Goal: Task Accomplishment & Management: Use online tool/utility

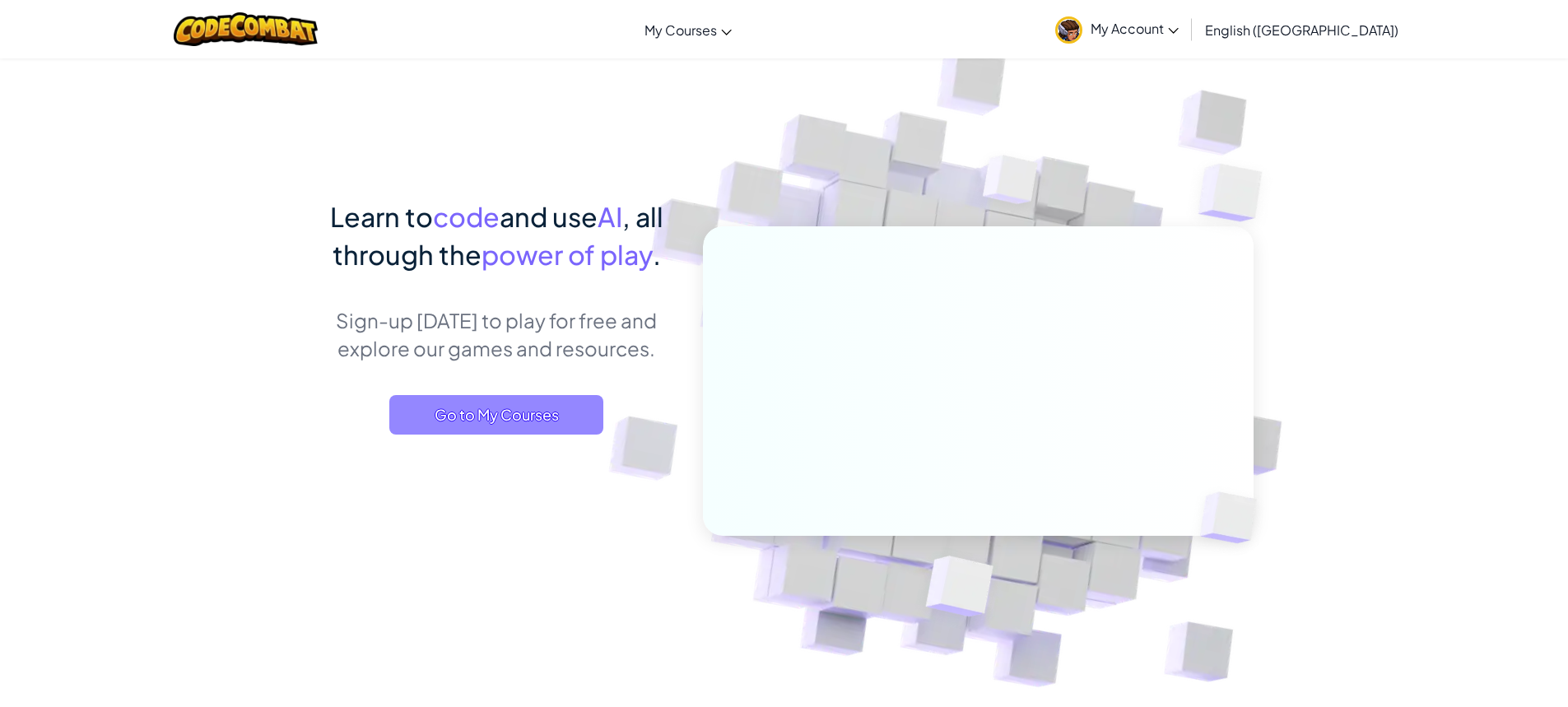
click at [471, 418] on span "Go to My Courses" at bounding box center [496, 415] width 214 height 40
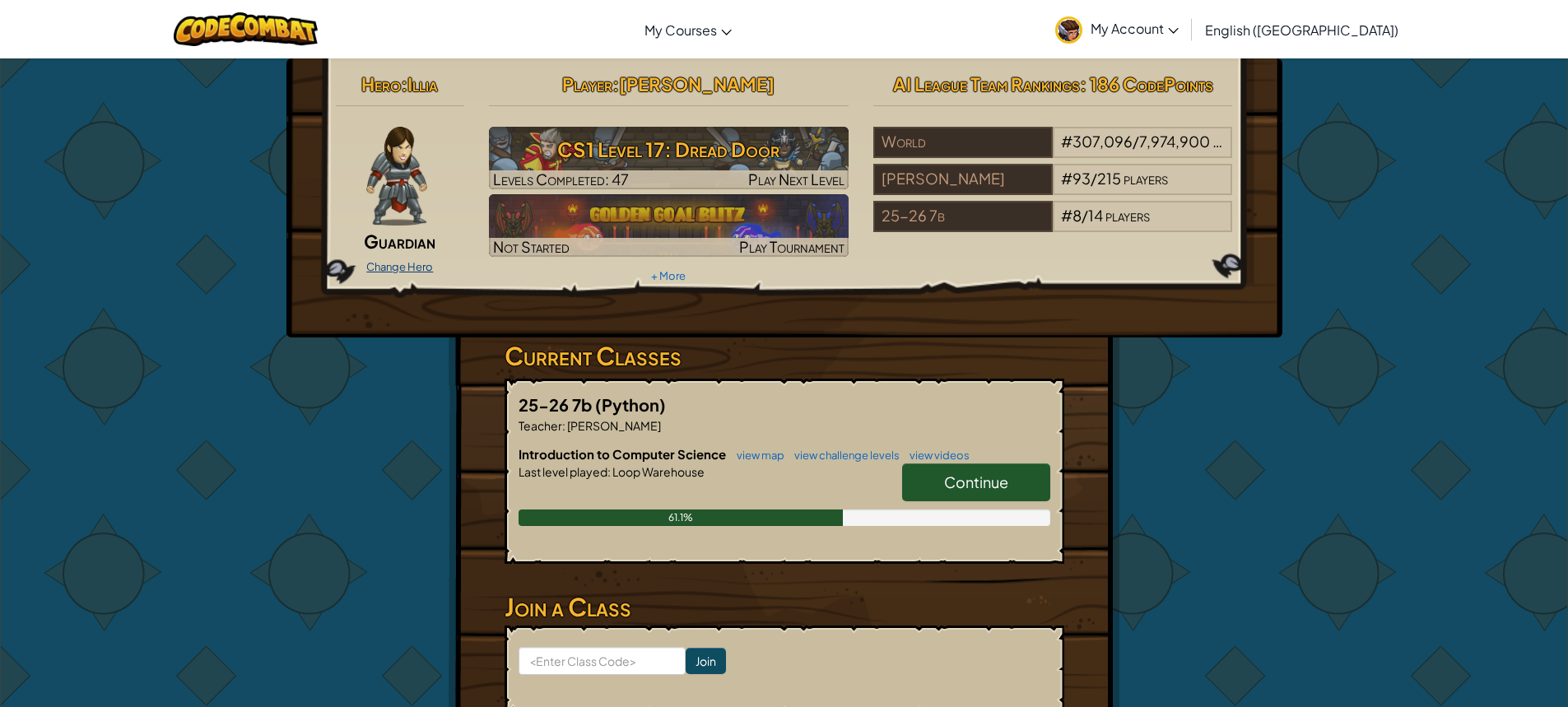
click at [419, 267] on link "Change Hero" at bounding box center [400, 267] width 67 height 13
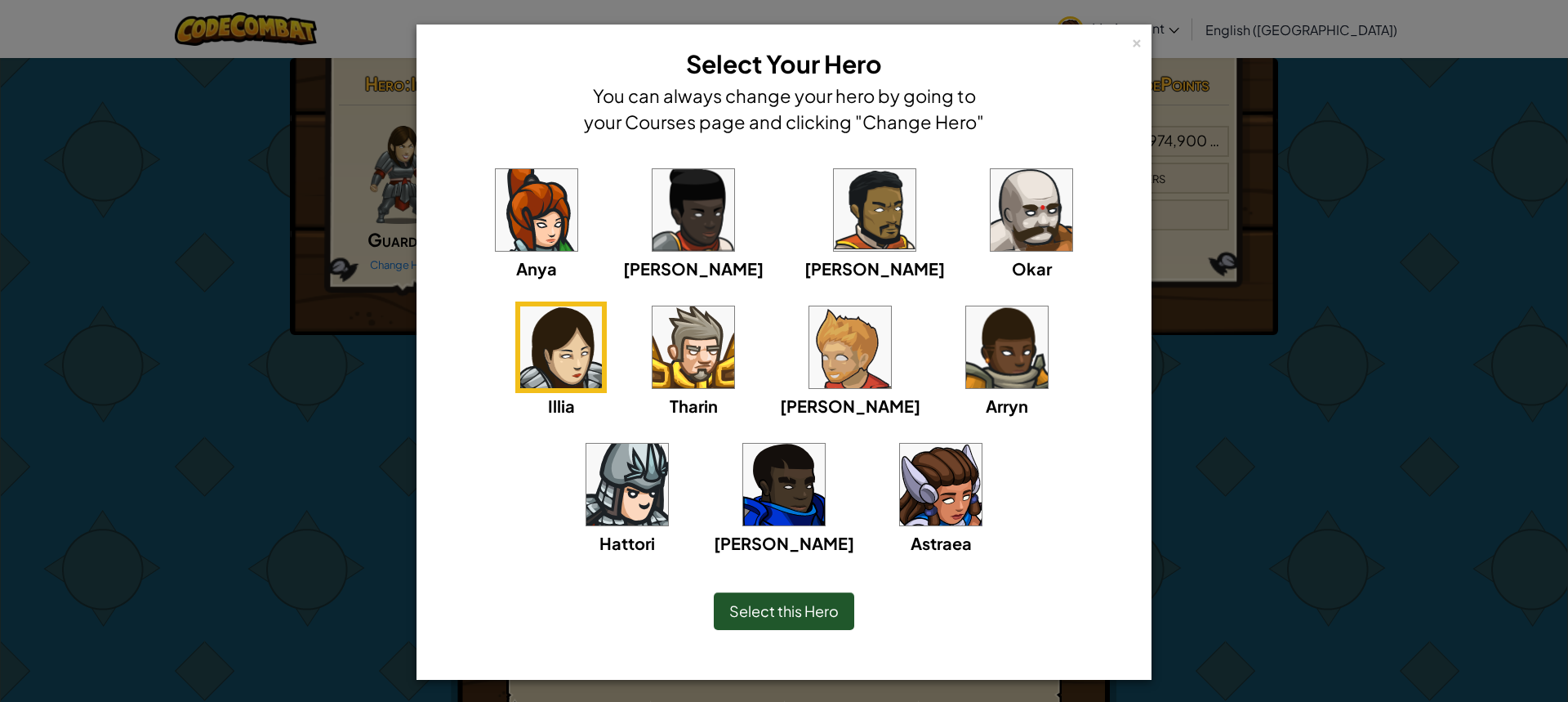
click at [544, 234] on img at bounding box center [536, 209] width 82 height 82
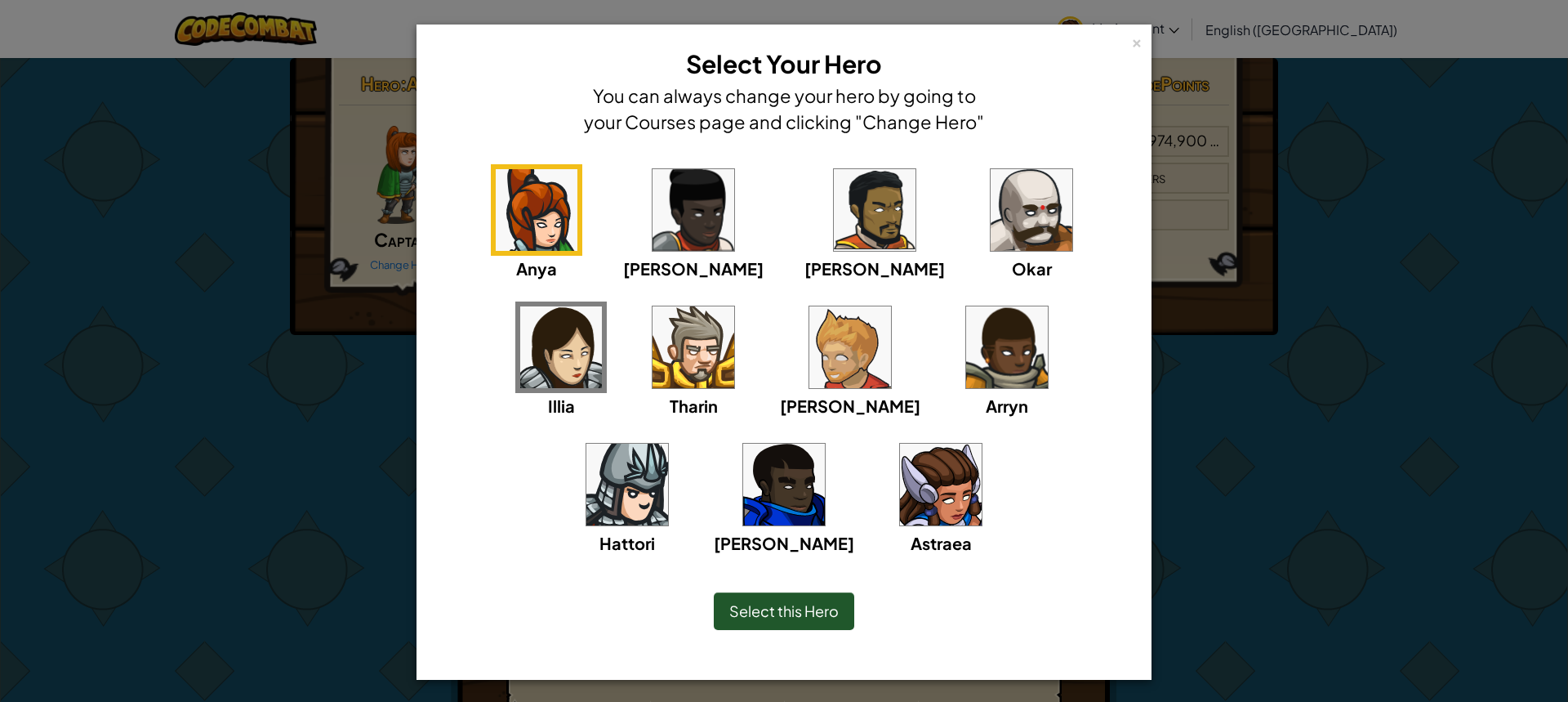
click at [900, 501] on img at bounding box center [941, 484] width 82 height 82
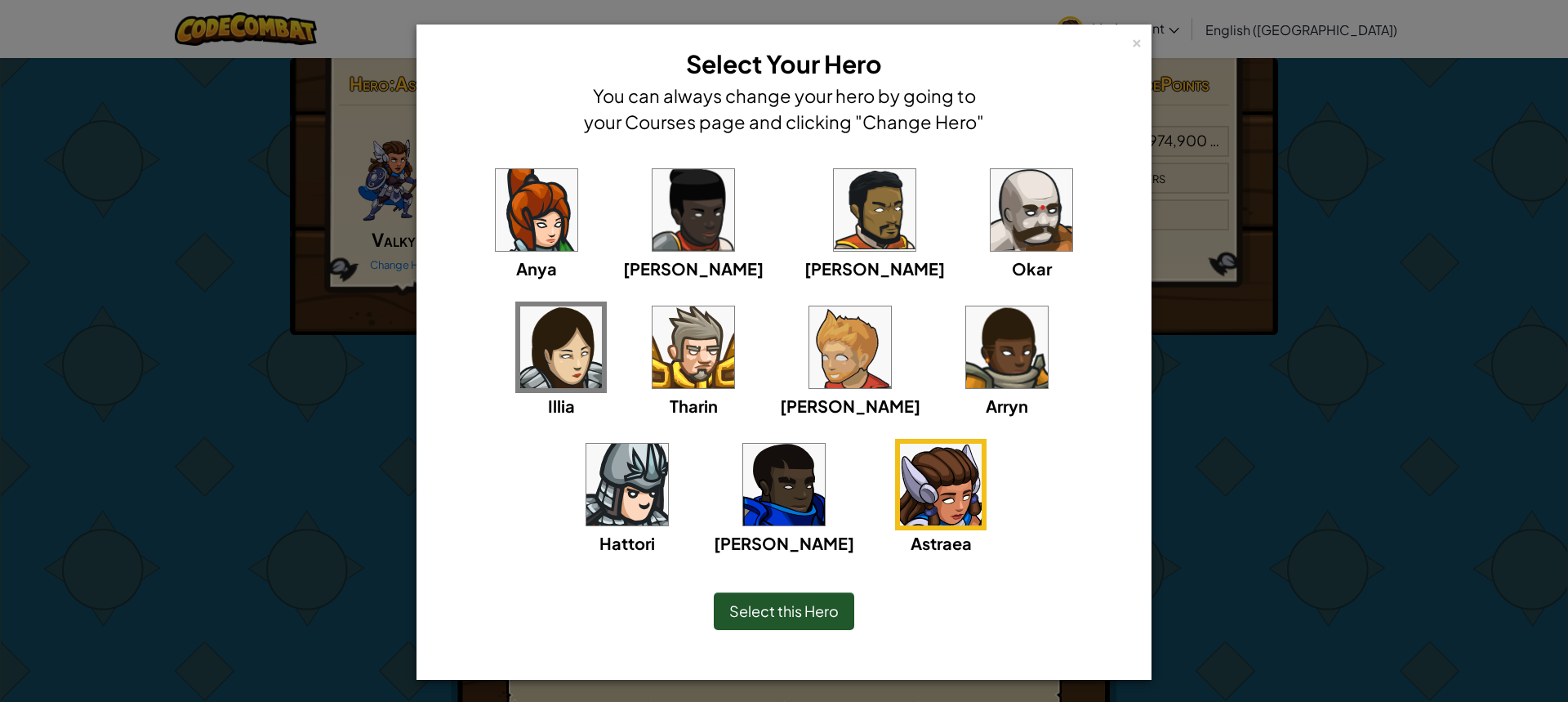
click at [795, 602] on span "Select this Hero" at bounding box center [784, 610] width 109 height 18
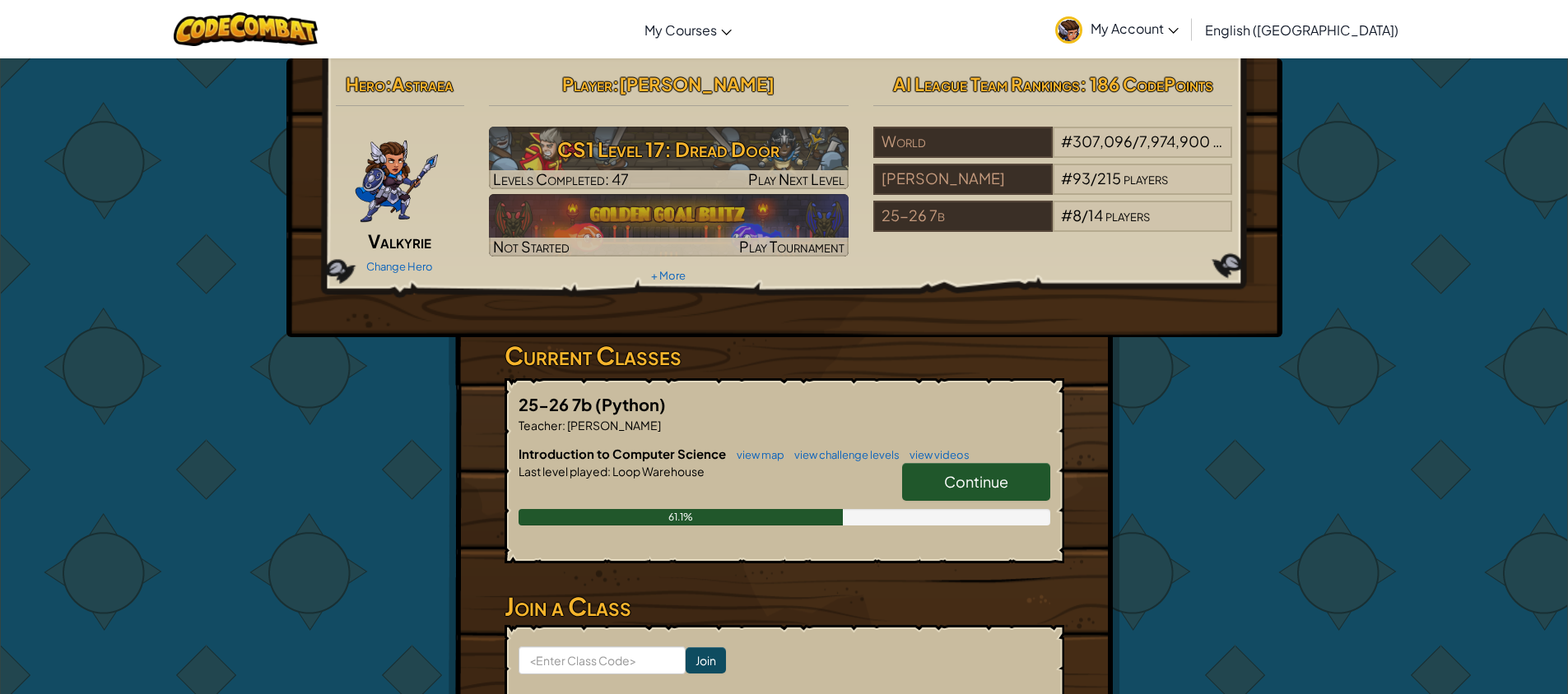
click at [984, 482] on span "Continue" at bounding box center [976, 481] width 64 height 19
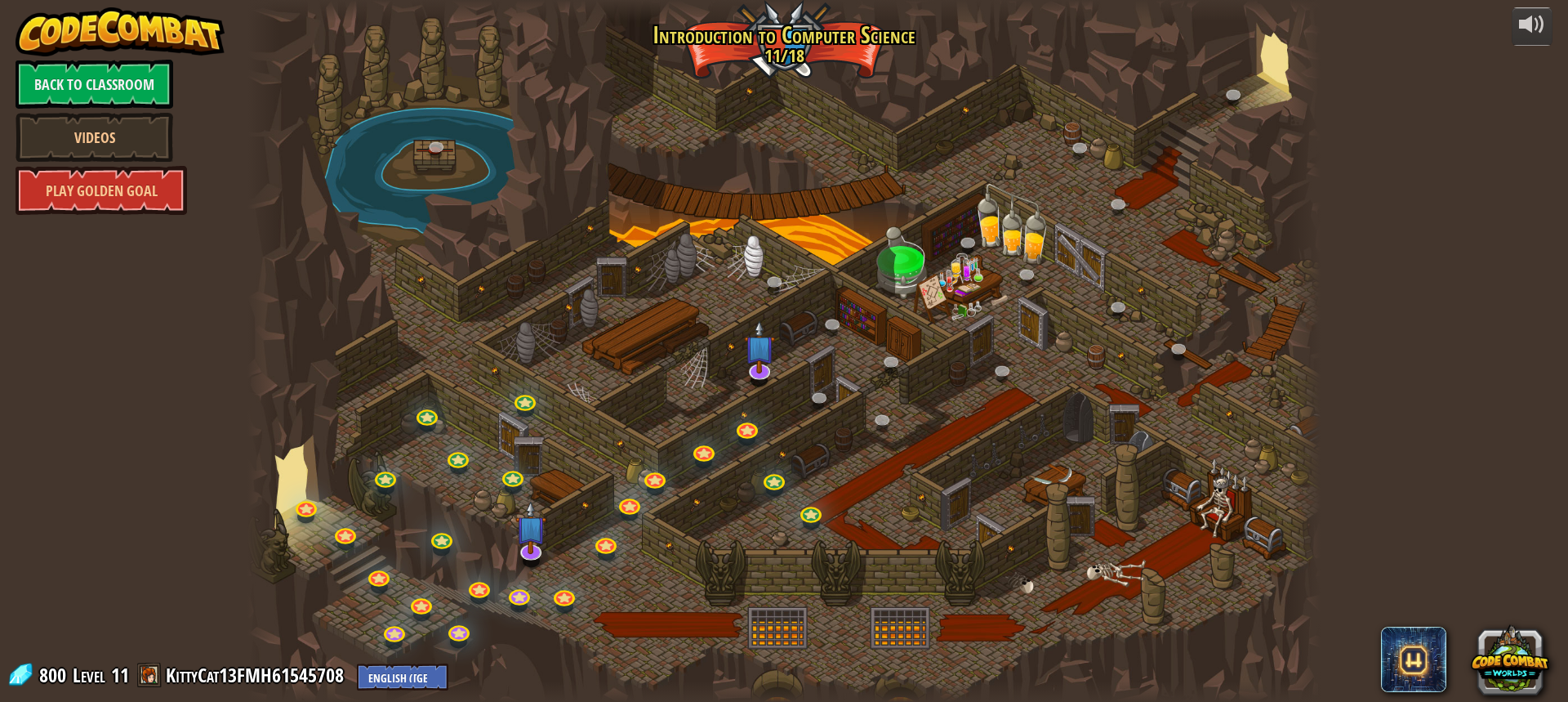
drag, startPoint x: 865, startPoint y: 474, endPoint x: 810, endPoint y: 543, distance: 88.2
click at [810, 543] on div at bounding box center [784, 351] width 1073 height 702
click at [761, 369] on img at bounding box center [760, 334] width 31 height 71
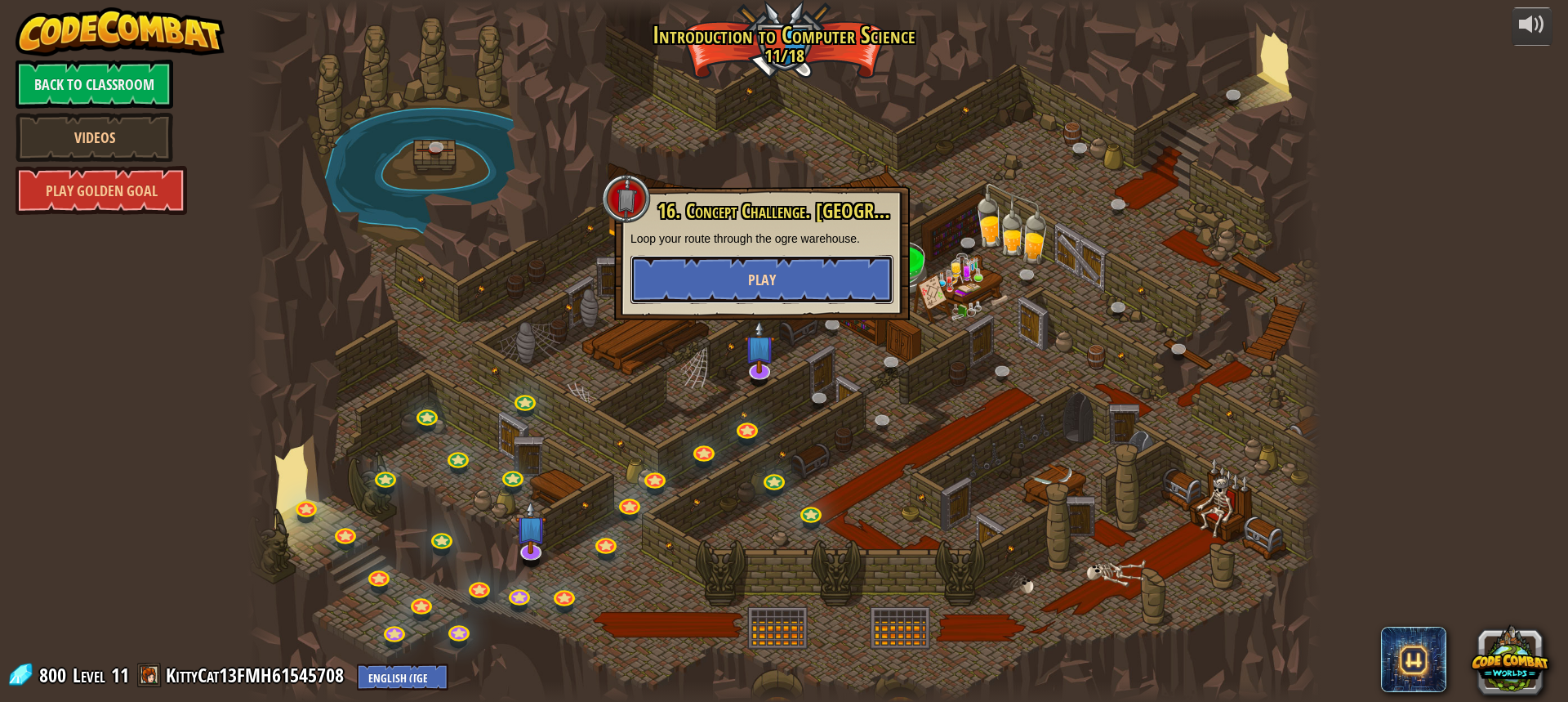
click at [757, 285] on span "Play" at bounding box center [761, 279] width 28 height 20
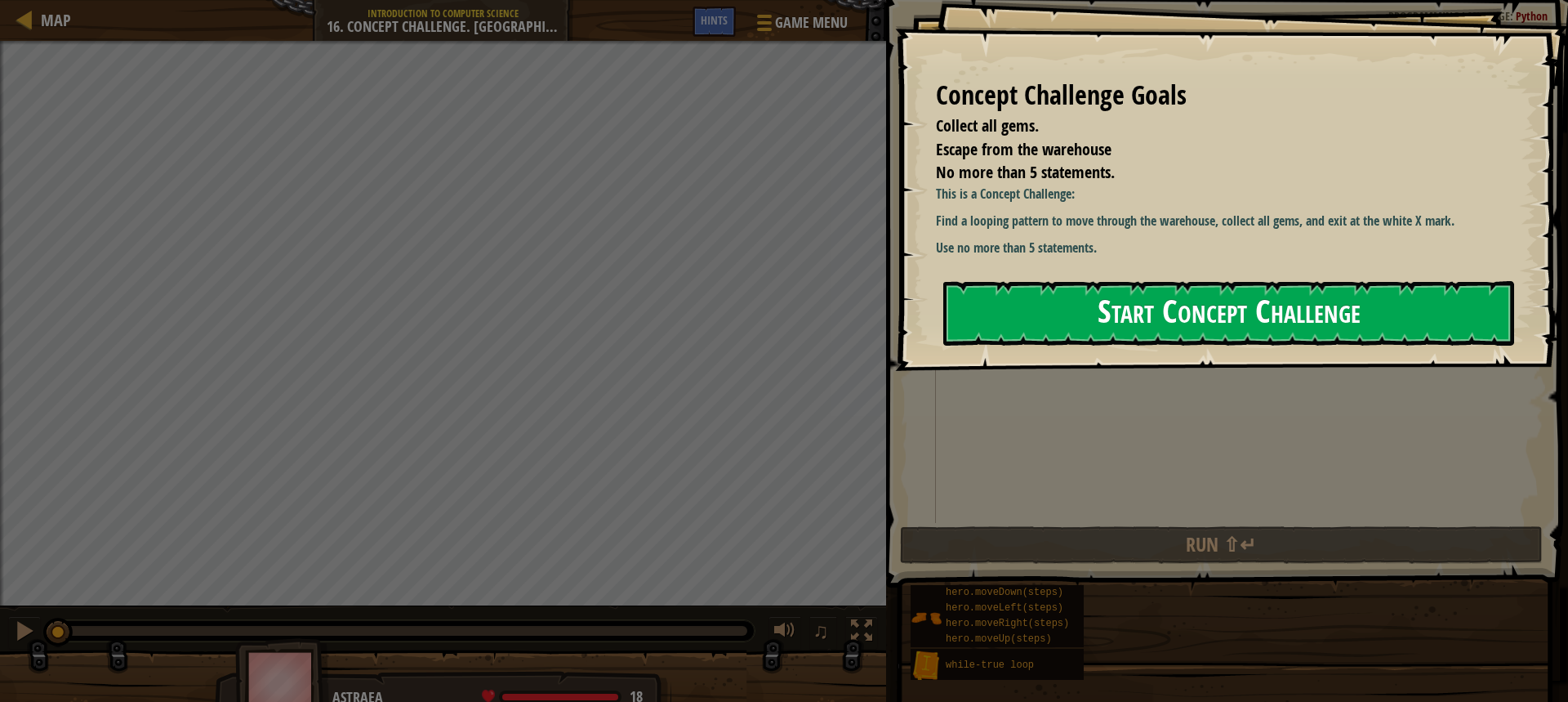
click at [1124, 317] on button "Start Concept Challenge" at bounding box center [1228, 313] width 570 height 64
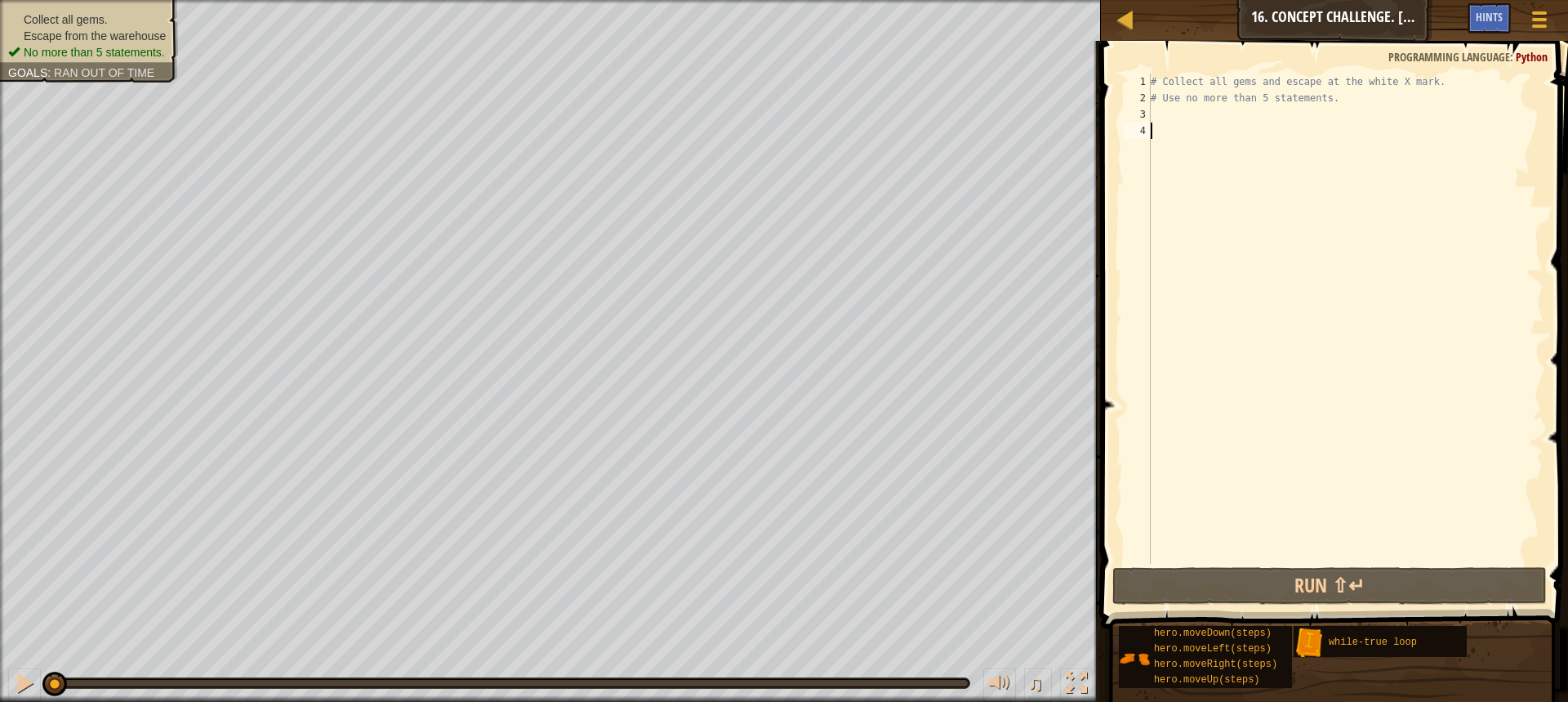
click at [1158, 115] on div "# Collect all gems and escape at the white X mark. # Use no more than 5 stateme…" at bounding box center [1345, 334] width 396 height 523
type textarea "e"
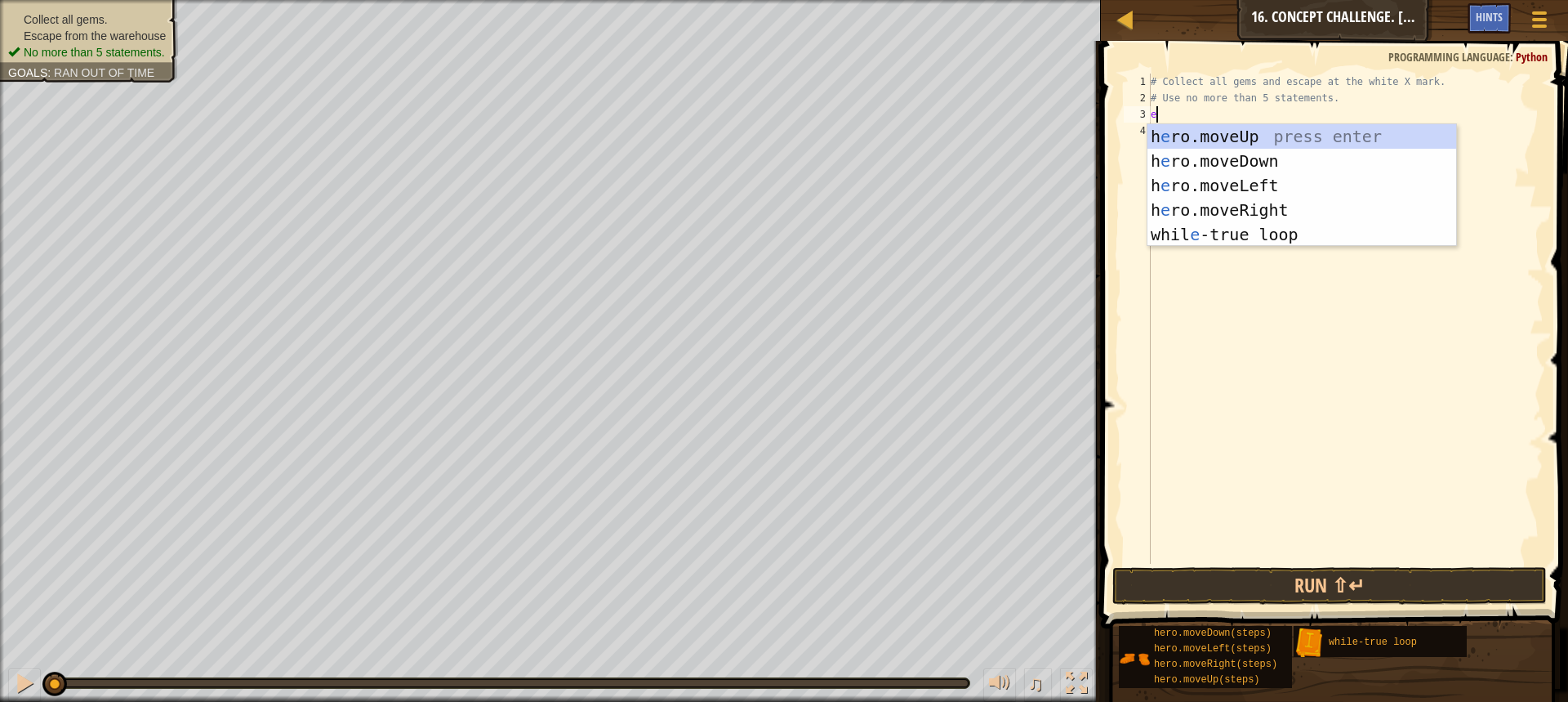
scroll to position [7, 0]
click at [1229, 131] on div "h e ro.moveUp press enter h e ro.moveDown press enter h e ro.moveLeft press ent…" at bounding box center [1302, 209] width 309 height 172
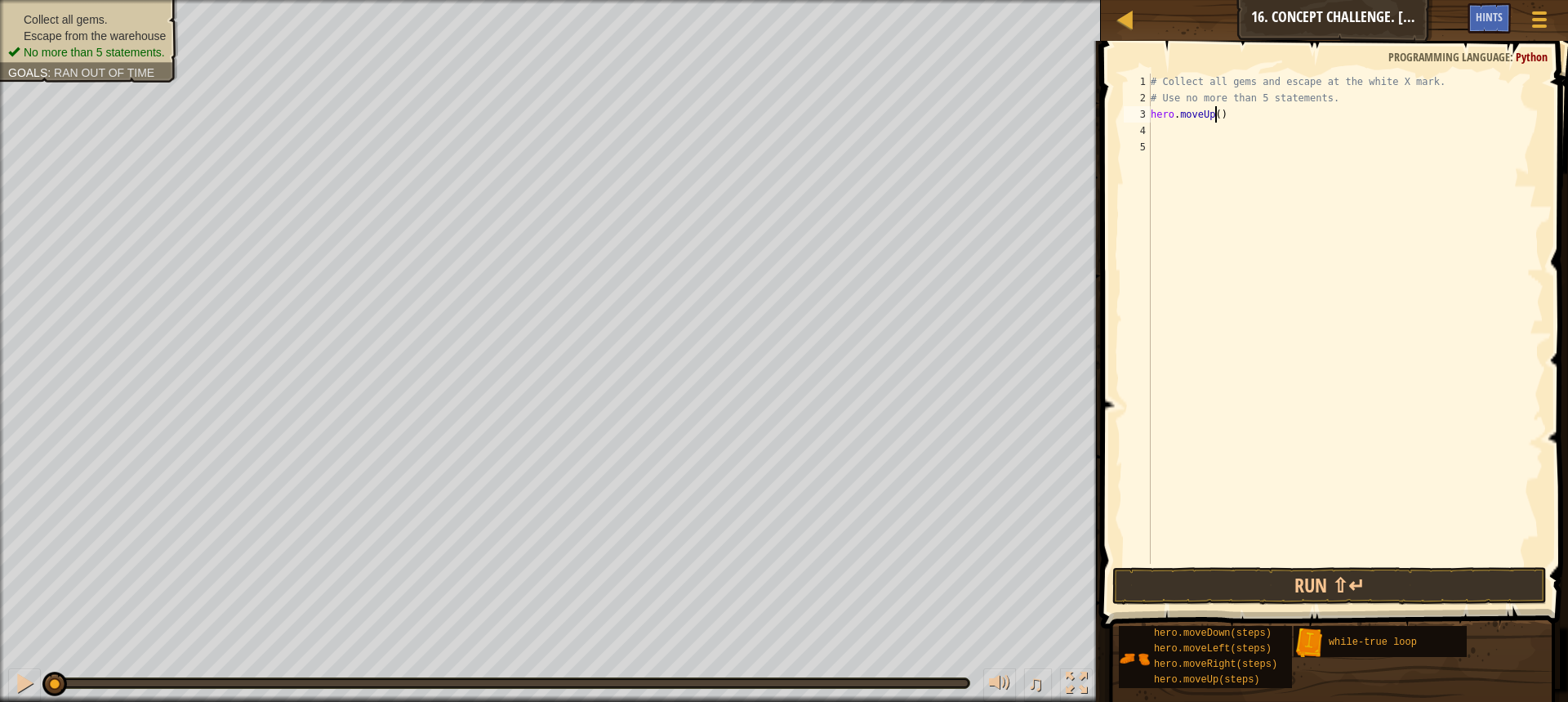
click at [1217, 114] on div "# Collect all gems and escape at the white X mark. # Use no more than 5 stateme…" at bounding box center [1345, 334] width 396 height 523
type textarea "hero.moveUp(2)"
click at [1325, 582] on button "Run ⇧↵" at bounding box center [1329, 585] width 434 height 38
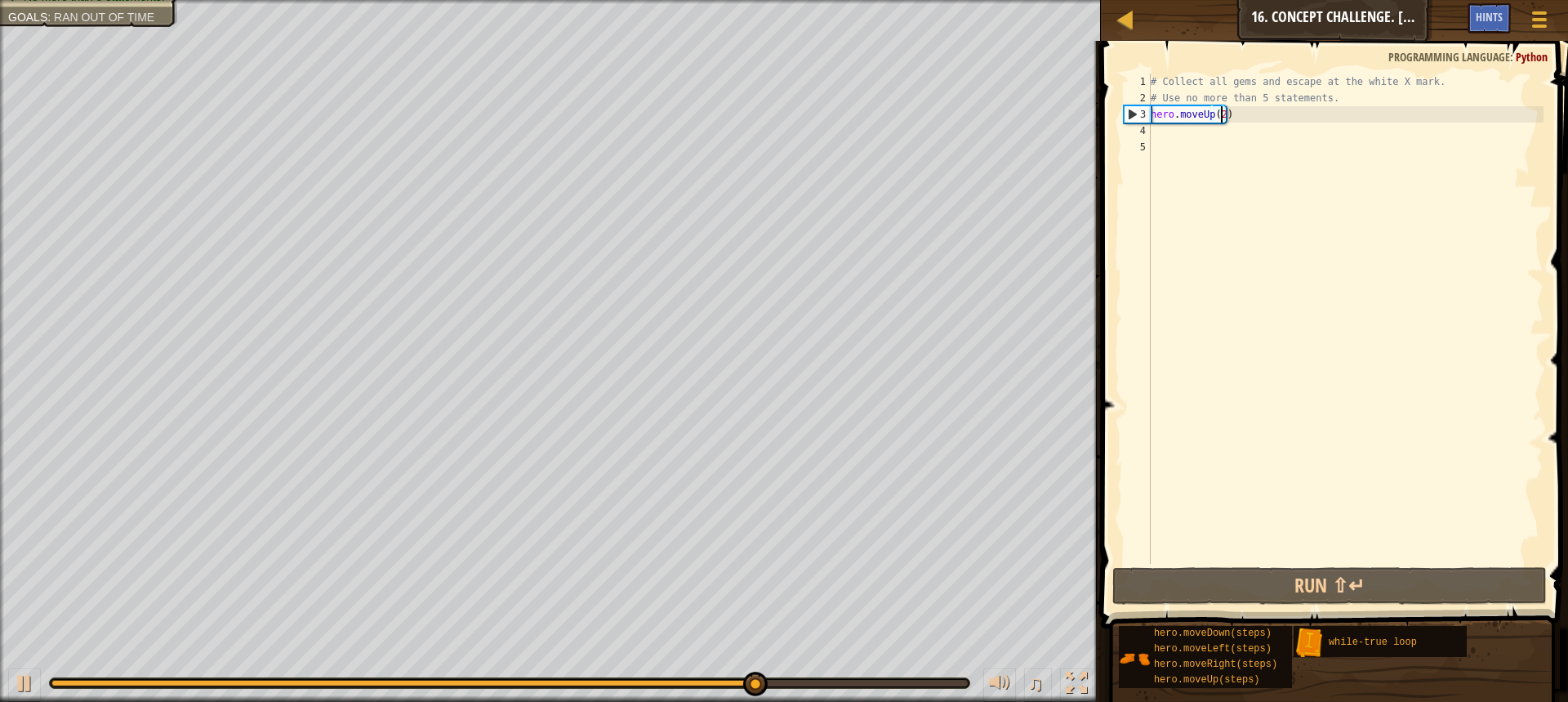
click at [1181, 139] on div "# Collect all gems and escape at the white X mark. # Use no more than 5 stateme…" at bounding box center [1345, 334] width 396 height 523
click at [1170, 131] on div "# Collect all gems and escape at the white X mark. # Use no more than 5 stateme…" at bounding box center [1345, 334] width 396 height 523
type textarea "he"
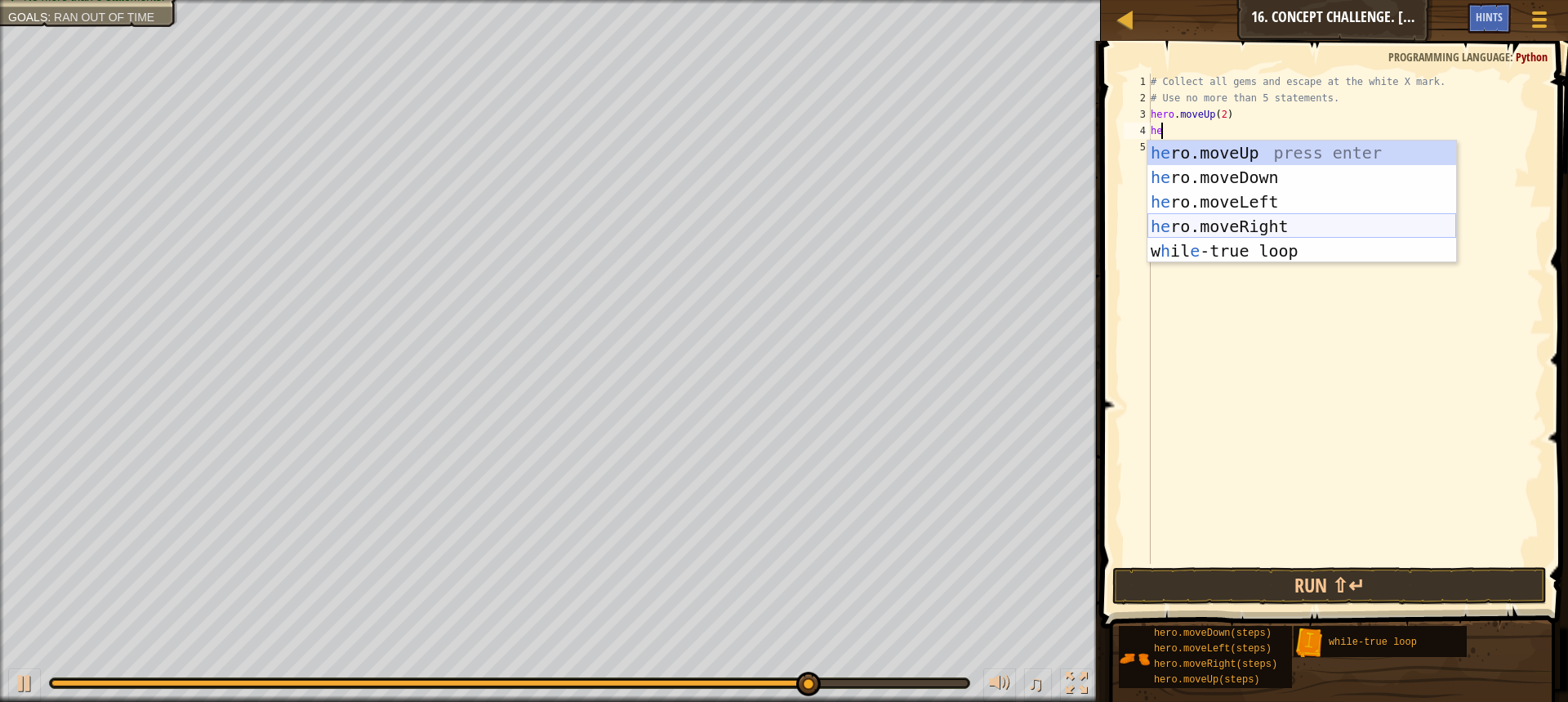
click at [1183, 225] on div "he ro.moveUp press enter he ro.moveDown press enter he ro.moveLeft press enter …" at bounding box center [1302, 226] width 309 height 172
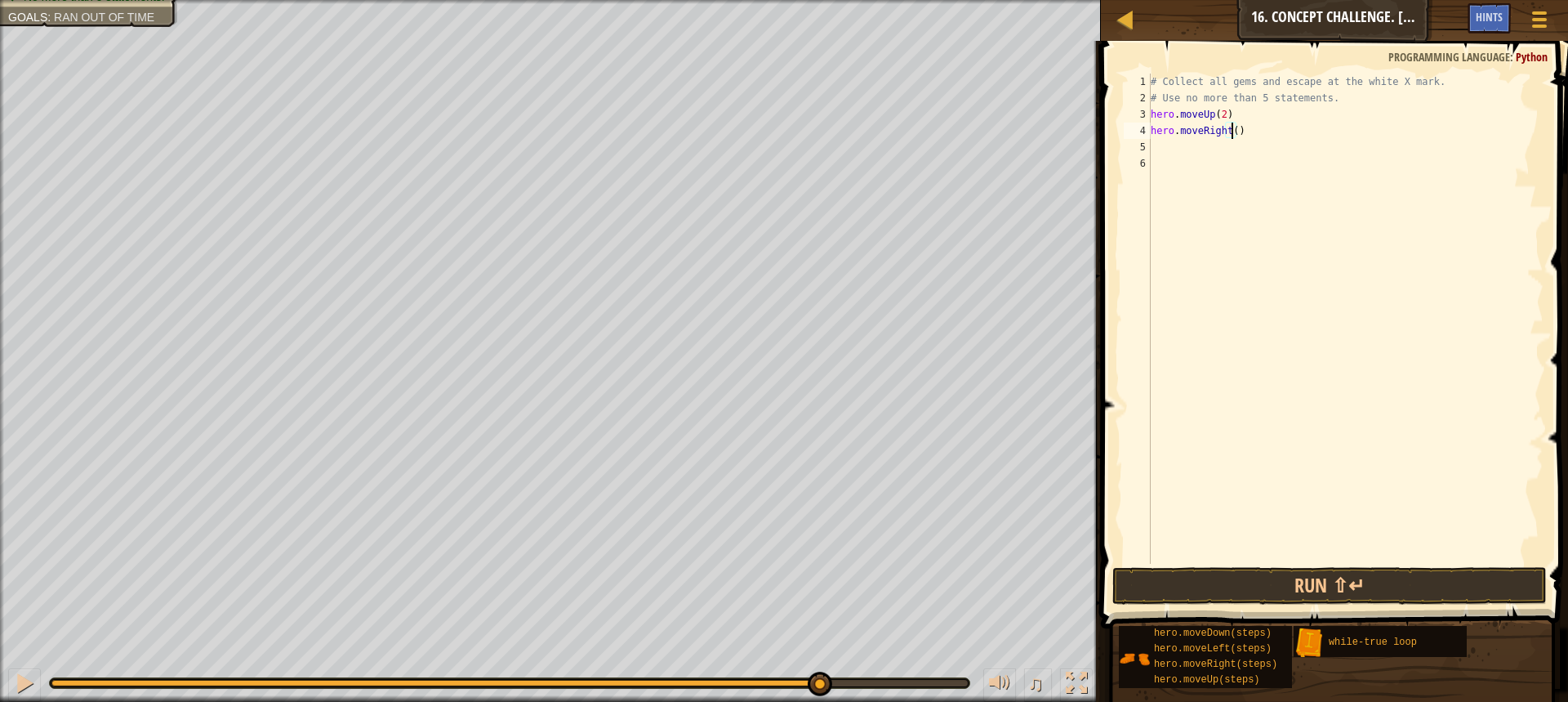
click at [1229, 129] on div "# Collect all gems and escape at the white X mark. # Use no more than 5 stateme…" at bounding box center [1345, 334] width 396 height 523
type textarea "hero.moveRight(2)"
click at [1187, 143] on div "# Collect all gems and escape at the white X mark. # Use no more than 5 stateme…" at bounding box center [1345, 334] width 396 height 523
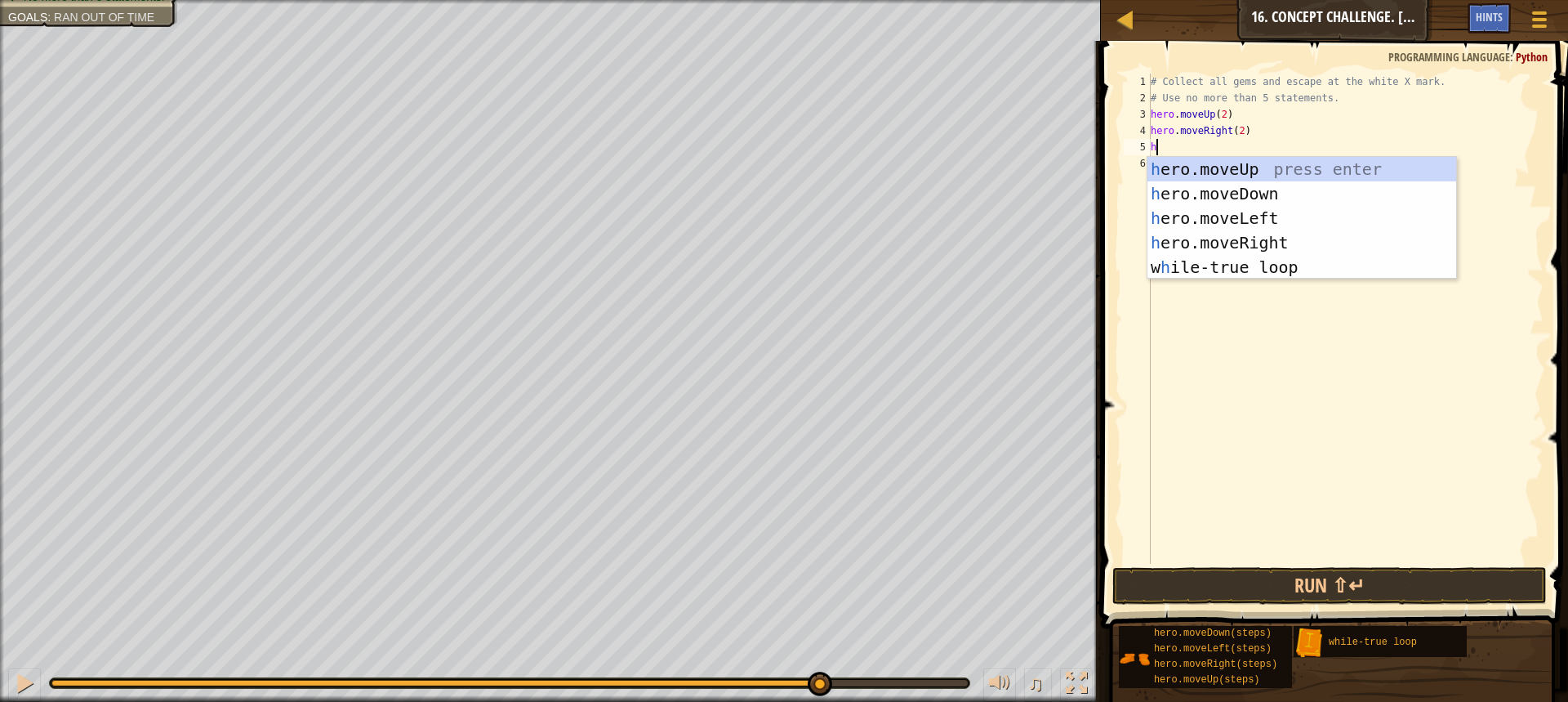
type textarea "he"
click at [1216, 197] on div "he ro.moveUp press enter he ro.moveDown press enter he ro.moveLeft press enter …" at bounding box center [1302, 243] width 309 height 172
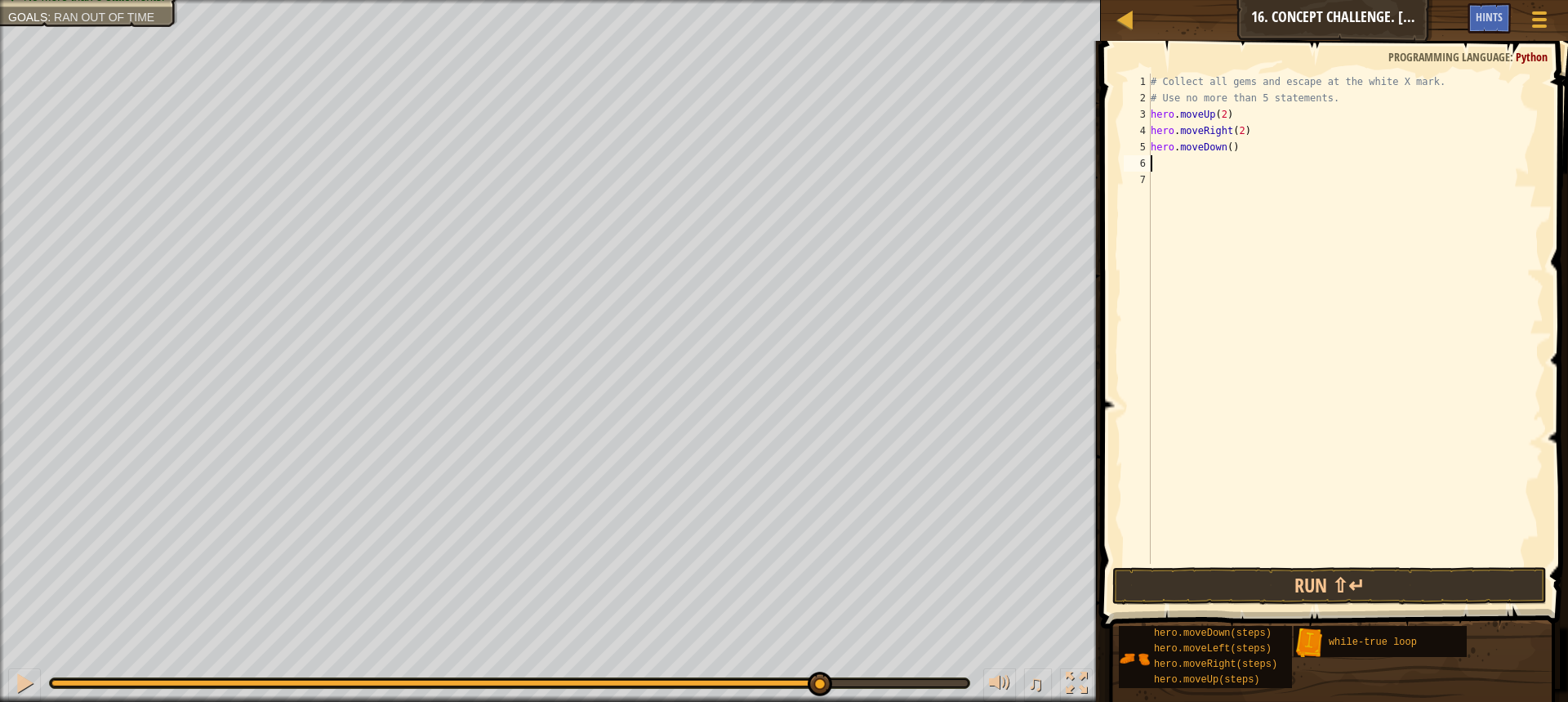
type textarea "he"
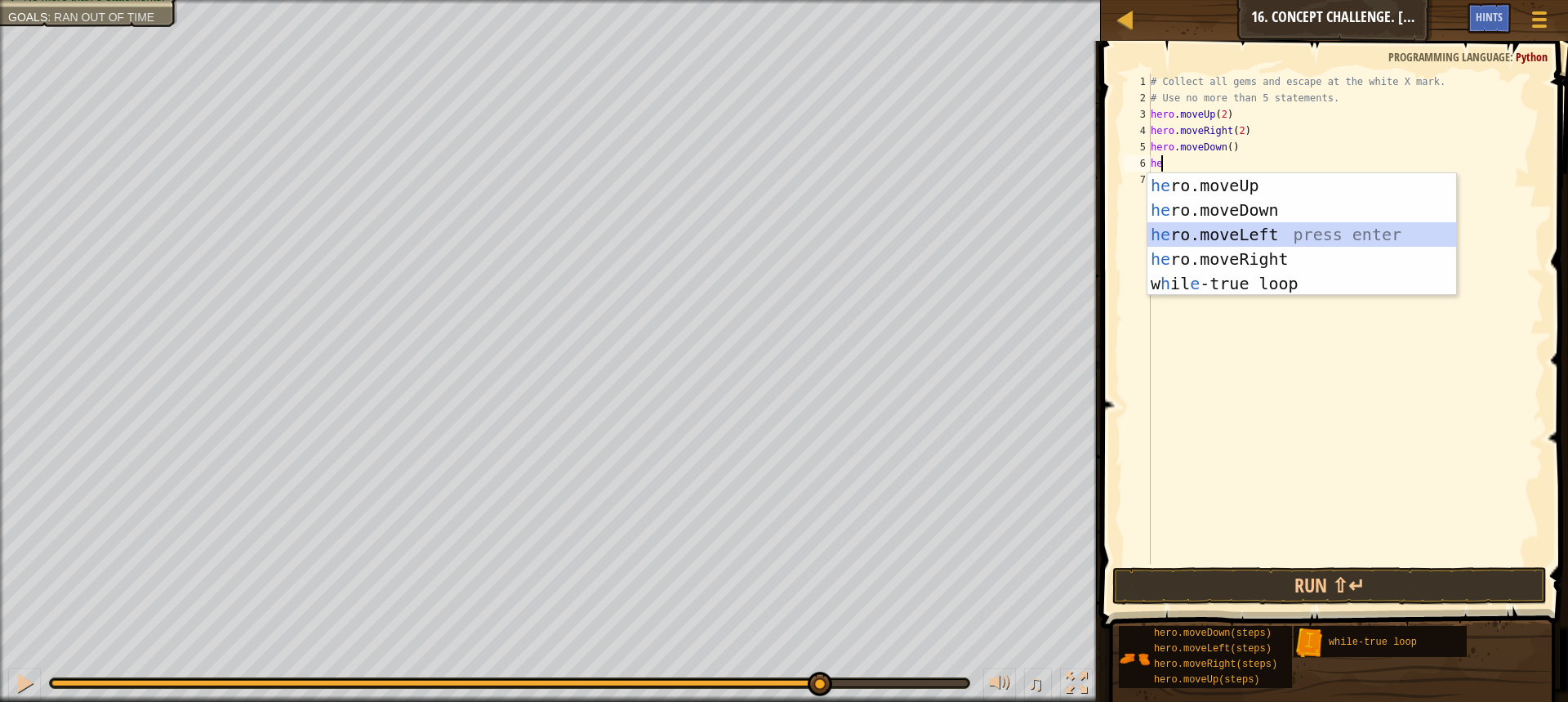
click at [1207, 225] on div "he ro.moveUp press enter he ro.moveDown press enter he ro.moveLeft press enter …" at bounding box center [1302, 258] width 309 height 172
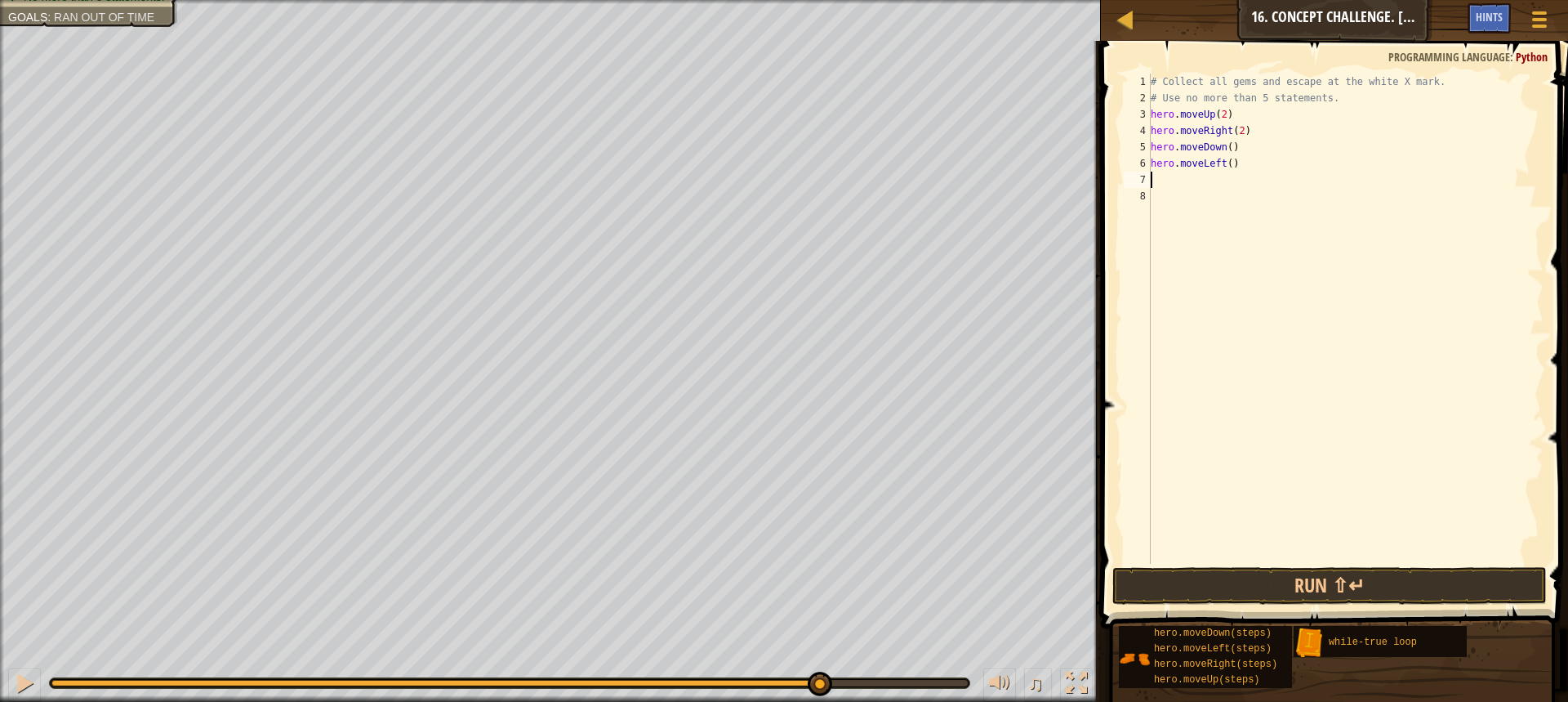
type textarea "he"
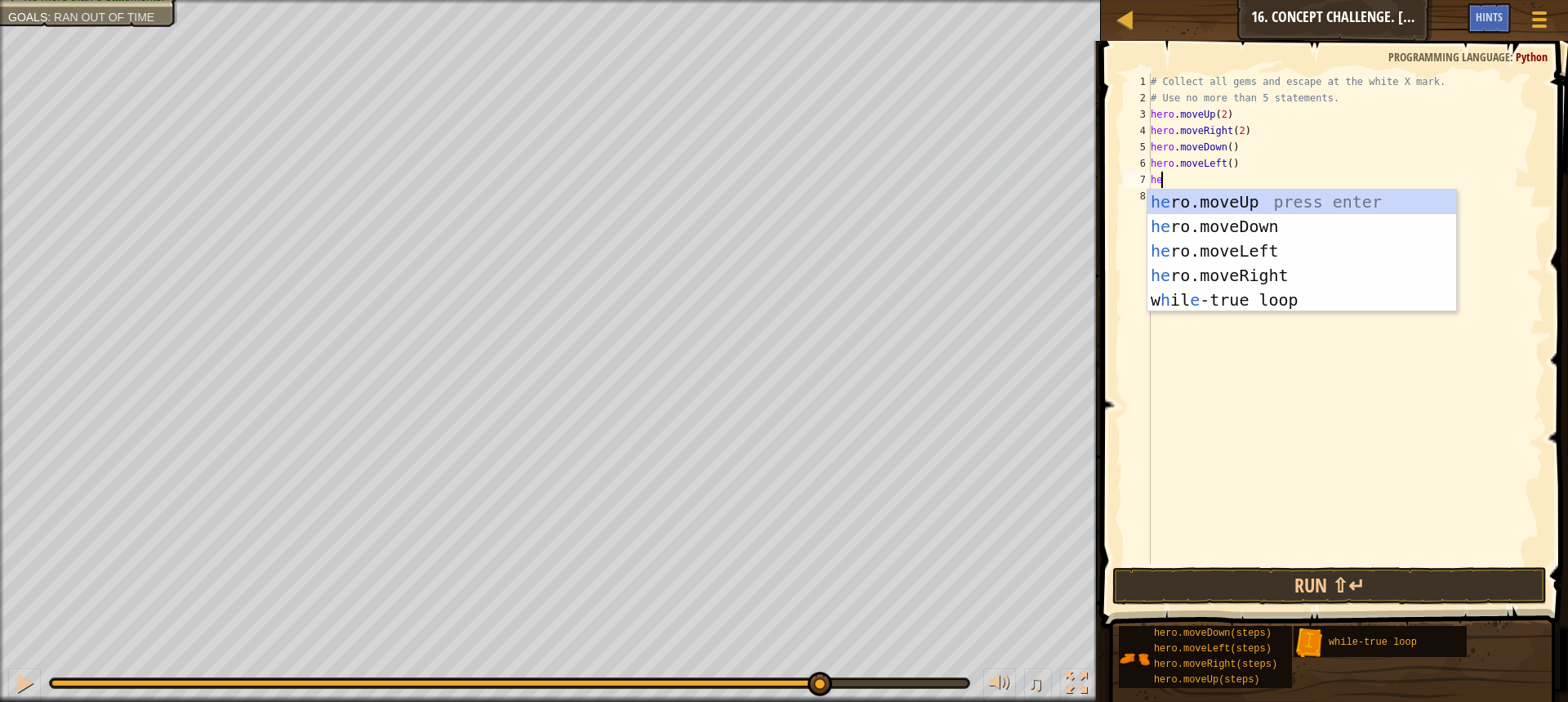
click at [1218, 526] on div "# Collect all gems and escape at the white X mark. # Use no more than 5 stateme…" at bounding box center [1345, 334] width 396 height 523
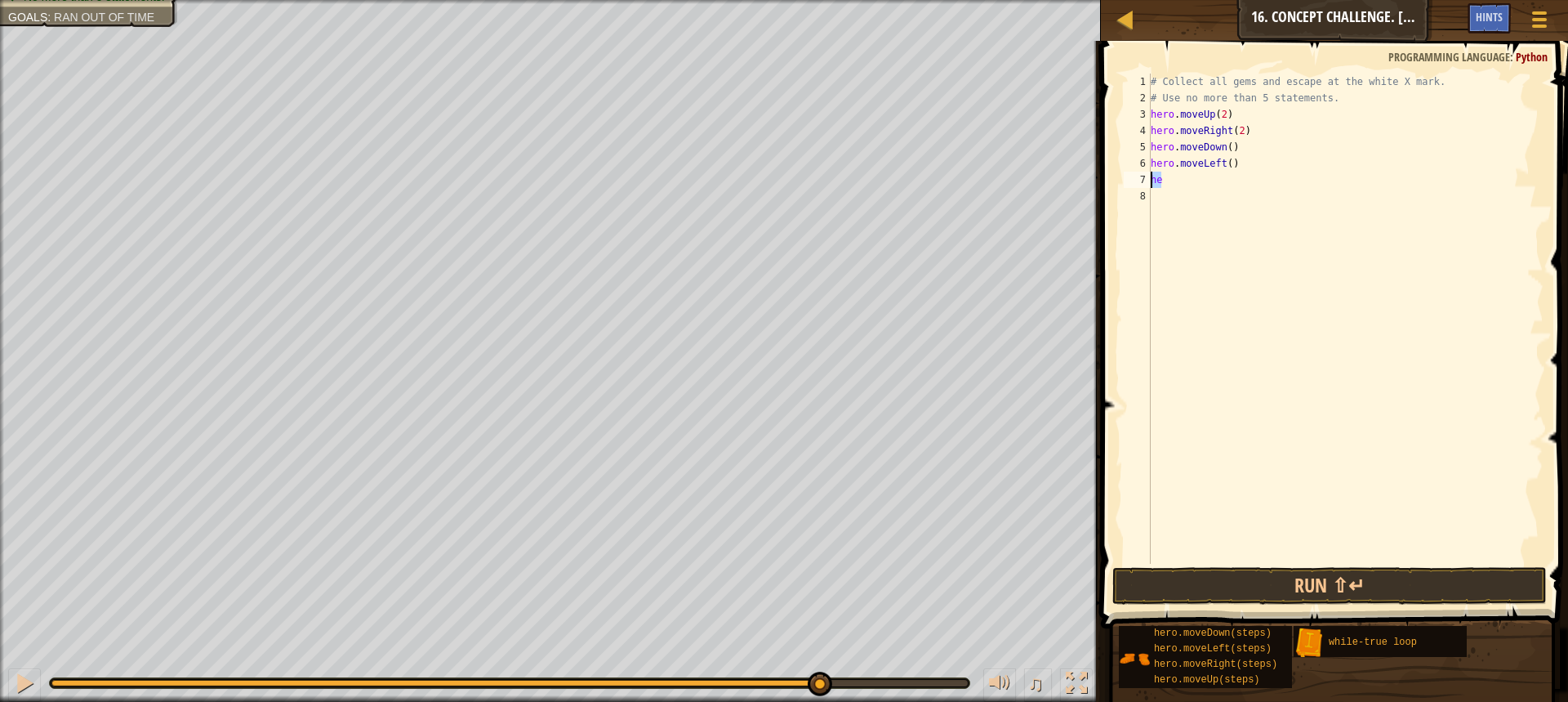
drag, startPoint x: 1173, startPoint y: 176, endPoint x: 1131, endPoint y: 175, distance: 42.0
click at [1131, 175] on div "1 2 3 4 5 6 7 8 # Collect all gems and escape at the white X mark. # Use no mor…" at bounding box center [1332, 318] width 423 height 490
type textarea "he"
click at [1150, 114] on div "3" at bounding box center [1137, 115] width 26 height 17
click at [1153, 114] on div "# Collect all gems and escape at the white X mark. # Use no more than 5 stateme…" at bounding box center [1345, 334] width 396 height 523
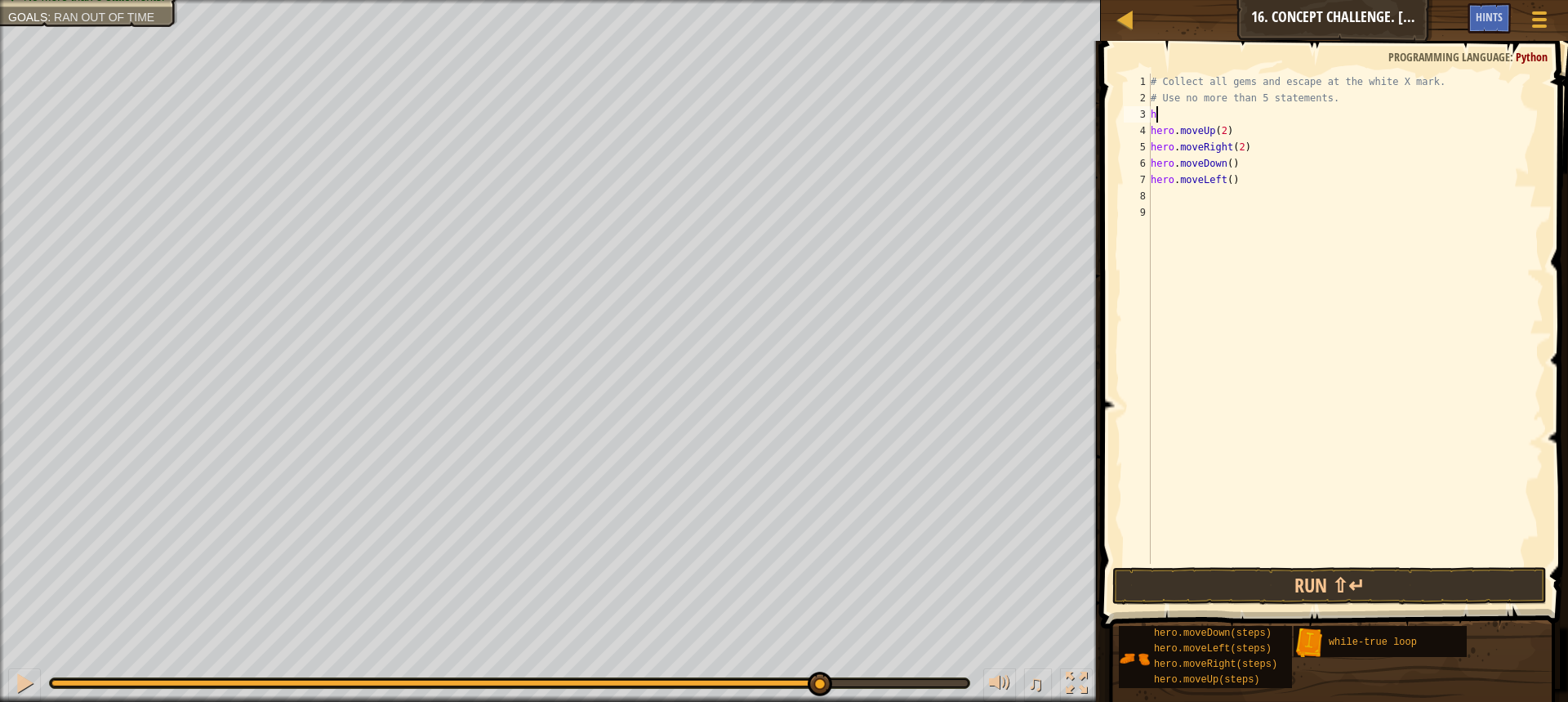
click at [1174, 112] on div "# Collect all gems and escape at the white X mark. # Use no more than 5 stateme…" at bounding box center [1345, 334] width 396 height 523
type textarea "h"
type textarea "whi"
click at [1158, 147] on div "# Collect all gems and escape at the white X mark. # Use no more than 5 stateme…" at bounding box center [1348, 334] width 391 height 523
click at [1156, 165] on div "6" at bounding box center [1140, 164] width 33 height 17
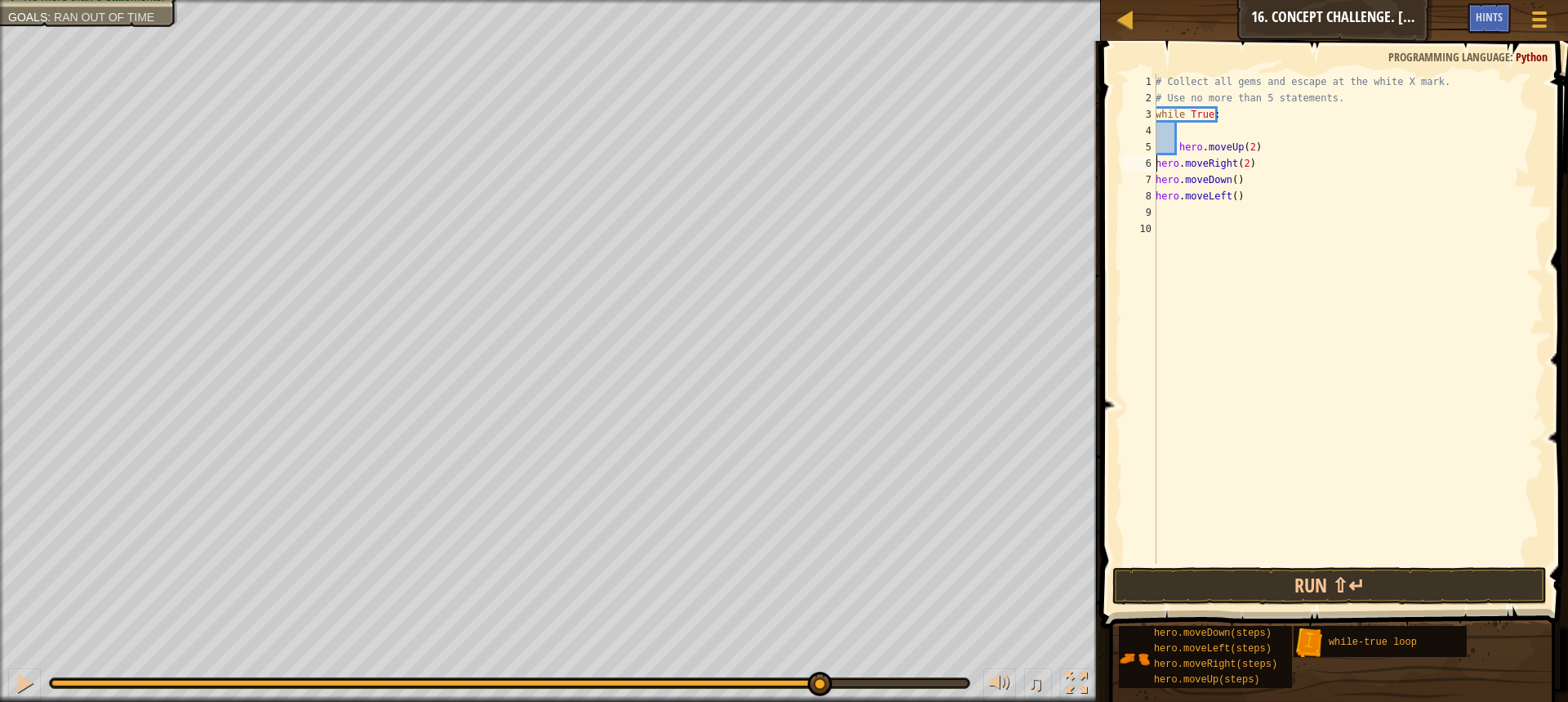
click at [1156, 164] on div "6" at bounding box center [1140, 164] width 33 height 17
click at [1157, 164] on div "# Collect all gems and escape at the white X mark. # Use no more than 5 stateme…" at bounding box center [1348, 334] width 391 height 523
click at [1157, 182] on div "# Collect all gems and escape at the white X mark. # Use no more than 5 stateme…" at bounding box center [1348, 334] width 391 height 523
click at [1157, 196] on div "# Collect all gems and escape at the white X mark. # Use no more than 5 stateme…" at bounding box center [1348, 334] width 391 height 523
type textarea "hero.moveLeft()"
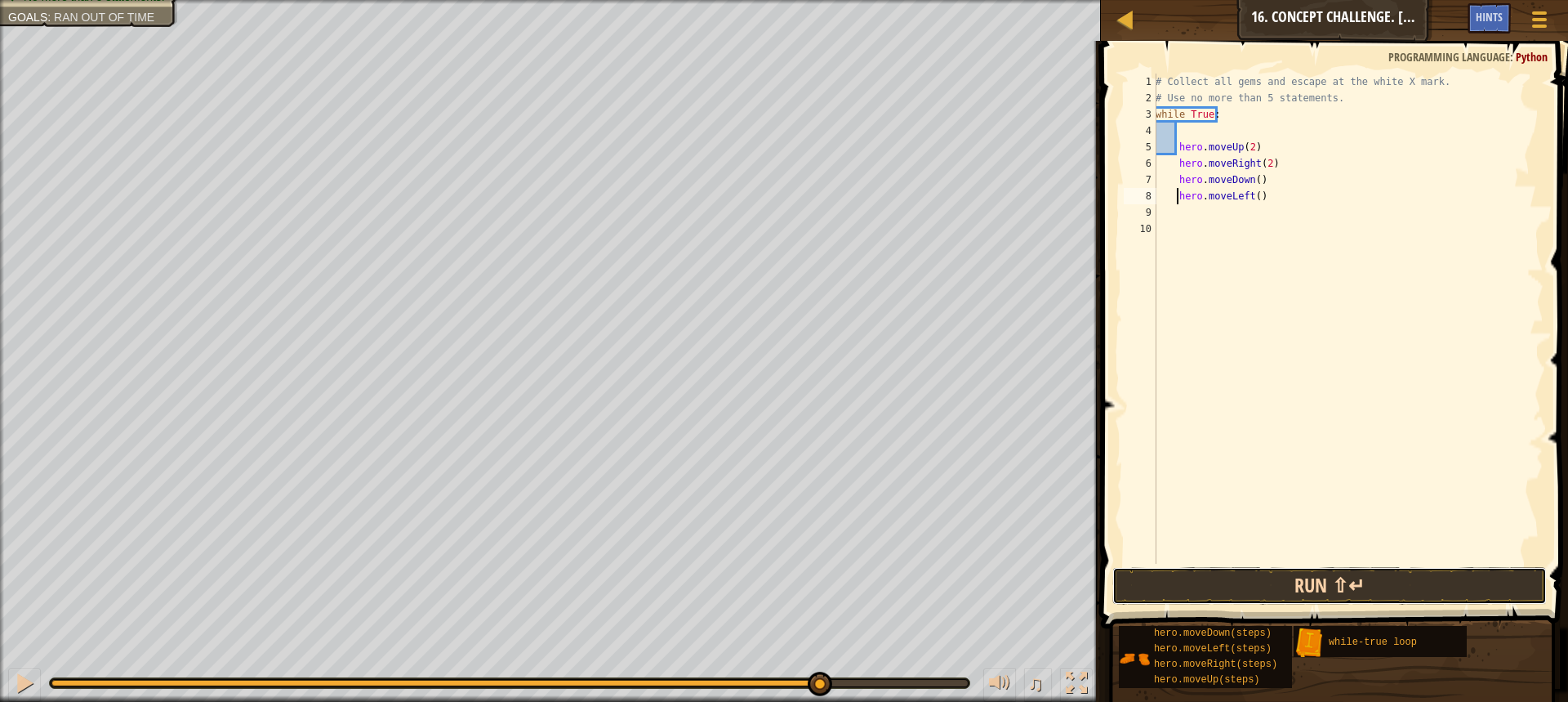
click at [1224, 580] on button "Run ⇧↵" at bounding box center [1329, 585] width 434 height 38
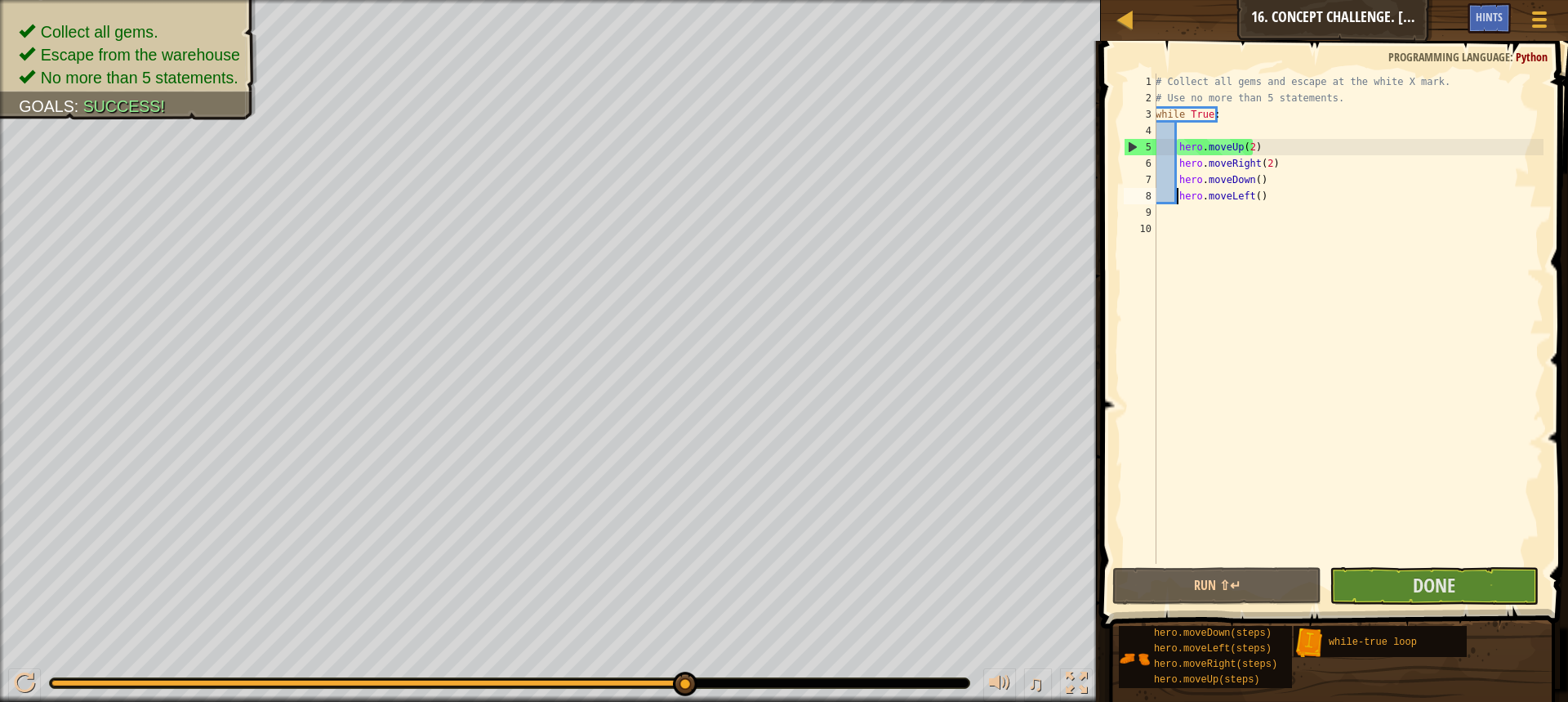
drag, startPoint x: 303, startPoint y: 686, endPoint x: 899, endPoint y: 740, distance: 598.4
click at [899, 0] on html "Map Introduction to Computer Science 16. Concept Challenge. Loop Warehouse Game…" at bounding box center [784, 0] width 1568 height 0
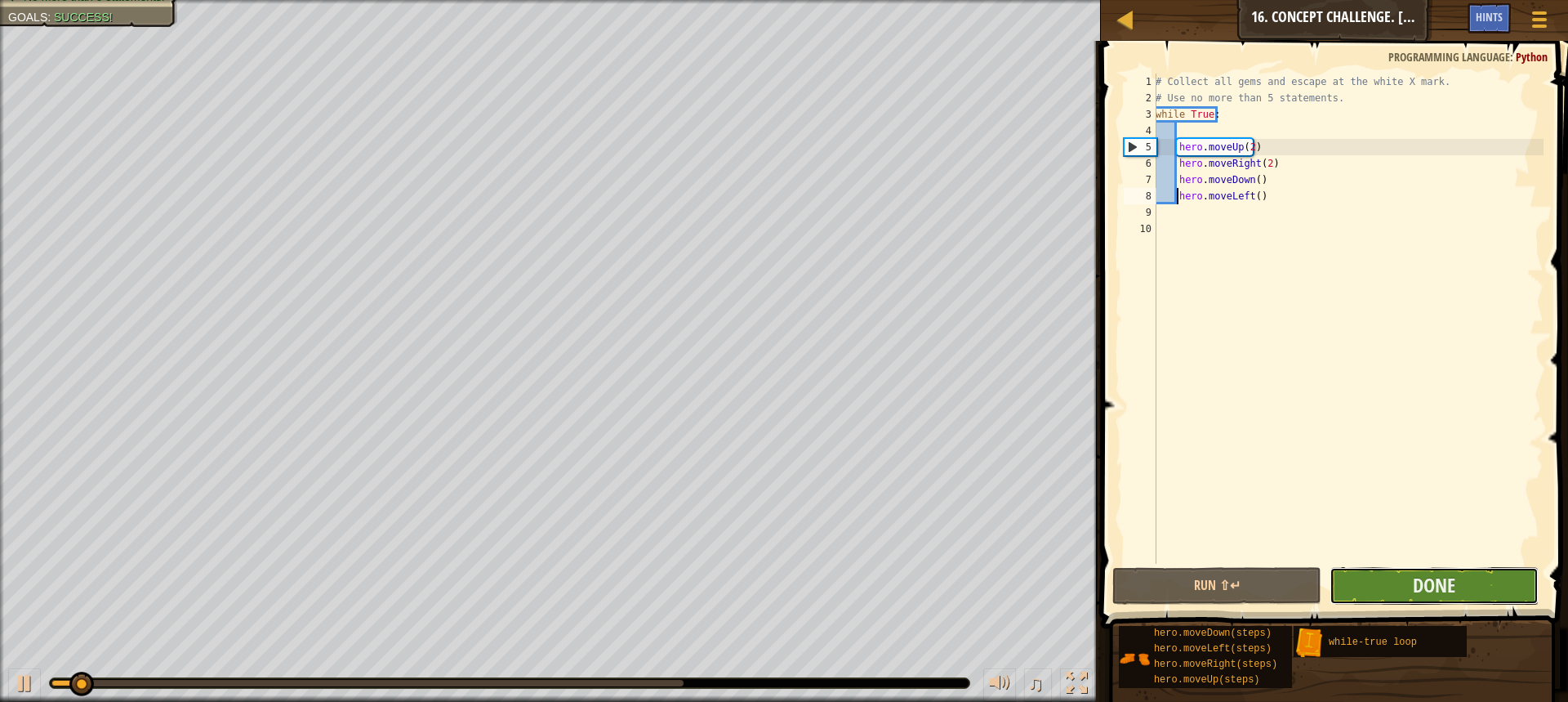
click at [1472, 577] on button "Done" at bounding box center [1434, 585] width 209 height 38
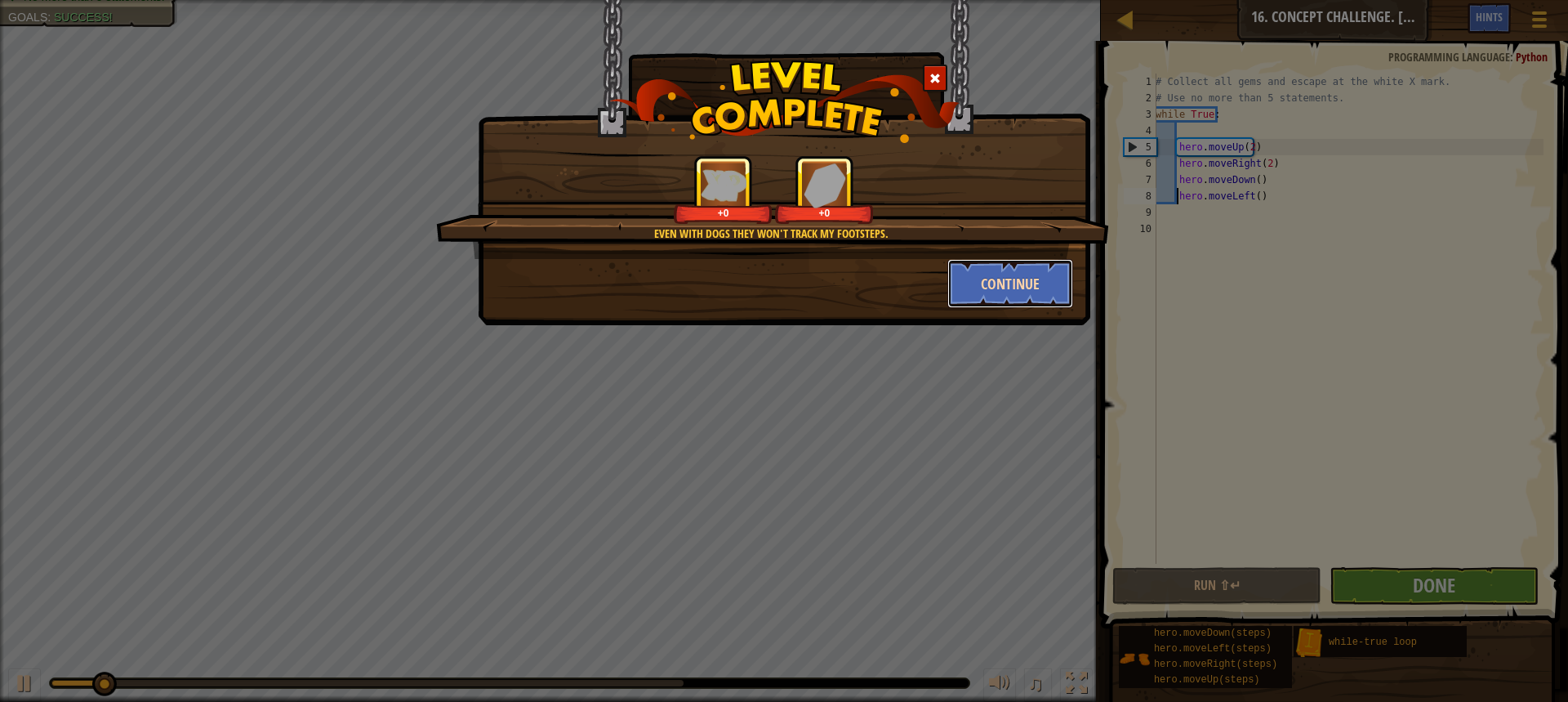
click at [1045, 265] on button "Continue" at bounding box center [1010, 283] width 127 height 49
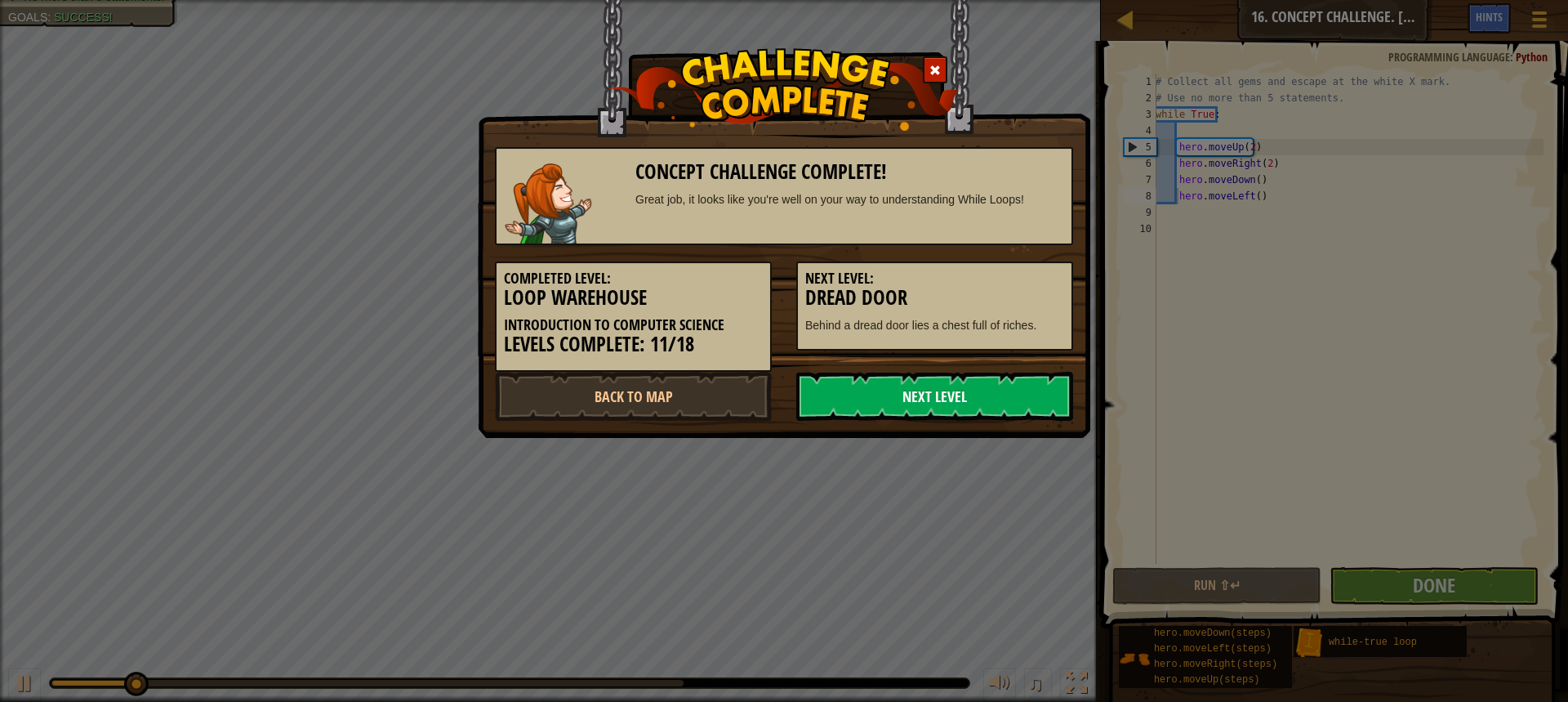
click at [953, 389] on link "Next Level" at bounding box center [934, 396] width 276 height 49
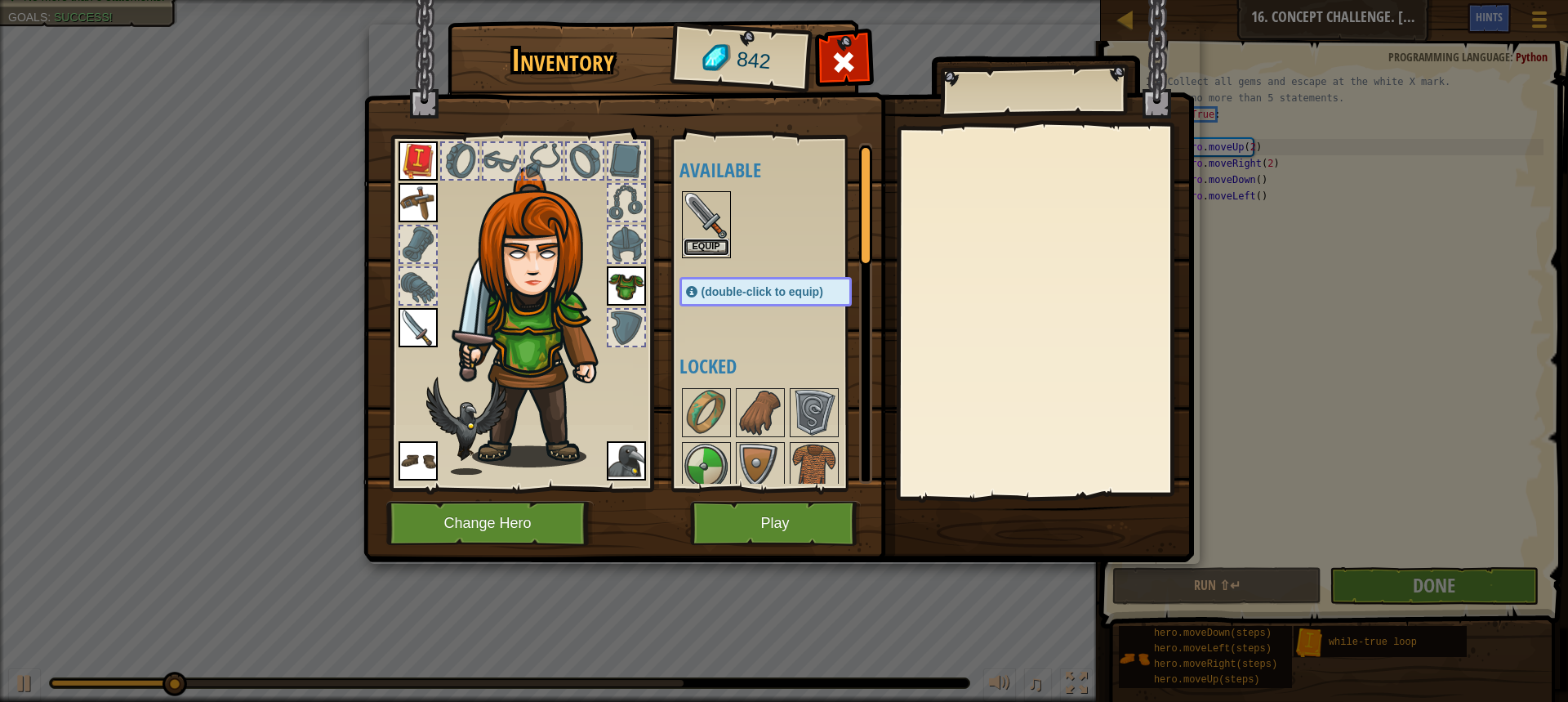
click at [708, 240] on button "Equip" at bounding box center [706, 247] width 46 height 17
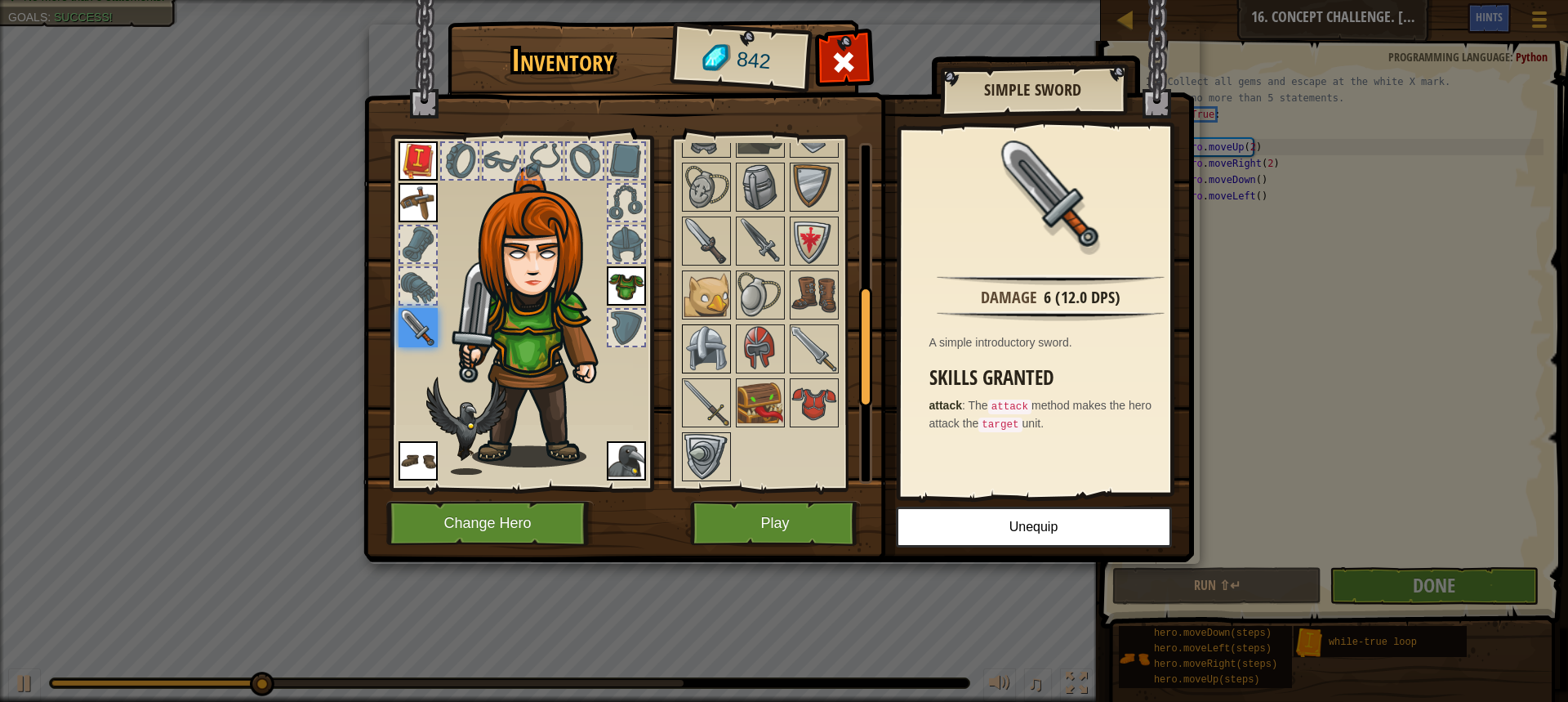
scroll to position [412, 0]
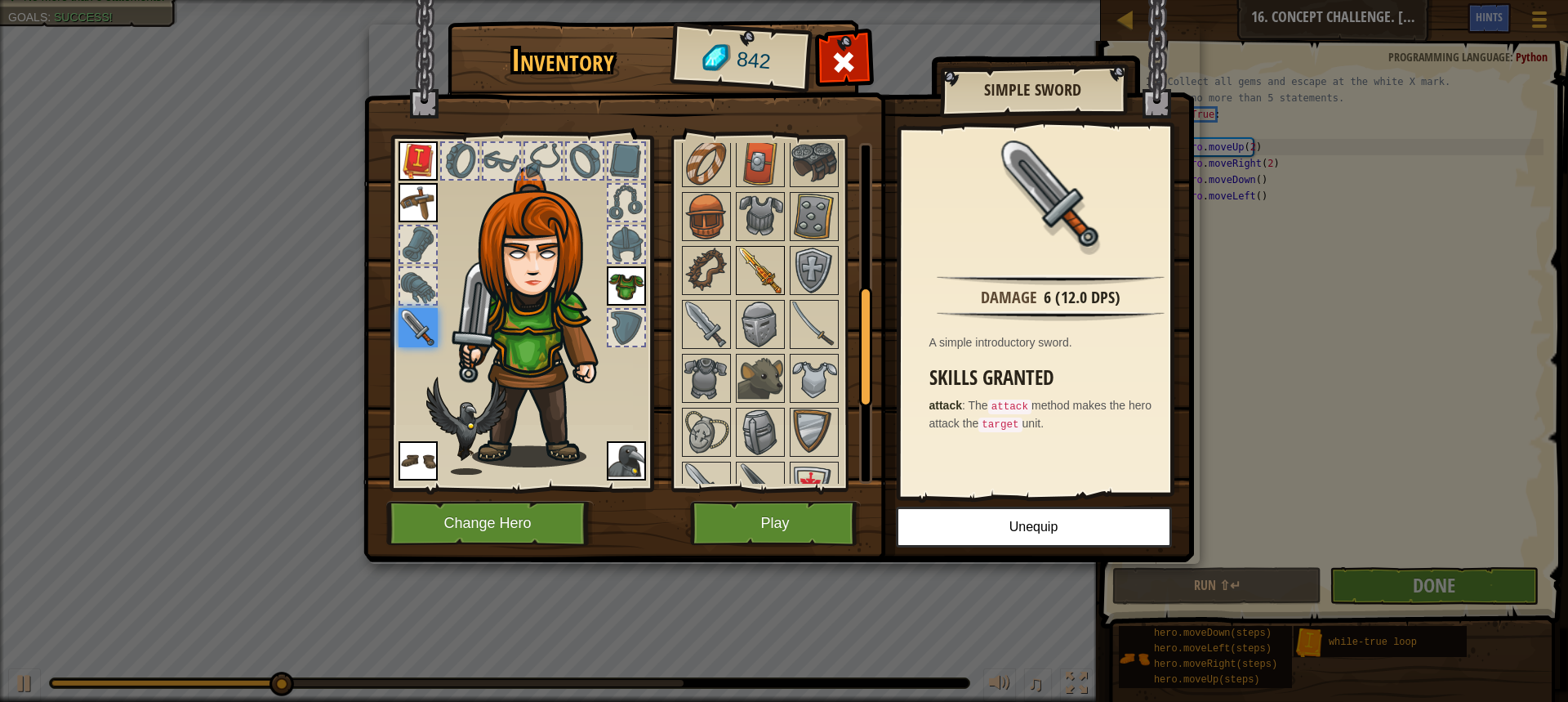
click at [743, 261] on img at bounding box center [761, 270] width 46 height 46
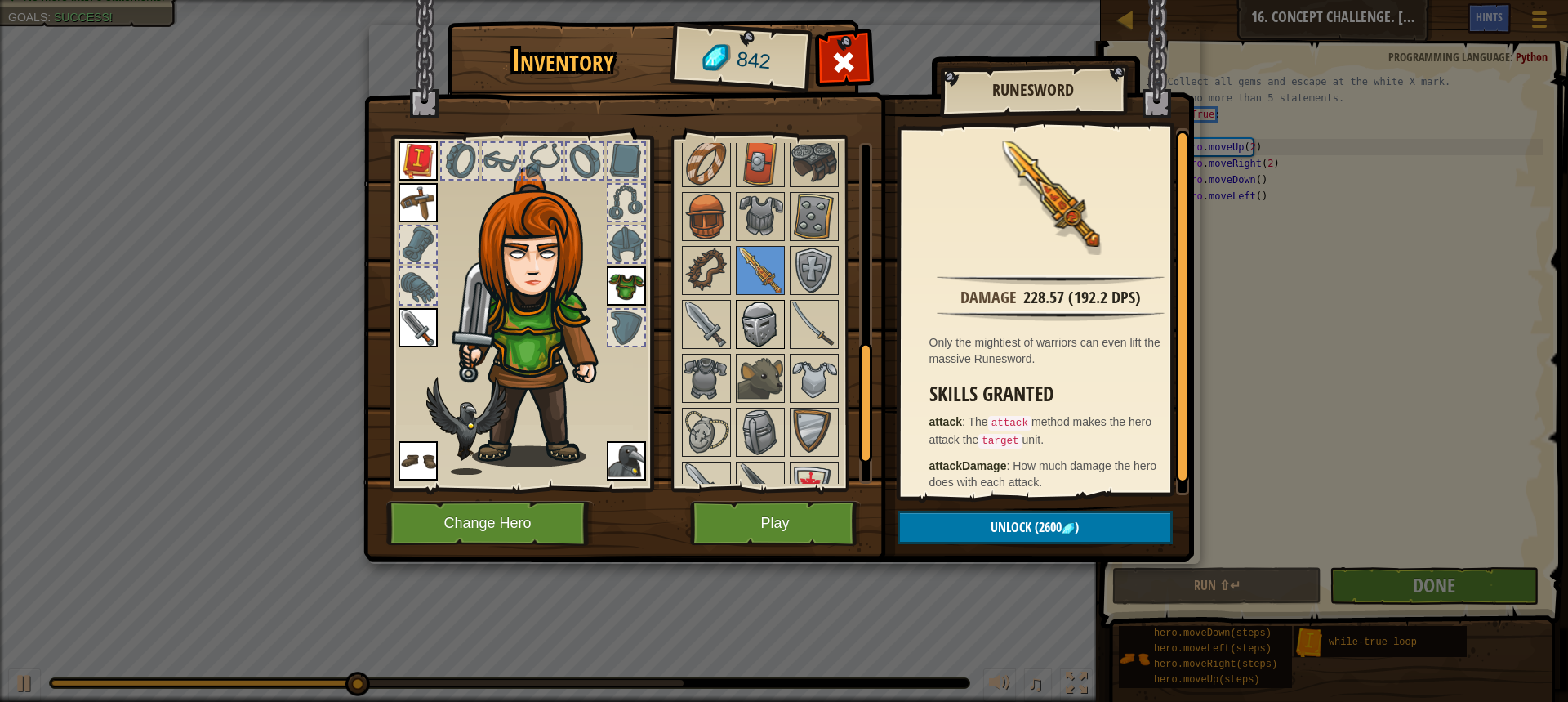
scroll to position [575, 0]
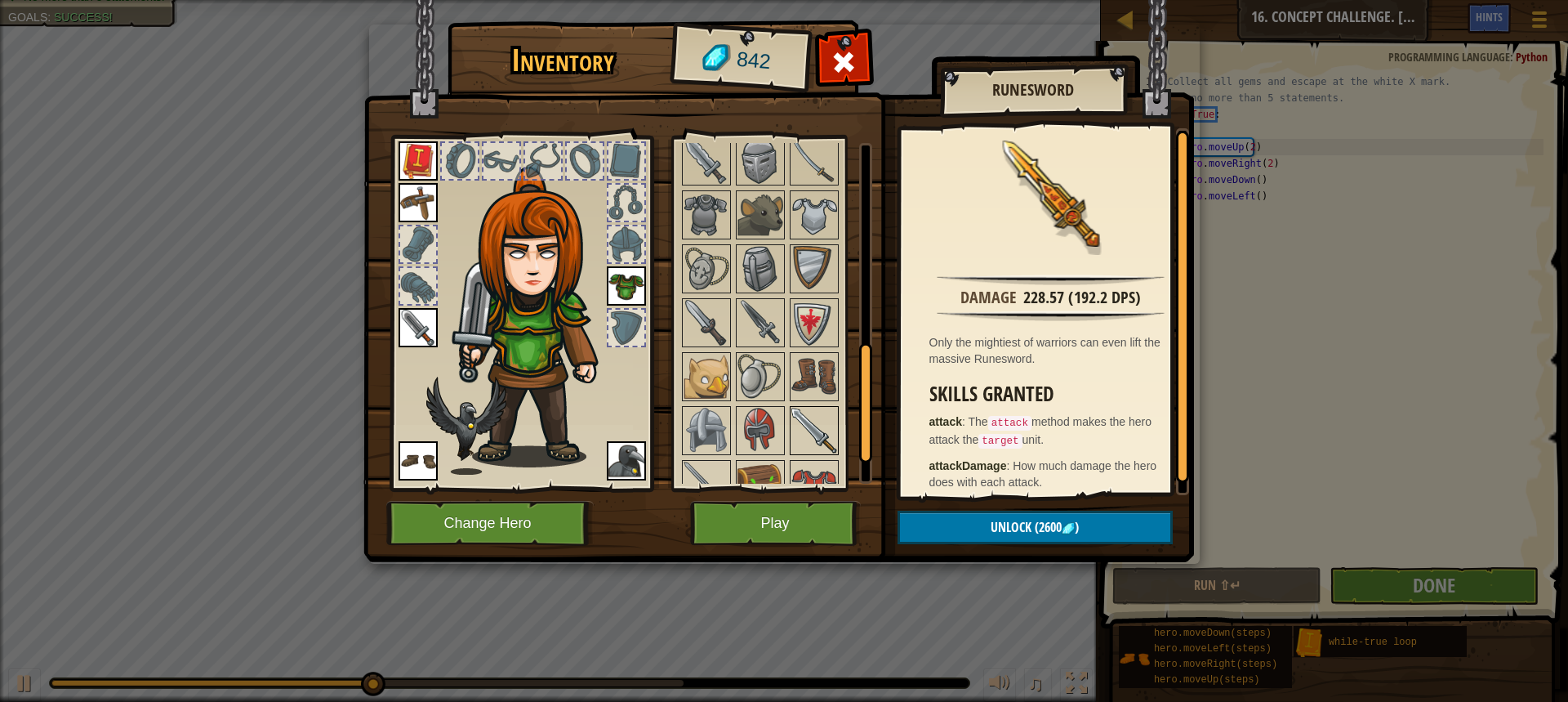
click at [808, 425] on img at bounding box center [814, 431] width 46 height 46
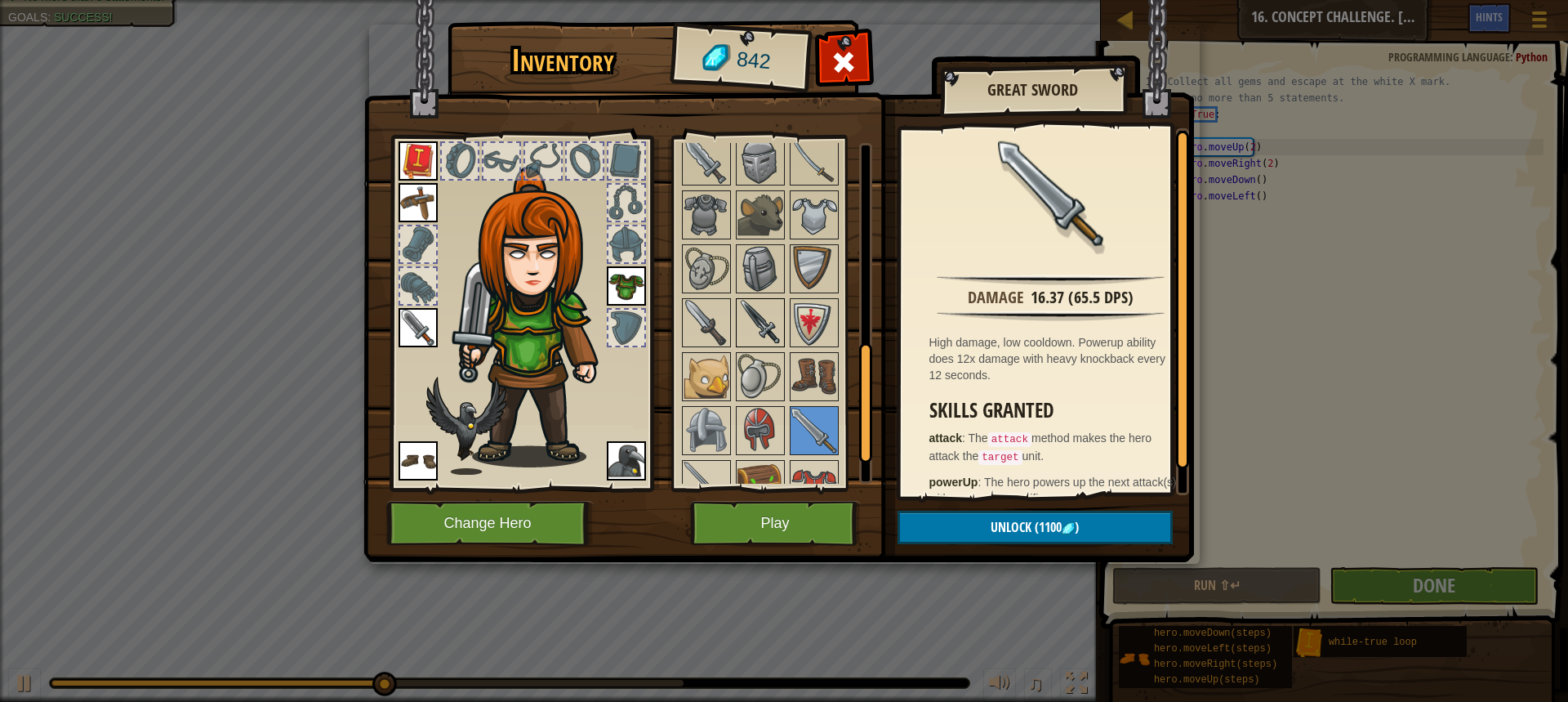
click at [757, 313] on img at bounding box center [761, 323] width 46 height 46
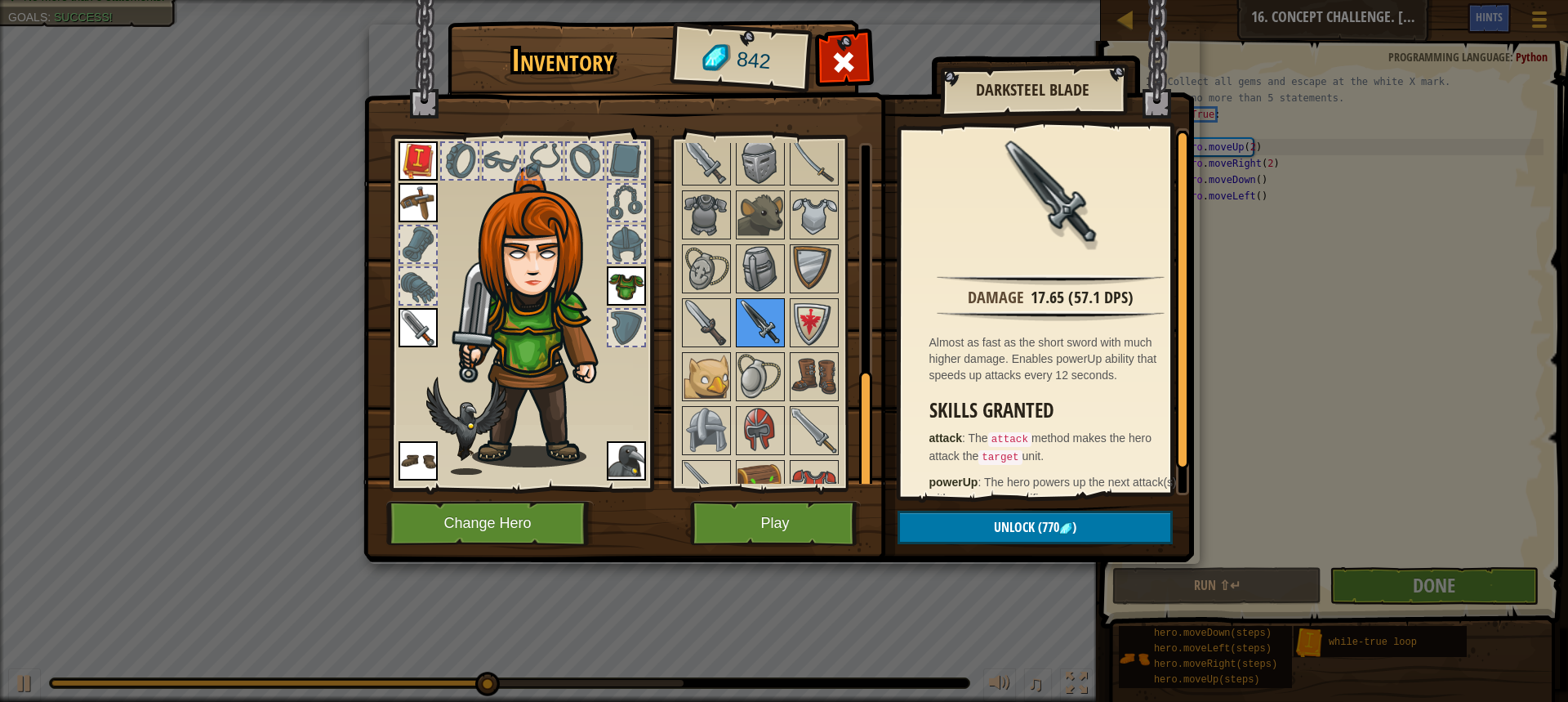
scroll to position [657, 0]
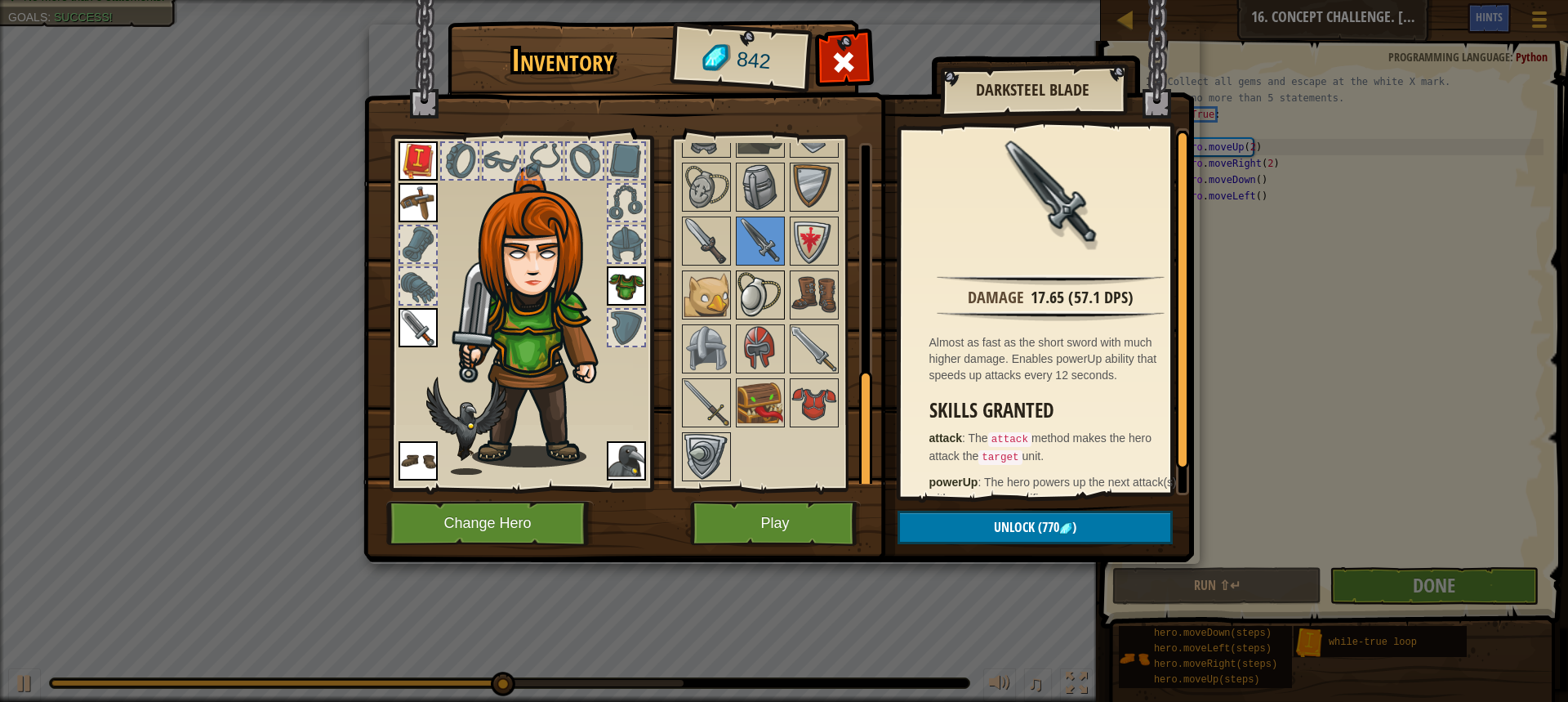
drag, startPoint x: 814, startPoint y: 330, endPoint x: 776, endPoint y: 318, distance: 39.8
click at [818, 326] on img at bounding box center [814, 349] width 46 height 46
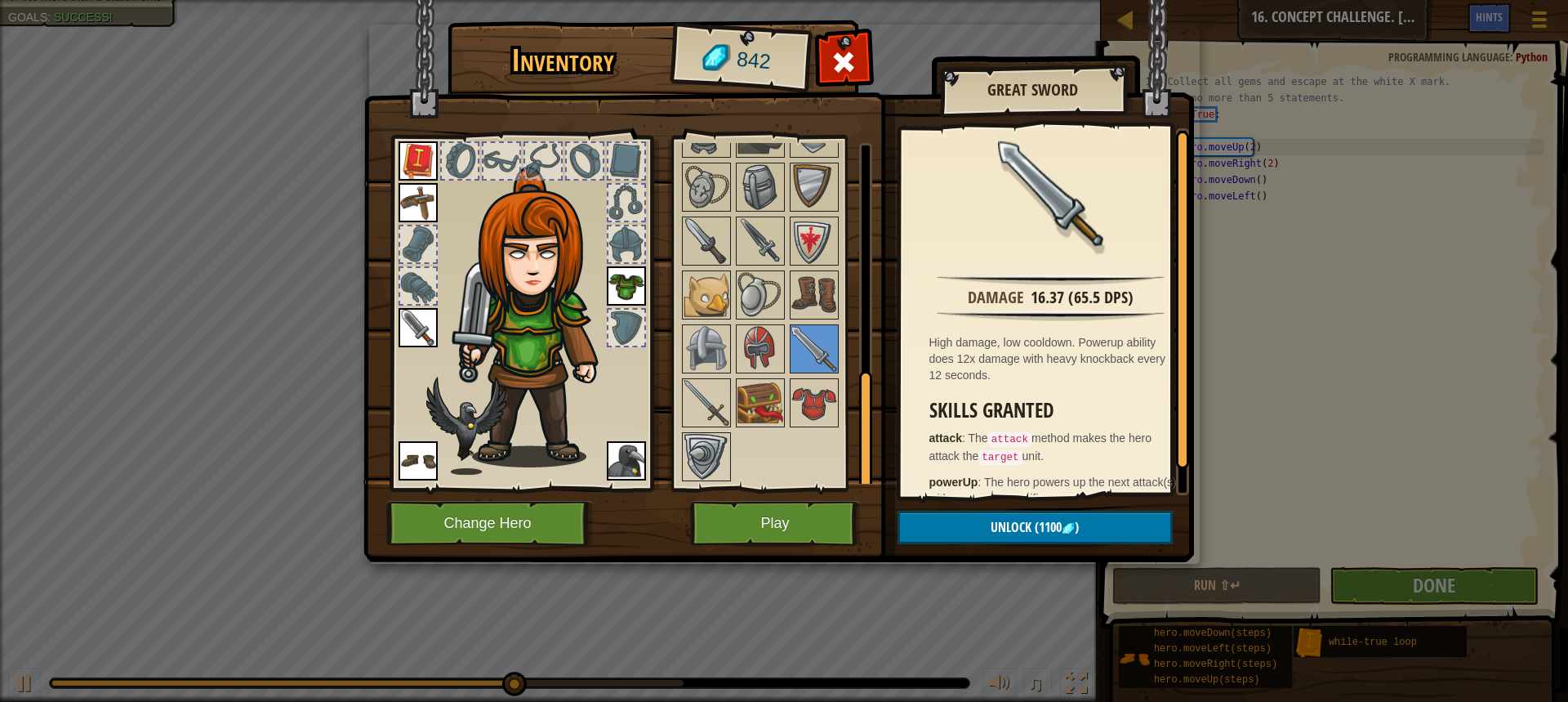
click at [687, 428] on div at bounding box center [782, 106] width 205 height 754
click at [720, 399] on img at bounding box center [706, 402] width 46 height 46
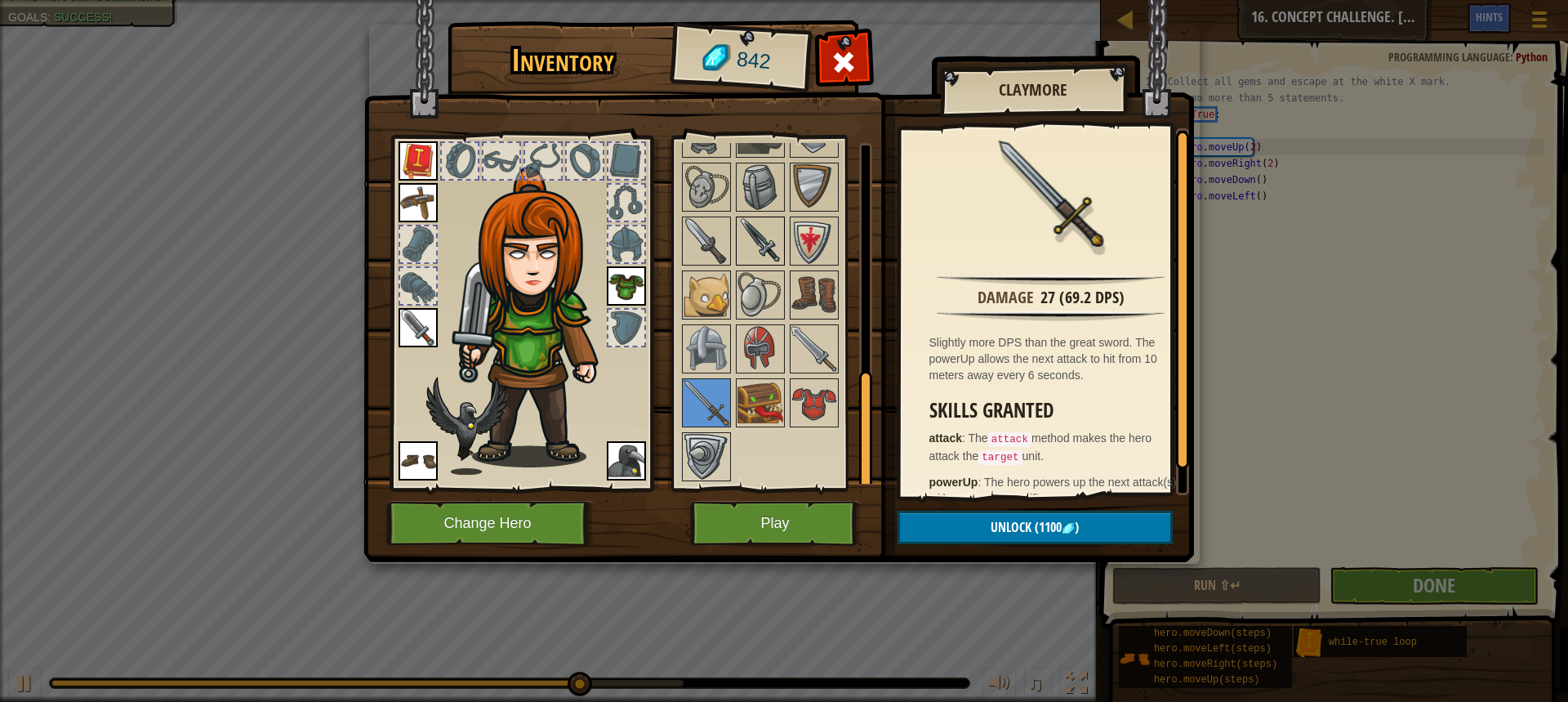
click at [753, 223] on img at bounding box center [761, 241] width 46 height 46
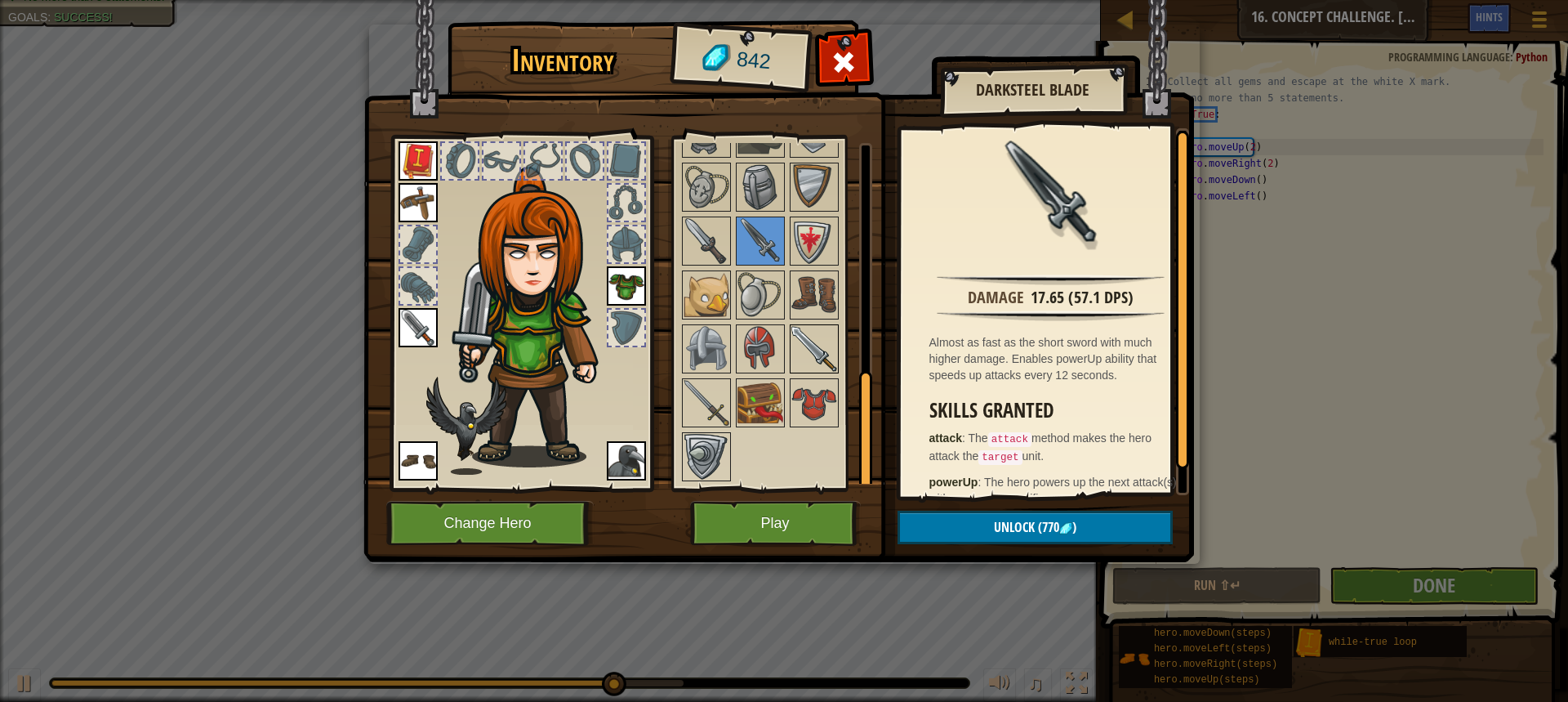
click at [805, 342] on img at bounding box center [814, 349] width 46 height 46
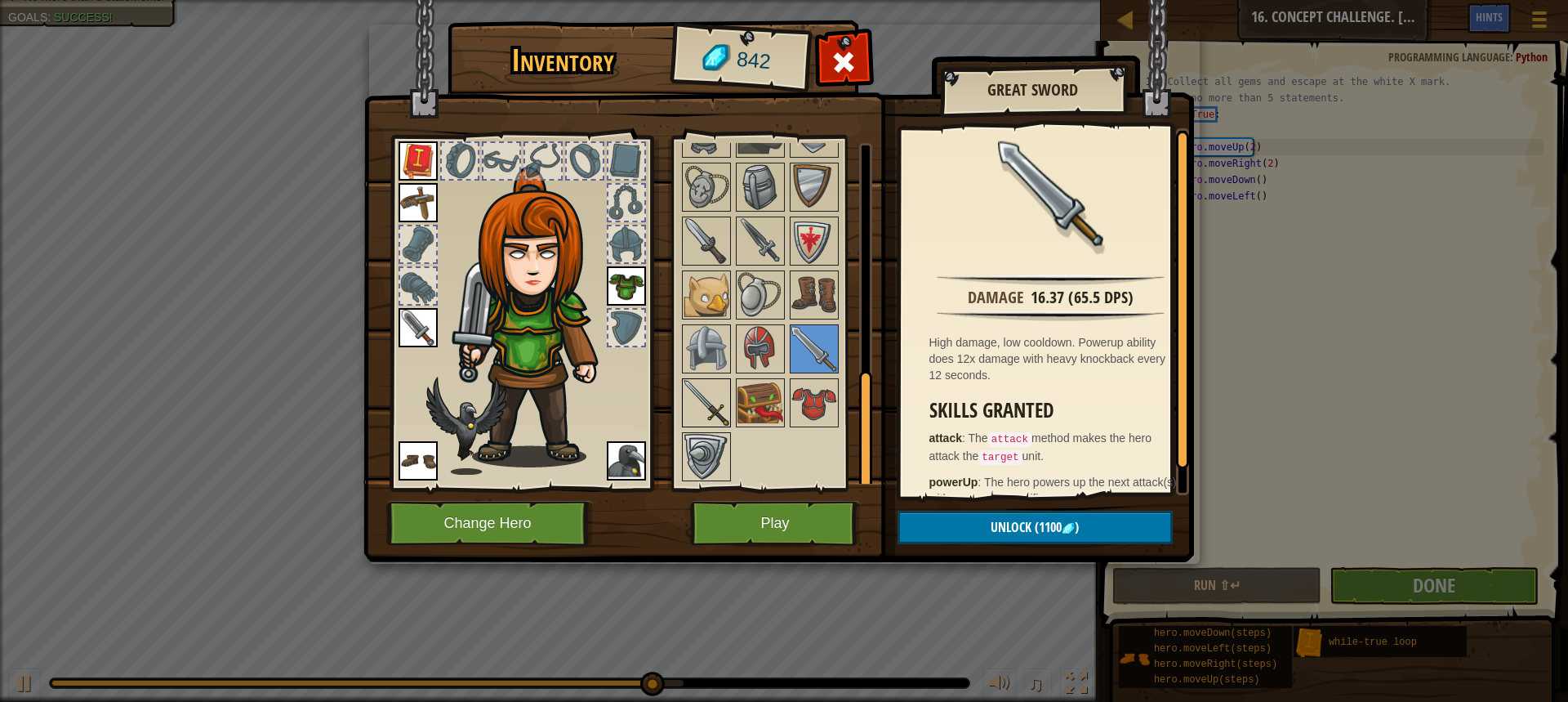
click at [705, 388] on img at bounding box center [706, 402] width 46 height 46
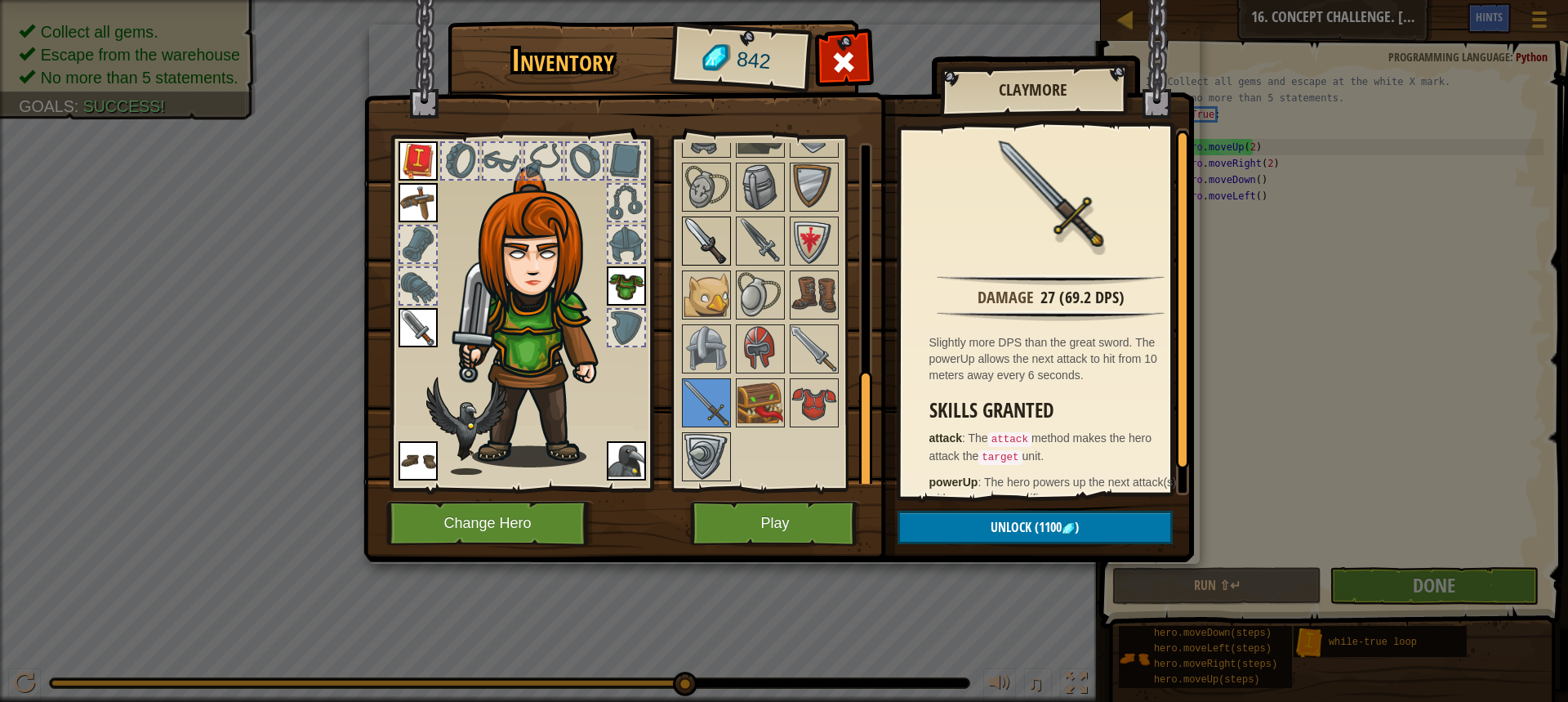
click at [703, 223] on img at bounding box center [706, 241] width 46 height 46
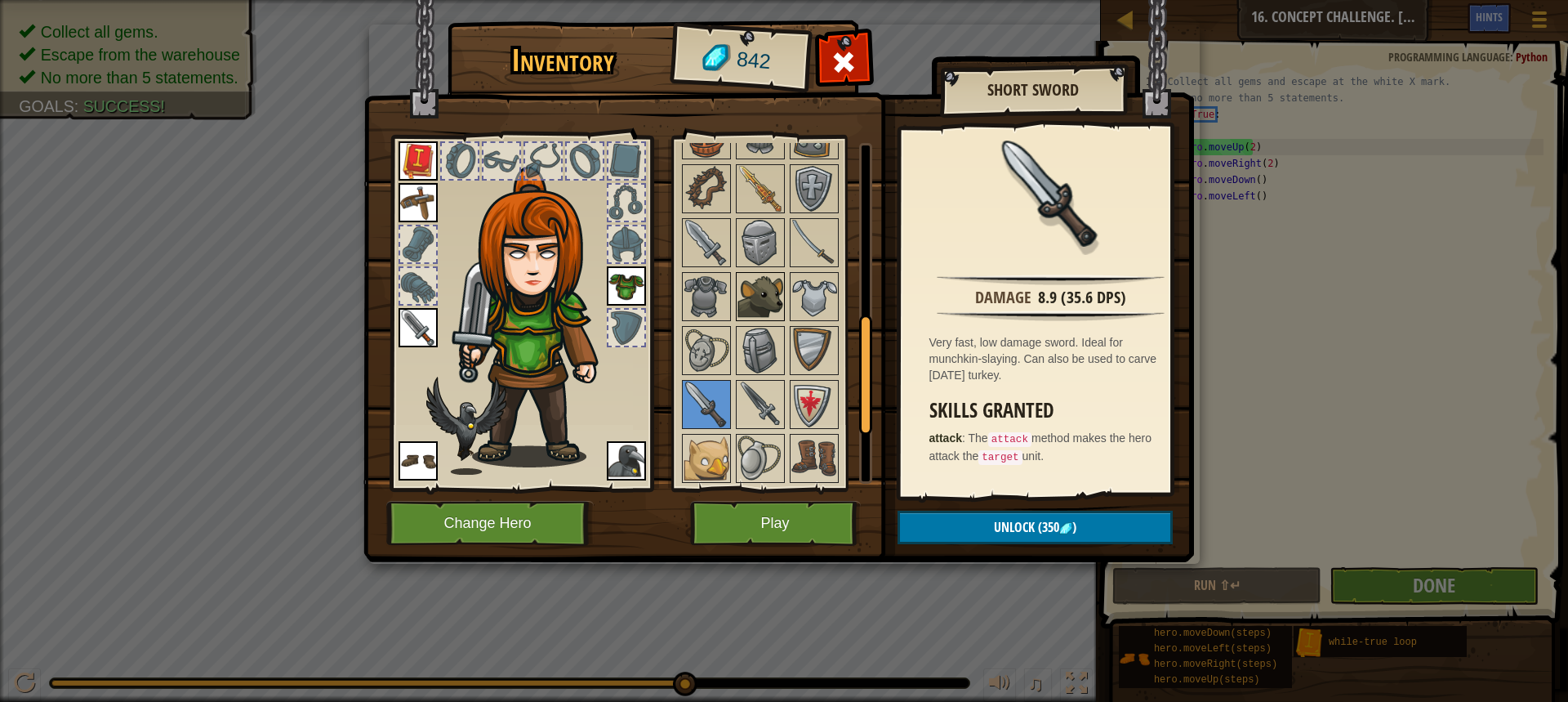
scroll to position [412, 0]
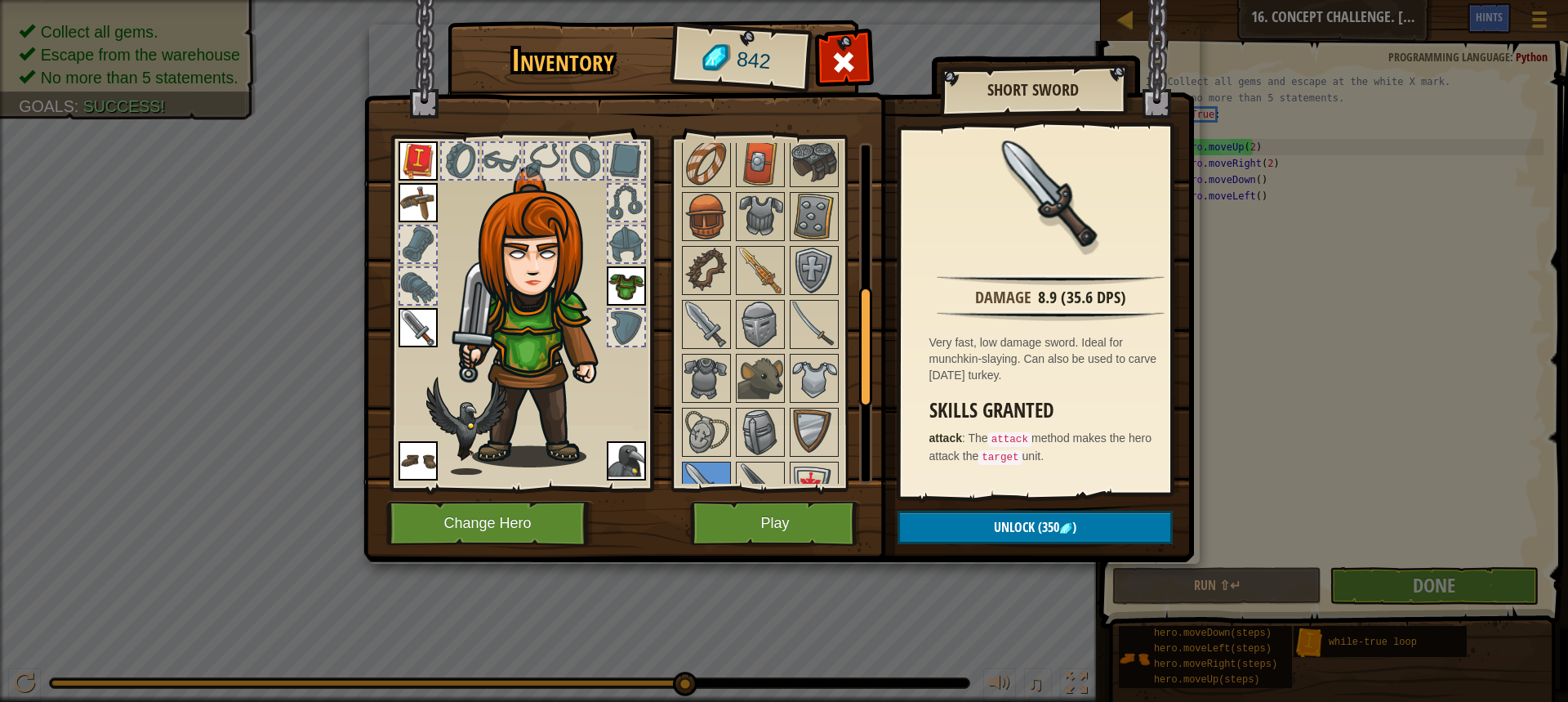
click at [411, 324] on img at bounding box center [418, 327] width 39 height 40
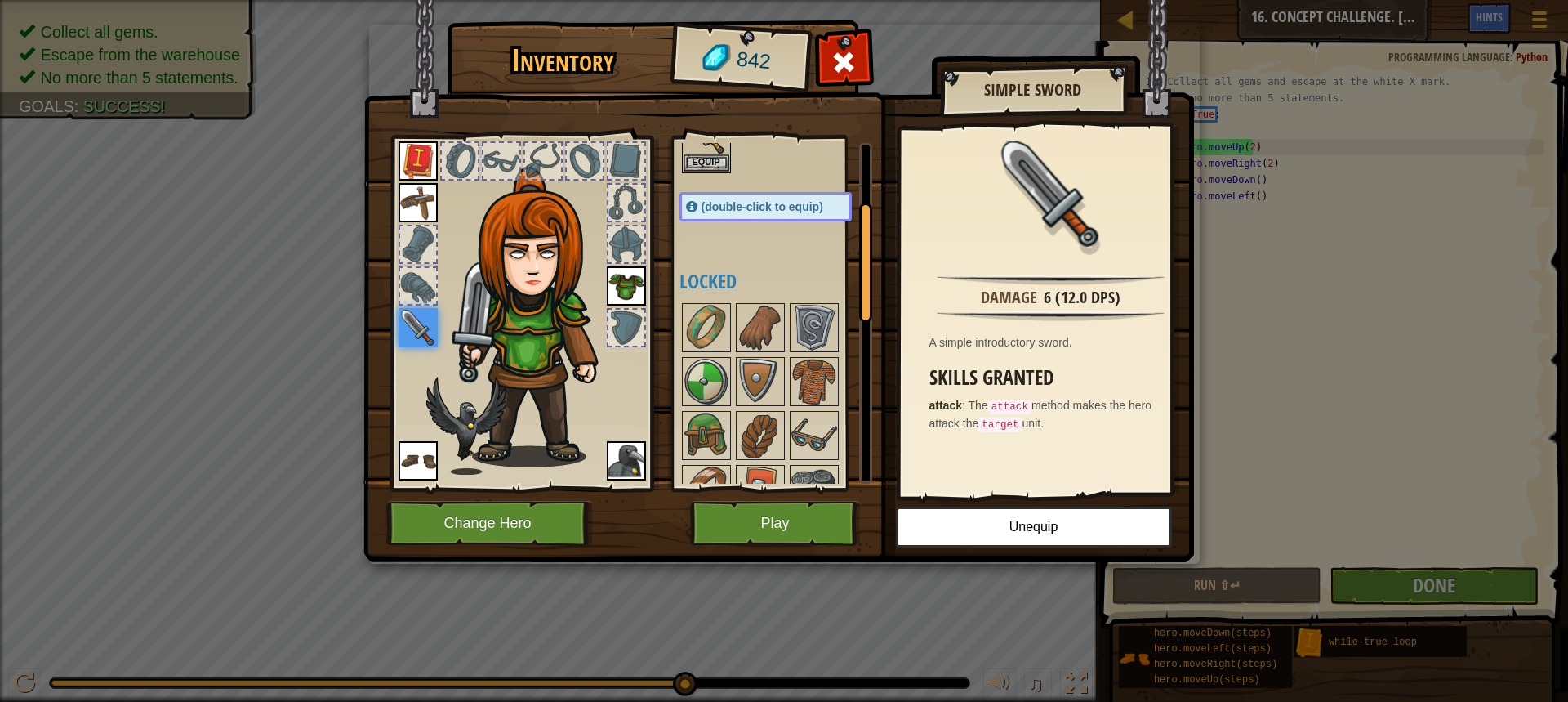
scroll to position [4, 0]
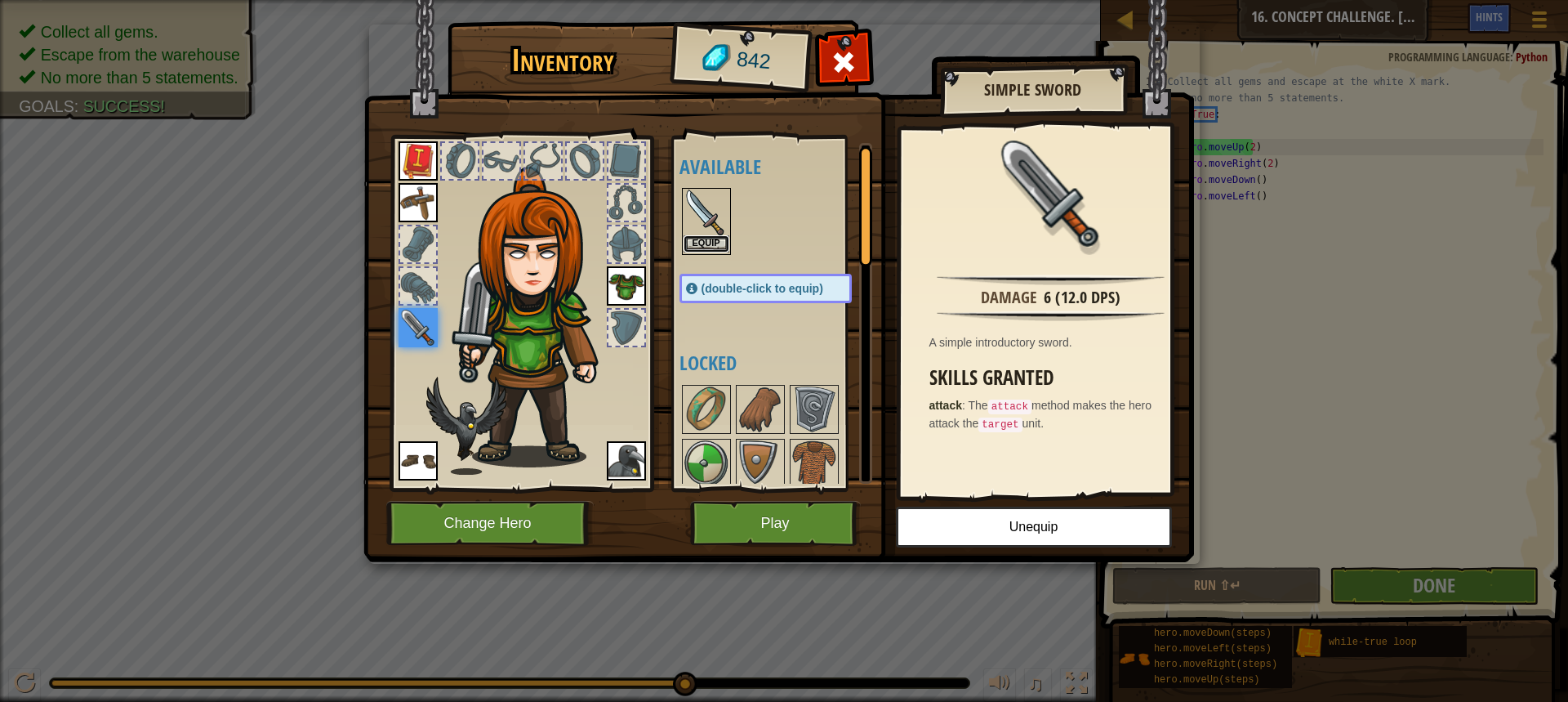
click at [719, 245] on button "Equip" at bounding box center [706, 243] width 46 height 17
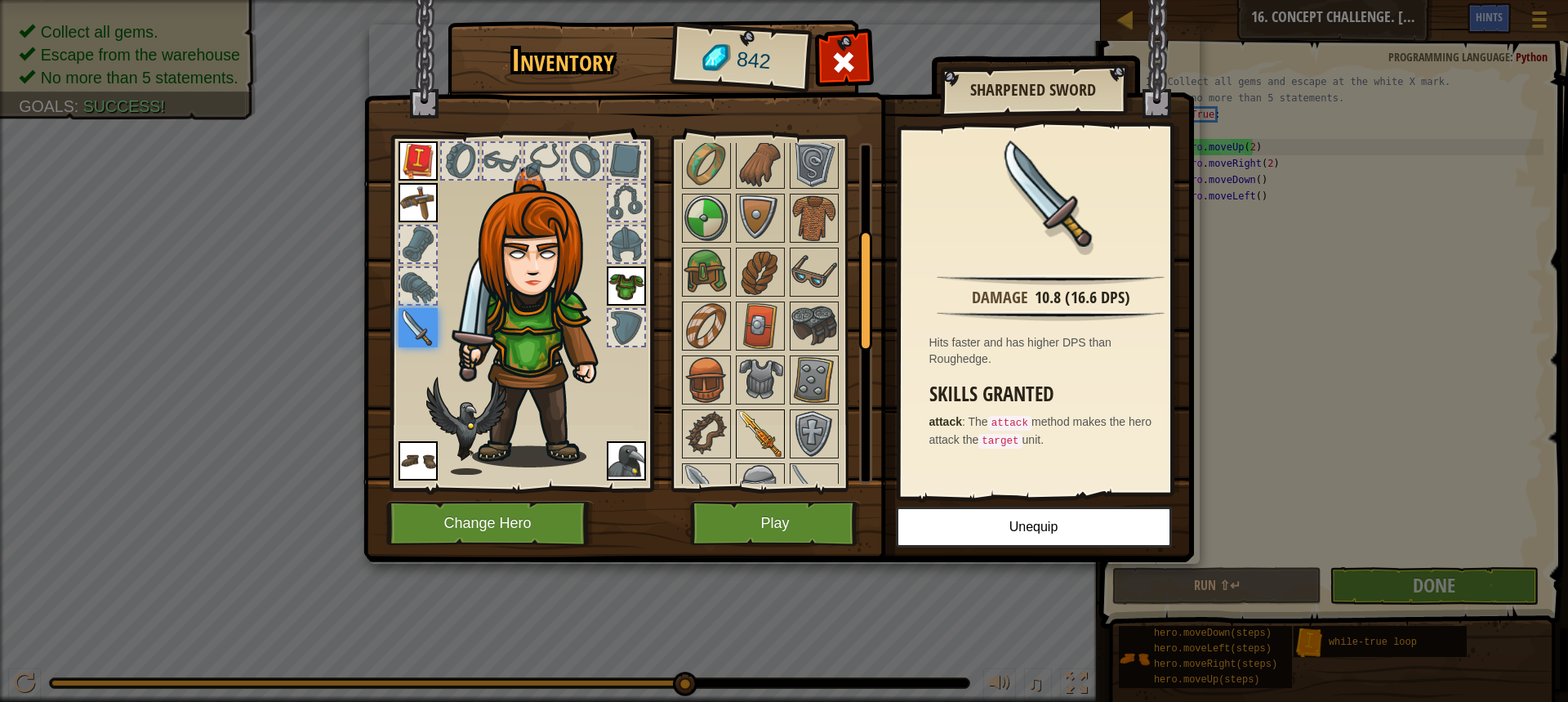
scroll to position [493, 0]
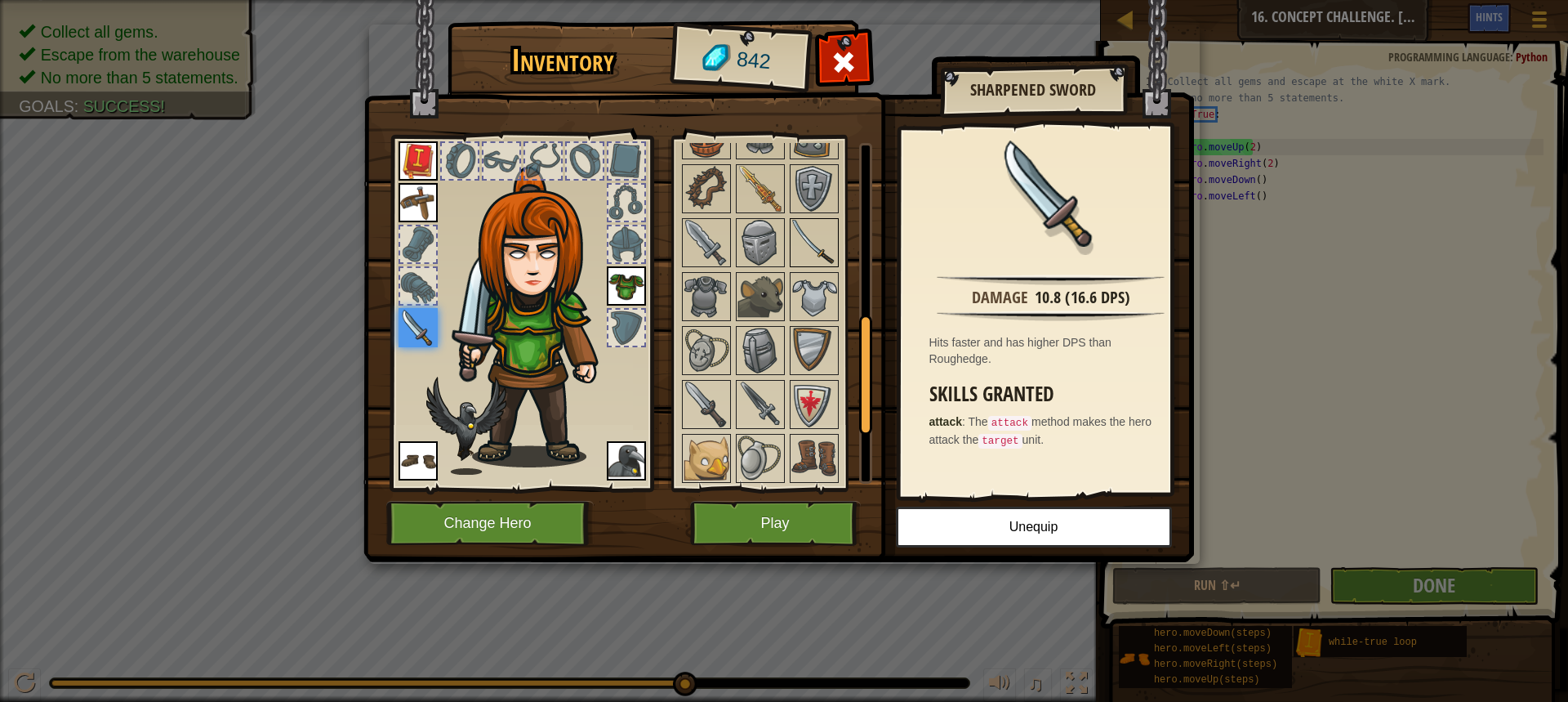
click at [812, 232] on img at bounding box center [814, 243] width 46 height 46
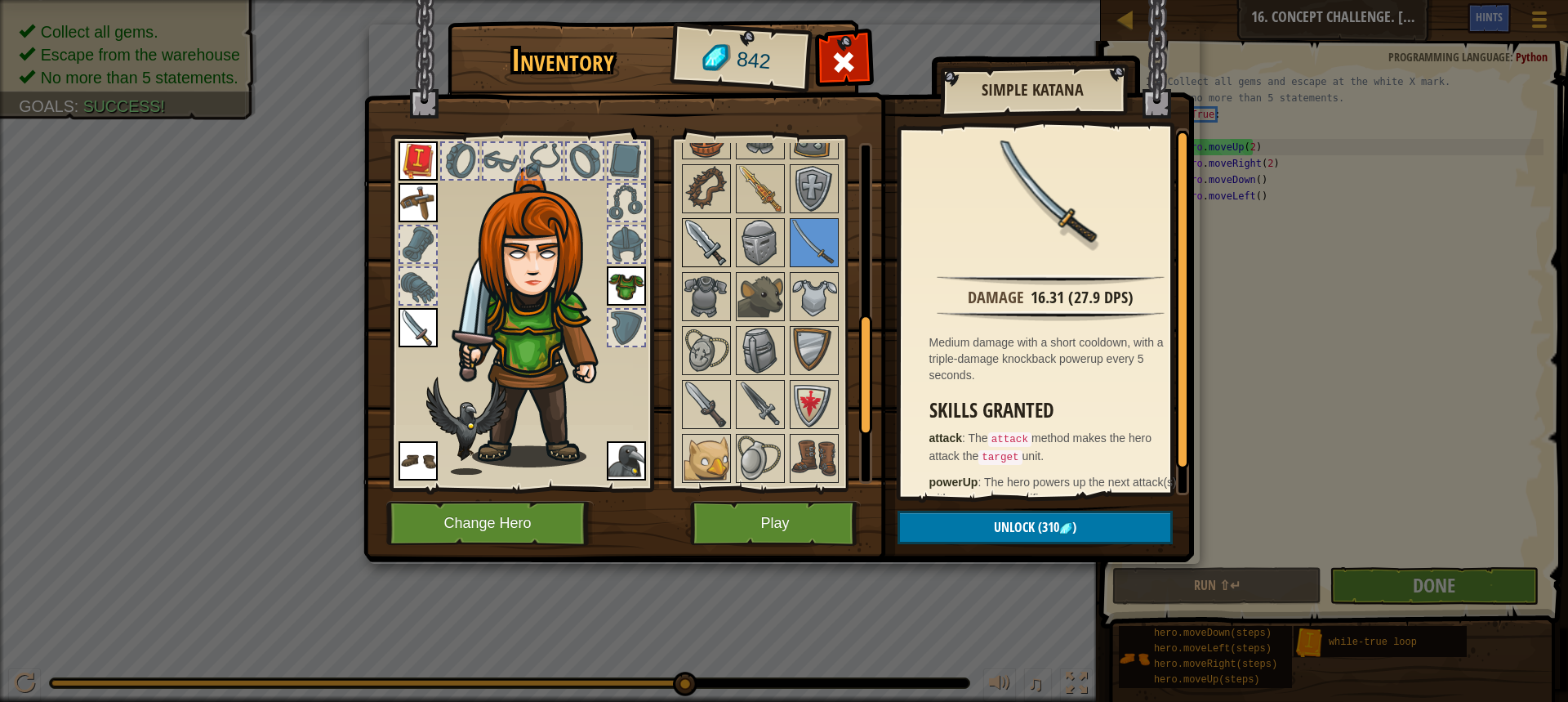
click at [690, 232] on img at bounding box center [706, 243] width 46 height 46
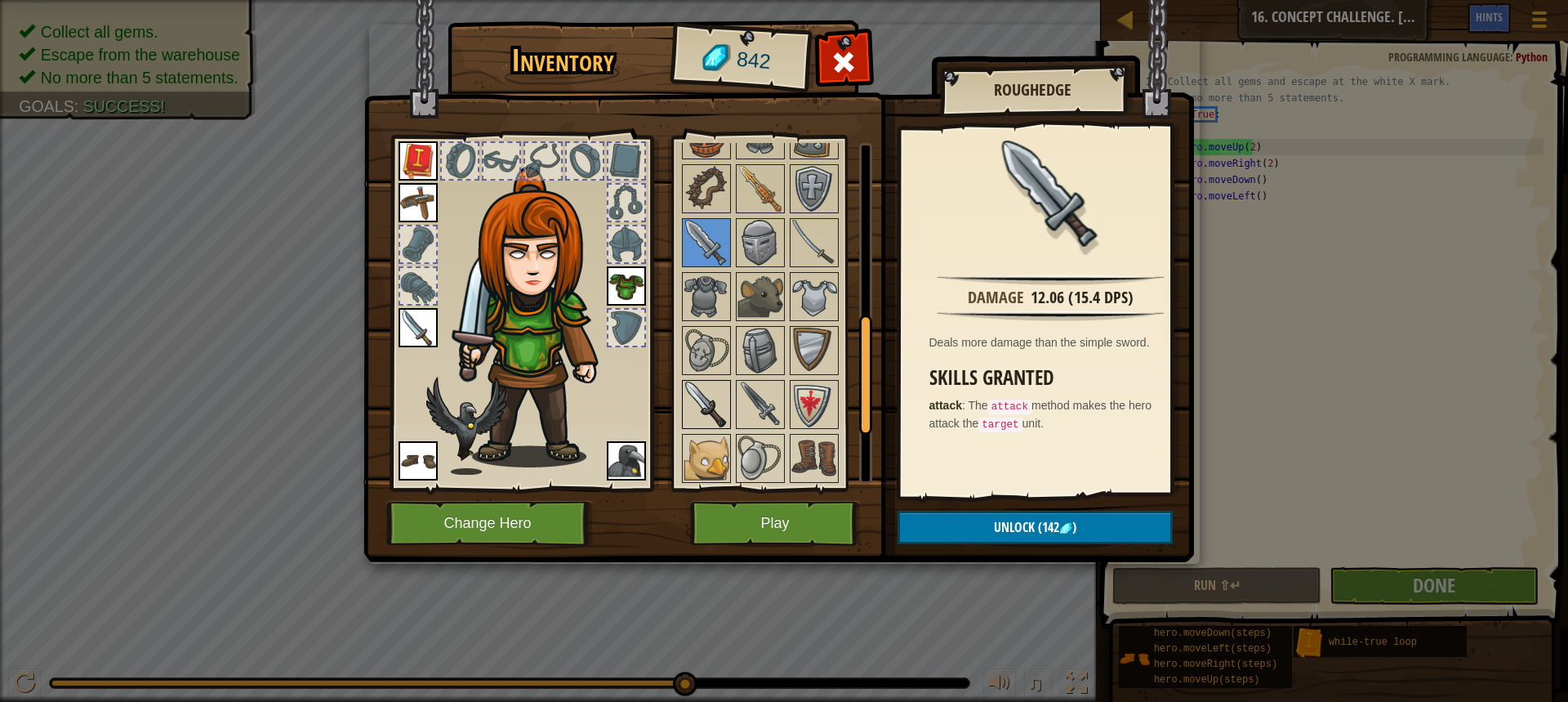
scroll to position [575, 0]
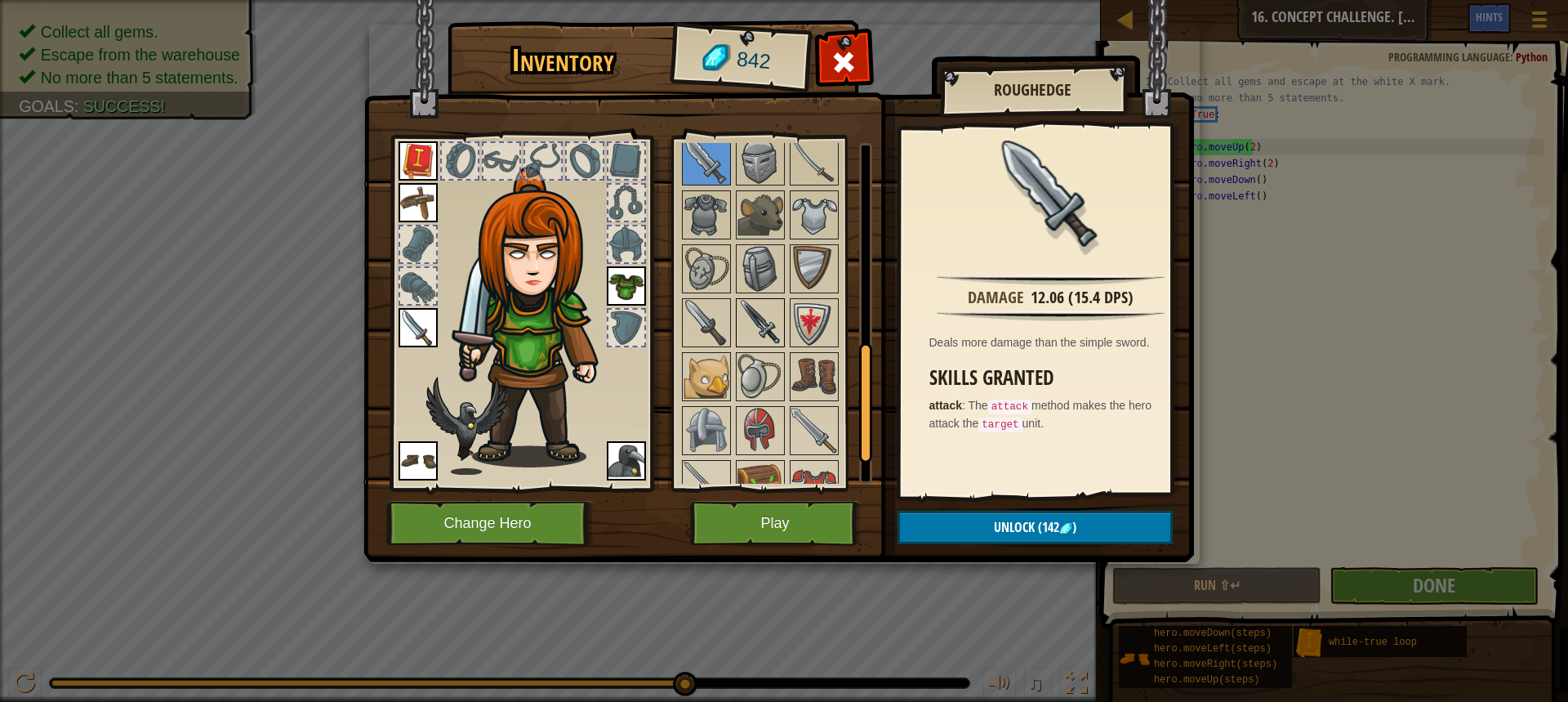
click at [777, 319] on img at bounding box center [761, 323] width 46 height 46
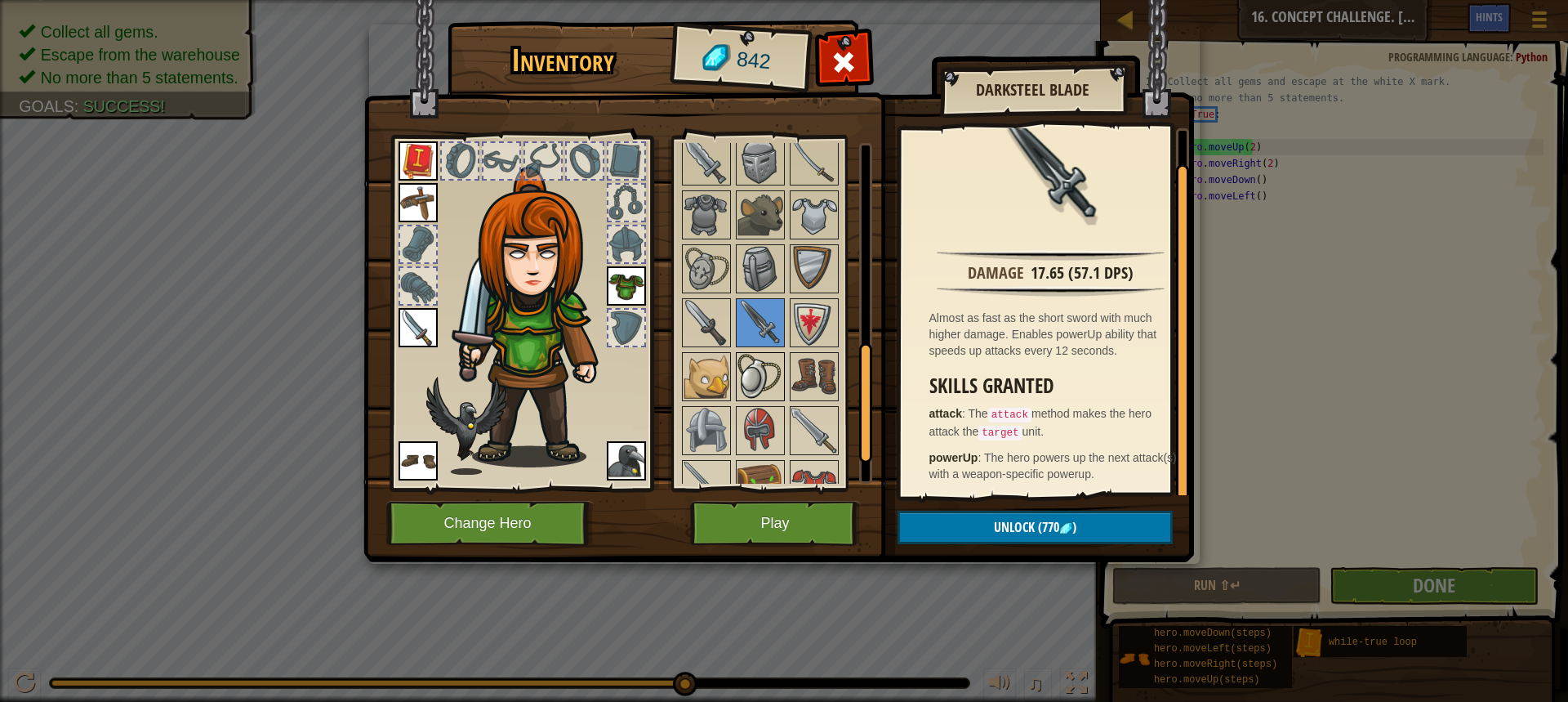
scroll to position [657, 0]
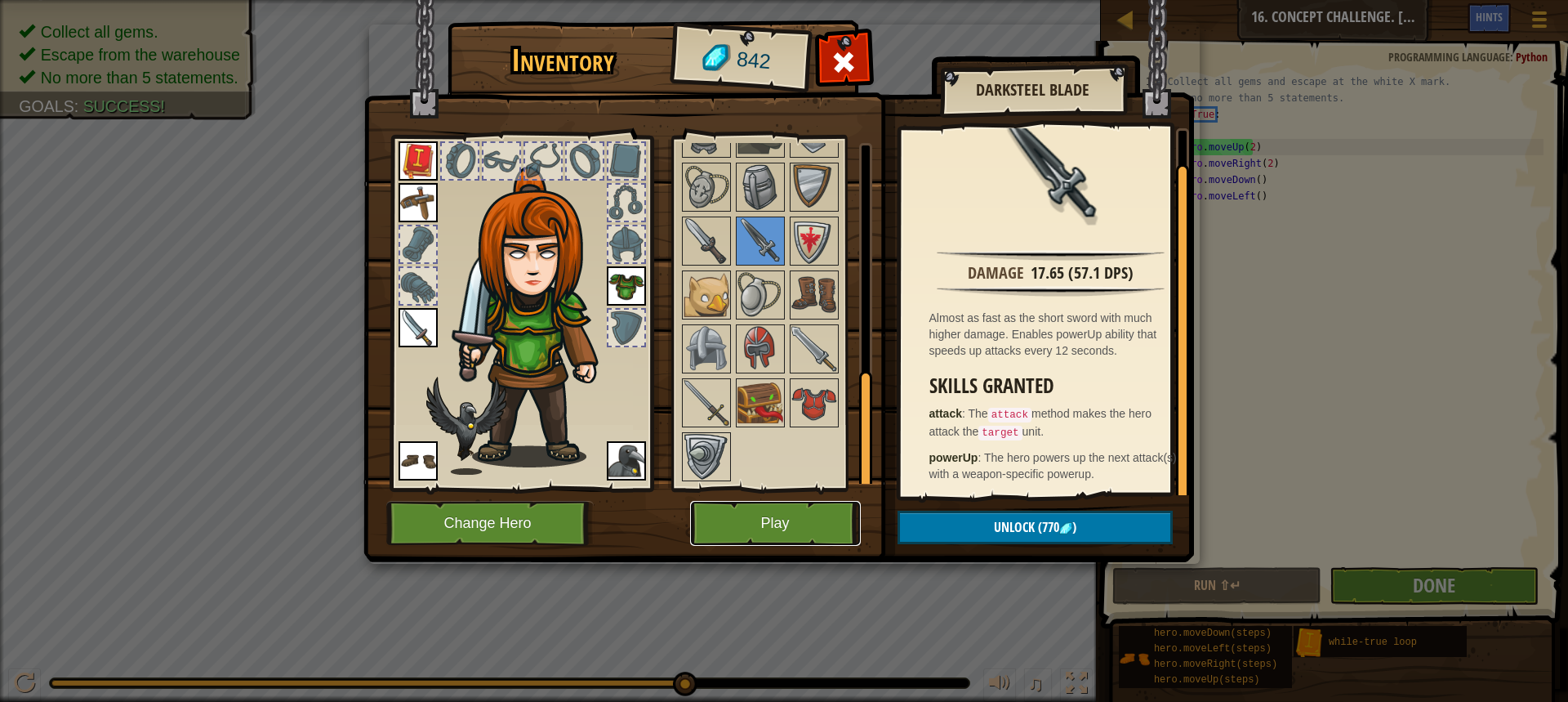
click at [773, 516] on button "Play" at bounding box center [775, 523] width 171 height 45
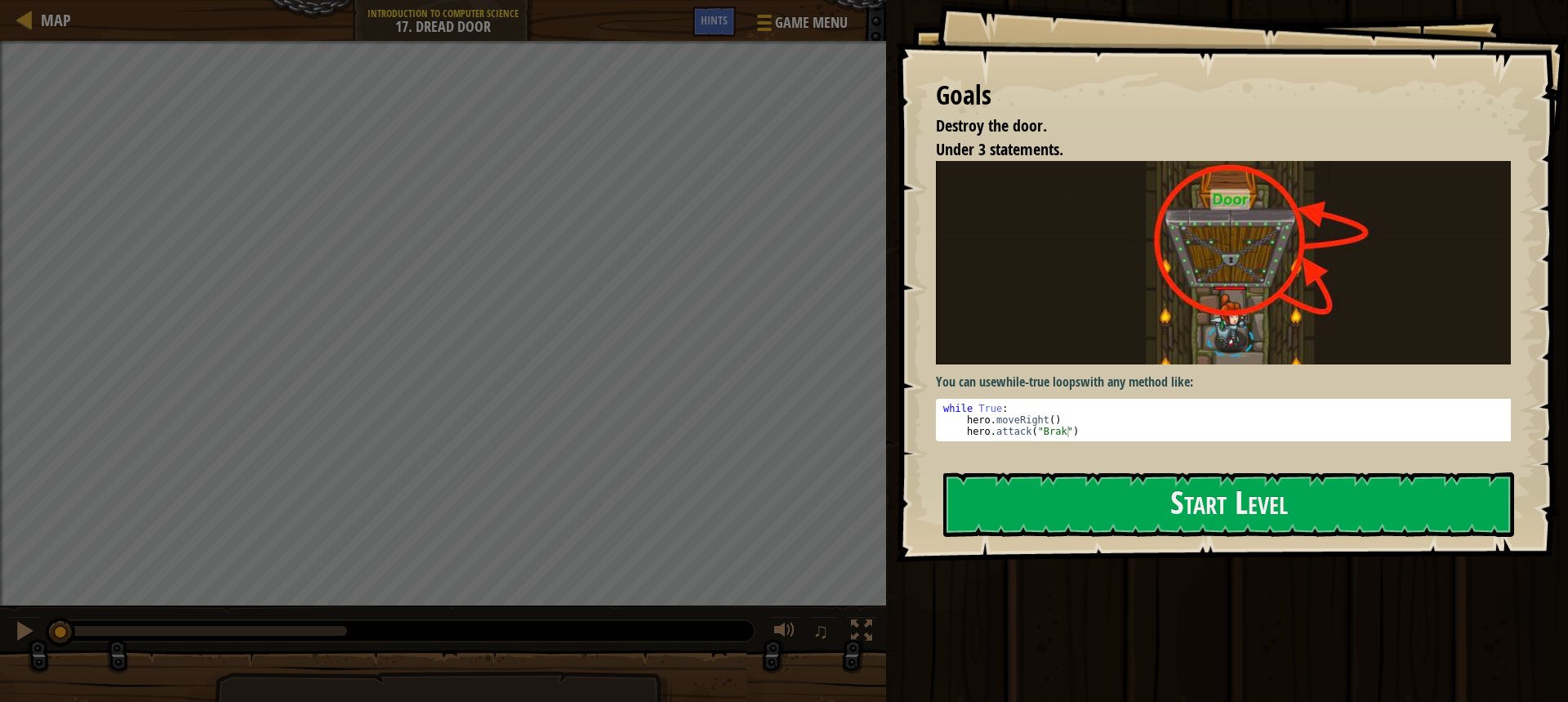
click at [927, 314] on div "Goals Destroy the door. Under 3 statements. You can use while-true loops with a…" at bounding box center [1231, 281] width 673 height 562
click at [1225, 482] on button "Start Level" at bounding box center [1228, 504] width 570 height 64
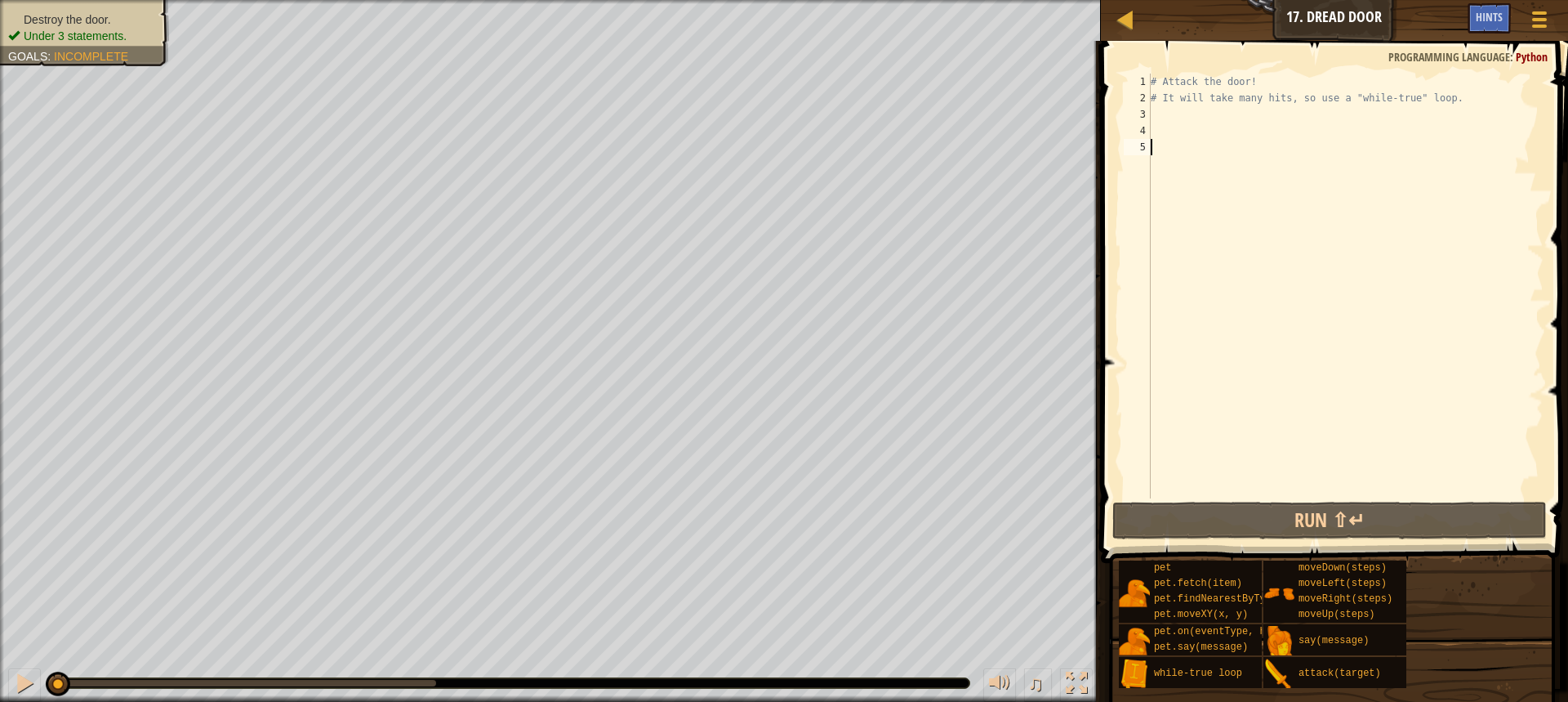
click at [1167, 114] on div "# Attack the door! # It will take many hits, so use a "while-true" loop." at bounding box center [1345, 302] width 396 height 458
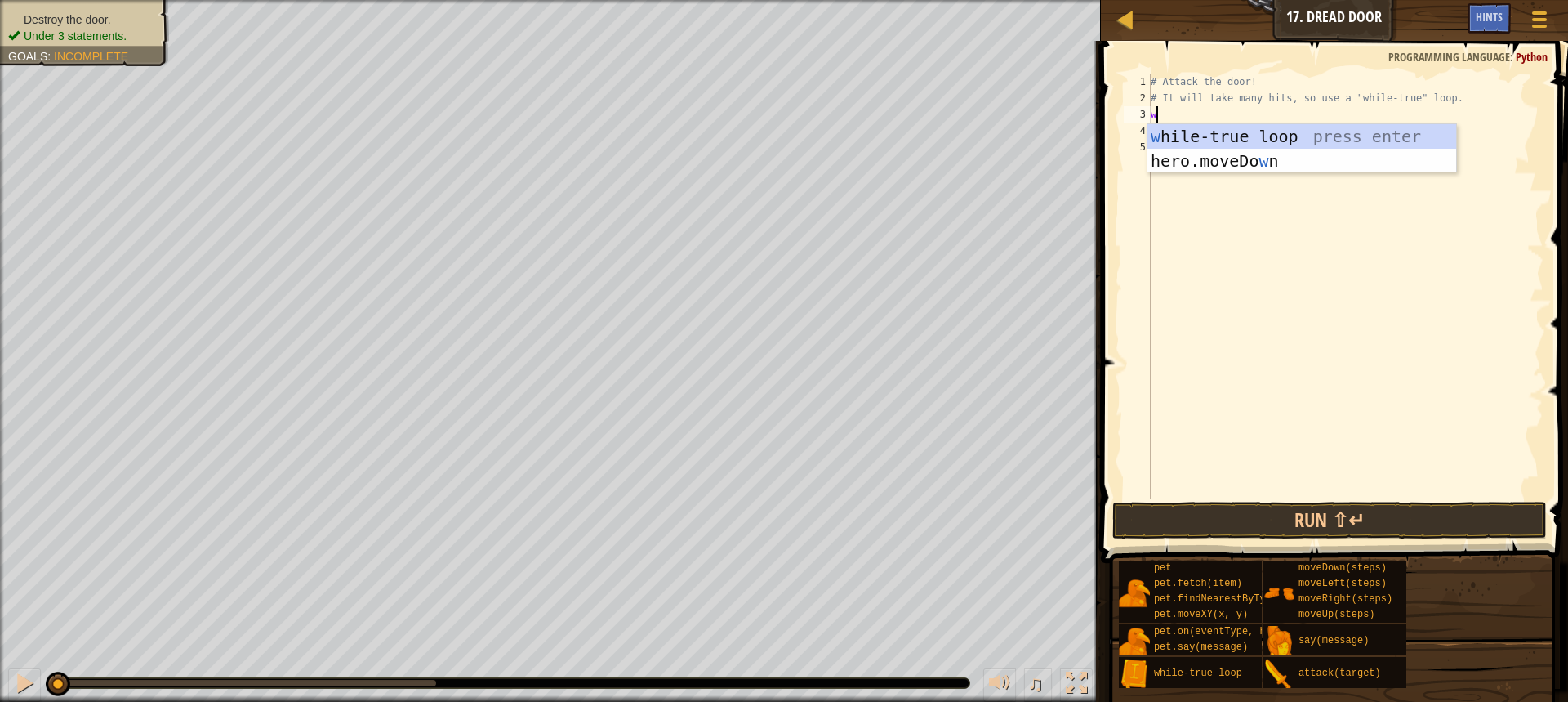
scroll to position [7, 0]
type textarea "whil"
click at [1170, 135] on div "whil e-true loop press enter" at bounding box center [1302, 161] width 309 height 74
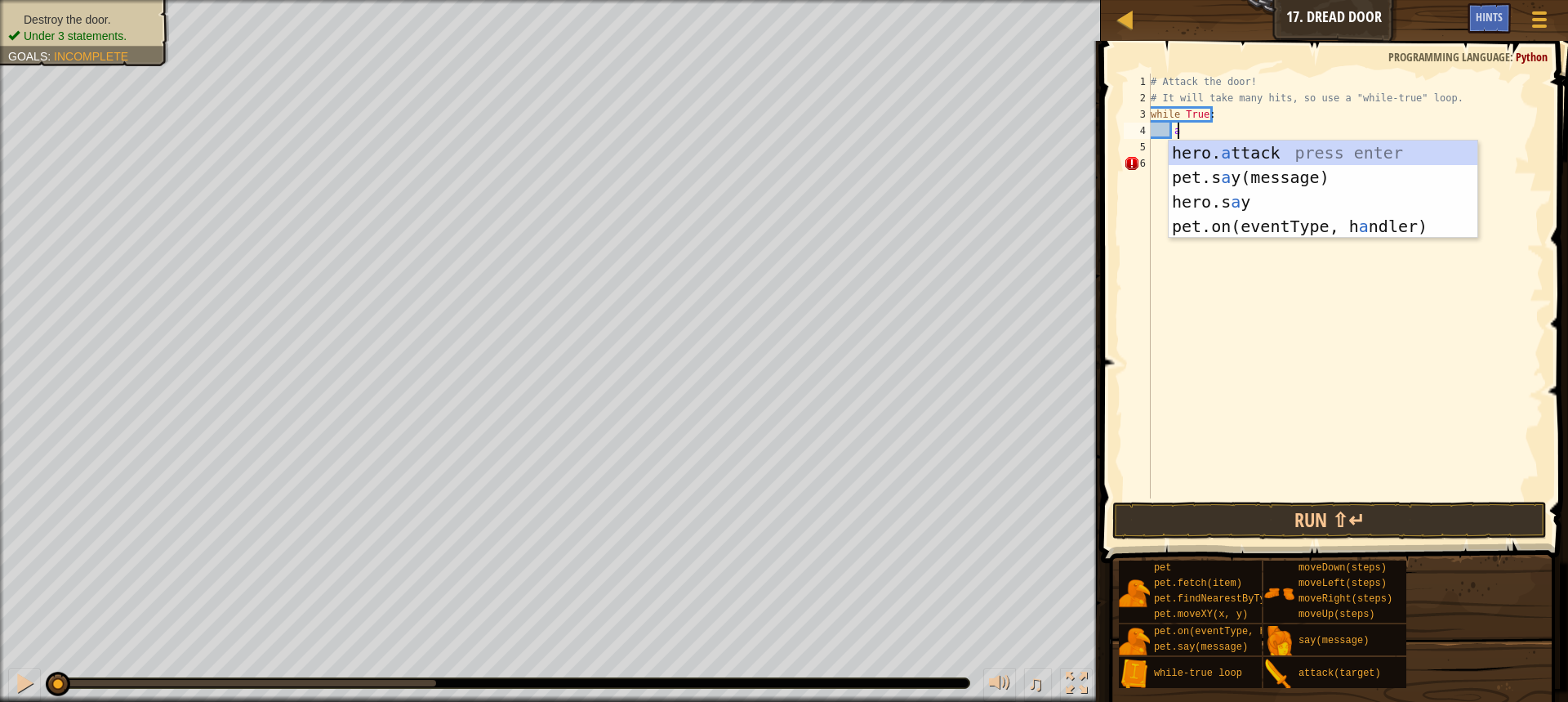
scroll to position [7, 2]
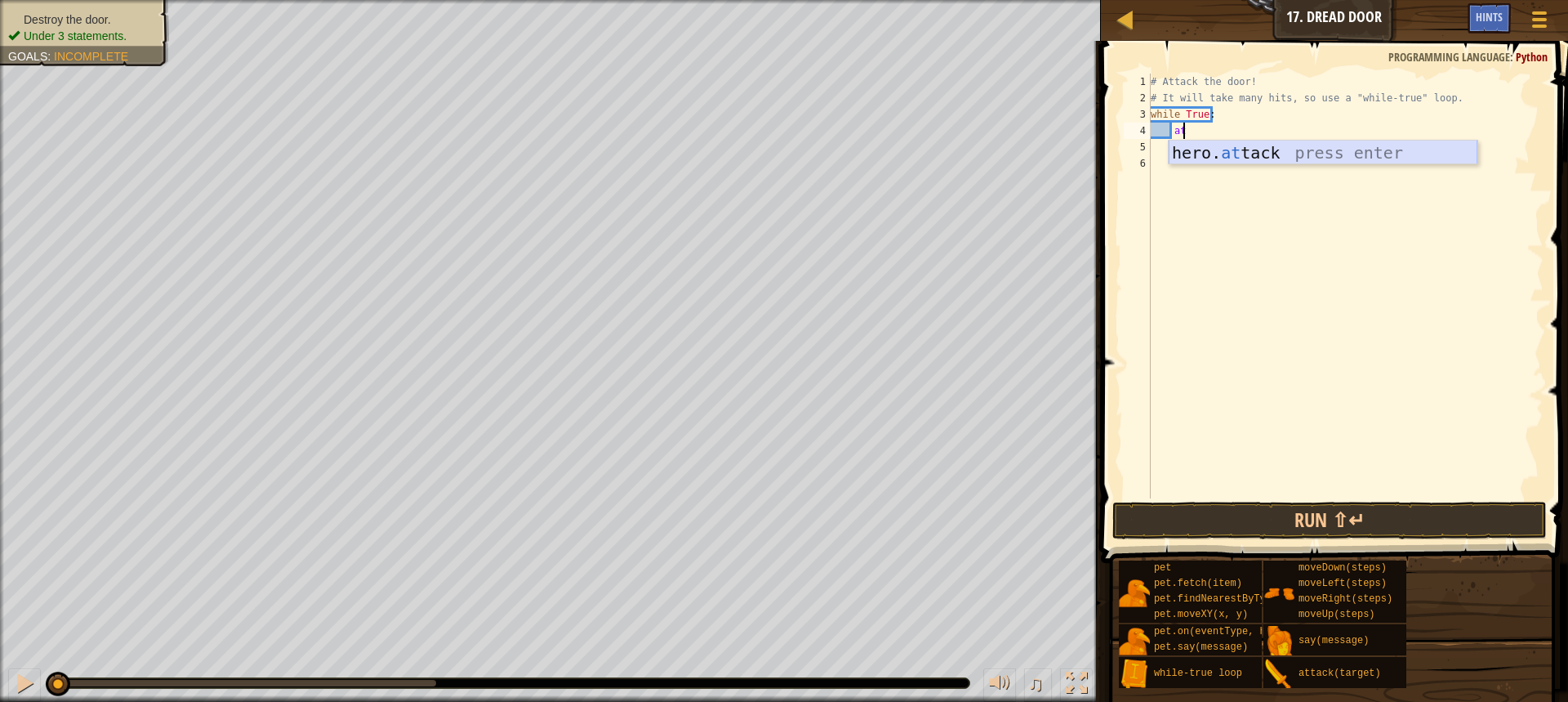
click at [1232, 153] on div "hero. at tack press enter" at bounding box center [1323, 177] width 309 height 74
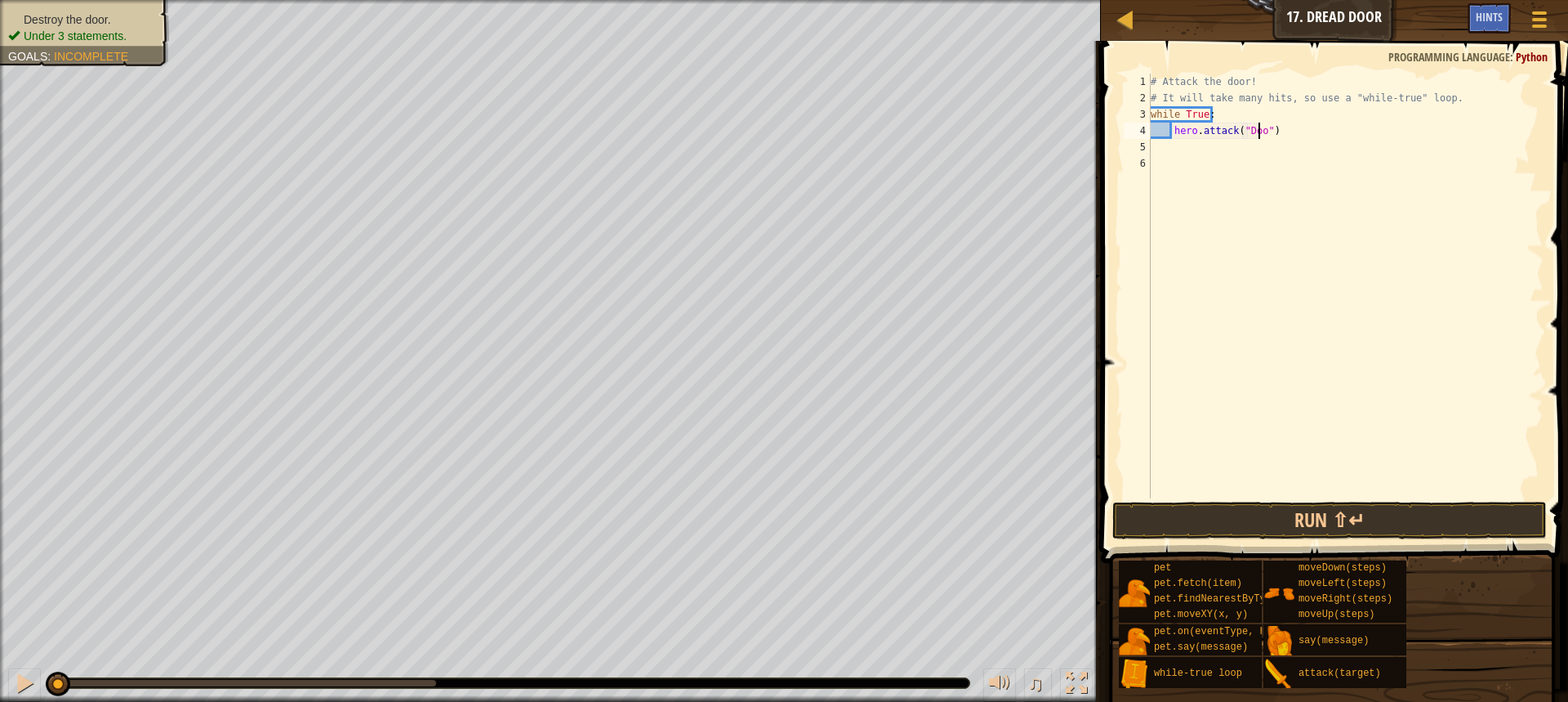
scroll to position [7, 9]
type textarea "hero.attack("Door")"
click at [1260, 515] on button "Run ⇧↵" at bounding box center [1329, 520] width 434 height 38
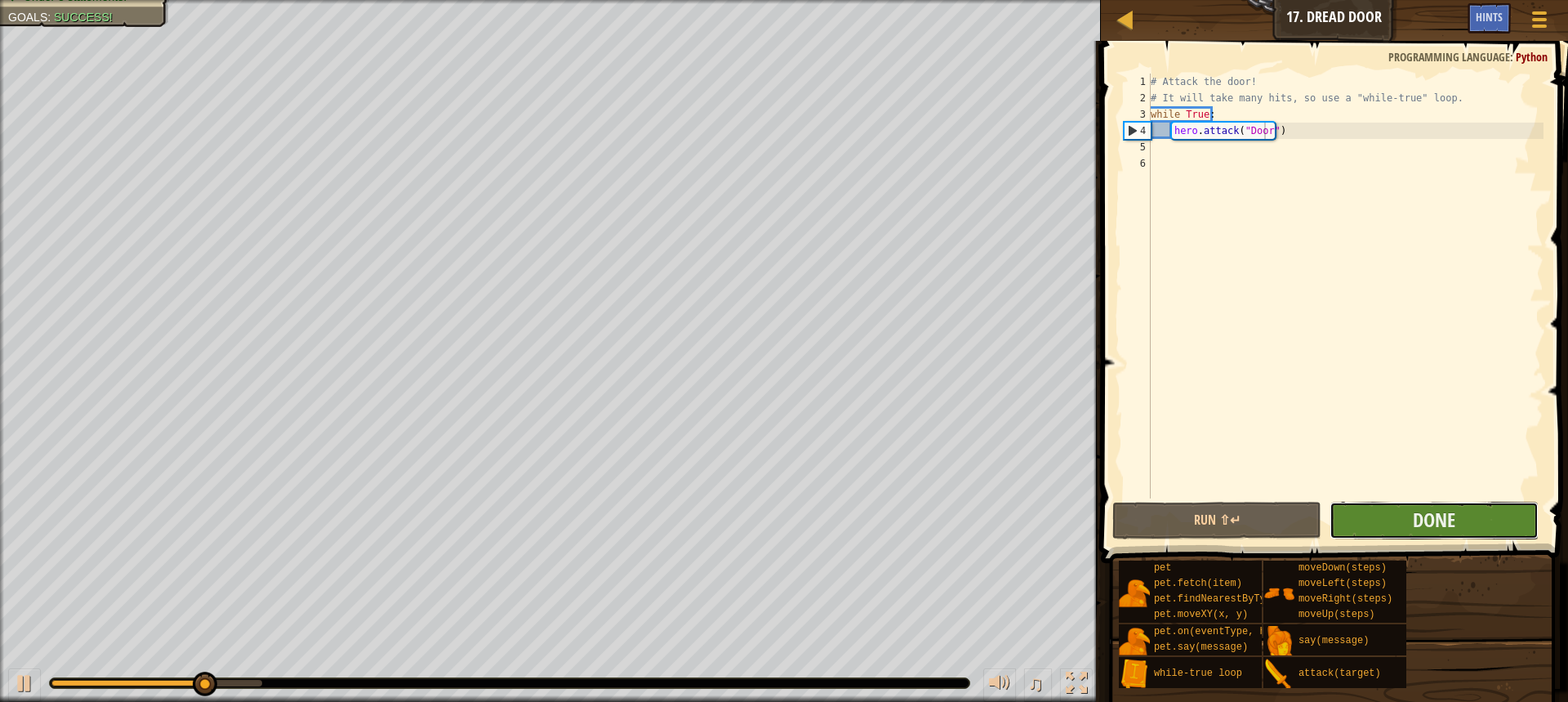
click at [1350, 510] on button "Done" at bounding box center [1434, 520] width 209 height 38
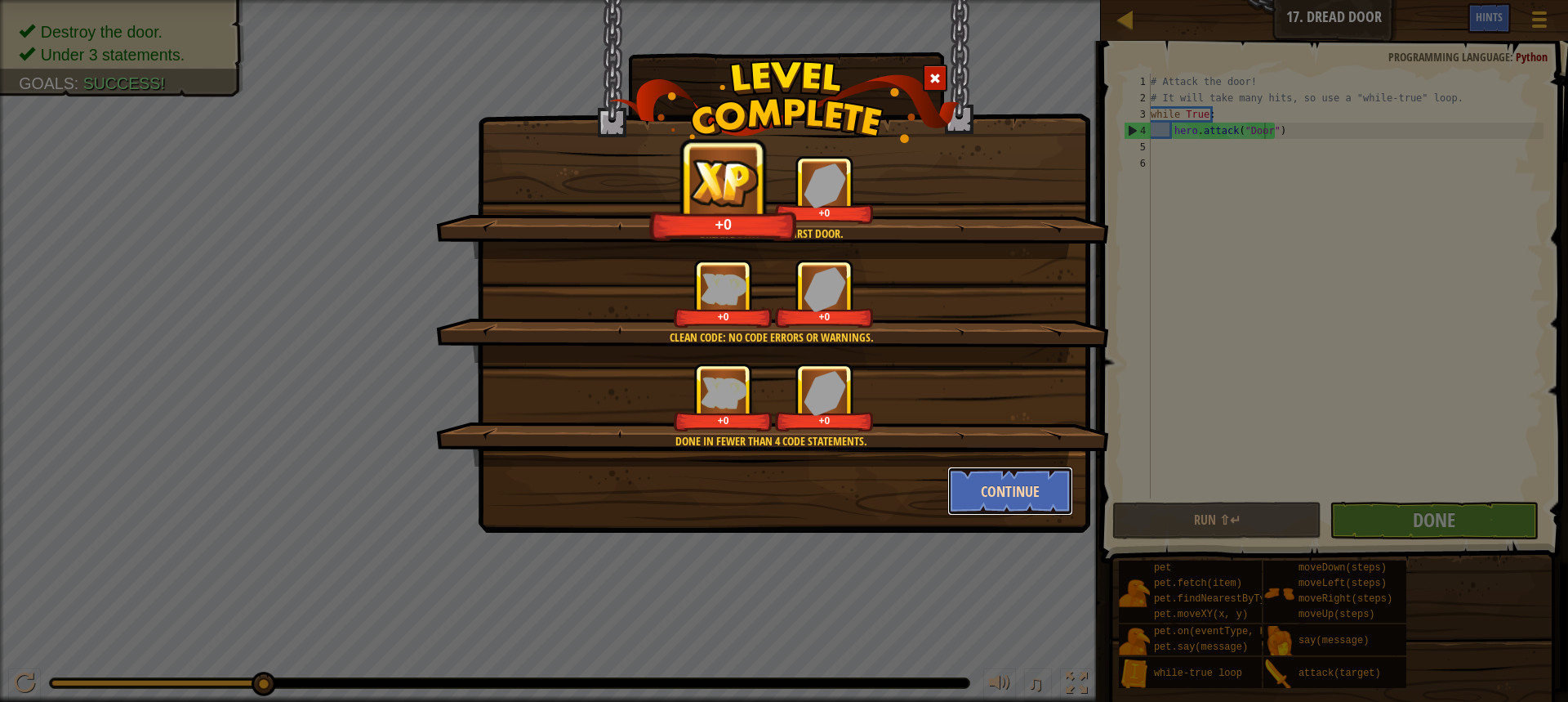
click at [979, 489] on button "Continue" at bounding box center [1010, 491] width 127 height 49
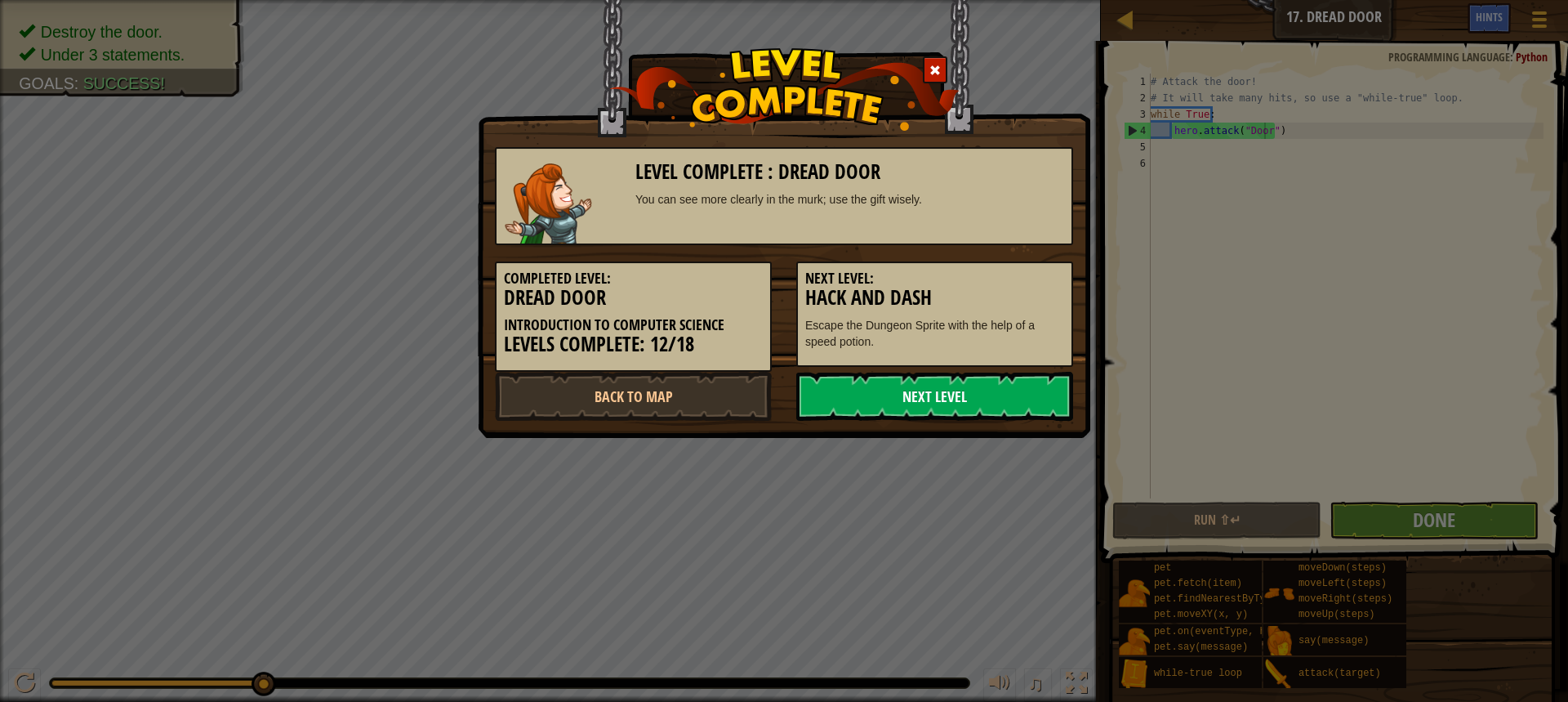
click at [971, 392] on link "Next Level" at bounding box center [934, 396] width 276 height 49
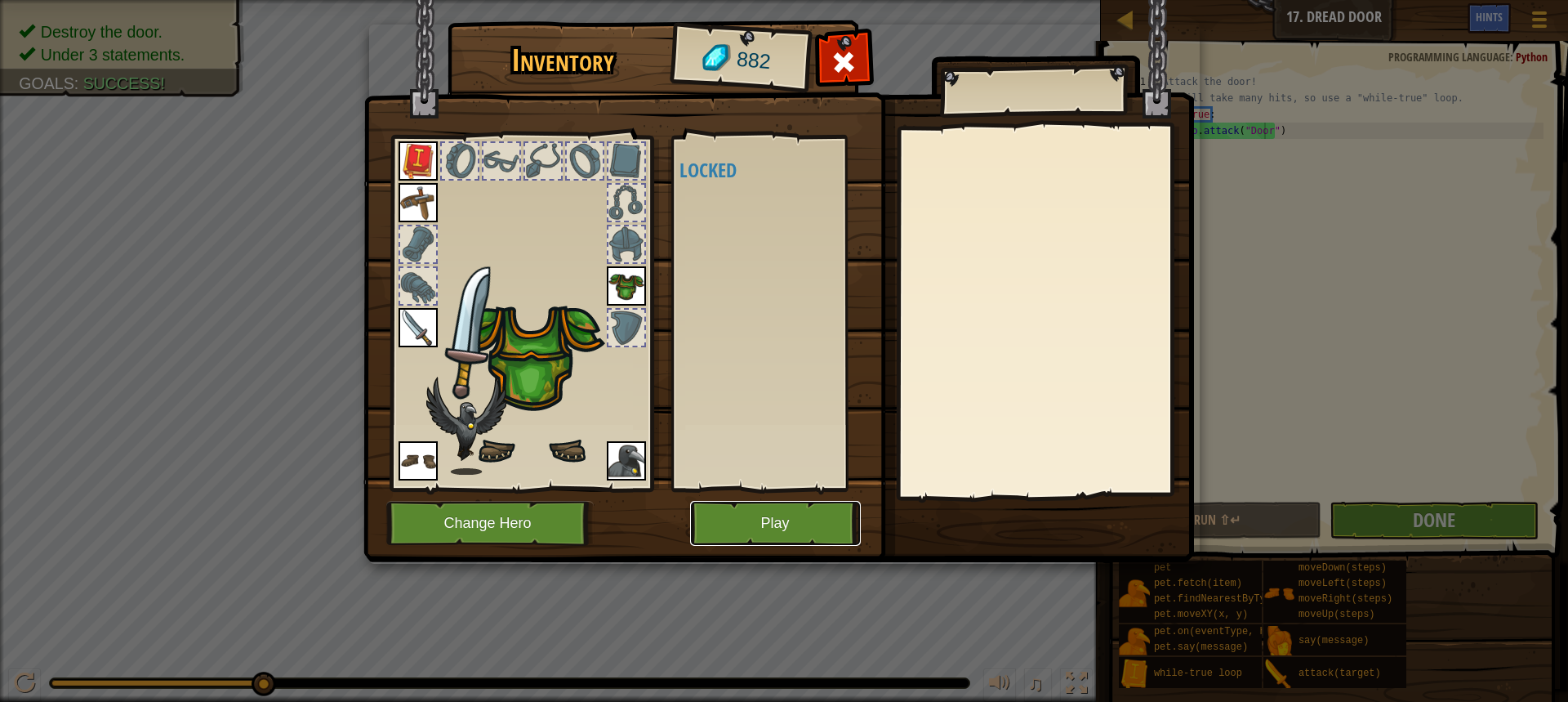
click at [794, 517] on button "Play" at bounding box center [775, 523] width 171 height 45
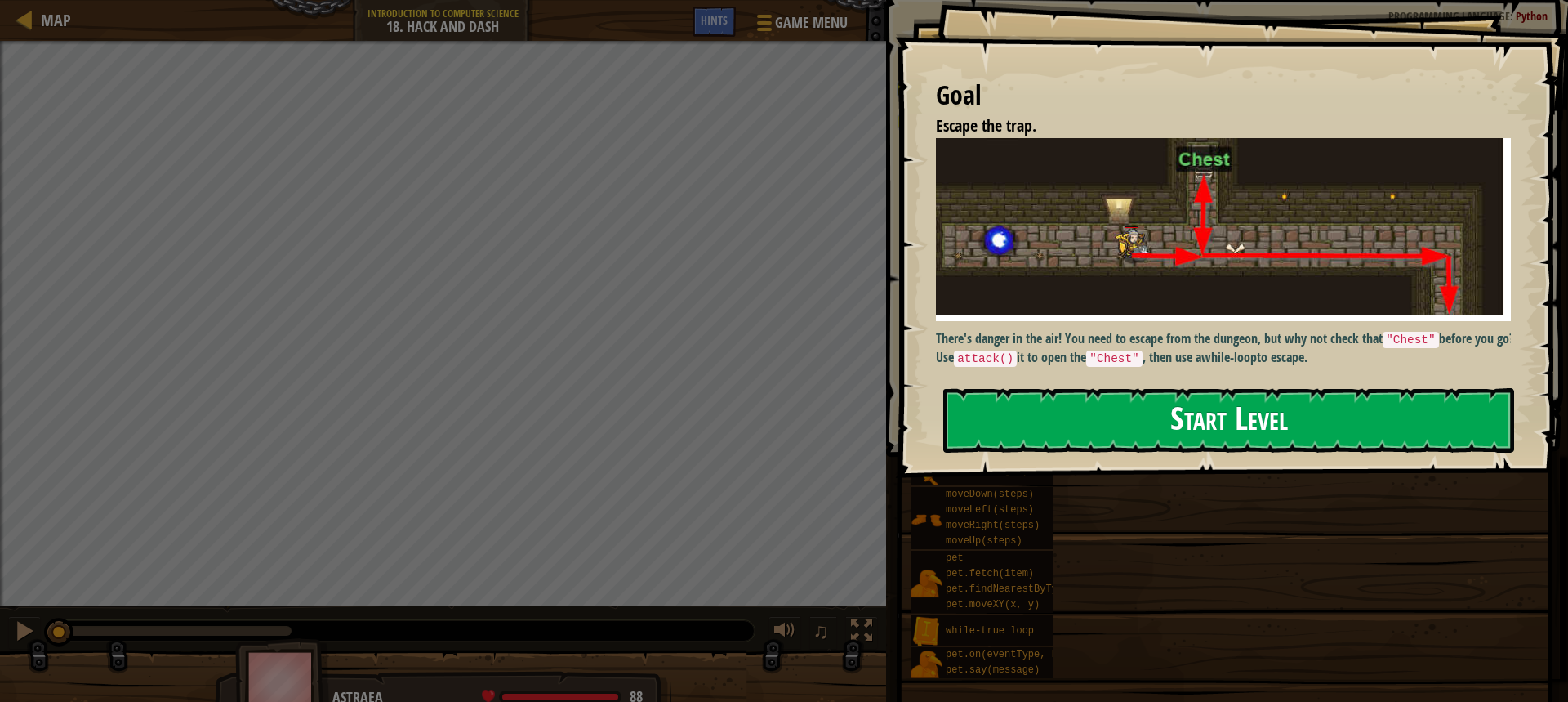
click at [1079, 413] on button "Start Level" at bounding box center [1228, 420] width 570 height 64
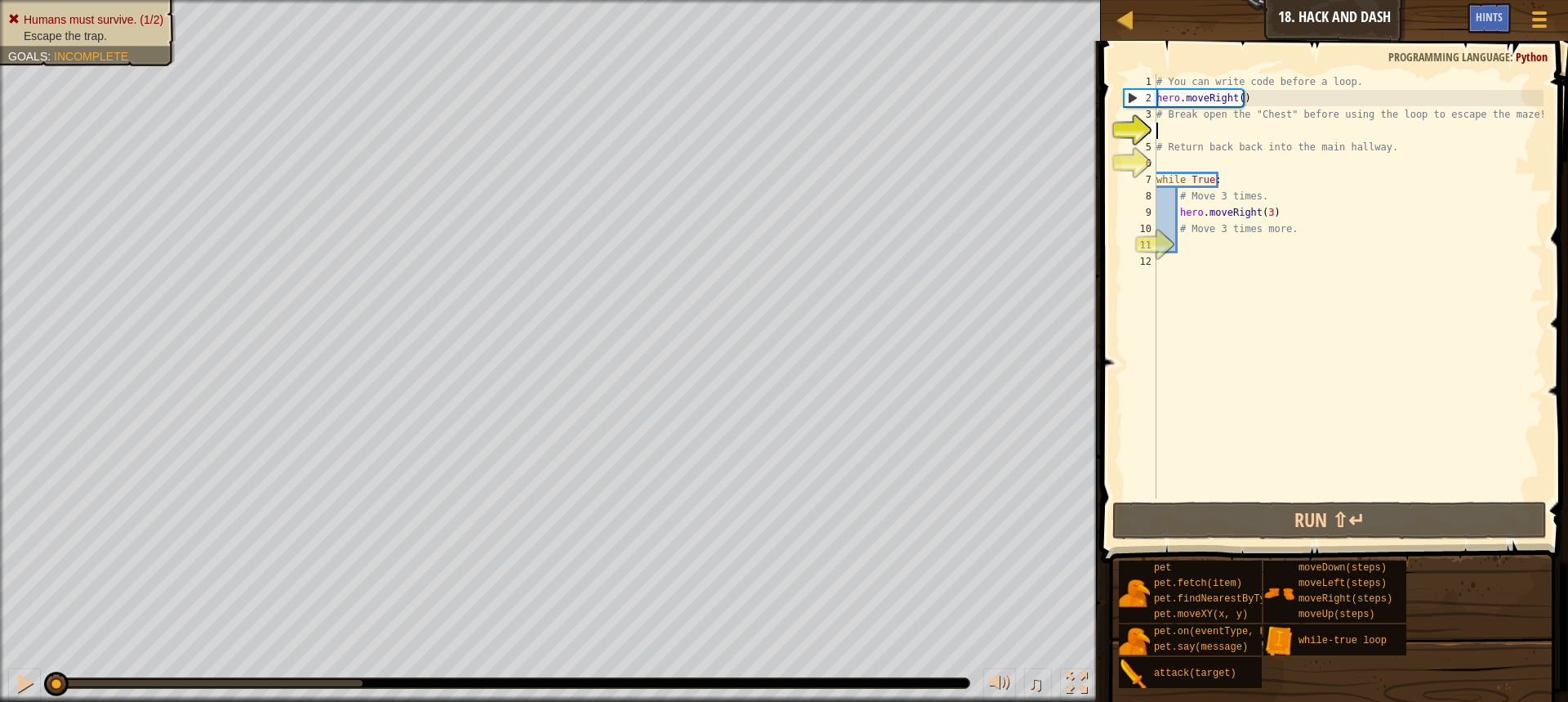
type textarea "he"
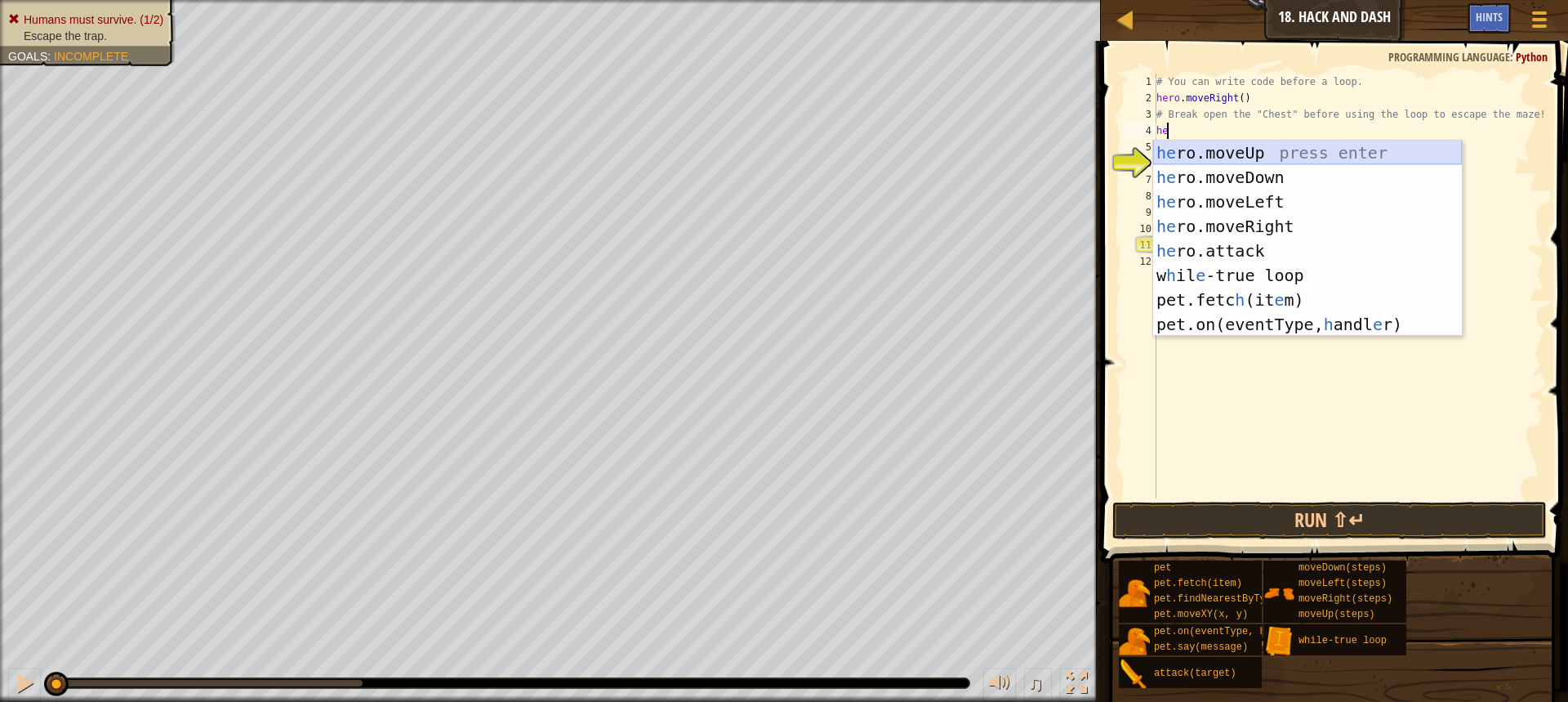
click at [1217, 151] on div "he ro.moveUp press enter he ro.moveDown press enter he ro.moveLeft press enter …" at bounding box center [1307, 263] width 309 height 245
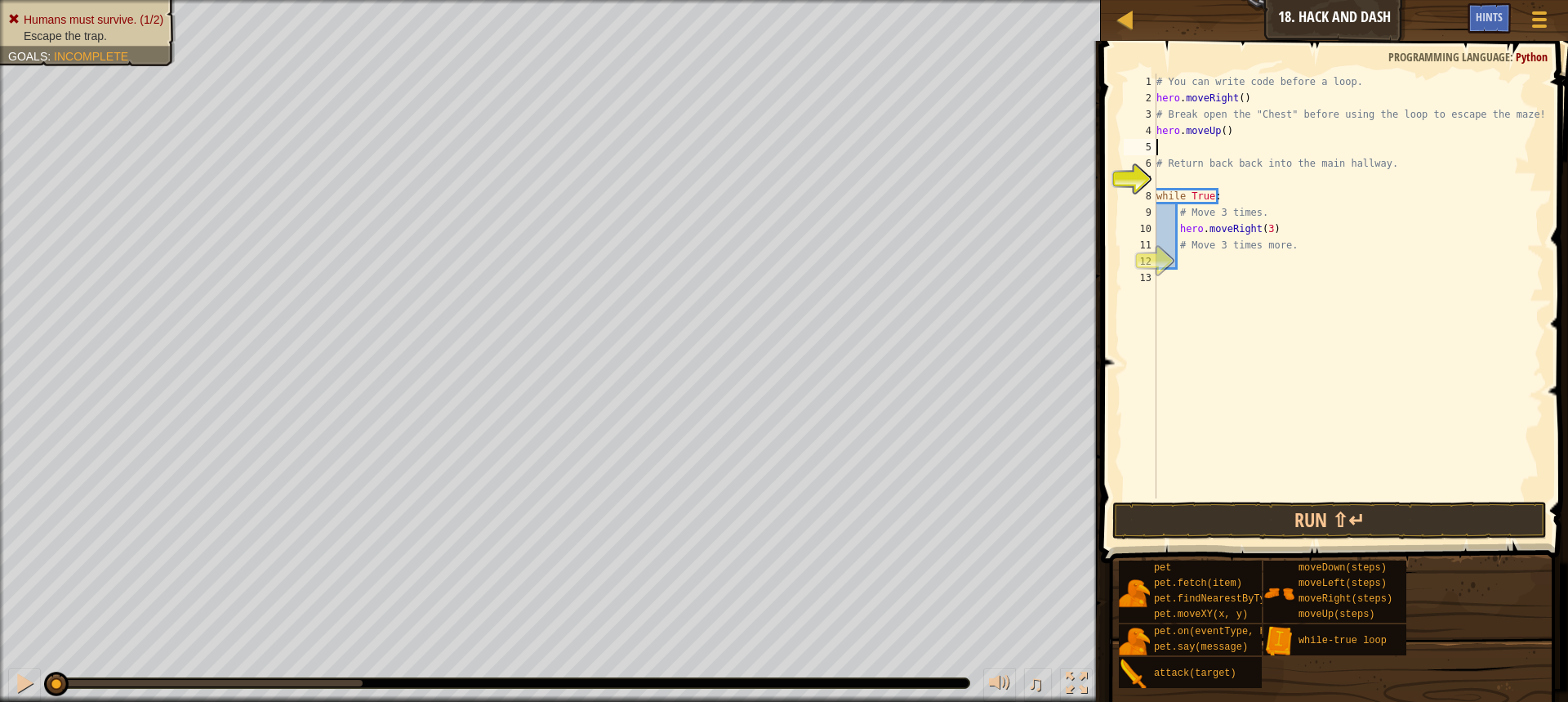
type textarea "he"
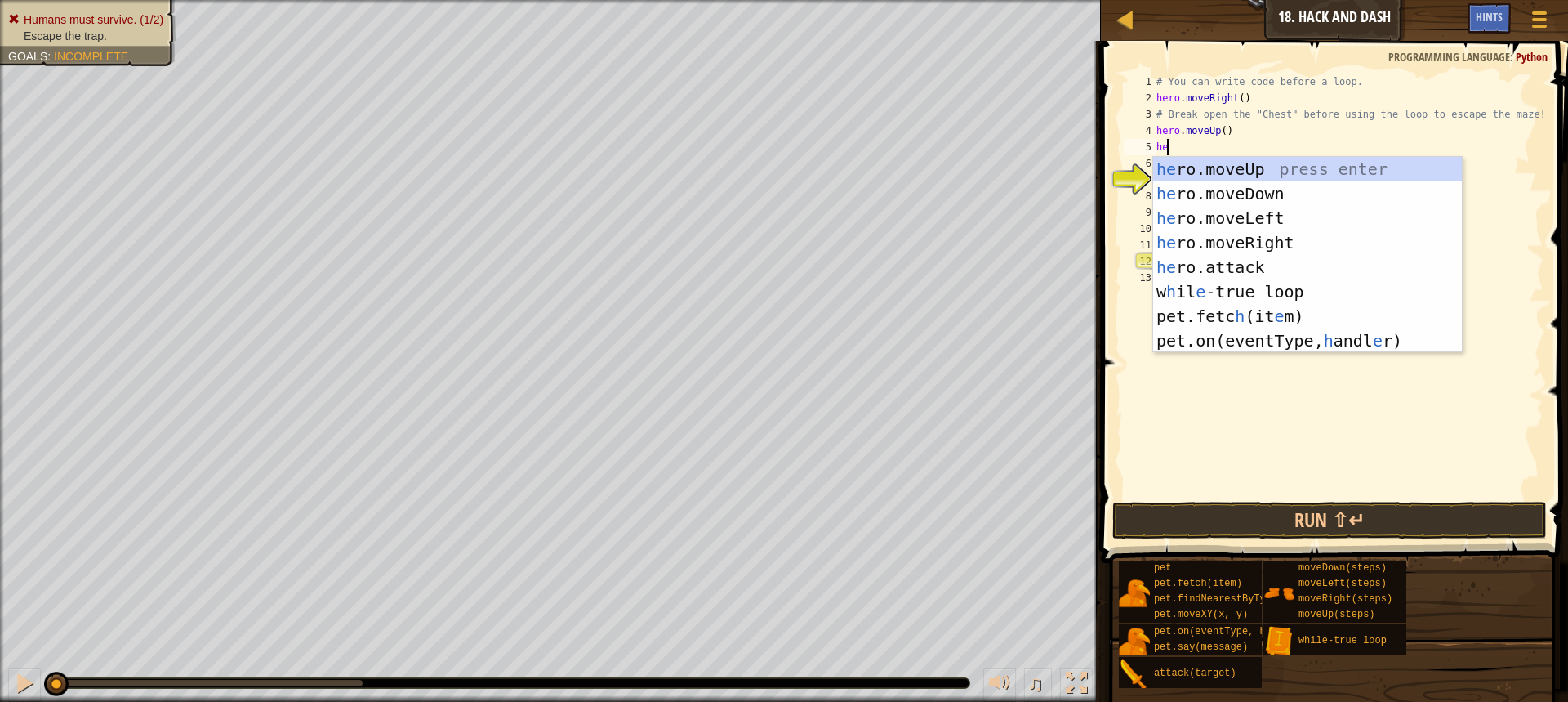
click at [1213, 383] on div "# You can write code before a loop. hero . moveRight ( ) # Break open the "Ches…" at bounding box center [1348, 302] width 390 height 458
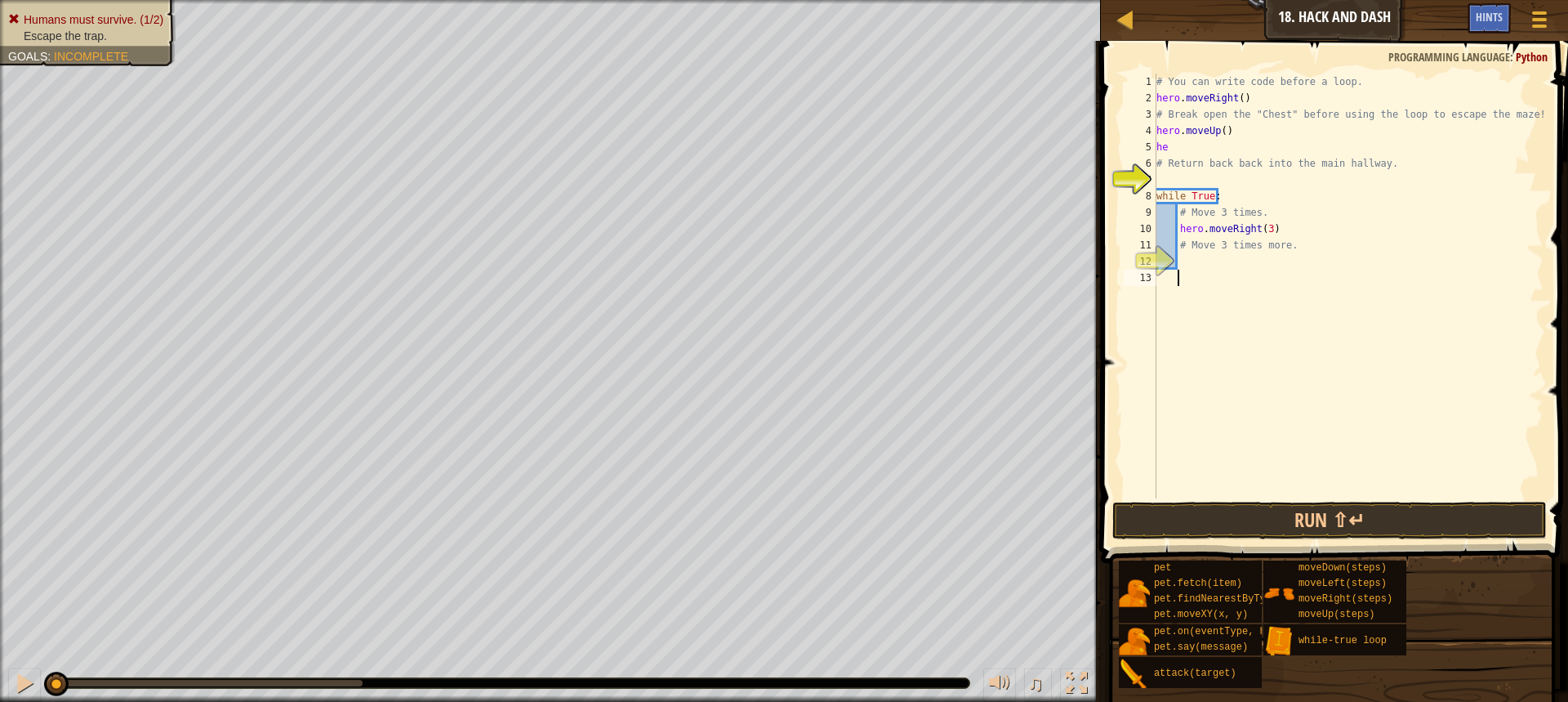
click at [1197, 144] on div "# You can write code before a loop. hero . moveRight ( ) # Break open the "Ches…" at bounding box center [1348, 302] width 390 height 458
drag, startPoint x: 1240, startPoint y: 127, endPoint x: 1155, endPoint y: 129, distance: 85.0
click at [1155, 129] on div "her 1 2 3 4 5 6 7 8 9 10 11 12 13 # You can write code before a loop. hero . mo…" at bounding box center [1332, 286] width 423 height 425
type textarea "hero.moveUp()"
click at [1175, 142] on div "# You can write code before a loop. hero . moveRight ( ) # Break open the "Ches…" at bounding box center [1348, 302] width 390 height 458
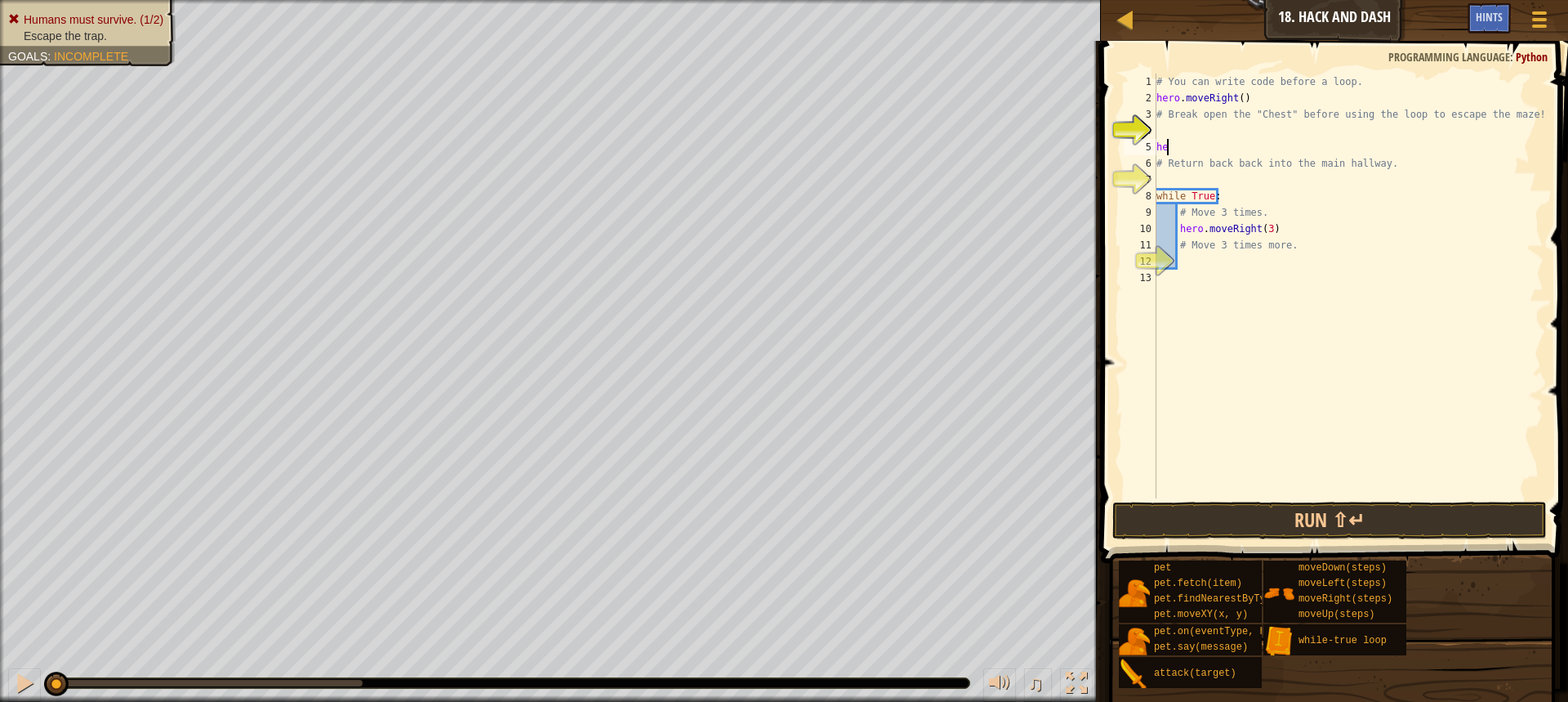
type textarea "h"
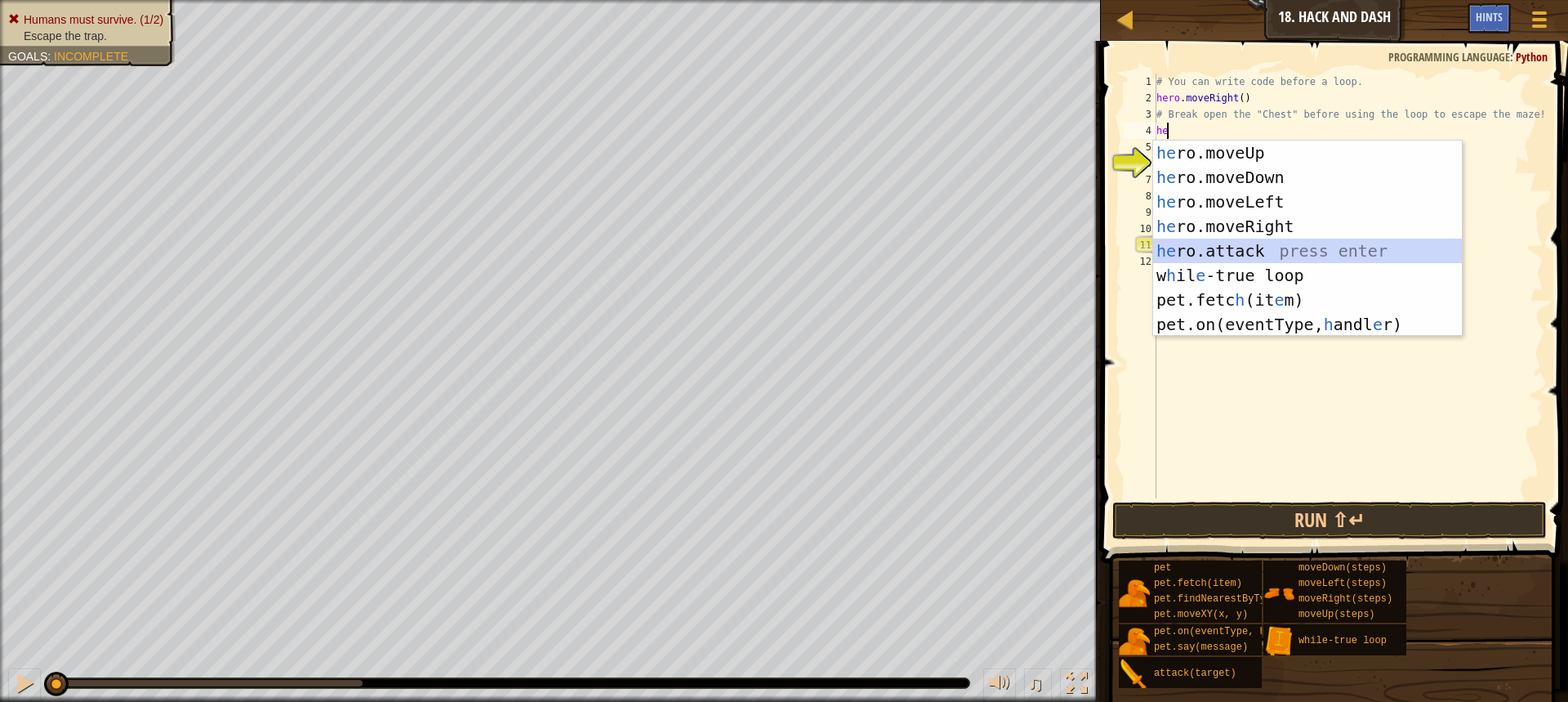
click at [1266, 239] on div "he ro.moveUp press enter he ro.moveDown press enter he ro.moveLeft press enter …" at bounding box center [1307, 263] width 309 height 245
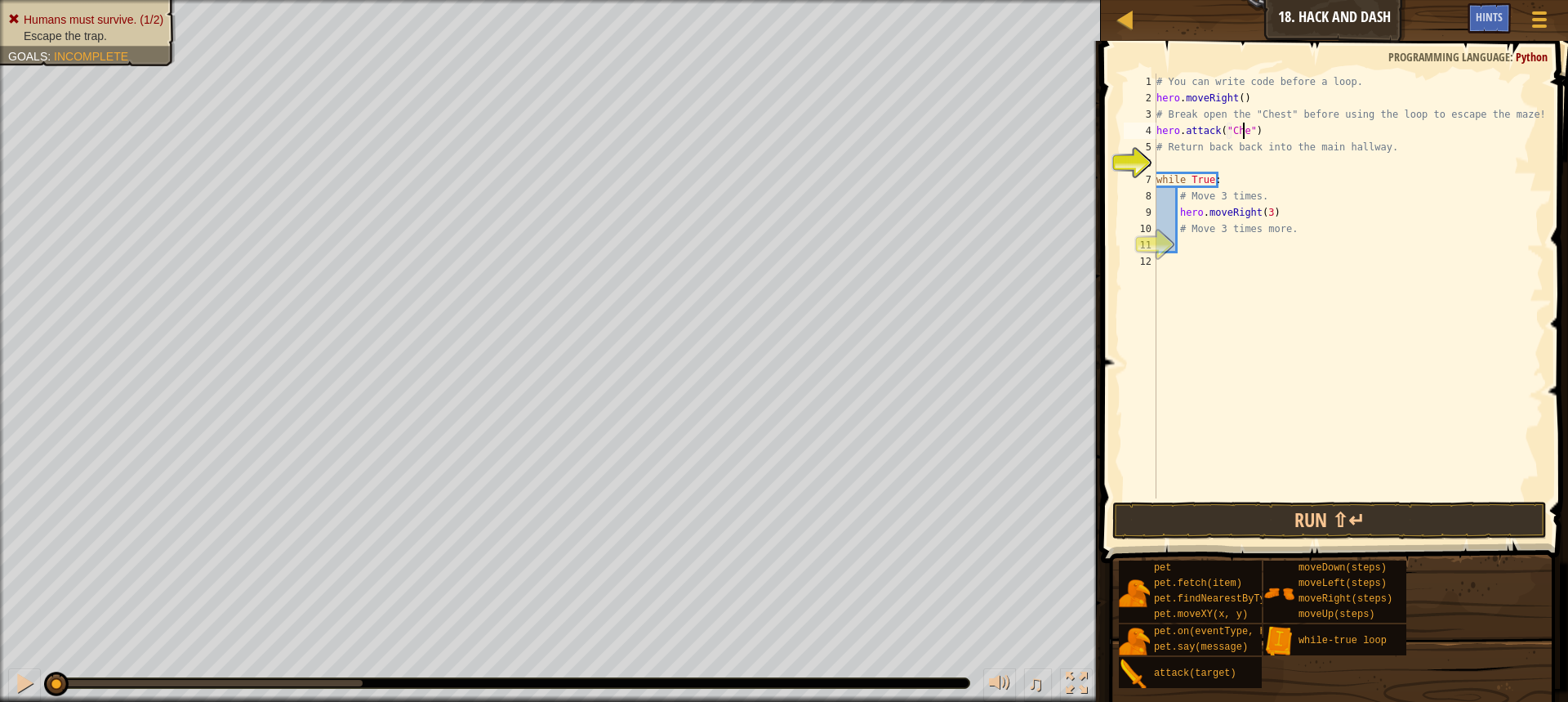
scroll to position [7, 7]
type textarea "hero.attack("Chest")"
click at [1194, 247] on div "# You can write code before a loop. hero . moveRight ( ) # Break open the "Ches…" at bounding box center [1348, 302] width 390 height 458
type textarea "he"
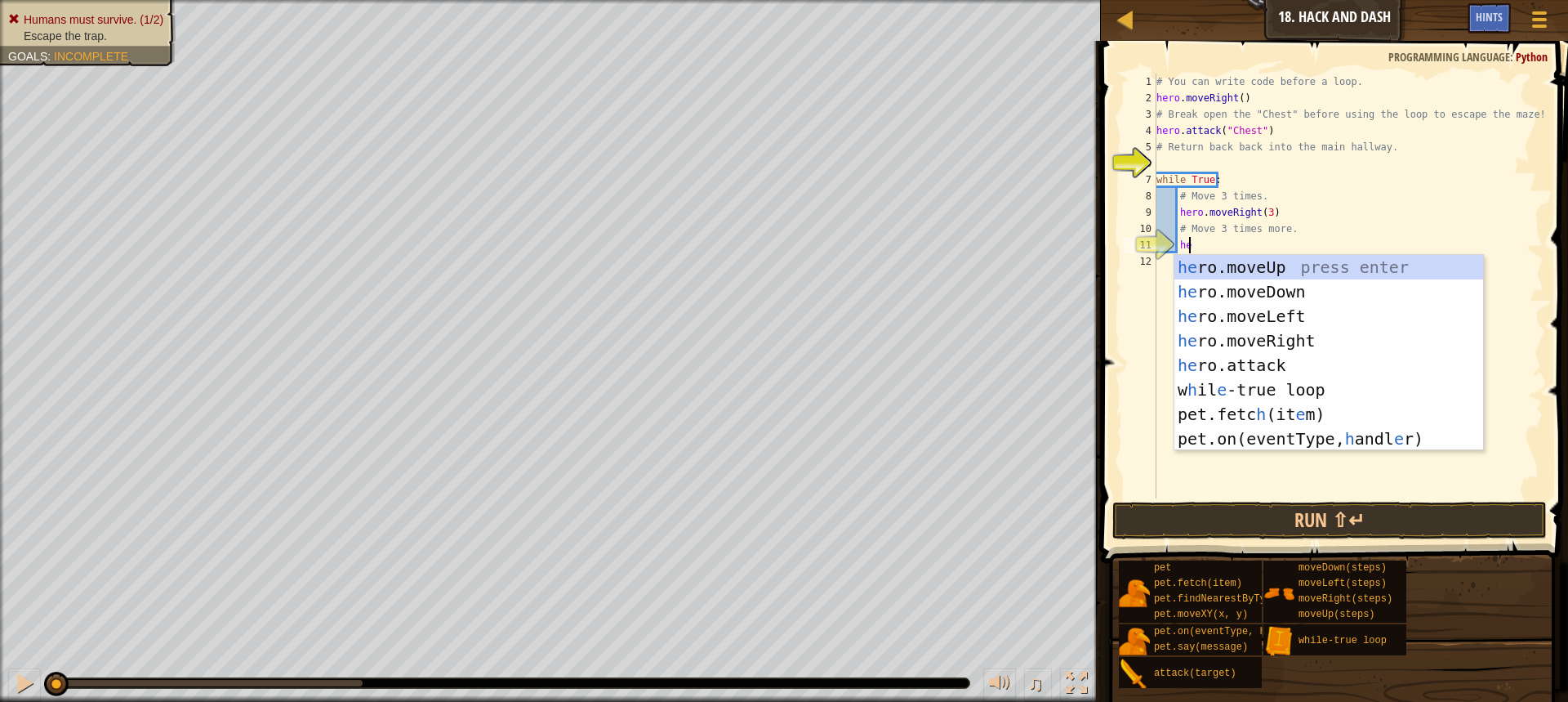
scroll to position [7, 2]
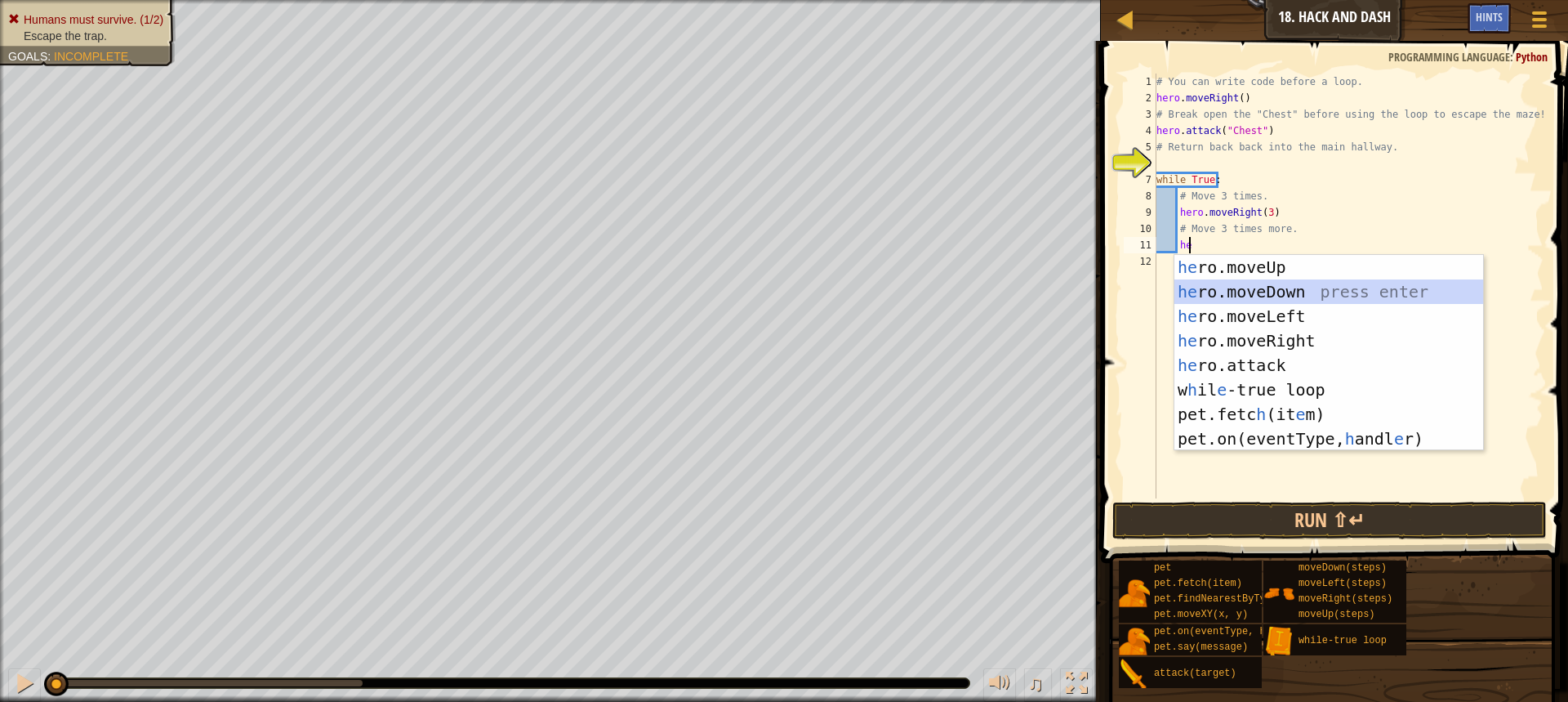
click at [1259, 294] on div "he ro.moveUp press enter he ro.moveDown press enter he ro.moveLeft press enter …" at bounding box center [1328, 377] width 309 height 245
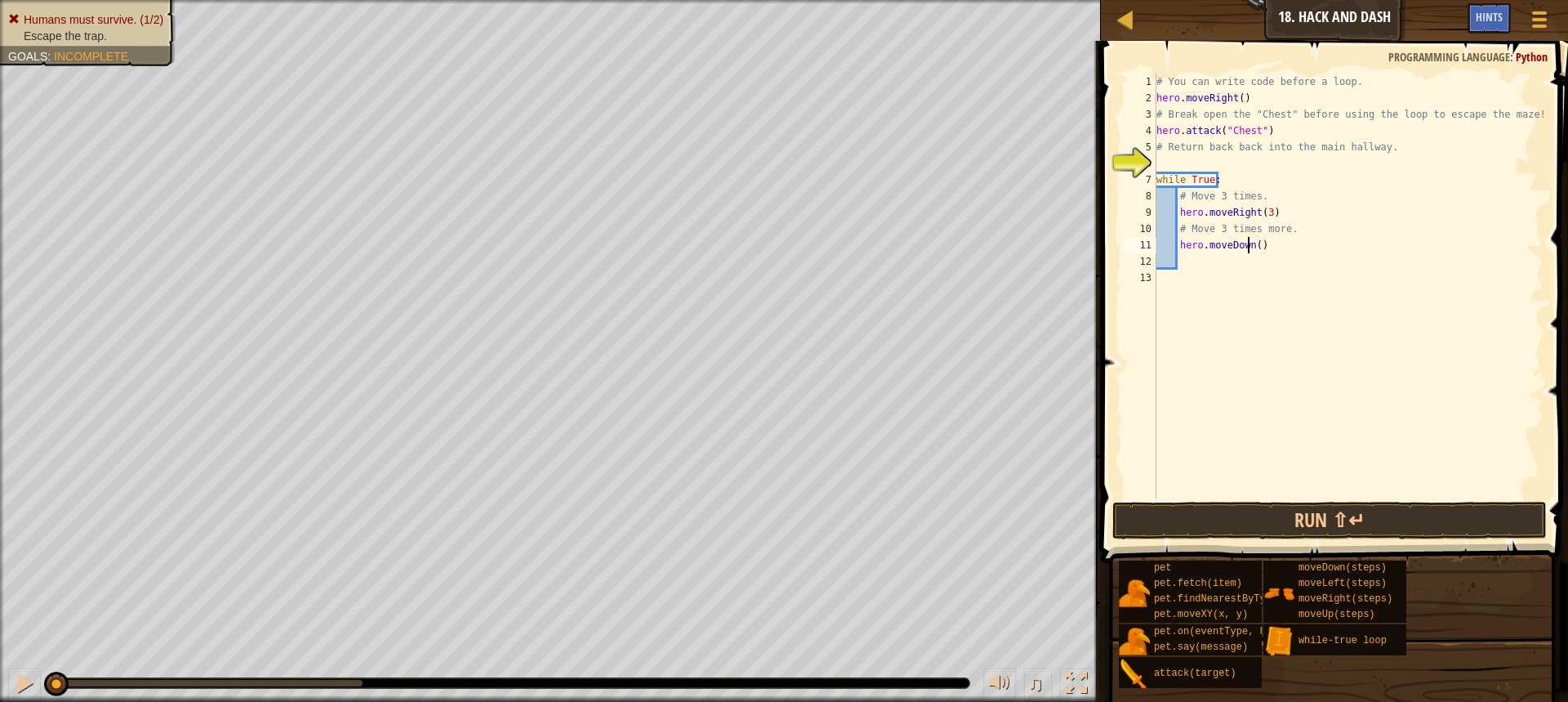
drag, startPoint x: 1247, startPoint y: 243, endPoint x: 1256, endPoint y: 243, distance: 9.0
click at [1250, 243] on div "# You can write code before a loop. hero . moveRight ( ) # Break open the "Ches…" at bounding box center [1348, 302] width 390 height 458
click at [1256, 243] on div "# You can write code before a loop. hero . moveRight ( ) # Break open the "Ches…" at bounding box center [1348, 302] width 390 height 458
click at [1254, 244] on div "# You can write code before a loop. hero . moveRight ( ) # Break open the "Ches…" at bounding box center [1348, 302] width 390 height 458
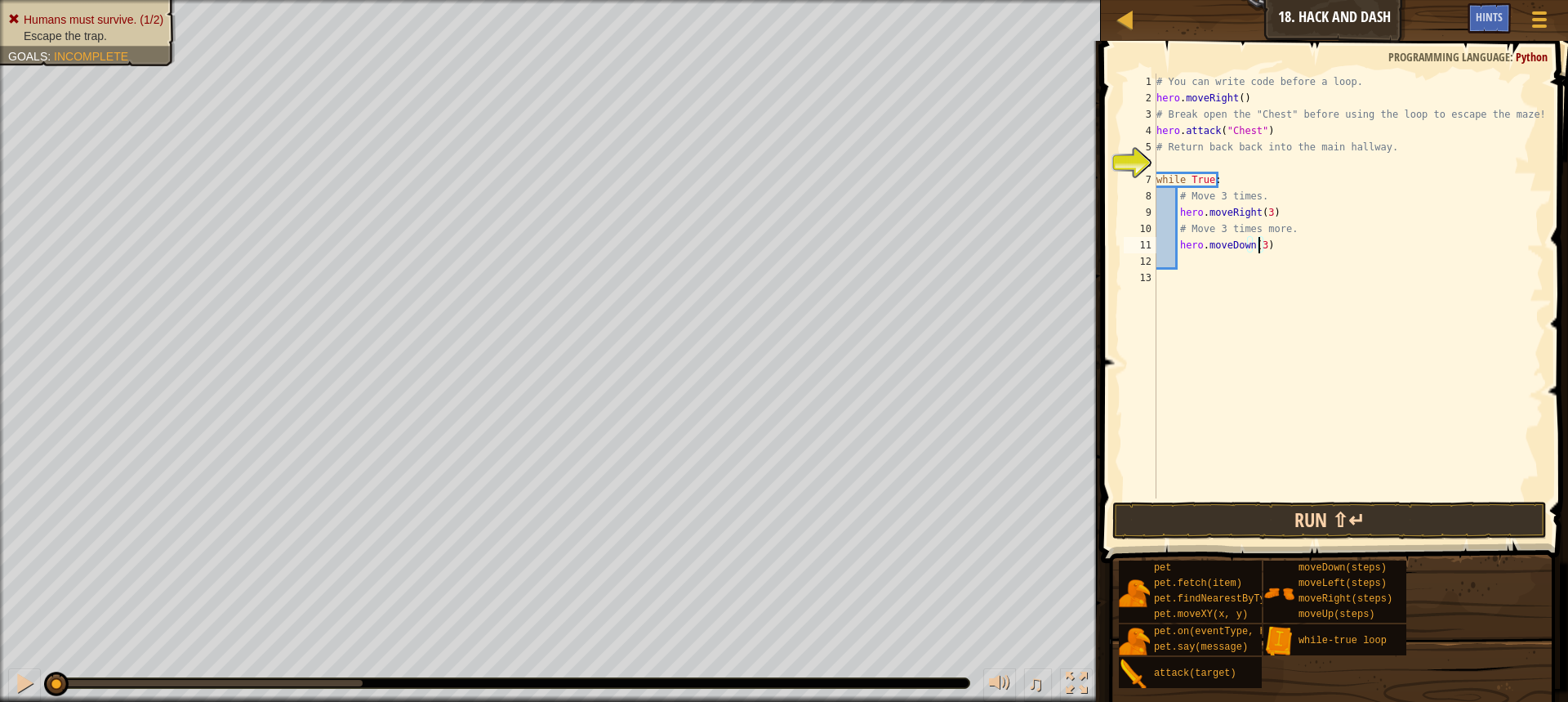
type textarea "hero.moveDown(3)"
click at [1292, 525] on button "Run ⇧↵" at bounding box center [1329, 520] width 434 height 38
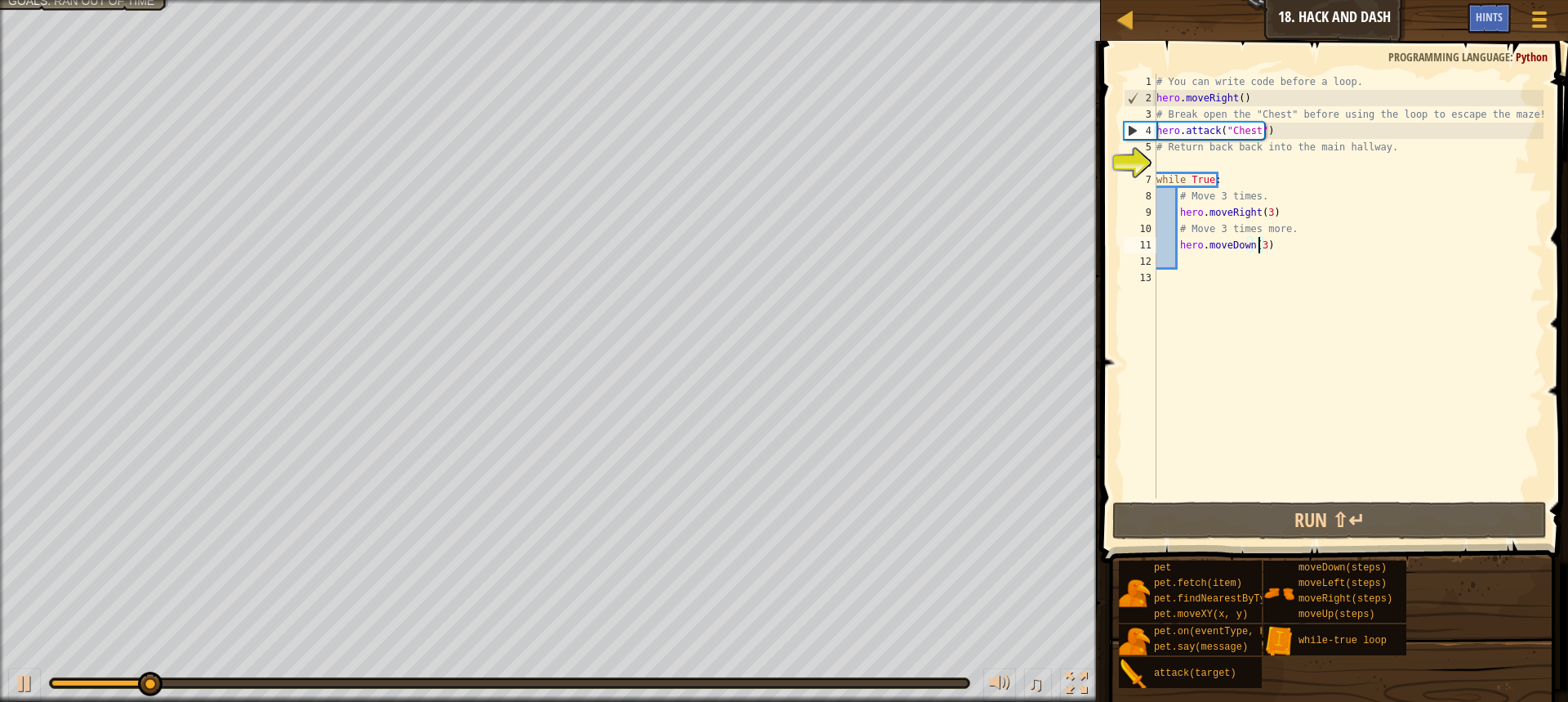
click at [940, 675] on div "0:33.7 Now: 0:03.6 Max: 0:34.9 ♫" at bounding box center [550, 678] width 1100 height 49
click at [940, 681] on div at bounding box center [510, 683] width 917 height 6
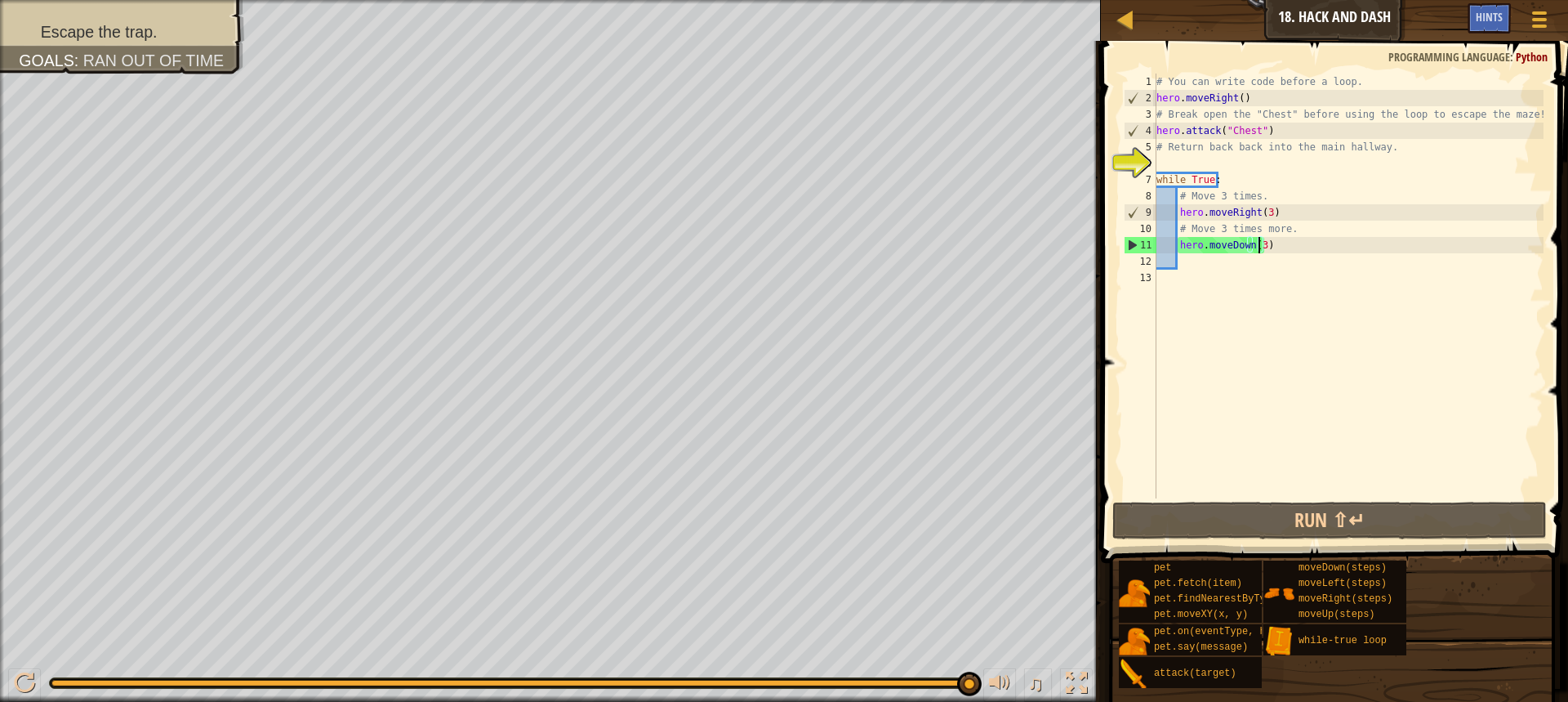
drag, startPoint x: 948, startPoint y: 685, endPoint x: 983, endPoint y: 682, distance: 35.1
click at [983, 682] on div "♫" at bounding box center [550, 678] width 1100 height 49
click at [1191, 157] on div "# You can write code before a loop. hero . moveRight ( ) # Break open the "Ches…" at bounding box center [1348, 302] width 390 height 458
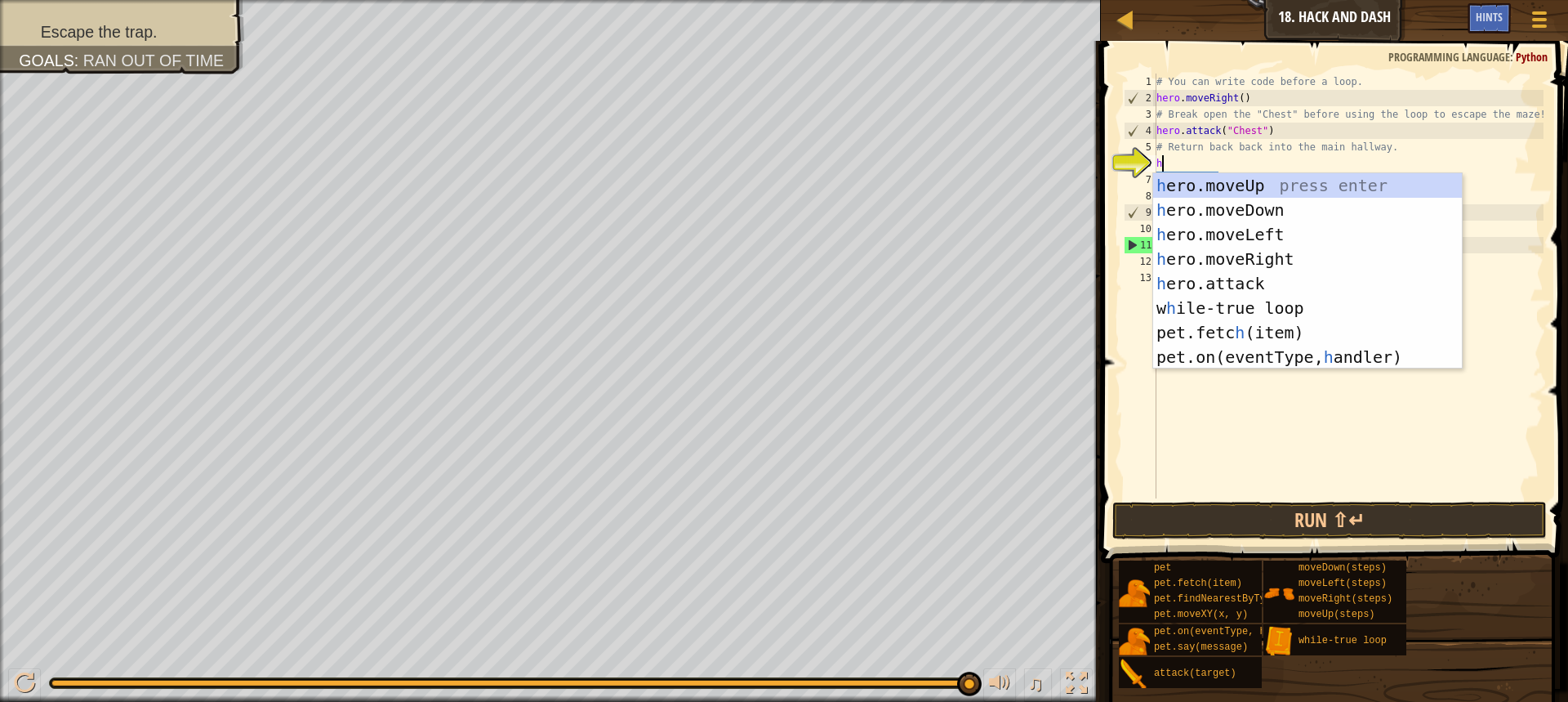
type textarea "he"
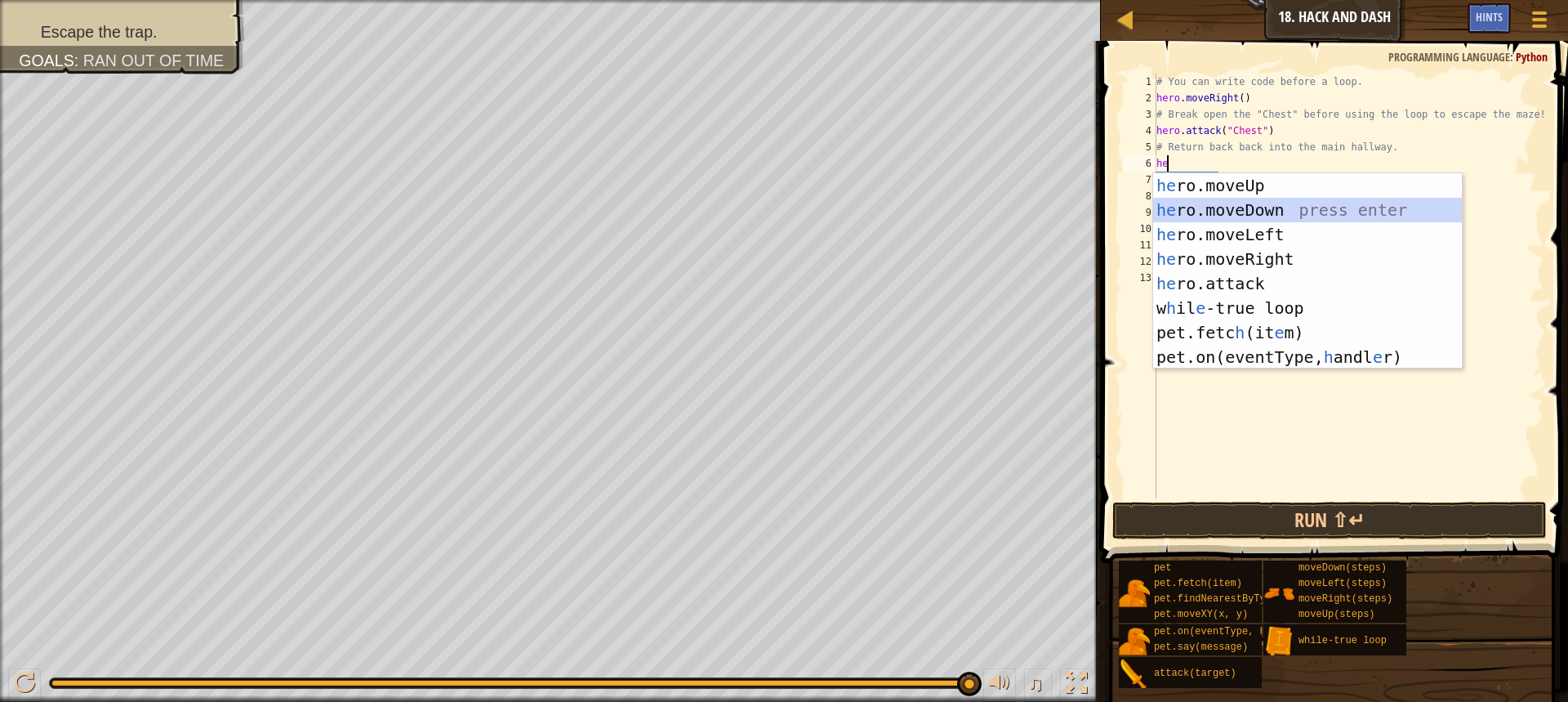
click at [1224, 202] on div "he ro.moveUp press enter he ro.moveDown press enter he ro.moveLeft press enter …" at bounding box center [1307, 295] width 309 height 245
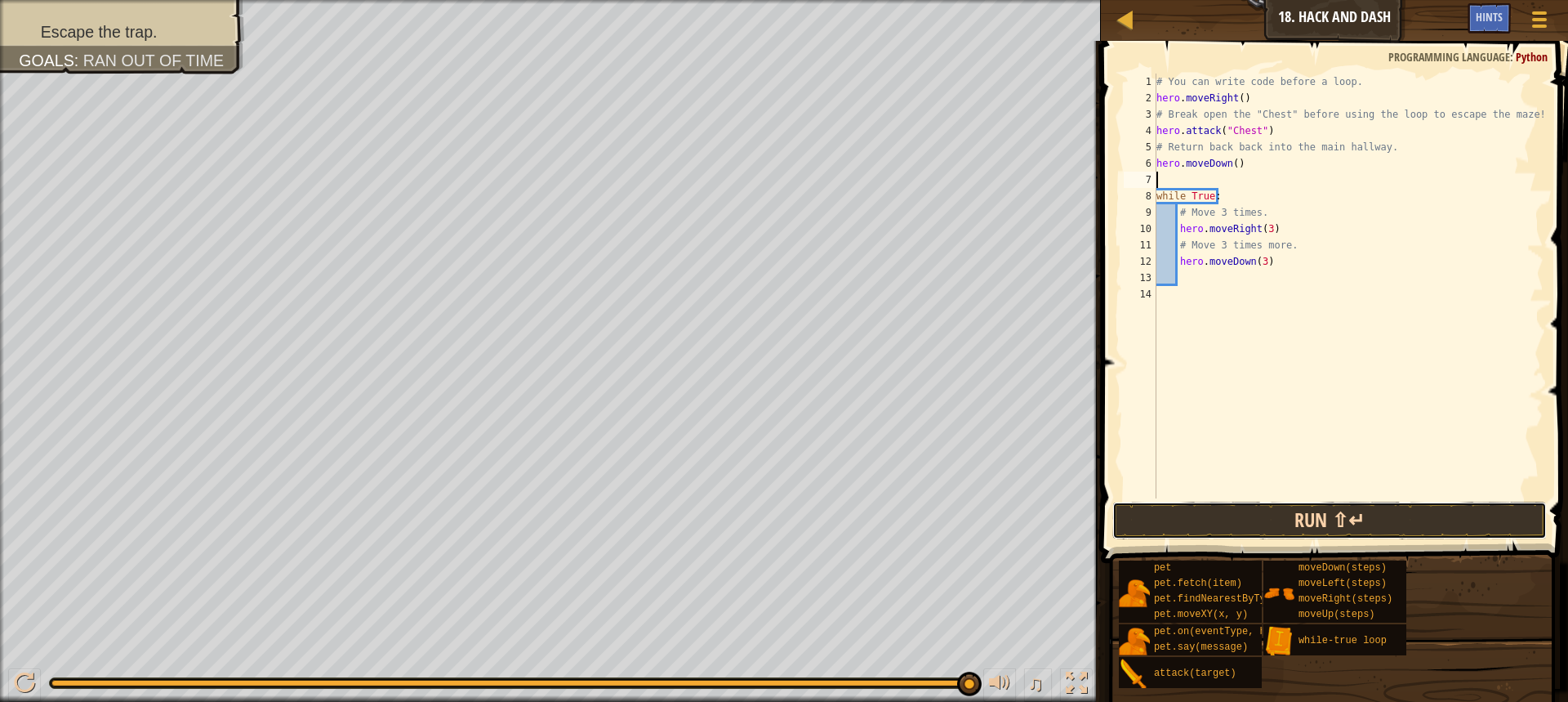
click at [1212, 522] on button "Run ⇧↵" at bounding box center [1329, 520] width 434 height 38
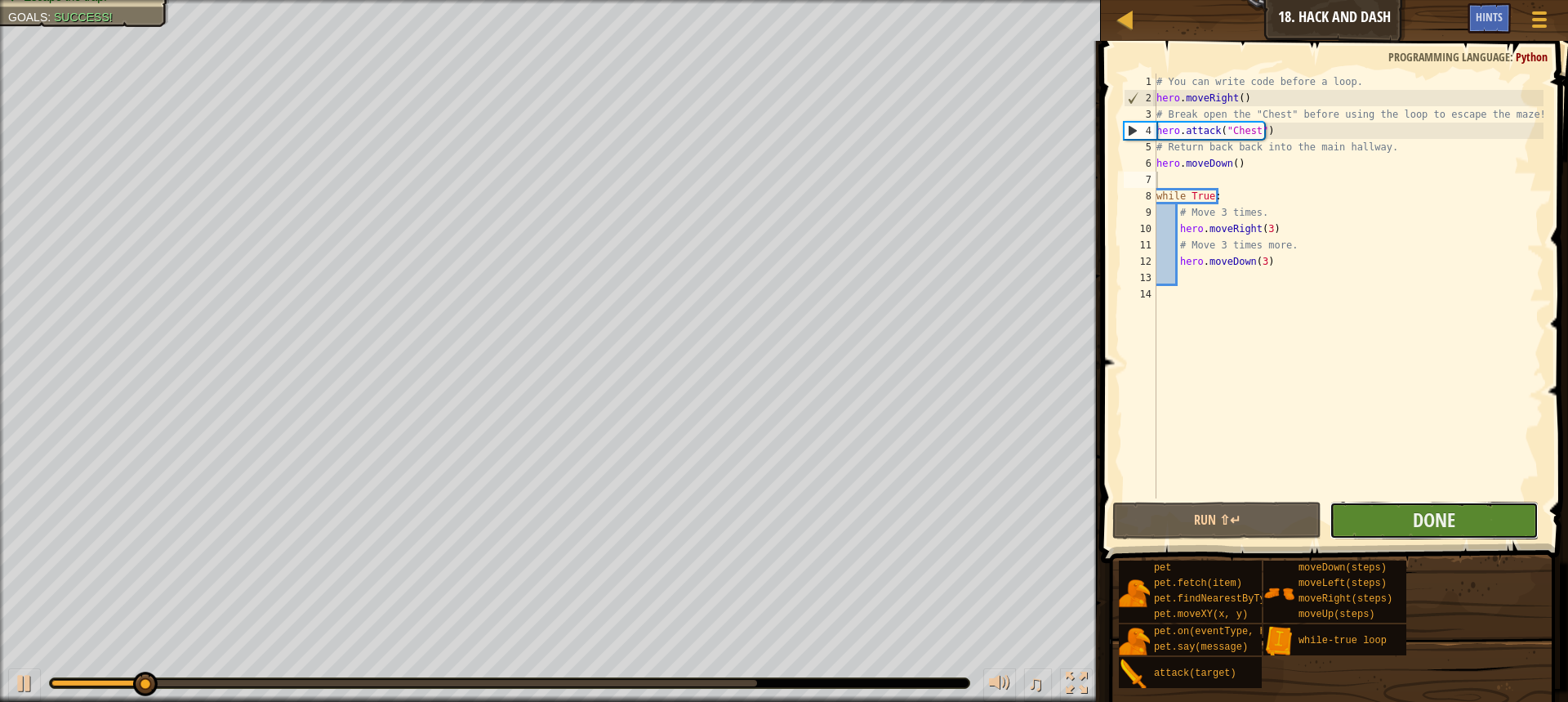
click at [1425, 505] on button "Done" at bounding box center [1434, 520] width 209 height 38
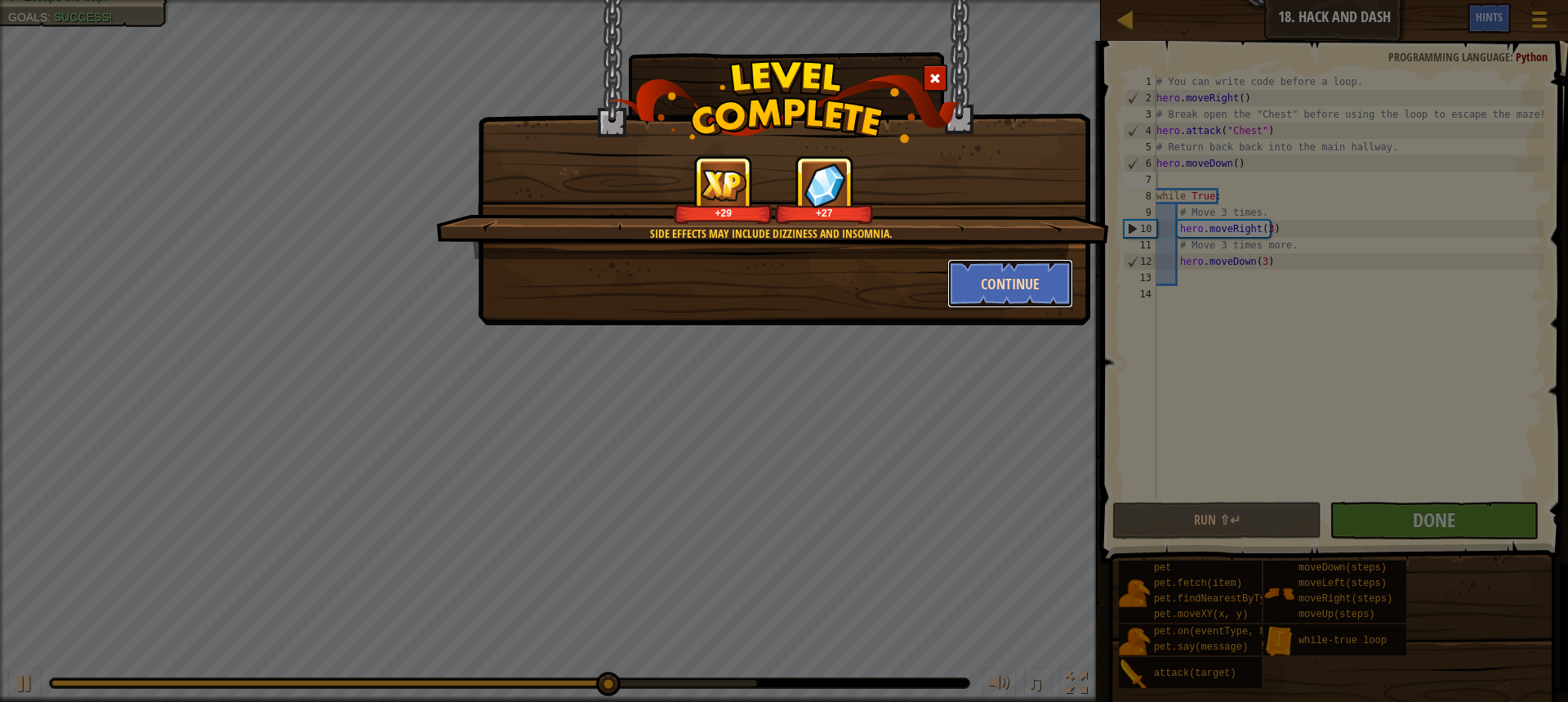
click at [972, 277] on button "Continue" at bounding box center [1010, 283] width 127 height 49
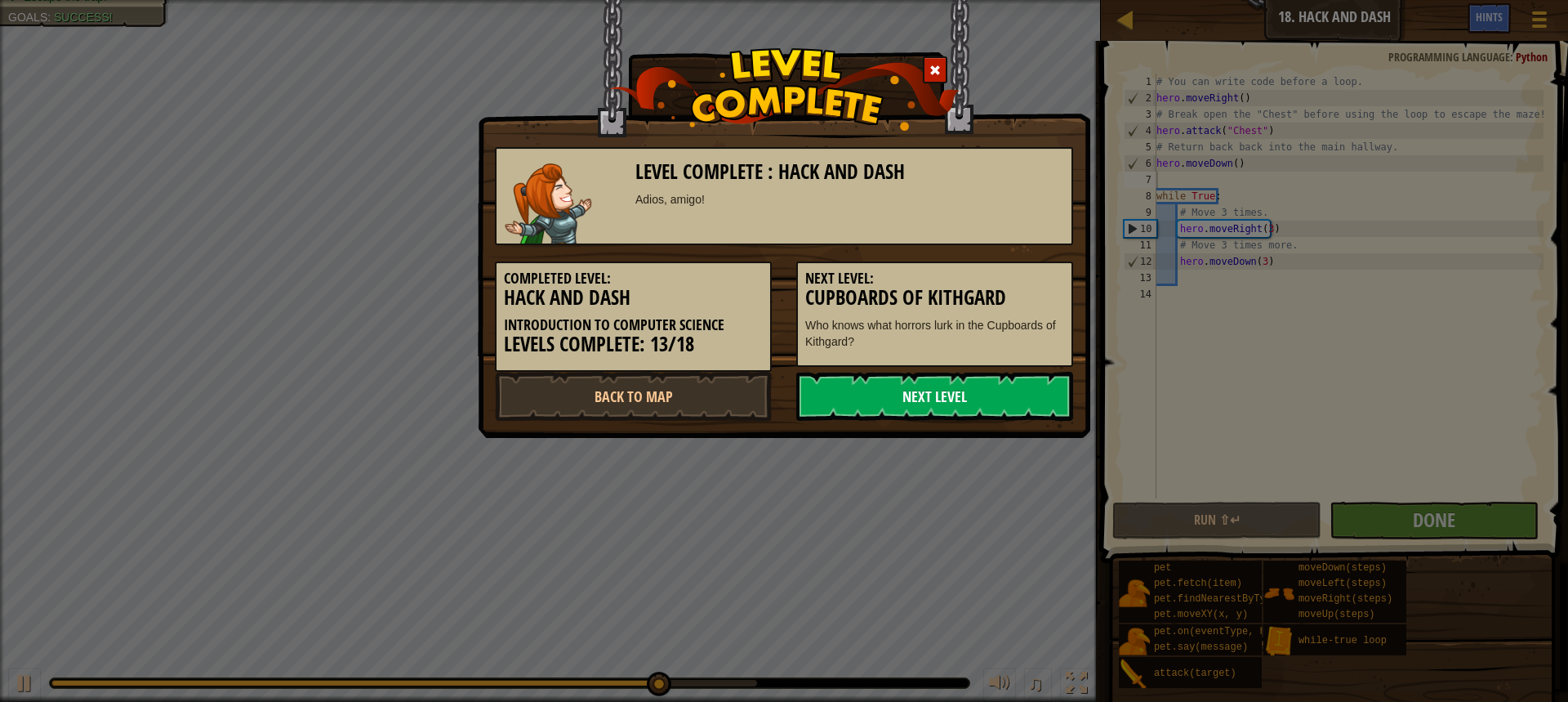
click at [947, 394] on link "Next Level" at bounding box center [934, 396] width 276 height 49
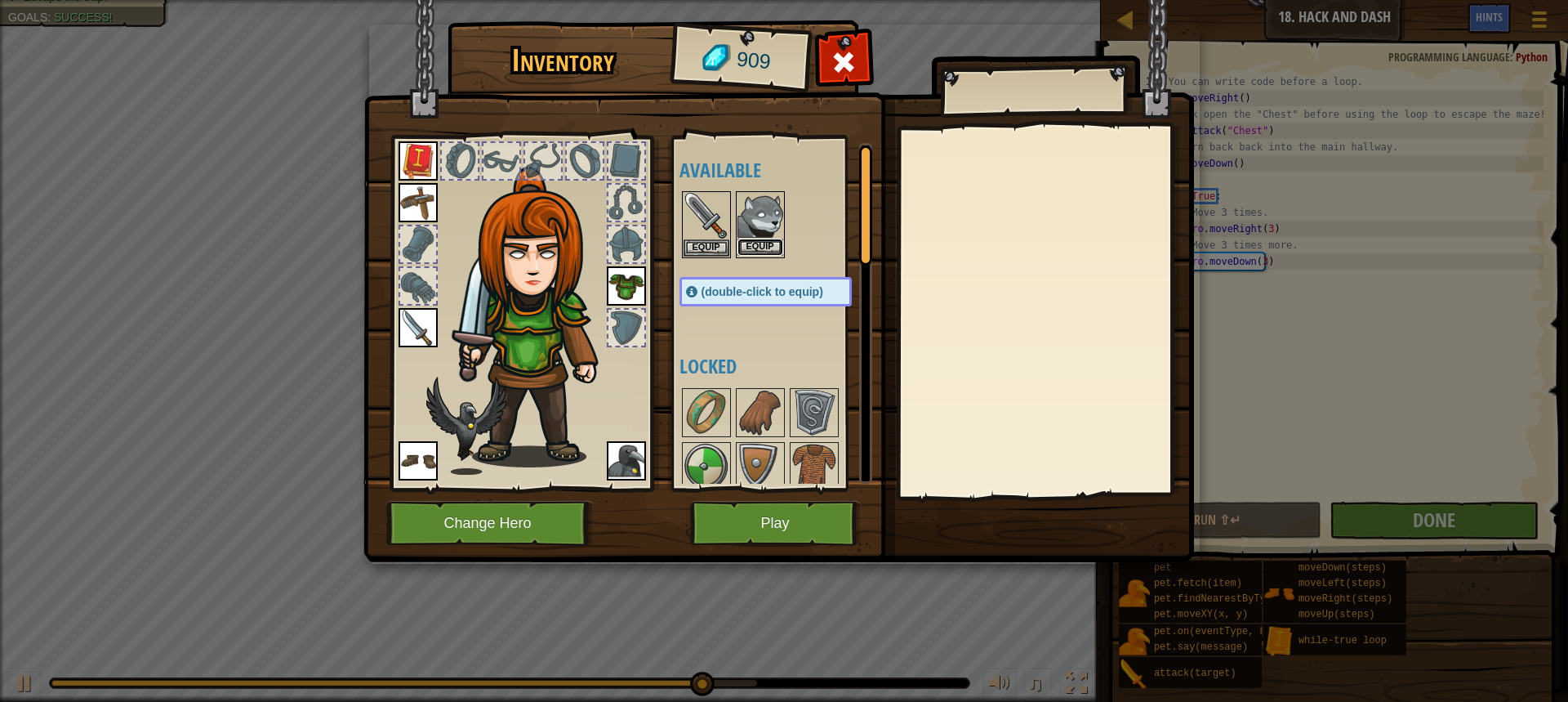
click at [753, 241] on button "Equip" at bounding box center [761, 247] width 46 height 17
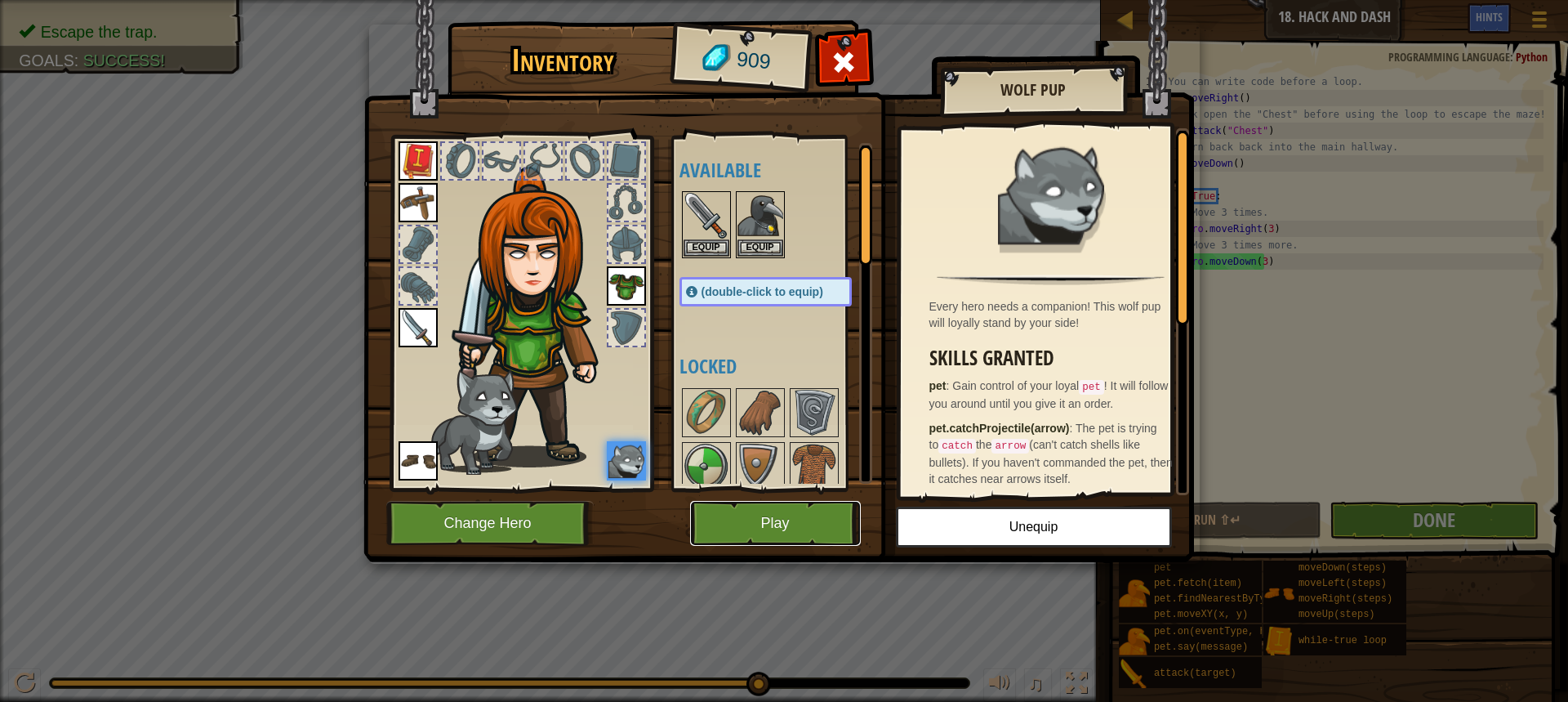
click at [757, 519] on button "Play" at bounding box center [775, 523] width 171 height 45
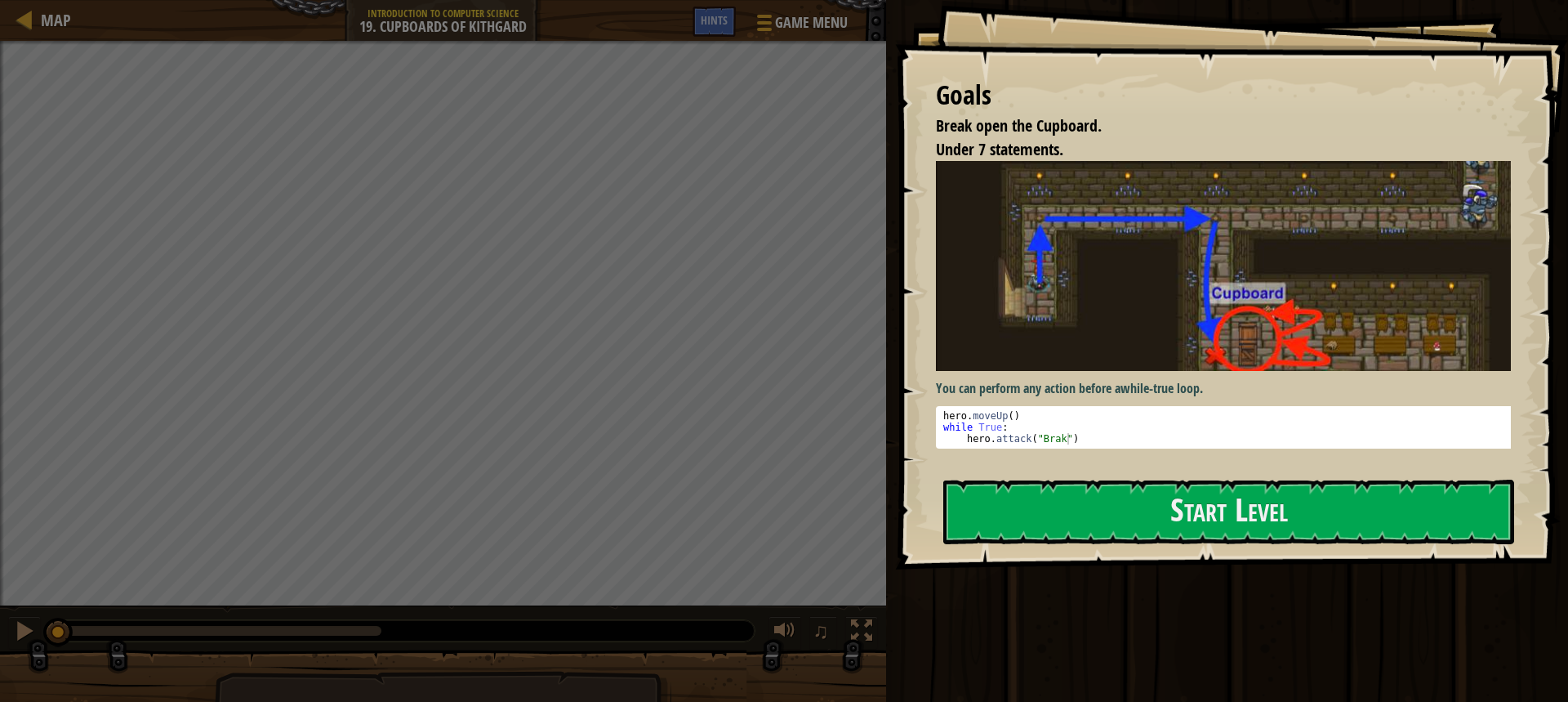
click at [1255, 448] on div "You can perform any action before a while-true loop . 1 2 3 hero . moveUp ( ) w…" at bounding box center [1229, 311] width 587 height 302
click at [1126, 506] on button "Start Level" at bounding box center [1228, 512] width 570 height 64
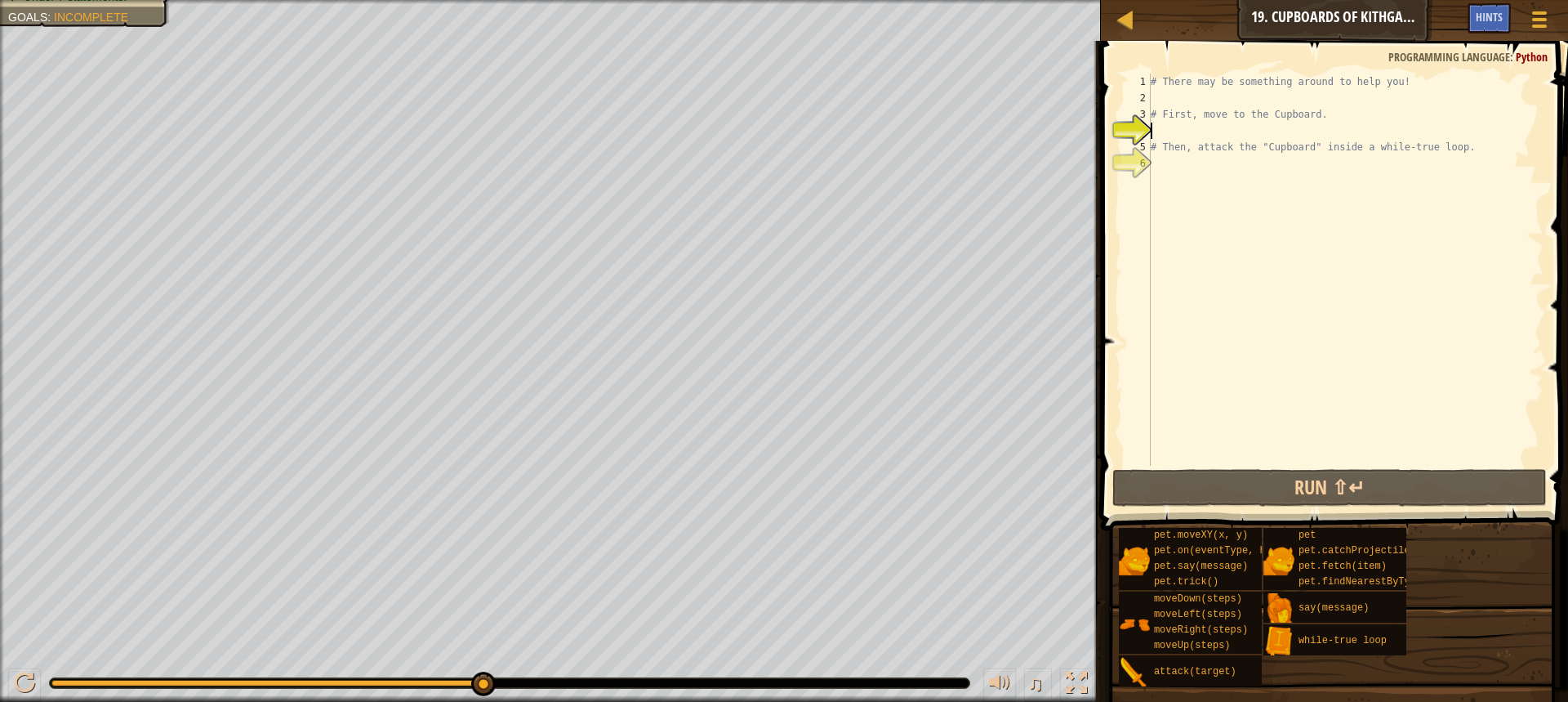
click at [1158, 104] on div "# There may be something around to help you! # First, move to the Cupboard. # T…" at bounding box center [1345, 286] width 396 height 425
type textarea "h"
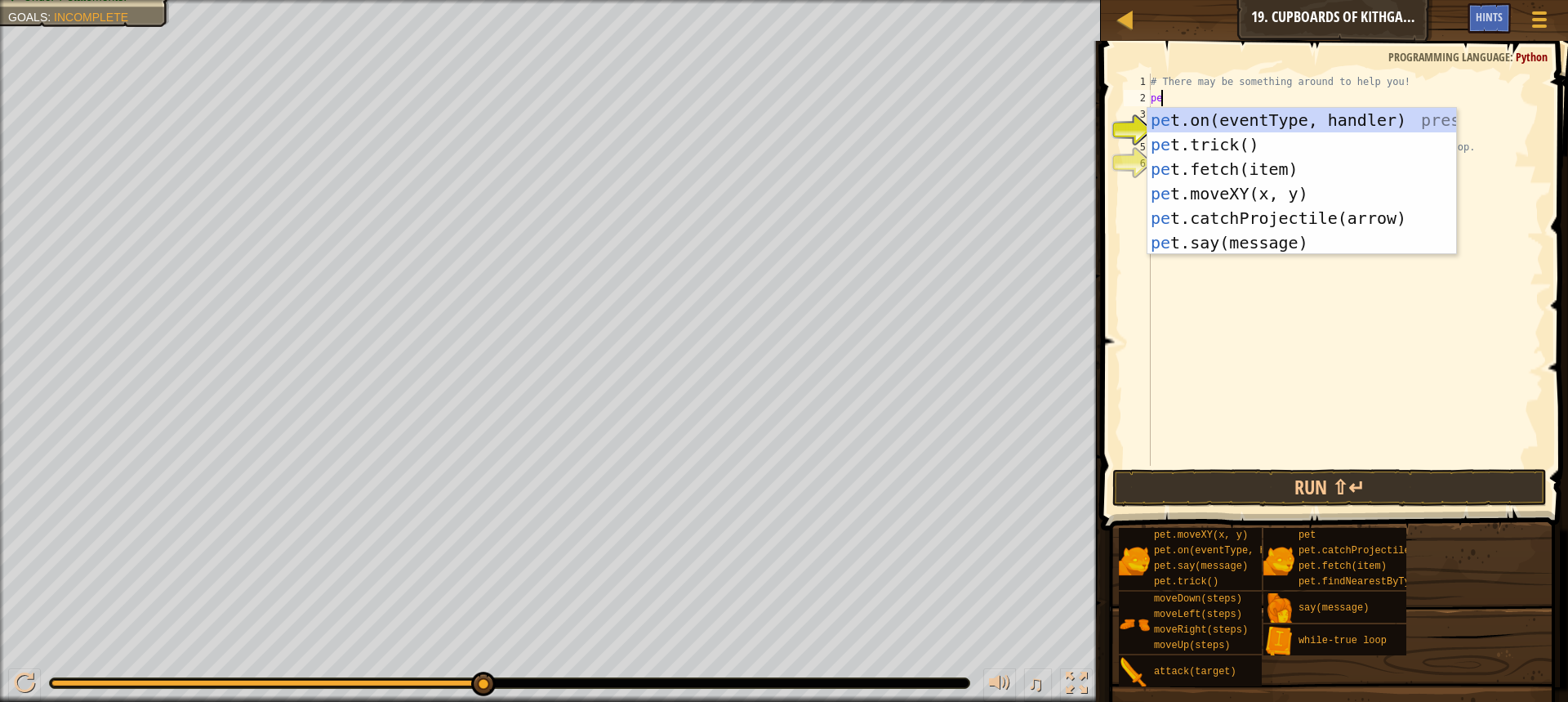
type textarea "pet"
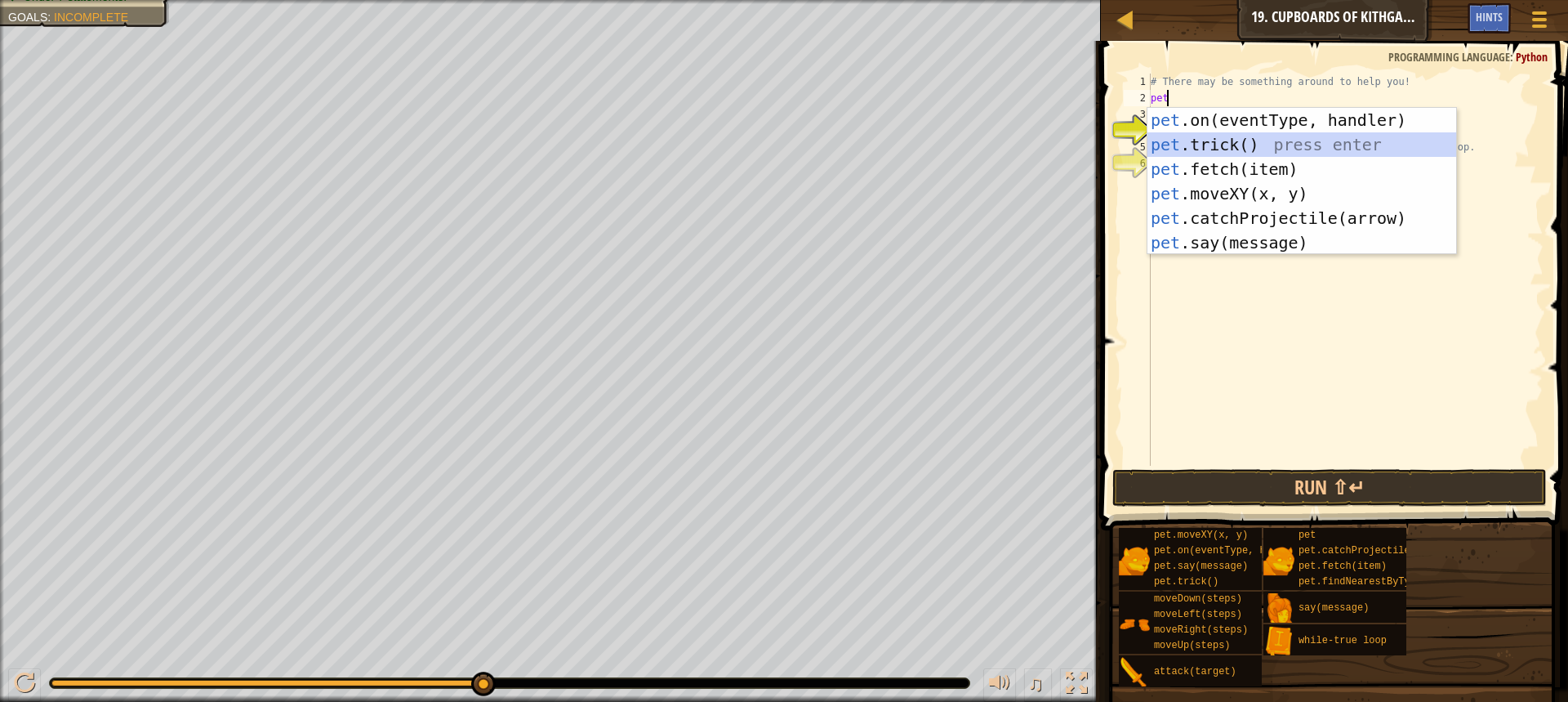
click at [1221, 143] on div "pet .on(eventType, handler) press enter pet .trick() press enter pet .fetch(ite…" at bounding box center [1302, 205] width 309 height 196
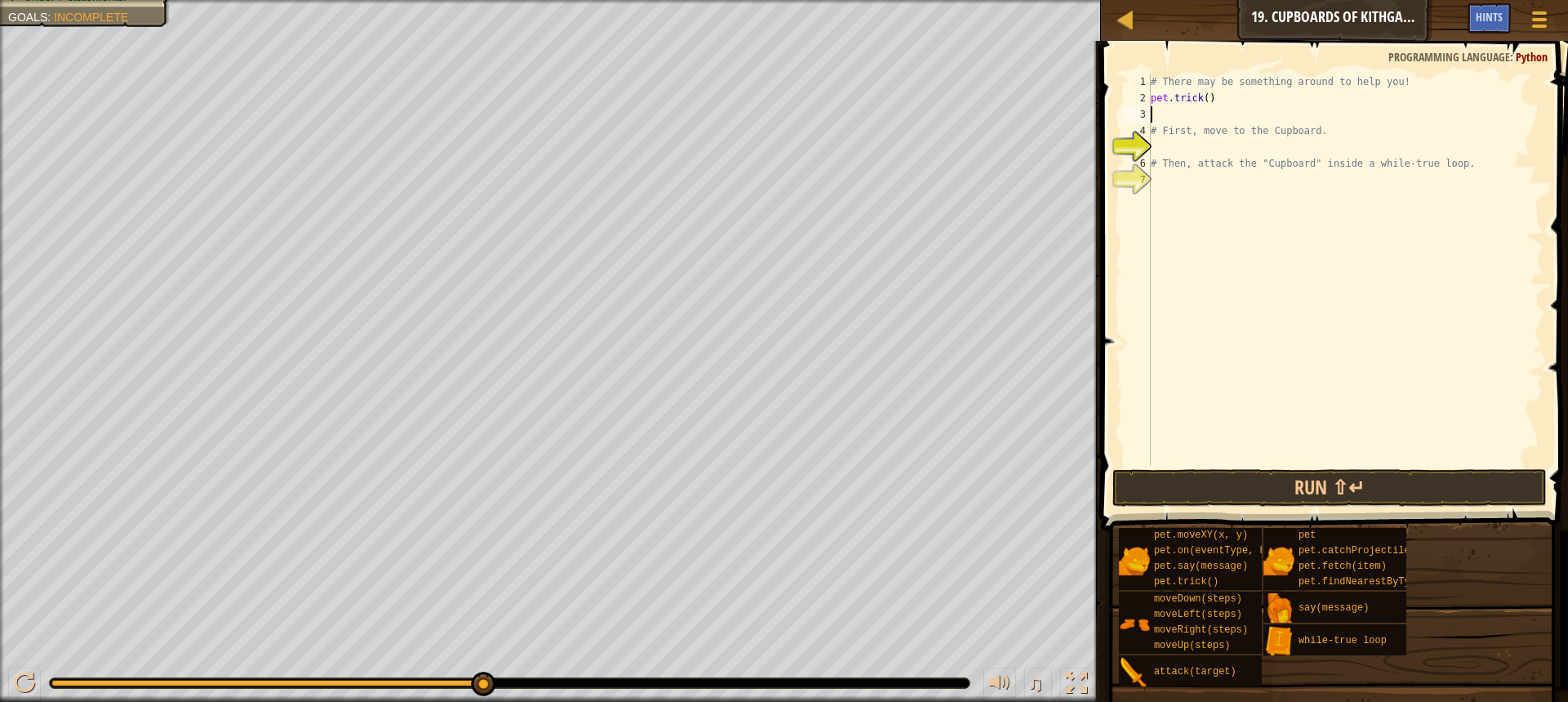
click at [1203, 99] on div "# There may be something around to help you! pet . trick ( ) # First, move to t…" at bounding box center [1345, 286] width 396 height 425
type textarea "pet.trick("Brak")"
click at [1334, 489] on button "Run ⇧↵" at bounding box center [1329, 487] width 434 height 38
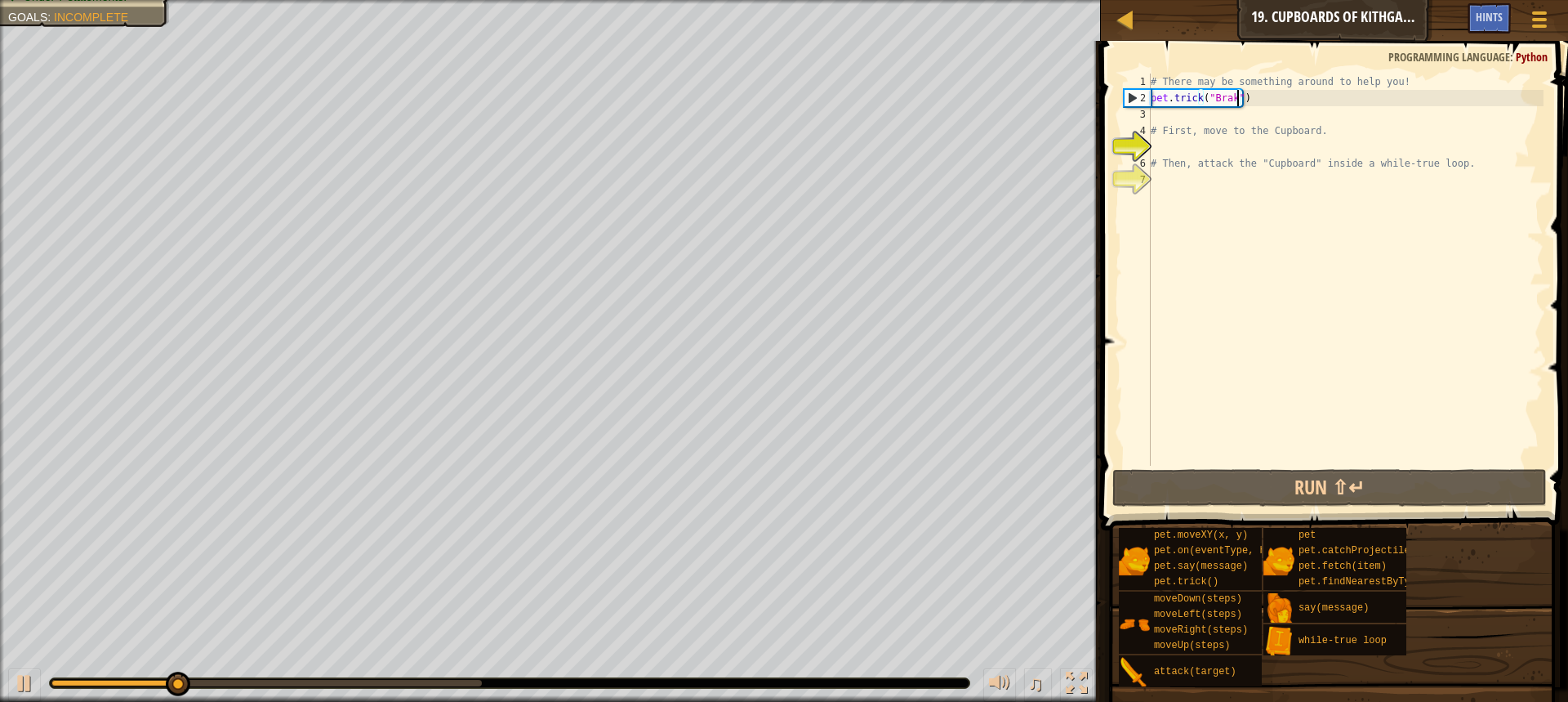
click at [1181, 115] on div "# There may be something around to help you! pet . trick ( "Brak" ) # First, mo…" at bounding box center [1345, 286] width 396 height 425
click at [27, 675] on div at bounding box center [24, 683] width 21 height 21
drag, startPoint x: 1248, startPoint y: 95, endPoint x: 1150, endPoint y: 107, distance: 98.7
click at [1150, 107] on div "1 2 3 4 5 6 7 # There may be something around to help you! pet . trick ( "Brak"…" at bounding box center [1332, 269] width 423 height 392
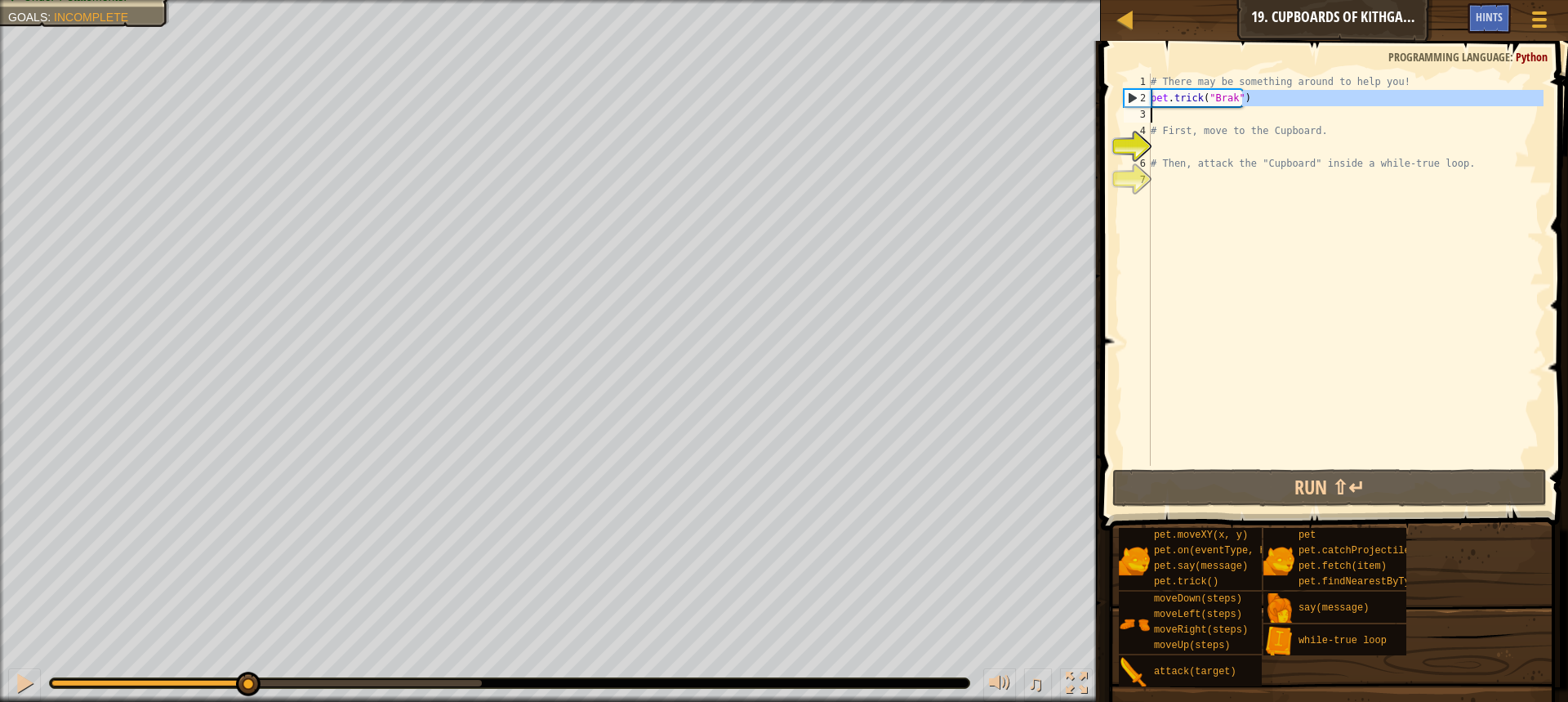
type textarea "pet.trick("Brak")"
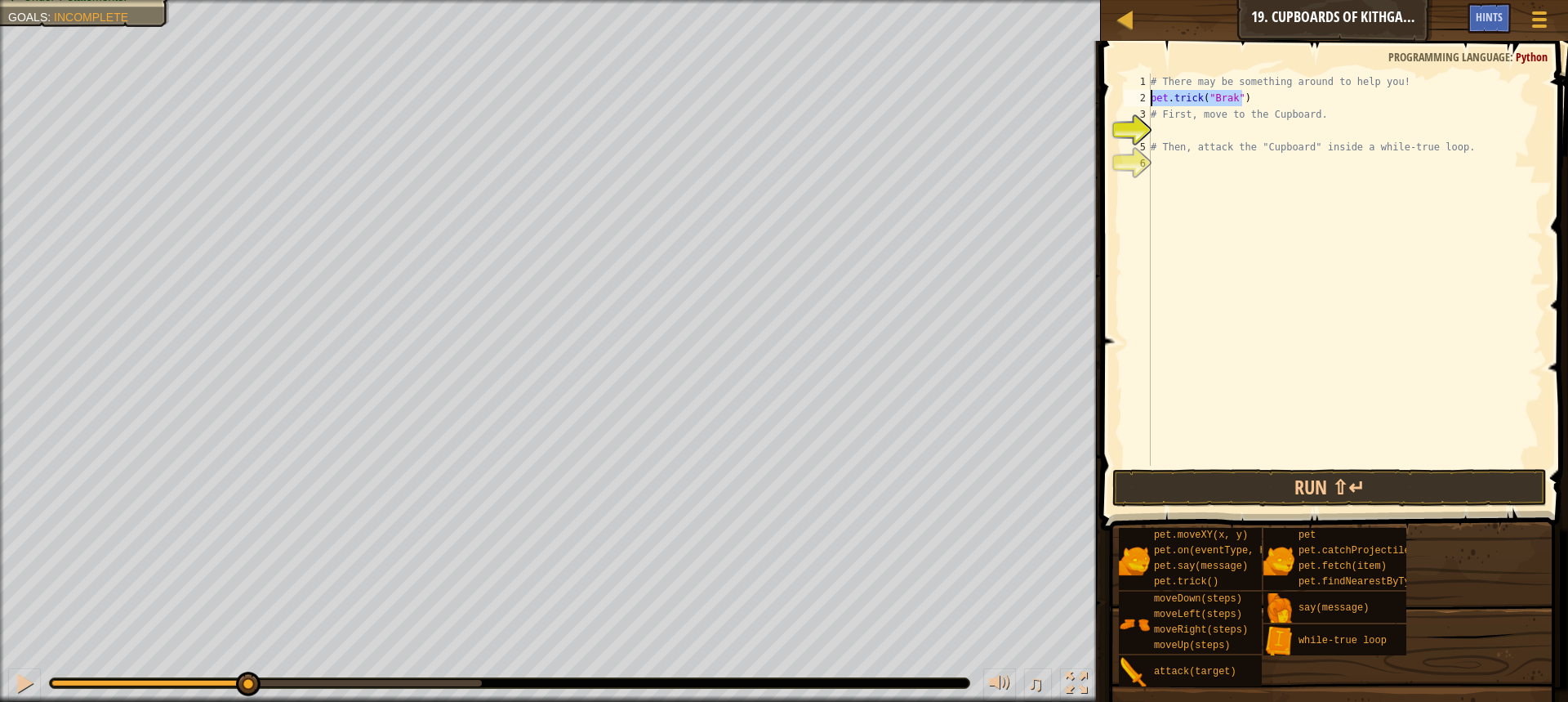
drag, startPoint x: 1258, startPoint y: 103, endPoint x: 1142, endPoint y: 102, distance: 116.0
click at [1142, 102] on div "pet.trick("Brak") 1 2 3 4 5 6 # There may be something around to help you! pet …" at bounding box center [1332, 269] width 423 height 392
click at [1171, 128] on div "# There may be something around to help you! # First, move to the Cupboard. # T…" at bounding box center [1345, 286] width 396 height 425
type textarea "he"
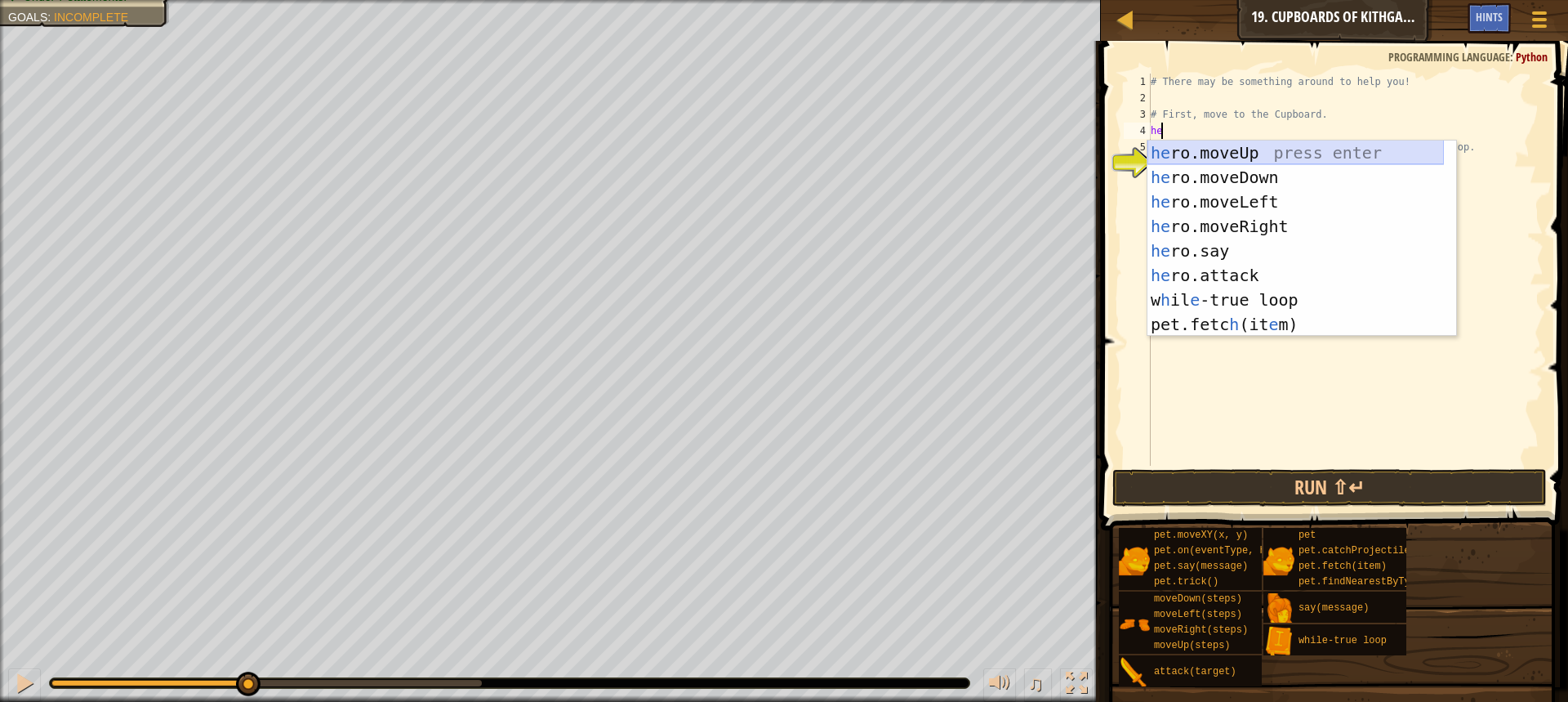
click at [1200, 152] on div "he ro.moveUp press enter he ro.moveDown press enter he ro.moveLeft press enter …" at bounding box center [1295, 263] width 297 height 245
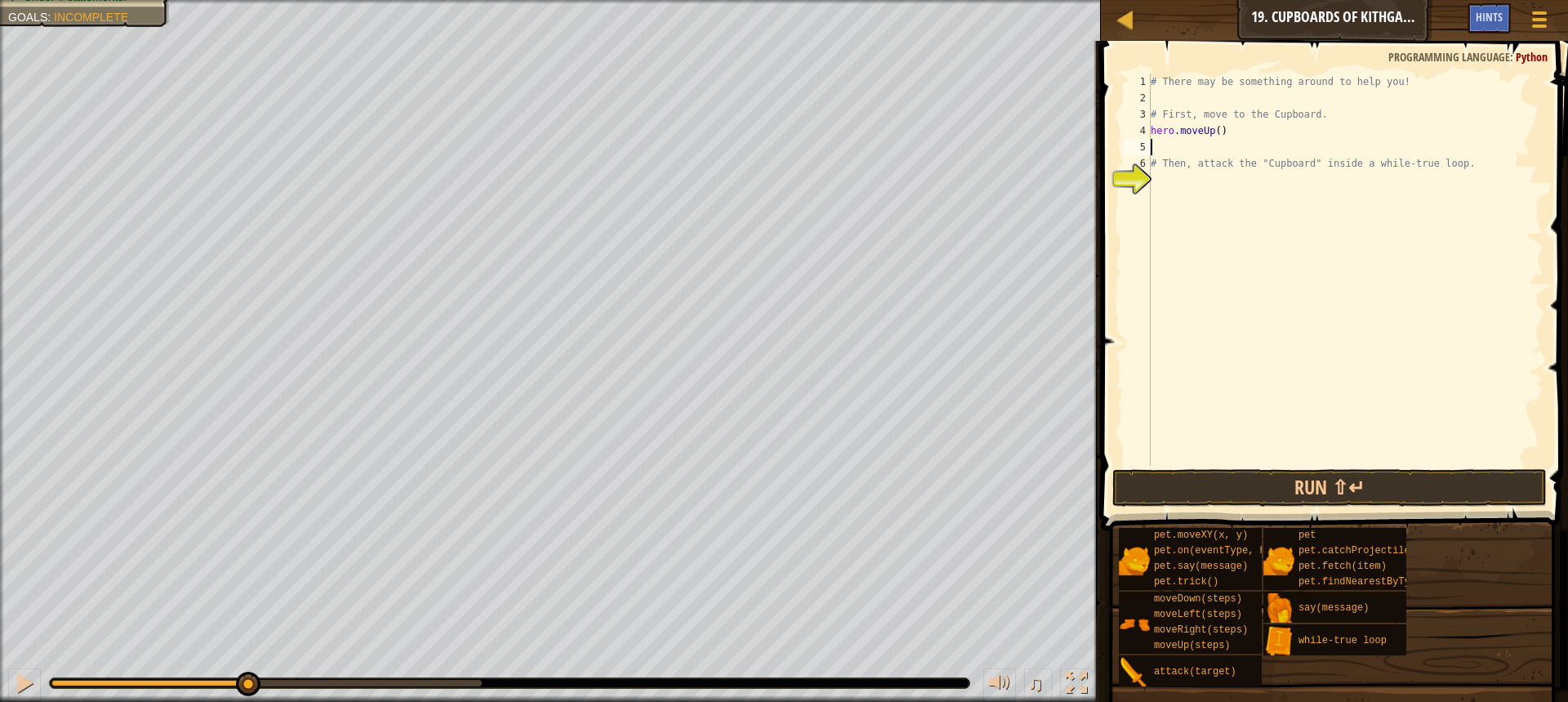
type textarea "he"
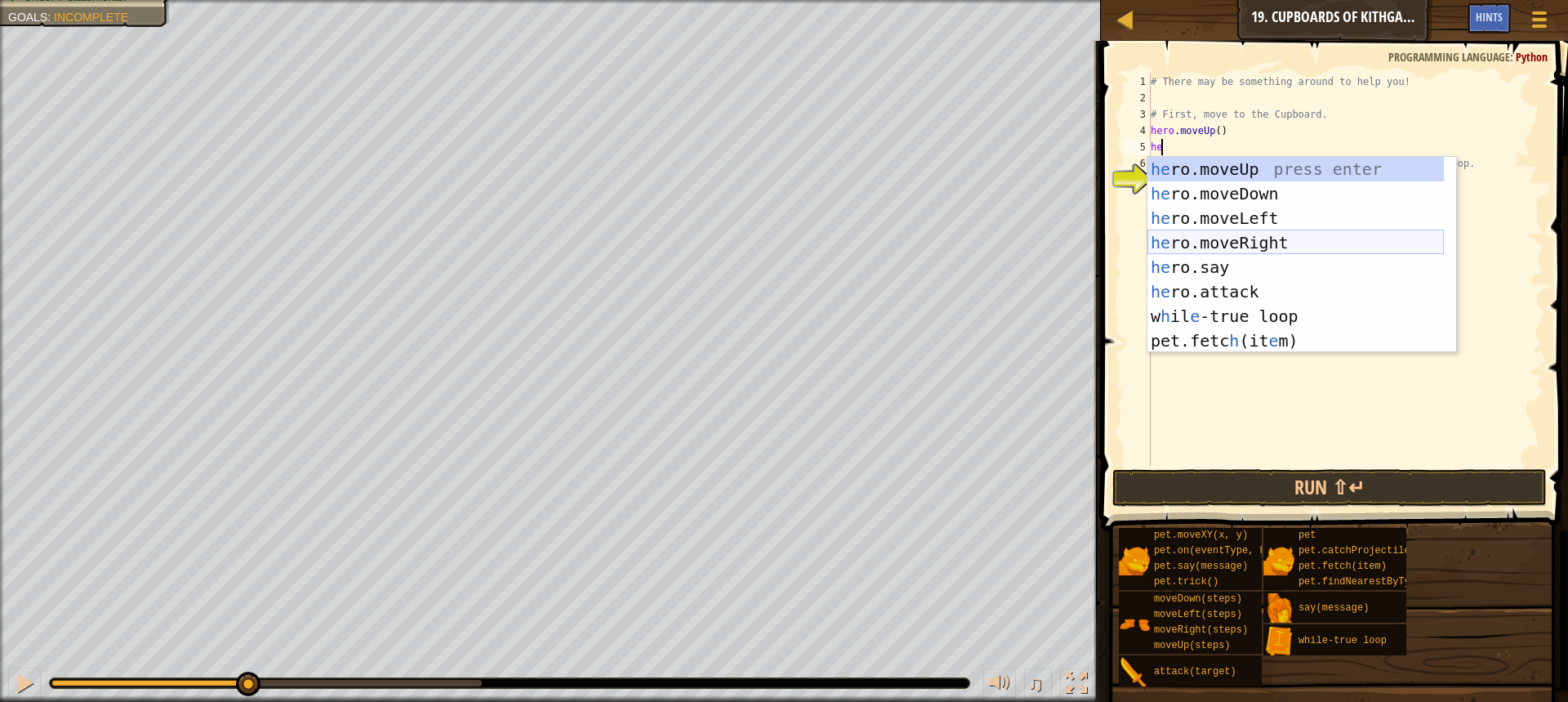
click at [1222, 237] on div "he ro.moveUp press enter he ro.moveDown press enter he ro.moveLeft press enter …" at bounding box center [1295, 279] width 297 height 245
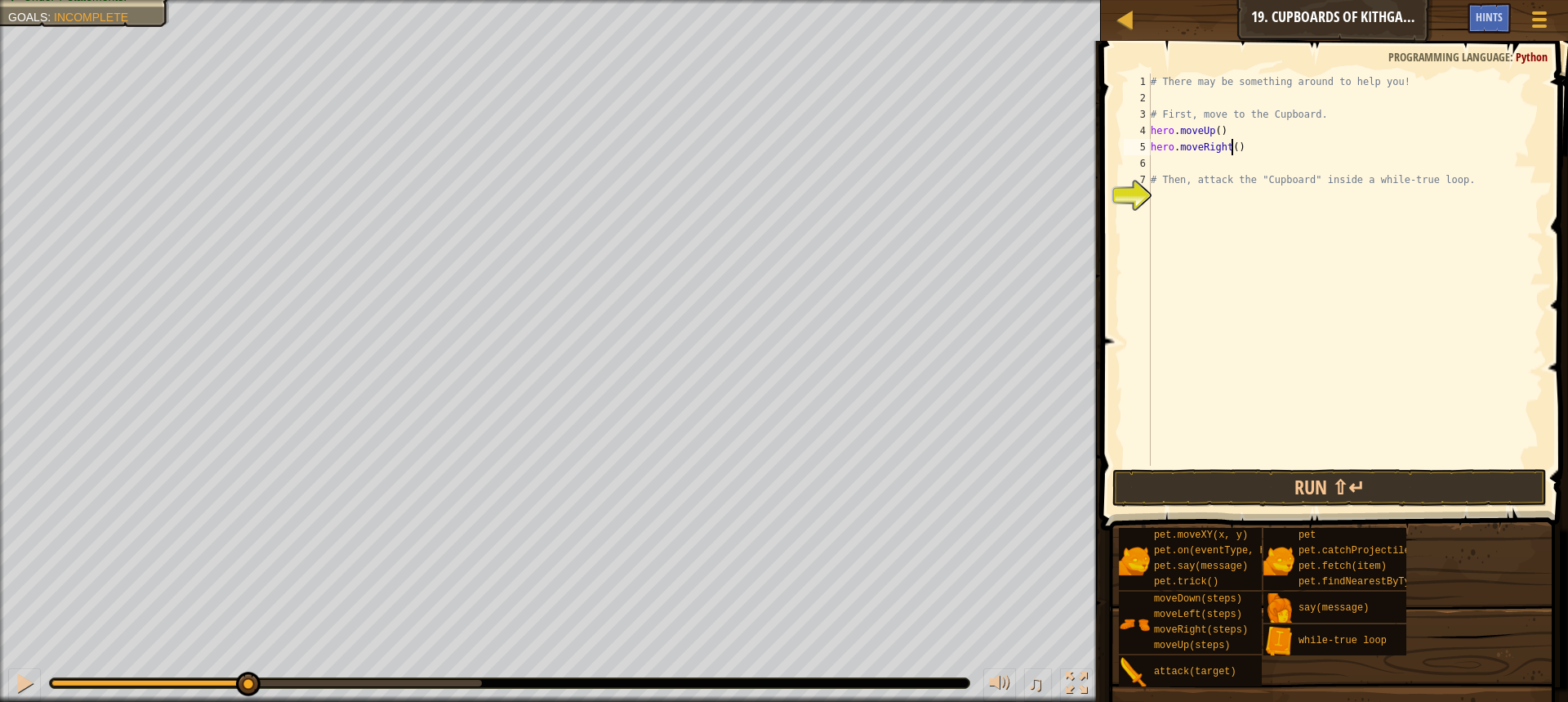
click at [1231, 150] on div "# There may be something around to help you! # First, move to the Cupboard. her…" at bounding box center [1345, 286] width 396 height 425
type textarea "hero.moveRight(2)"
click at [1190, 158] on div "# There may be something around to help you! # First, move to the Cupboard. her…" at bounding box center [1345, 286] width 396 height 425
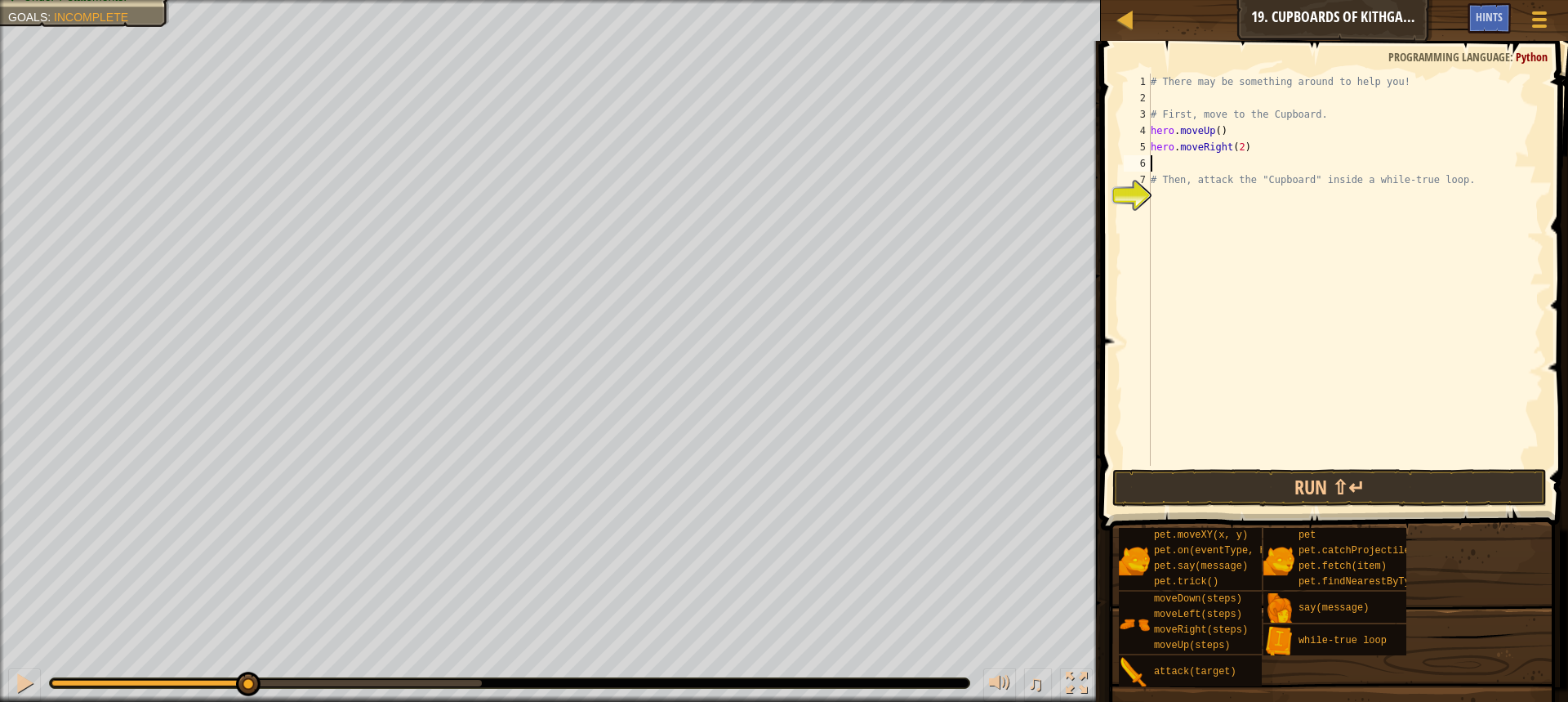
type textarea "he"
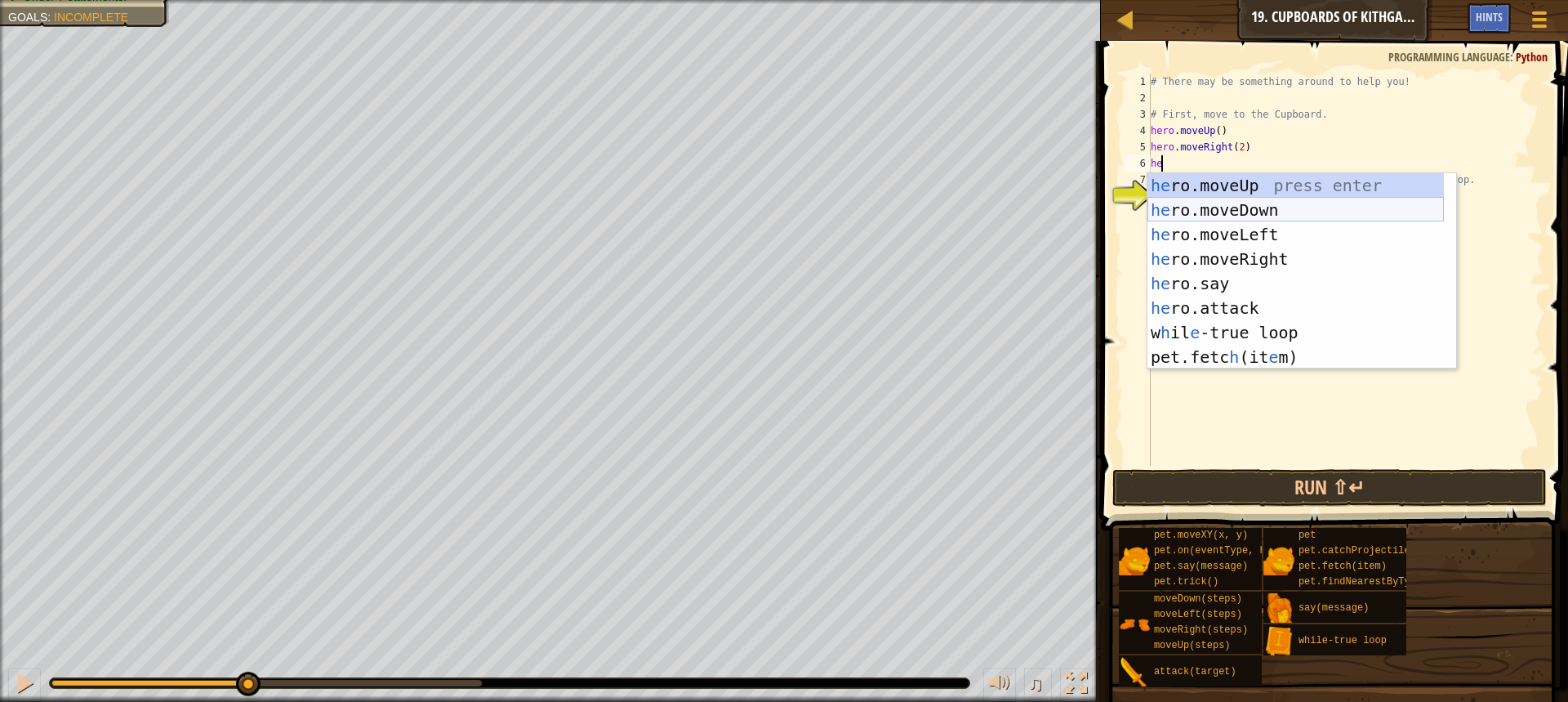
click at [1221, 211] on div "he ro.moveUp press enter he ro.moveDown press enter he ro.moveLeft press enter …" at bounding box center [1295, 295] width 297 height 245
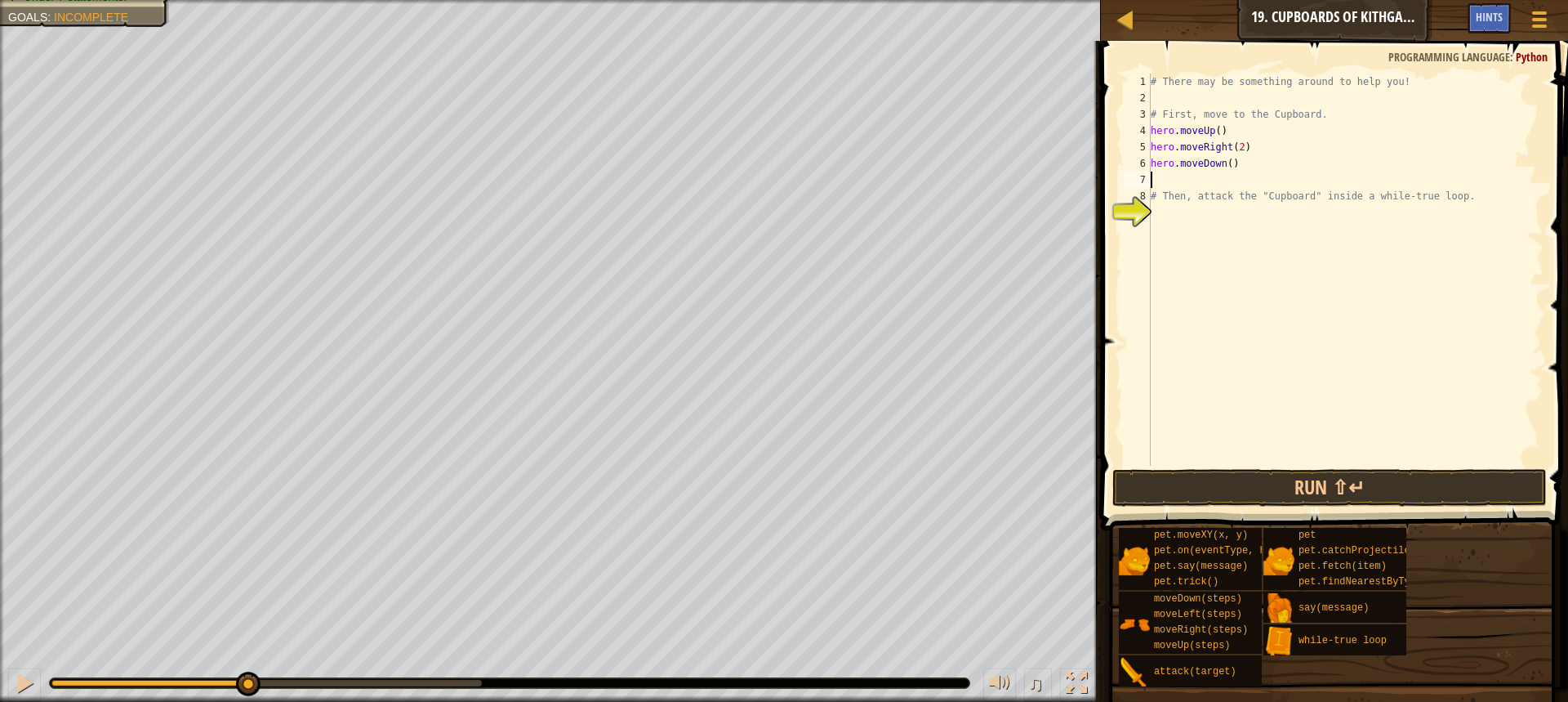
click at [1224, 164] on div "# There may be something around to help you! # First, move to the Cupboard. her…" at bounding box center [1345, 286] width 396 height 425
type textarea "hero.moveDown(2)"
click at [1174, 209] on div "# There may be something around to help you! # First, move to the Cupboard. her…" at bounding box center [1345, 286] width 396 height 425
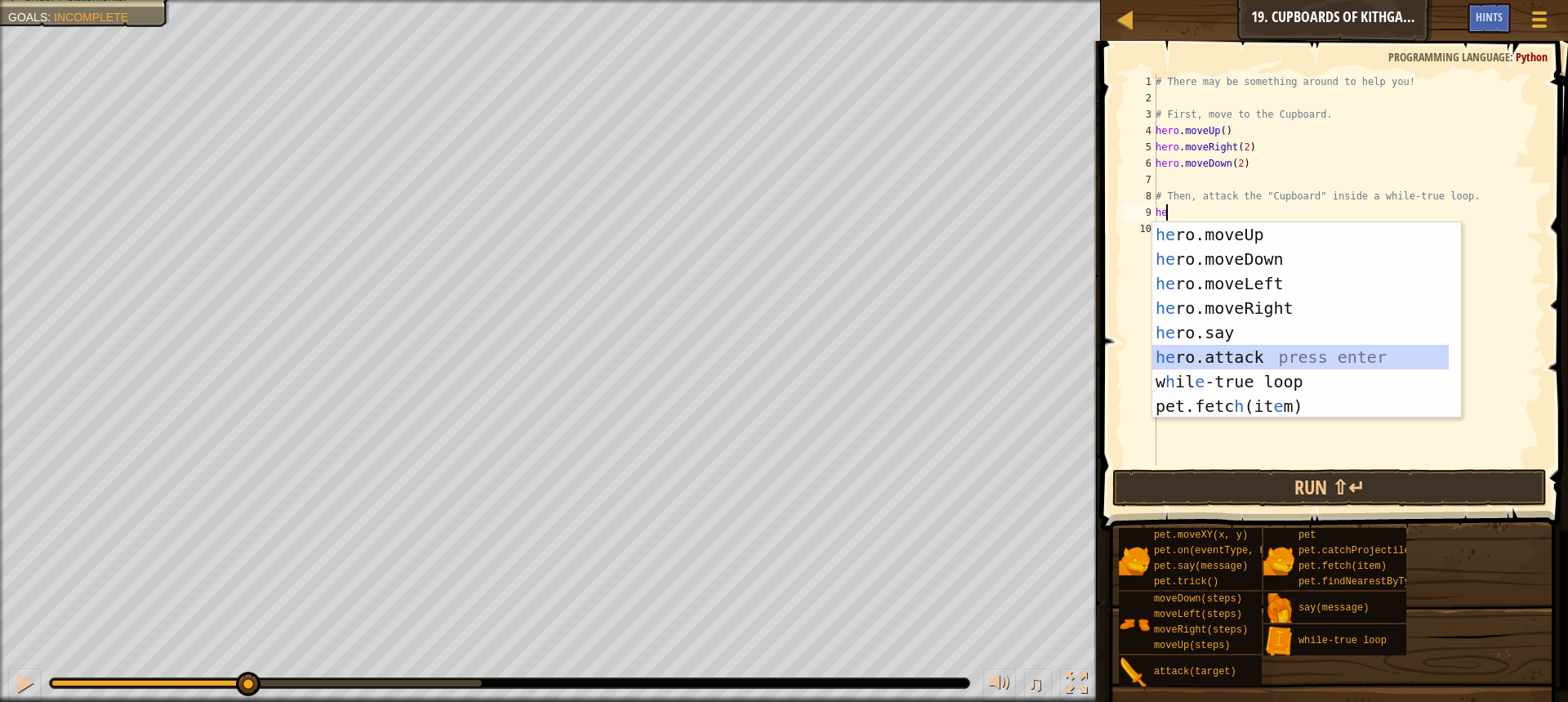
click at [1247, 346] on div "he ro.moveUp press enter he ro.moveDown press enter he ro.moveLeft press enter …" at bounding box center [1300, 345] width 297 height 245
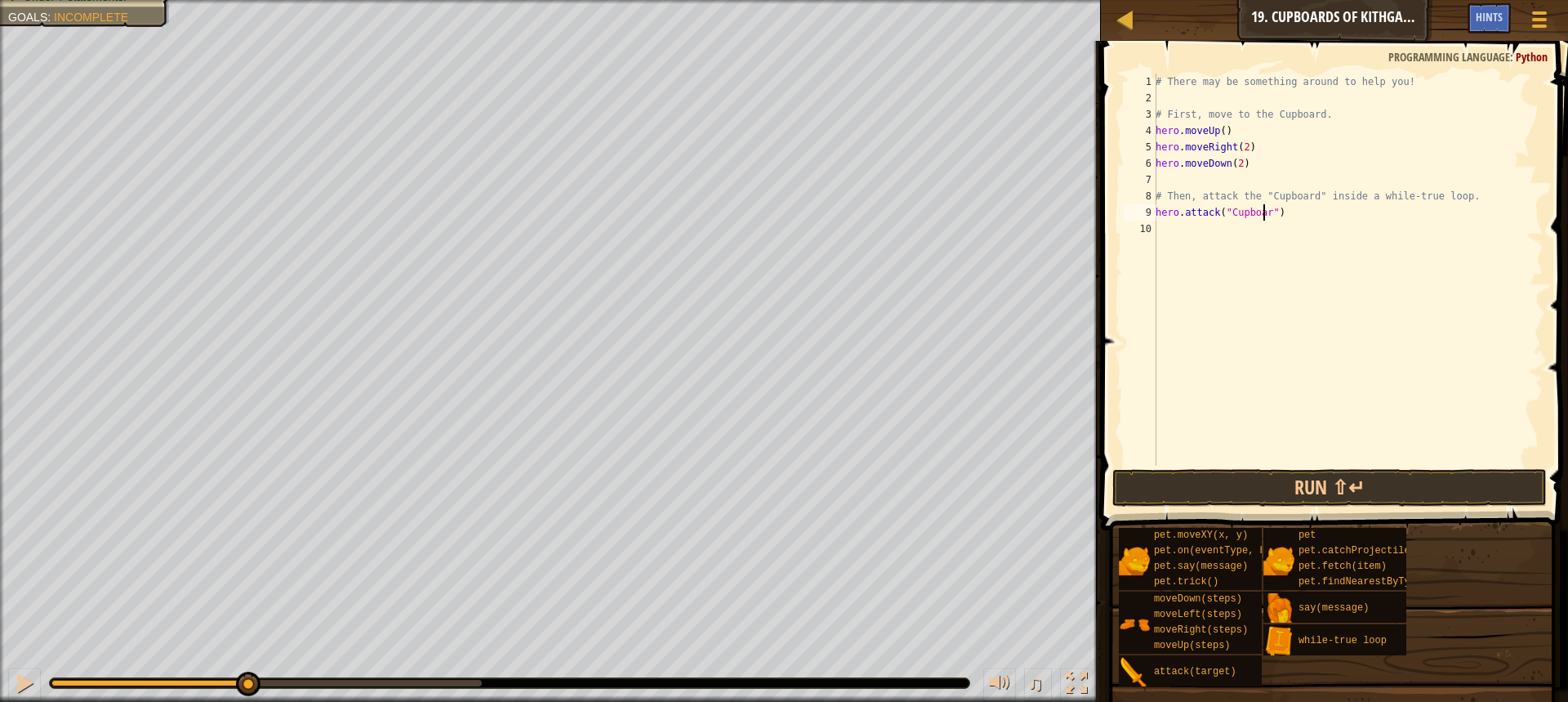
scroll to position [7, 9]
click at [1156, 213] on div "# There may be something around to help you! # First, move to the Cupboard. her…" at bounding box center [1348, 286] width 391 height 425
click at [1191, 227] on div "whi le-true loop press enter" at bounding box center [1306, 259] width 309 height 74
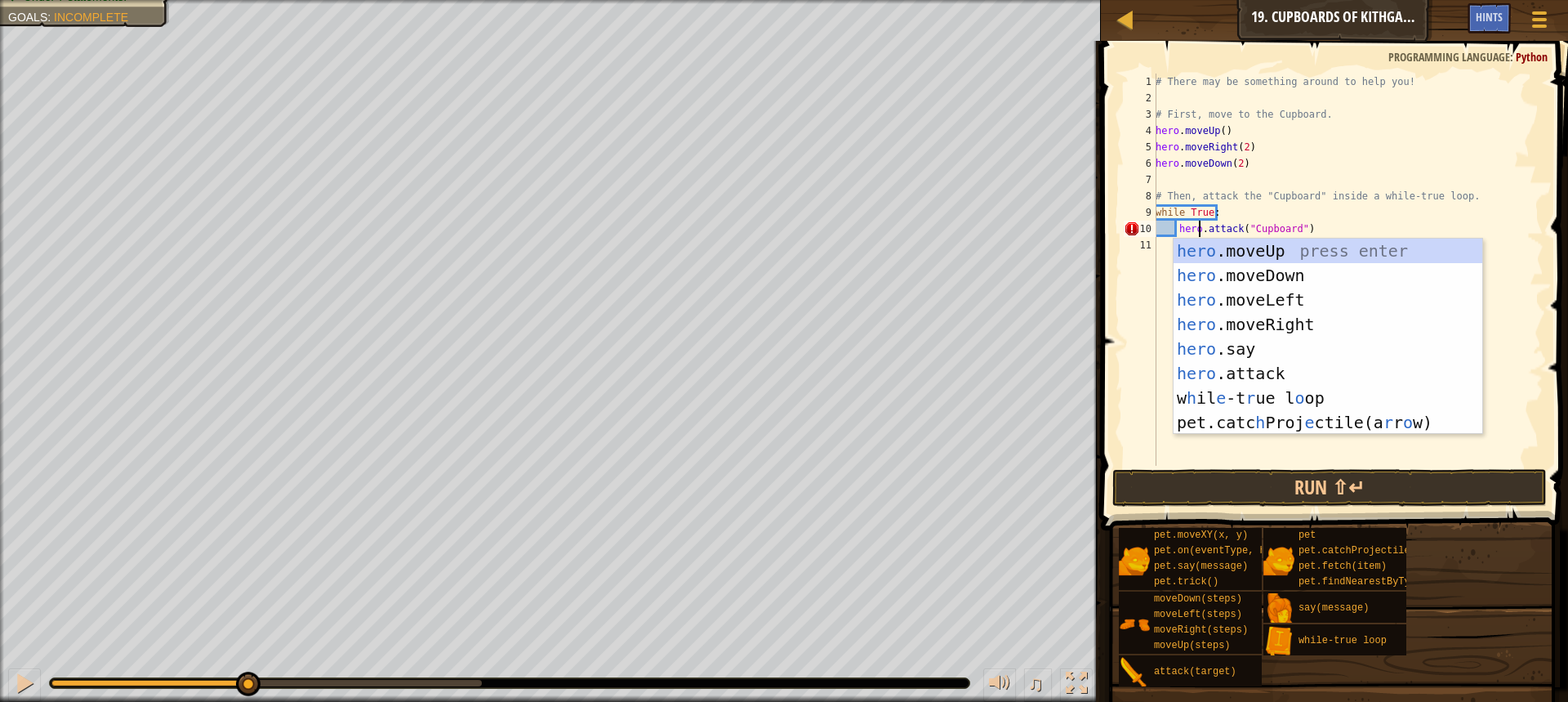
scroll to position [7, 4]
click at [1390, 218] on div "# There may be something around to help you! # First, move to the Cupboard. her…" at bounding box center [1348, 286] width 391 height 425
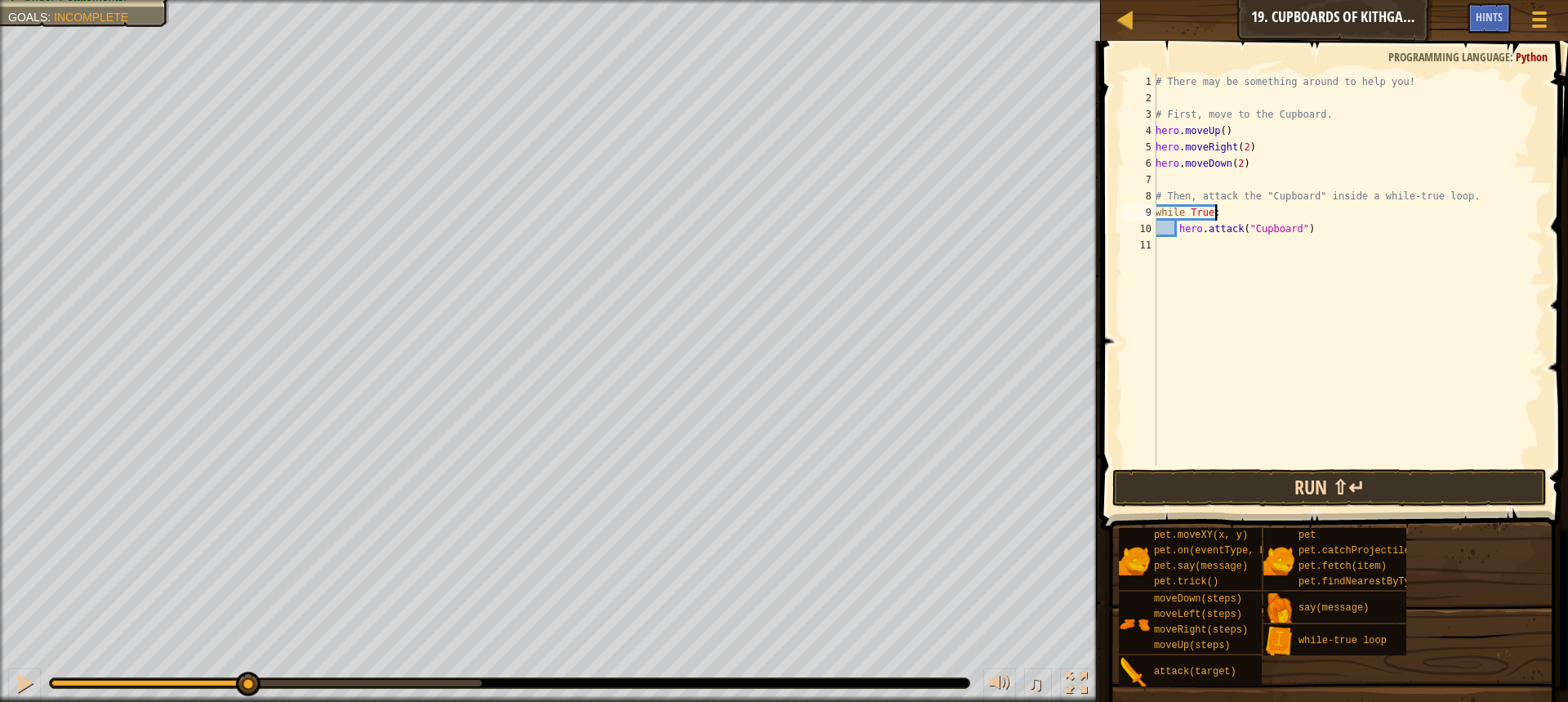
type textarea "while True:"
click at [1238, 483] on button "Run ⇧↵" at bounding box center [1329, 487] width 434 height 38
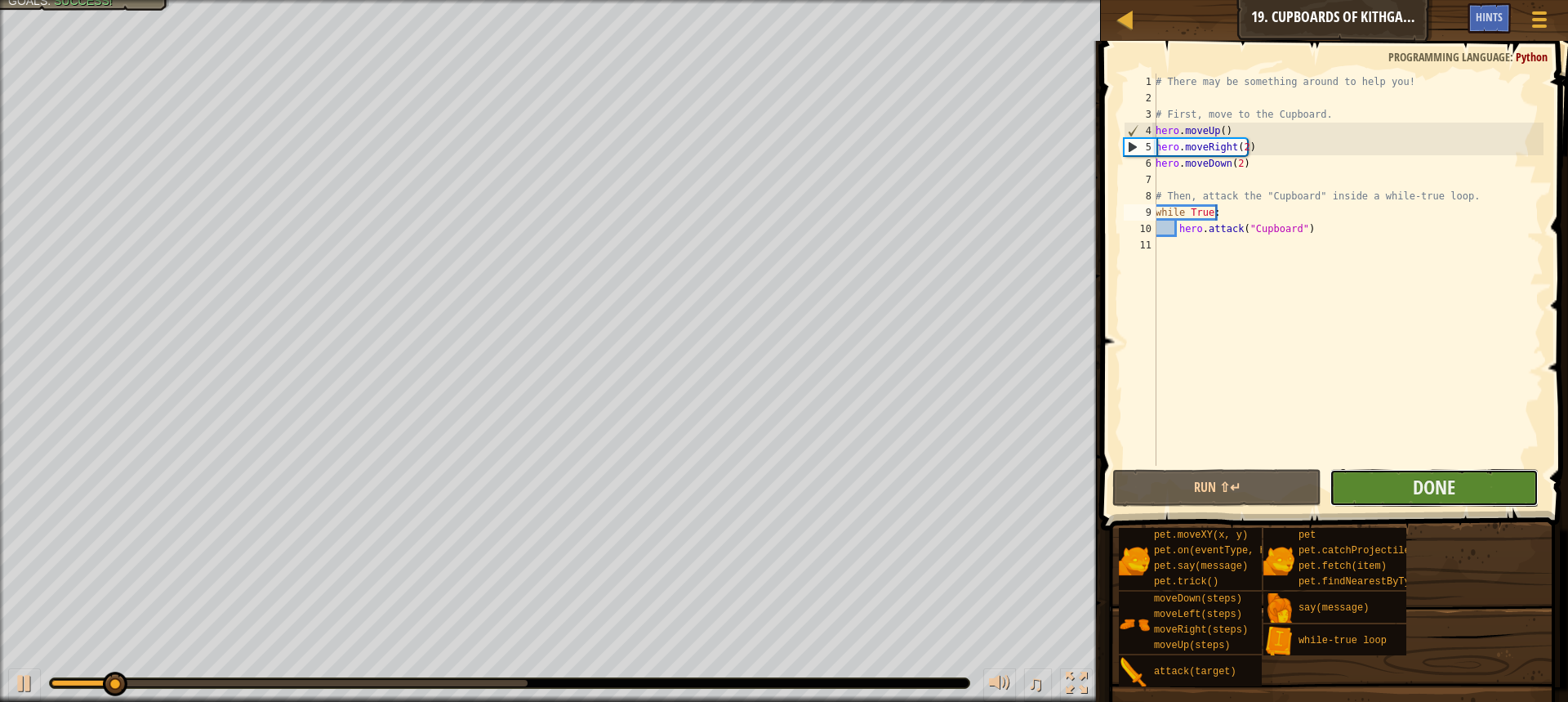
click at [1407, 482] on button "Done" at bounding box center [1434, 487] width 209 height 38
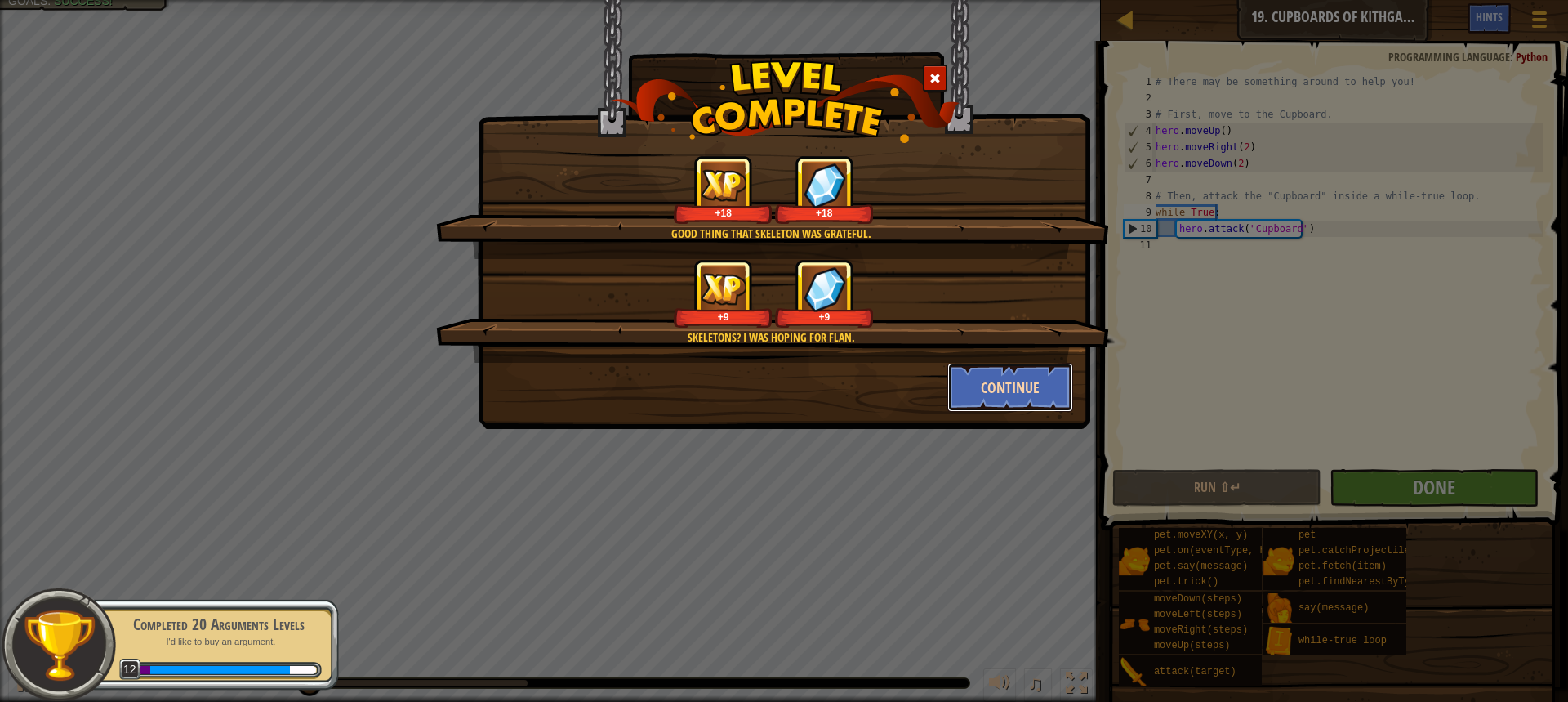
click at [988, 379] on button "Continue" at bounding box center [1010, 387] width 127 height 49
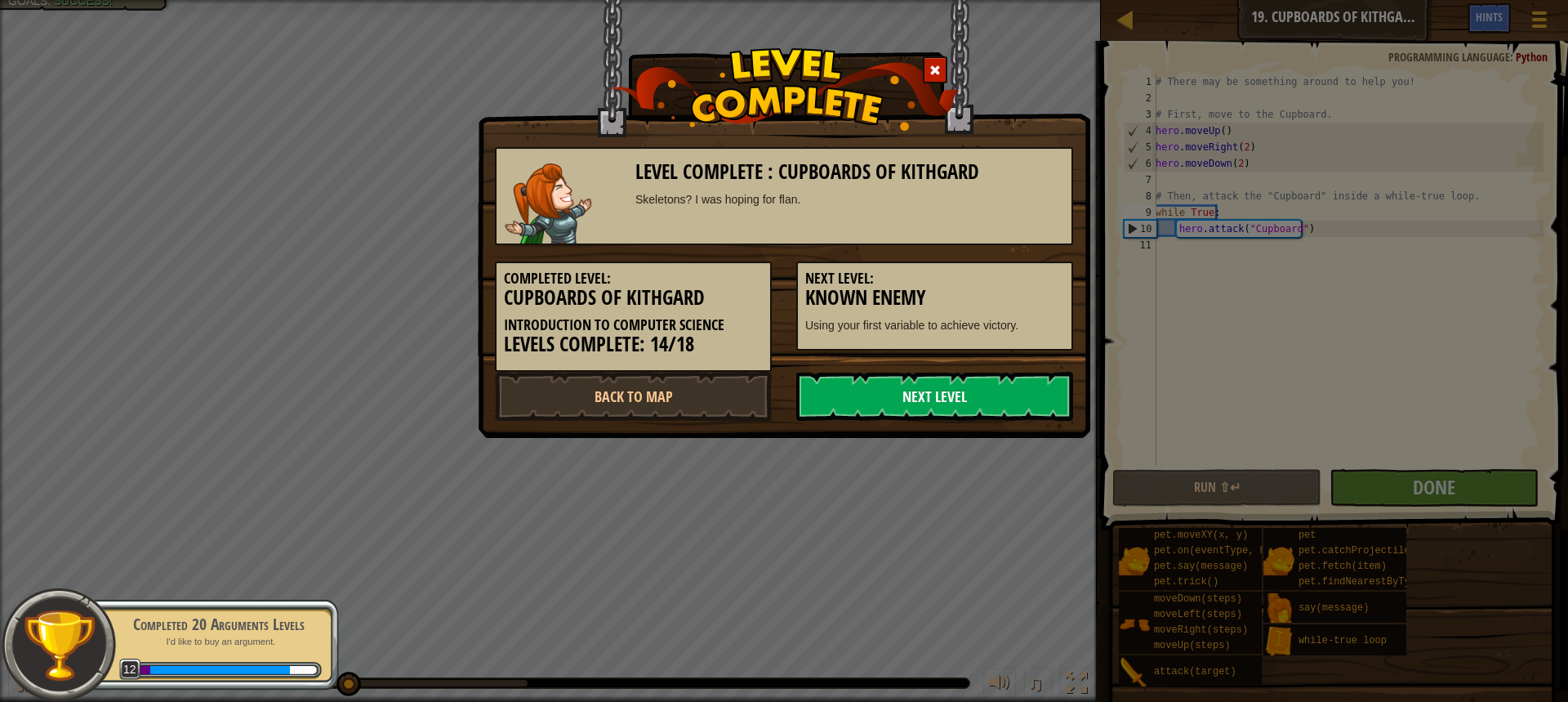
click at [976, 412] on link "Next Level" at bounding box center [934, 396] width 276 height 49
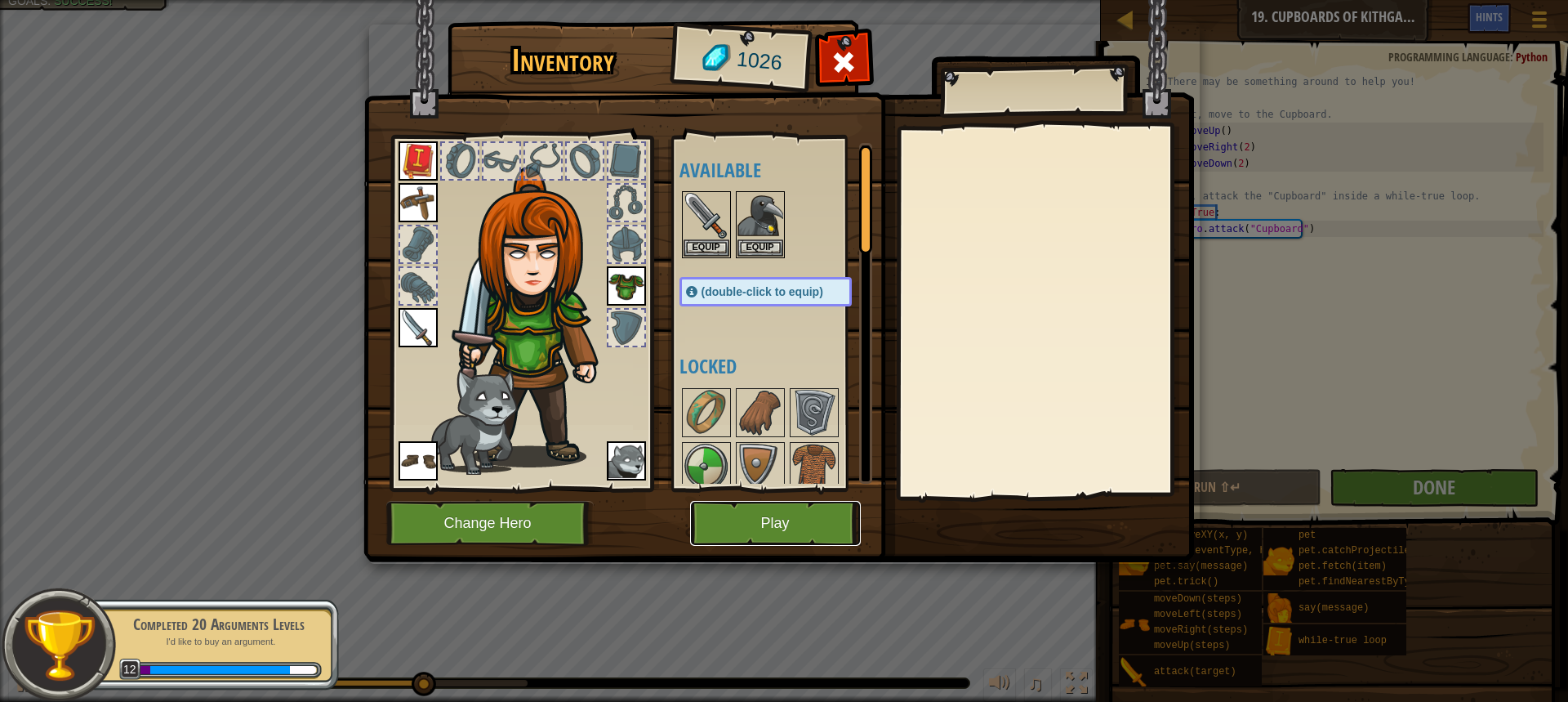
click at [766, 521] on button "Play" at bounding box center [775, 523] width 171 height 45
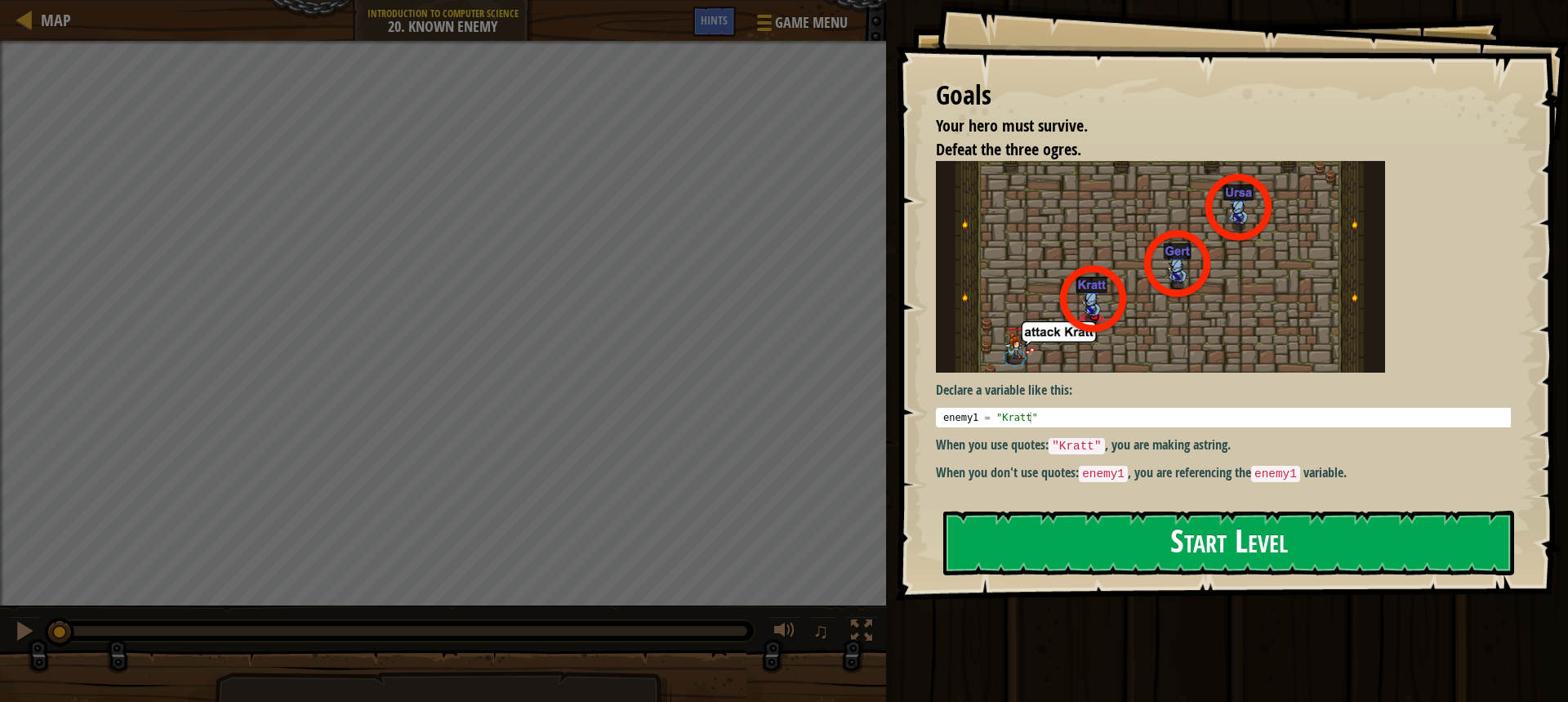
click at [1076, 526] on button "Start Level" at bounding box center [1228, 543] width 570 height 64
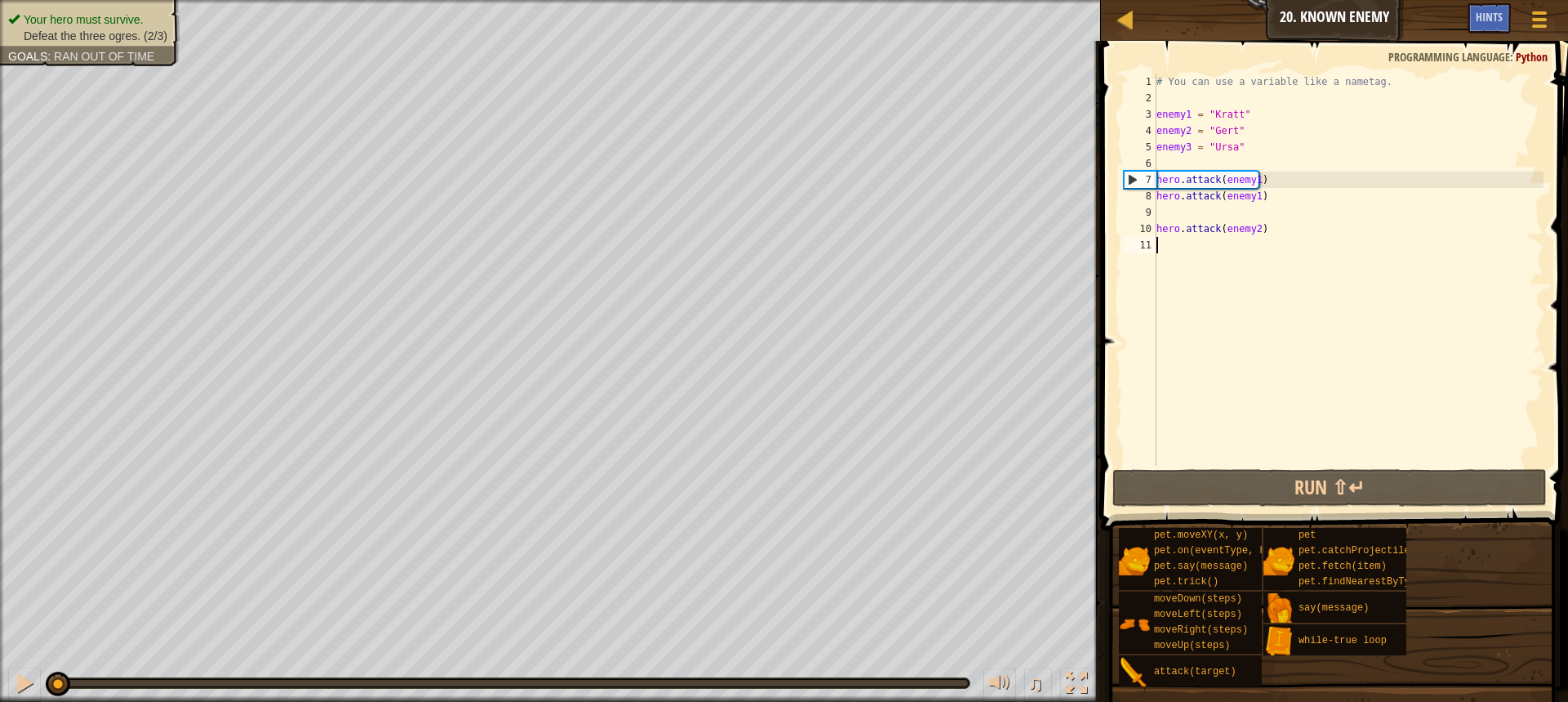
click at [1191, 219] on div "# You can use a variable like a nametag. enemy1 = "[PERSON_NAME]" enemy2 = "[PE…" at bounding box center [1348, 286] width 390 height 425
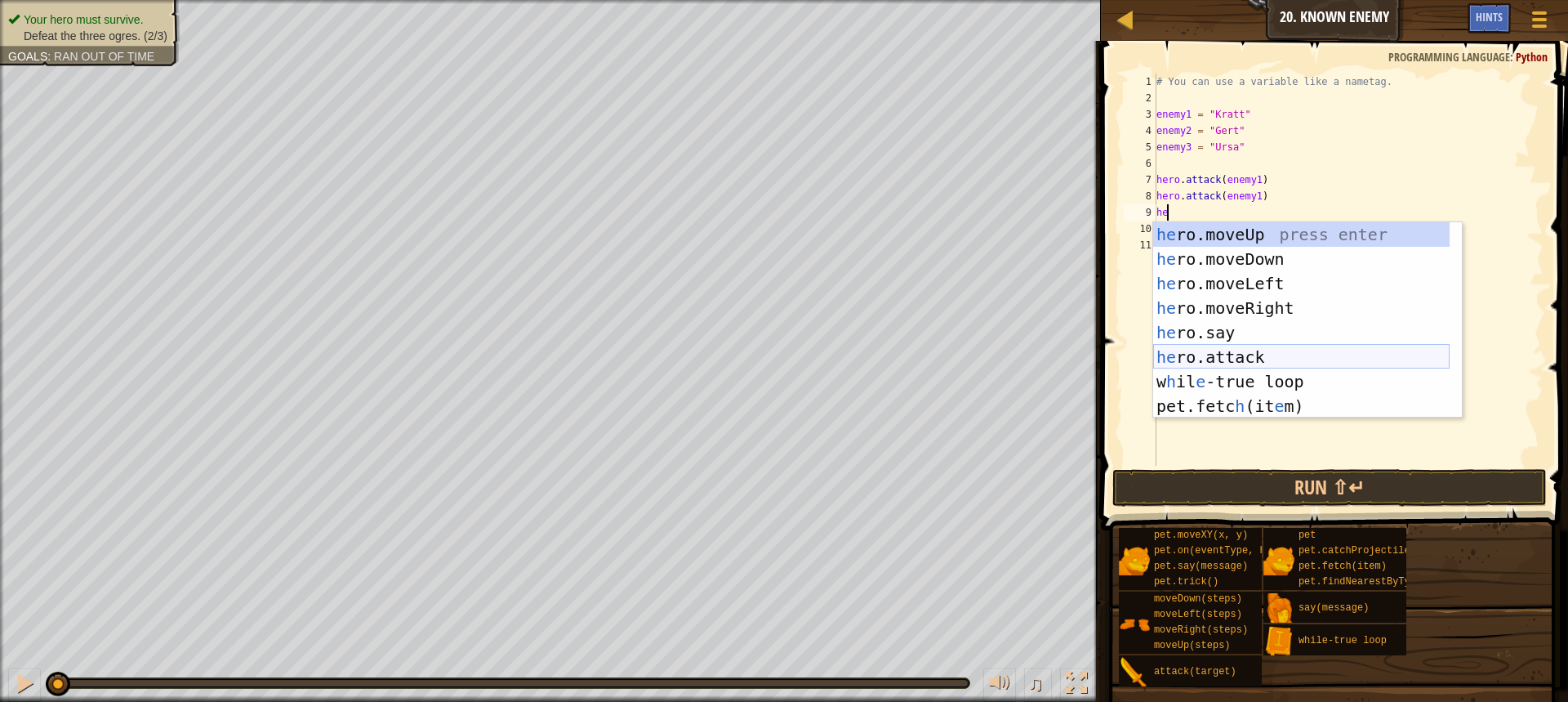
click at [1269, 354] on div "he ro.moveUp press enter he ro.moveDown press enter he ro.moveLeft press enter …" at bounding box center [1301, 345] width 297 height 245
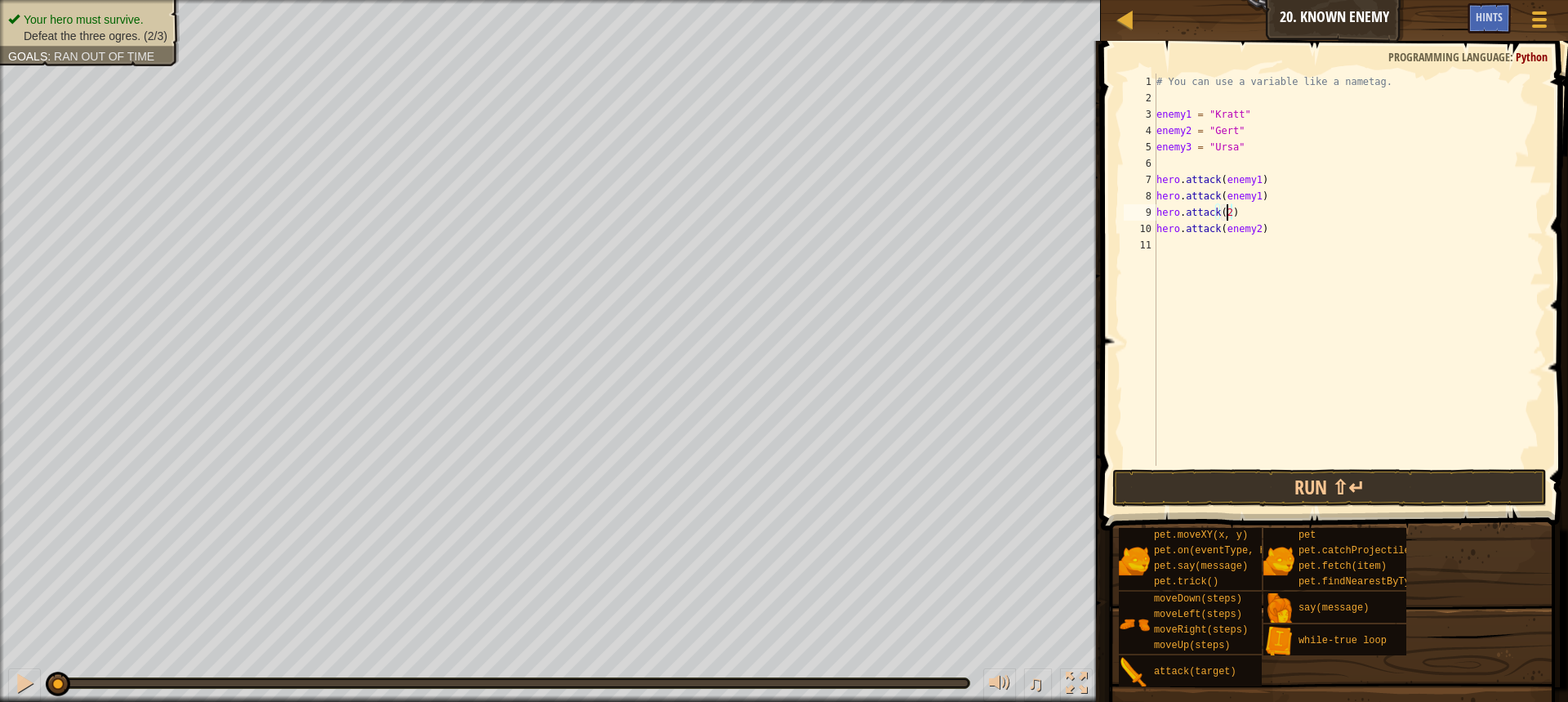
scroll to position [7, 5]
click at [1247, 212] on div "# You can use a variable like a nametag. enemy1 = "[PERSON_NAME]" enemy2 = "[PE…" at bounding box center [1348, 286] width 390 height 425
type textarea "hero.attack(enemy2)"
click at [1199, 245] on div "# You can use a variable like a nametag. enemy1 = "[PERSON_NAME]" enemy2 = "[PE…" at bounding box center [1348, 286] width 390 height 425
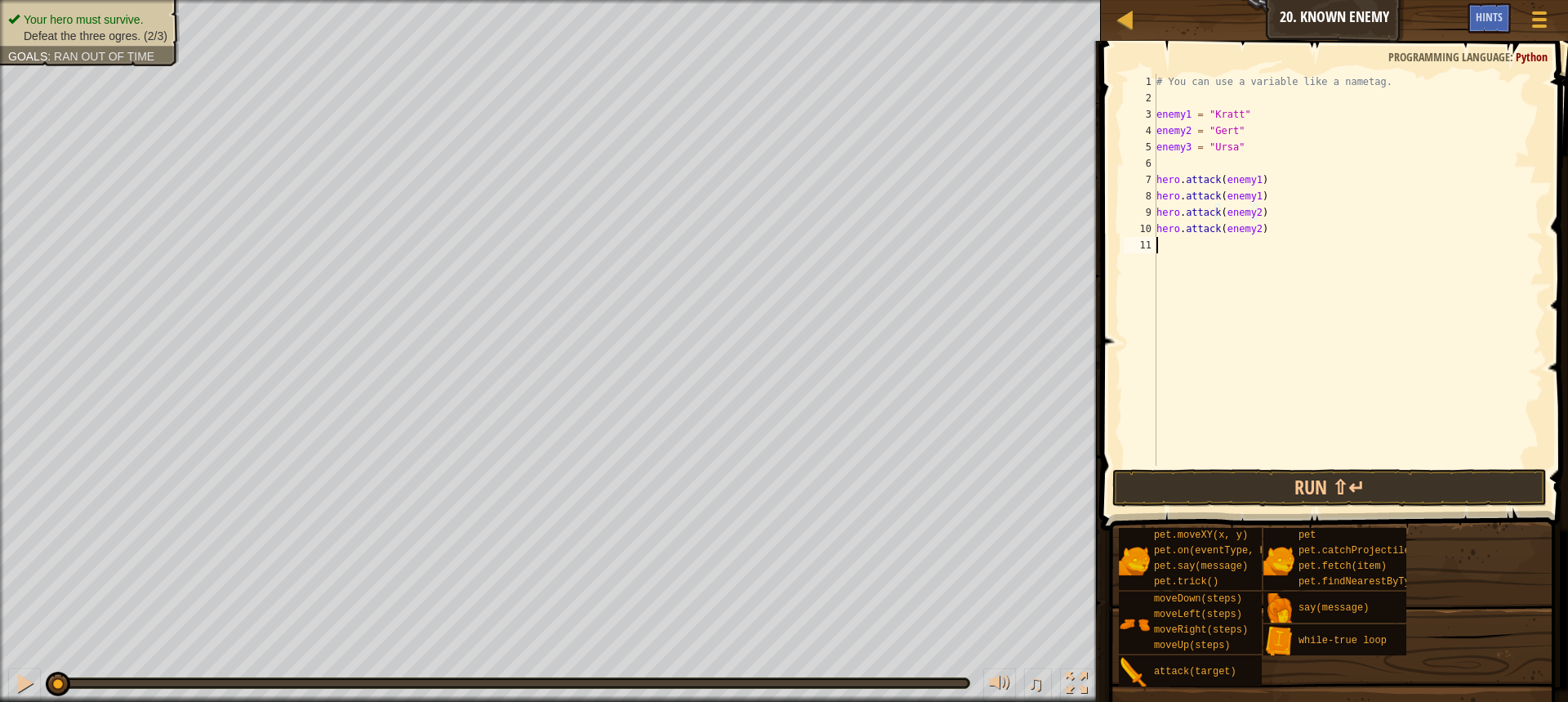
scroll to position [7, 0]
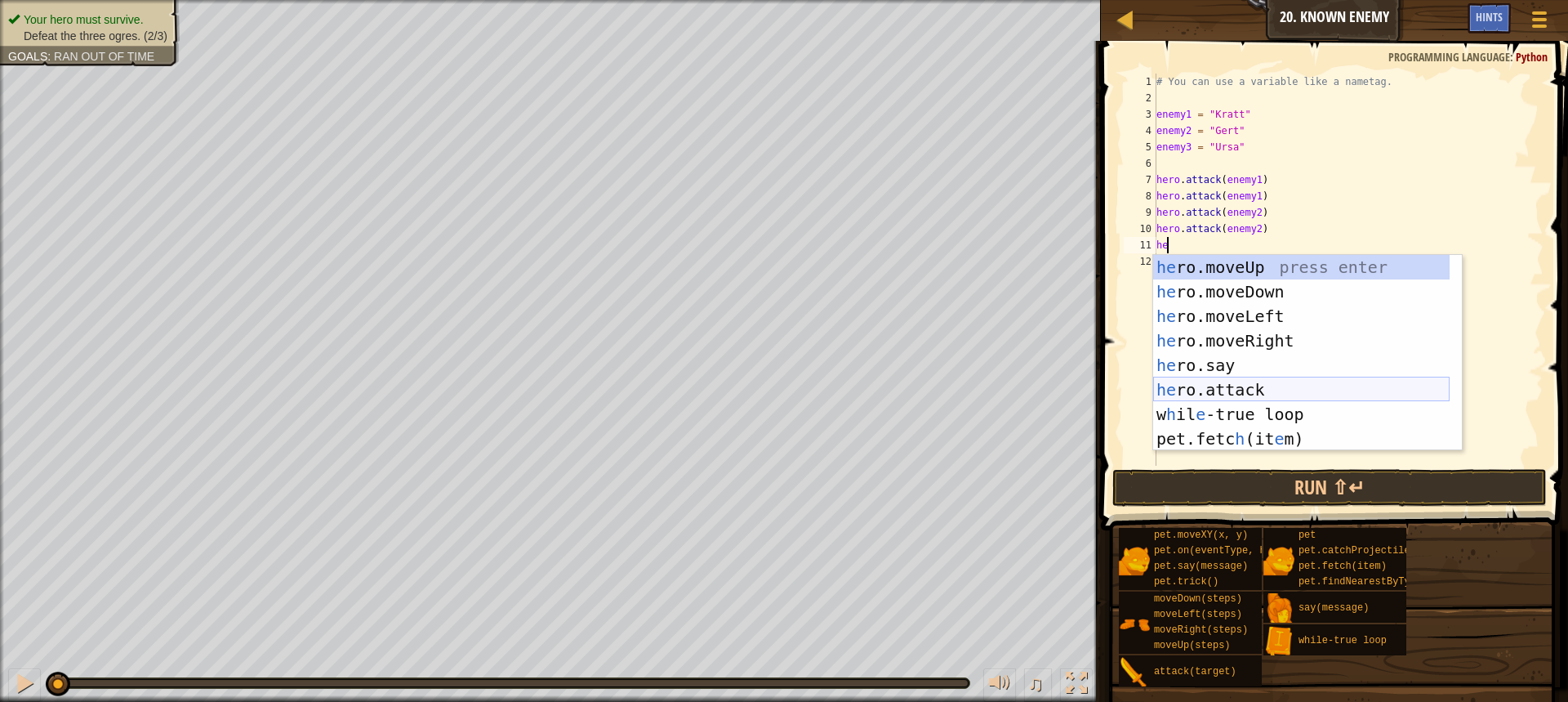
click at [1258, 382] on div "he ro.moveUp press enter he ro.moveDown press enter he ro.moveLeft press enter …" at bounding box center [1301, 377] width 297 height 245
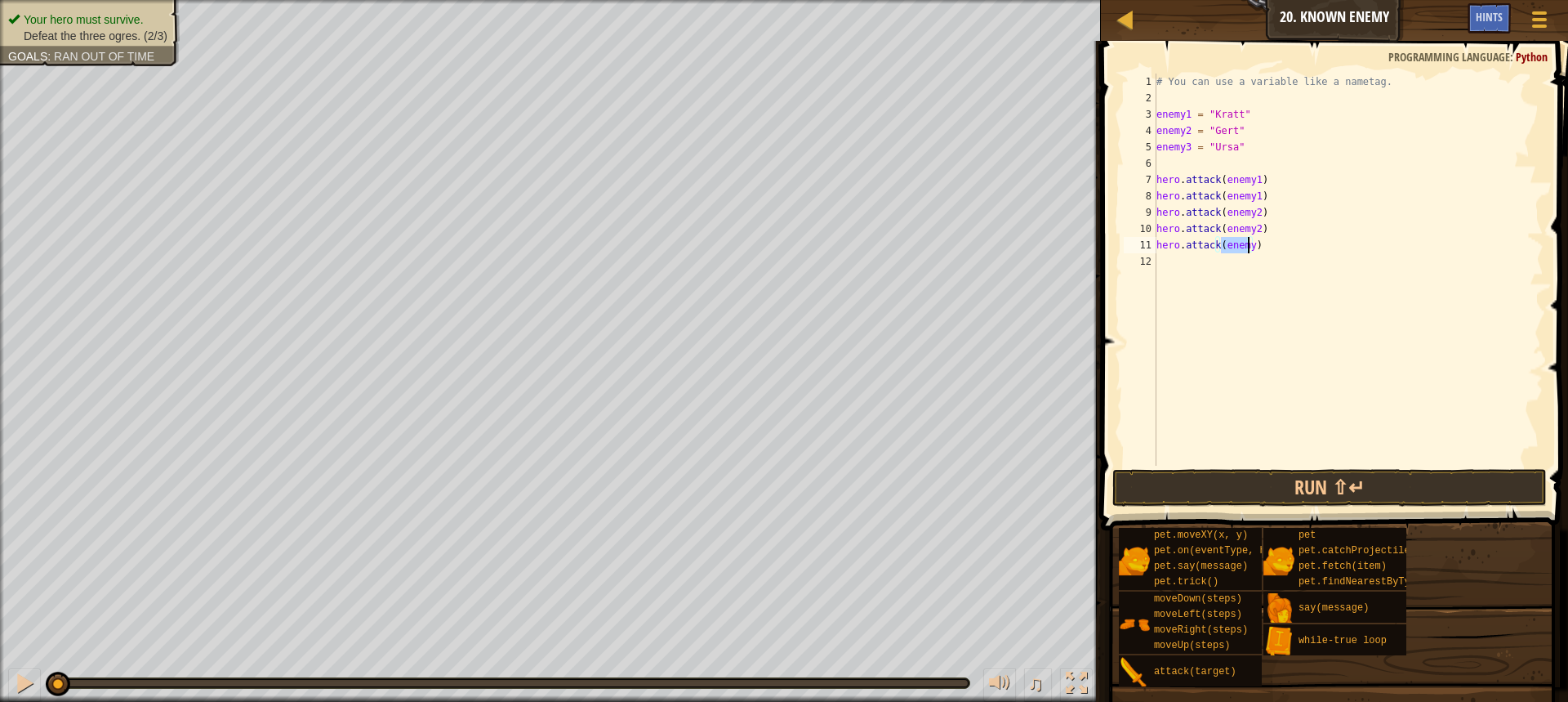
click at [1247, 245] on div "# You can use a variable like a nametag. enemy1 = "[PERSON_NAME]" enemy2 = "[PE…" at bounding box center [1348, 286] width 390 height 425
type textarea "hero.attack(enemy3)"
click at [1190, 264] on div "# You can use a variable like a nametag. enemy1 = "[PERSON_NAME]" enemy2 = "[PE…" at bounding box center [1348, 286] width 390 height 425
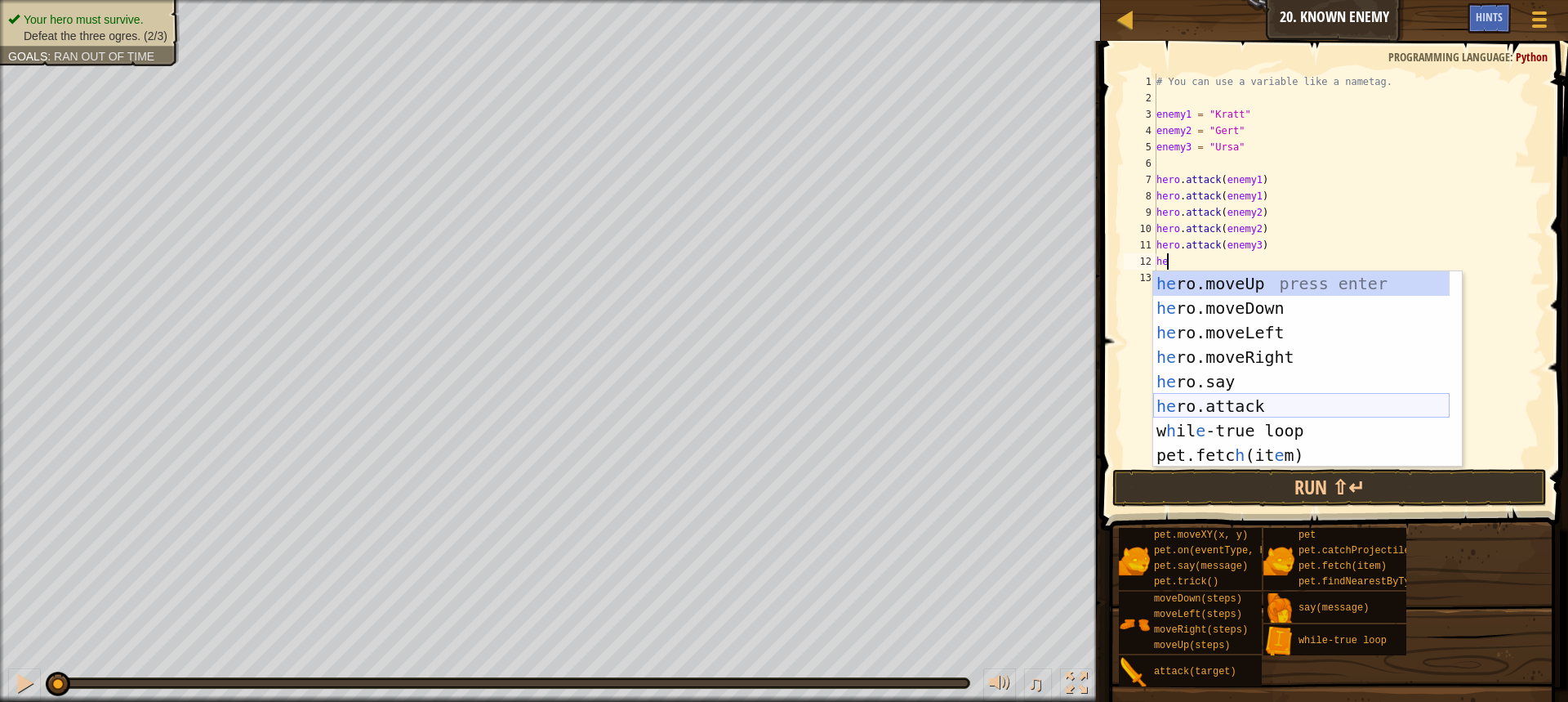
click at [1233, 412] on div "he ro.moveUp press enter he ro.moveDown press enter he ro.moveLeft press enter …" at bounding box center [1301, 393] width 297 height 245
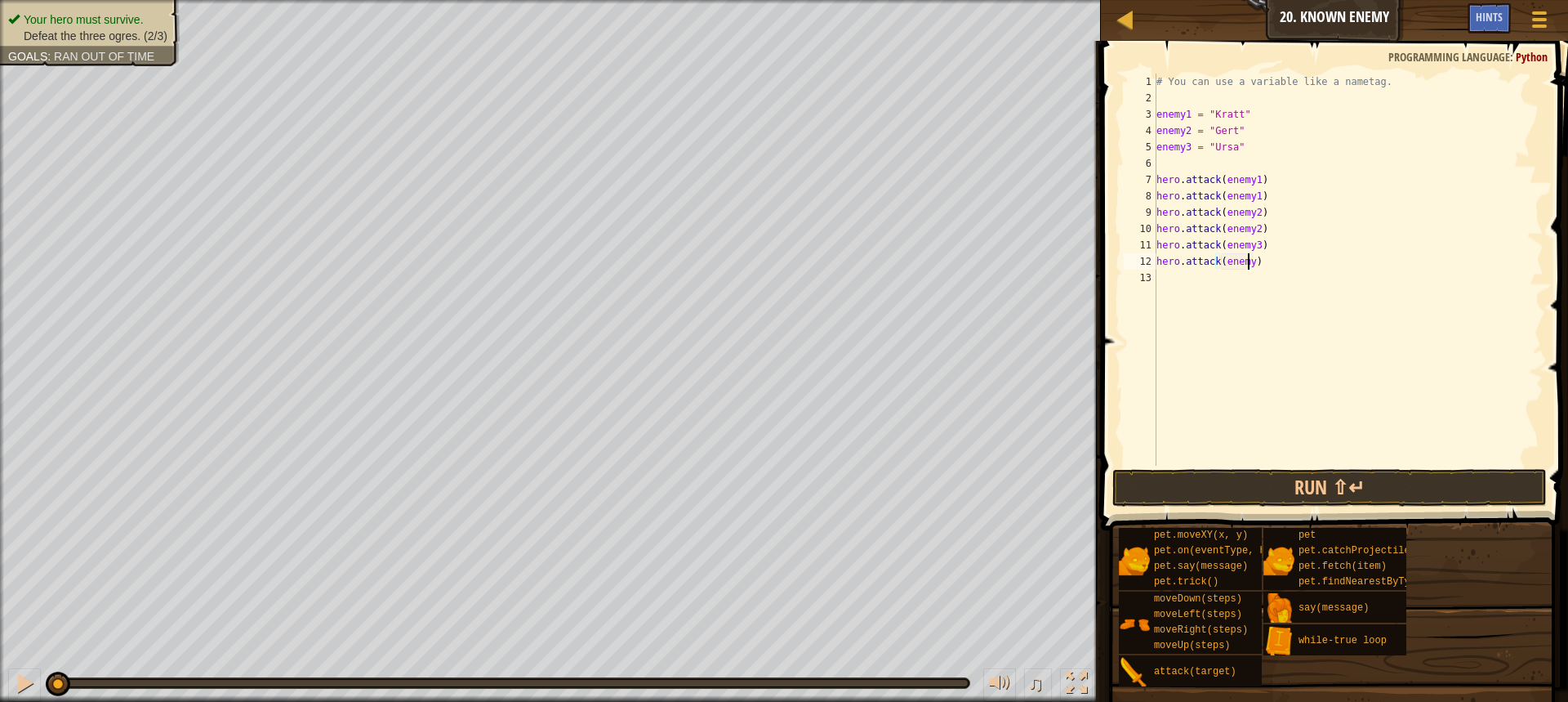
click at [1249, 265] on div "# You can use a variable like a nametag. enemy1 = "[PERSON_NAME]" enemy2 = "[PE…" at bounding box center [1348, 286] width 390 height 425
type textarea "hero.attack(enemy3)"
click at [1275, 486] on button "Run ⇧↵" at bounding box center [1329, 487] width 434 height 38
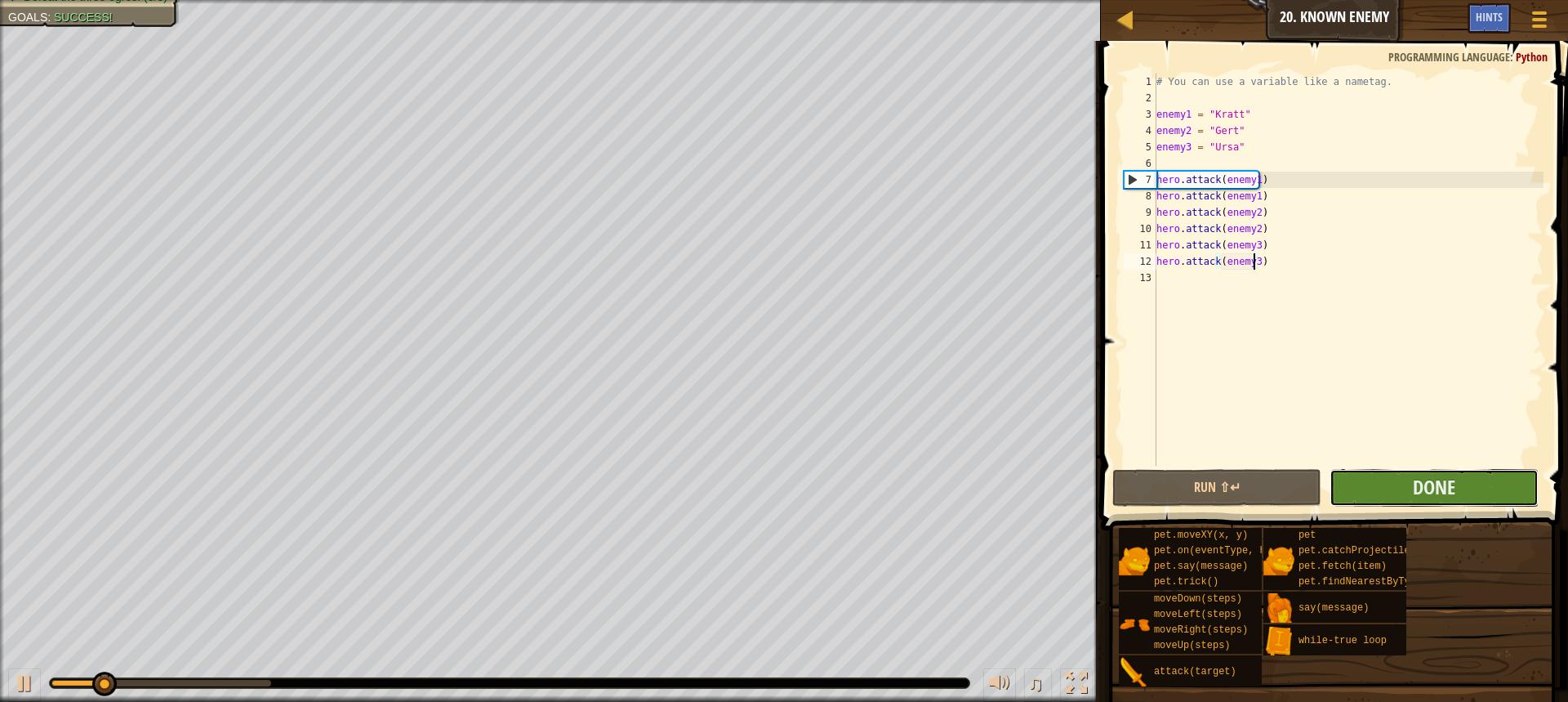
click at [1475, 495] on button "Done" at bounding box center [1434, 487] width 209 height 38
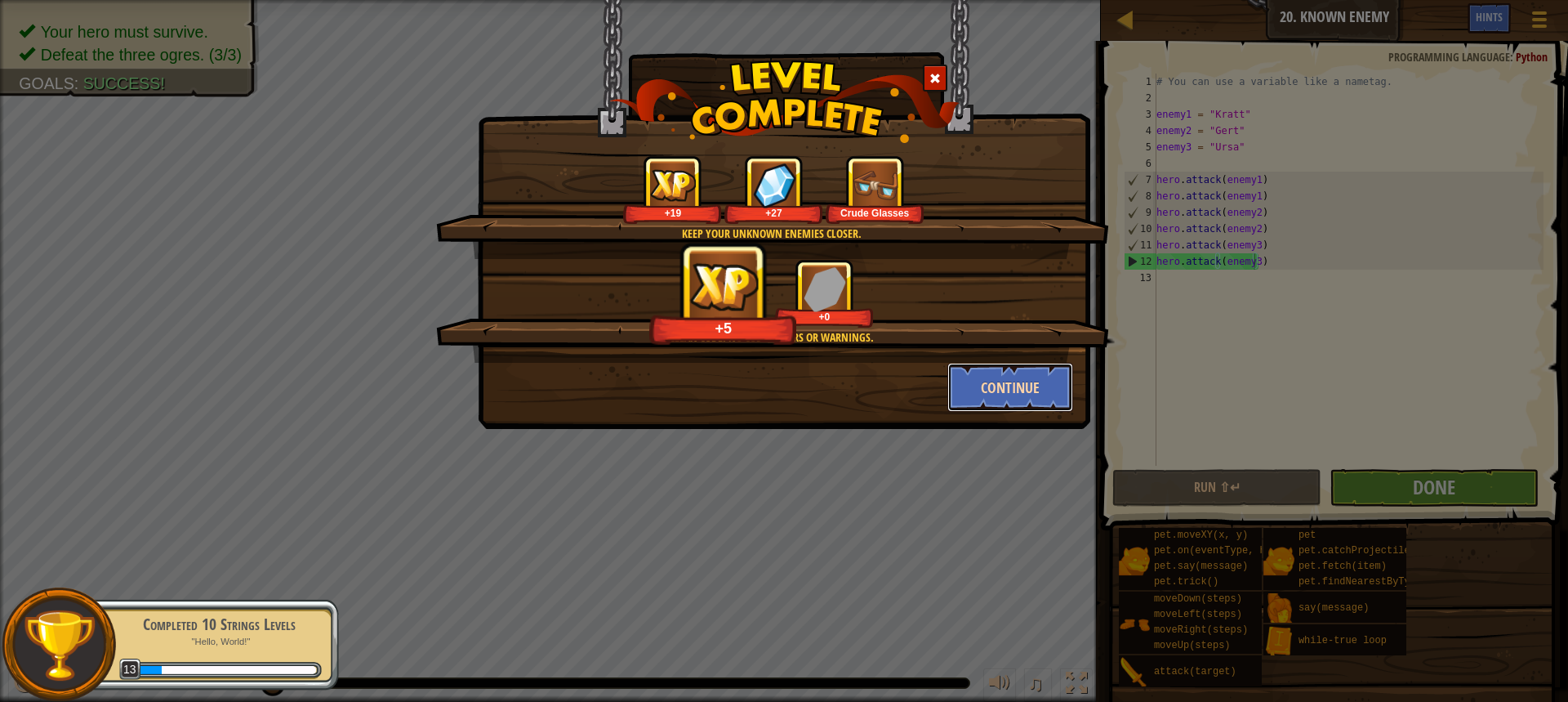
click at [996, 384] on button "Continue" at bounding box center [1010, 387] width 127 height 49
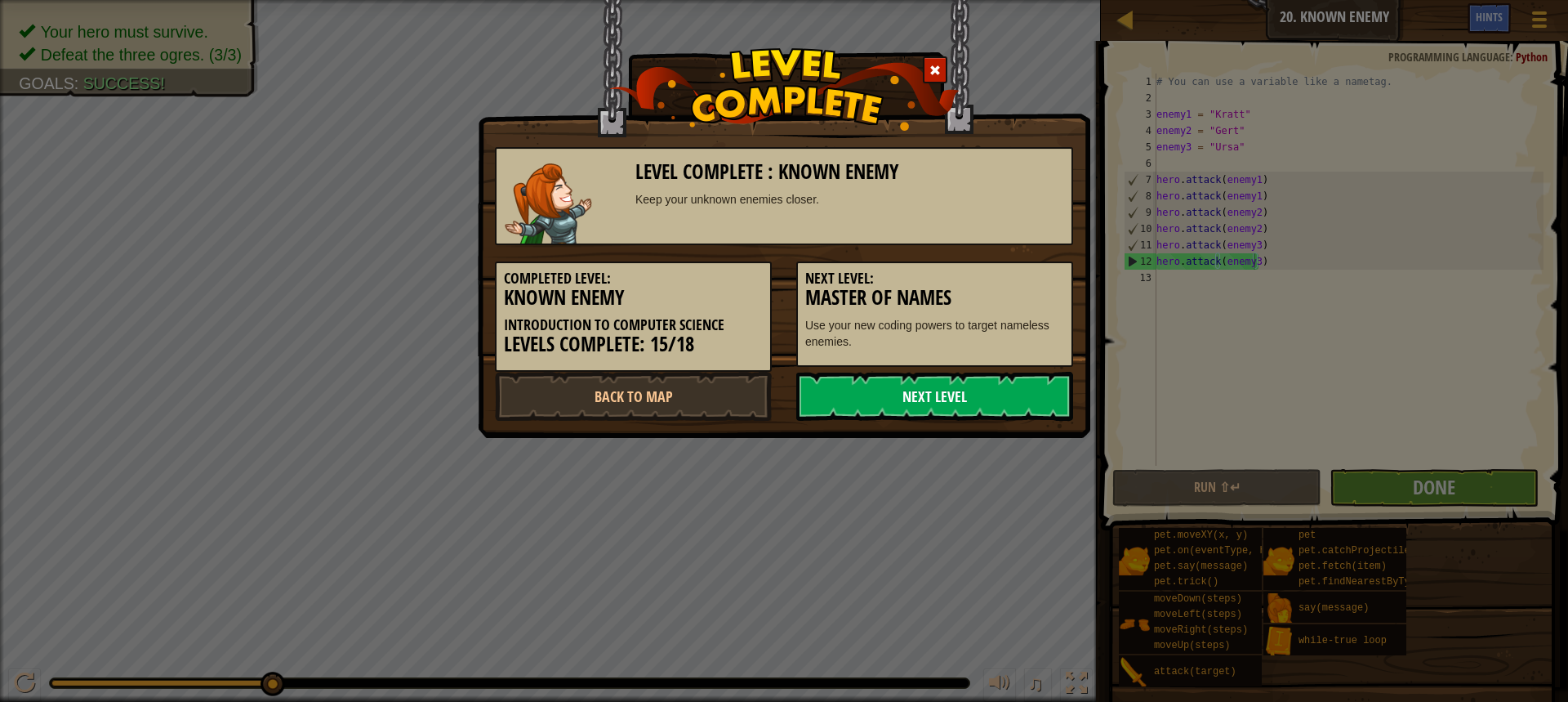
click at [973, 397] on link "Next Level" at bounding box center [934, 396] width 276 height 49
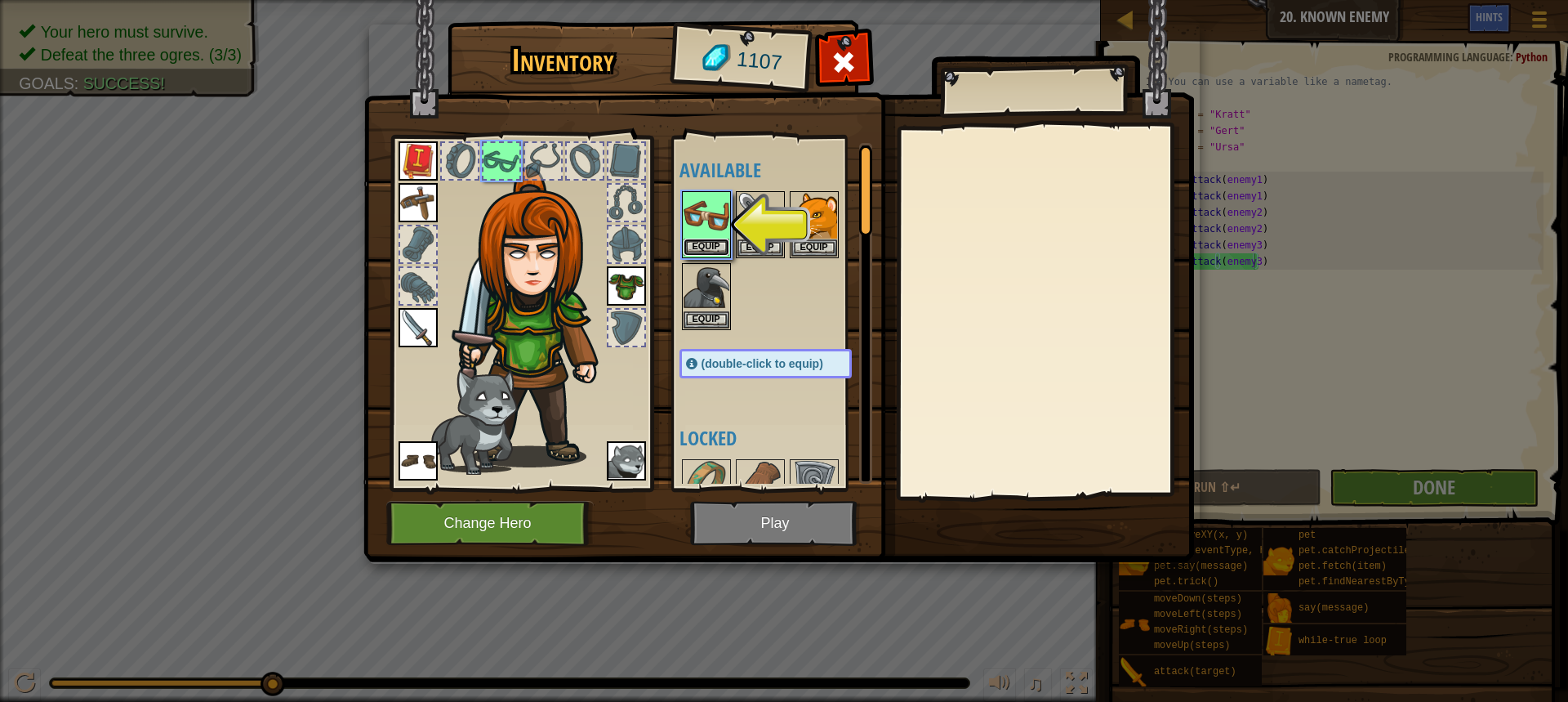
click at [710, 240] on button "Equip" at bounding box center [706, 247] width 46 height 17
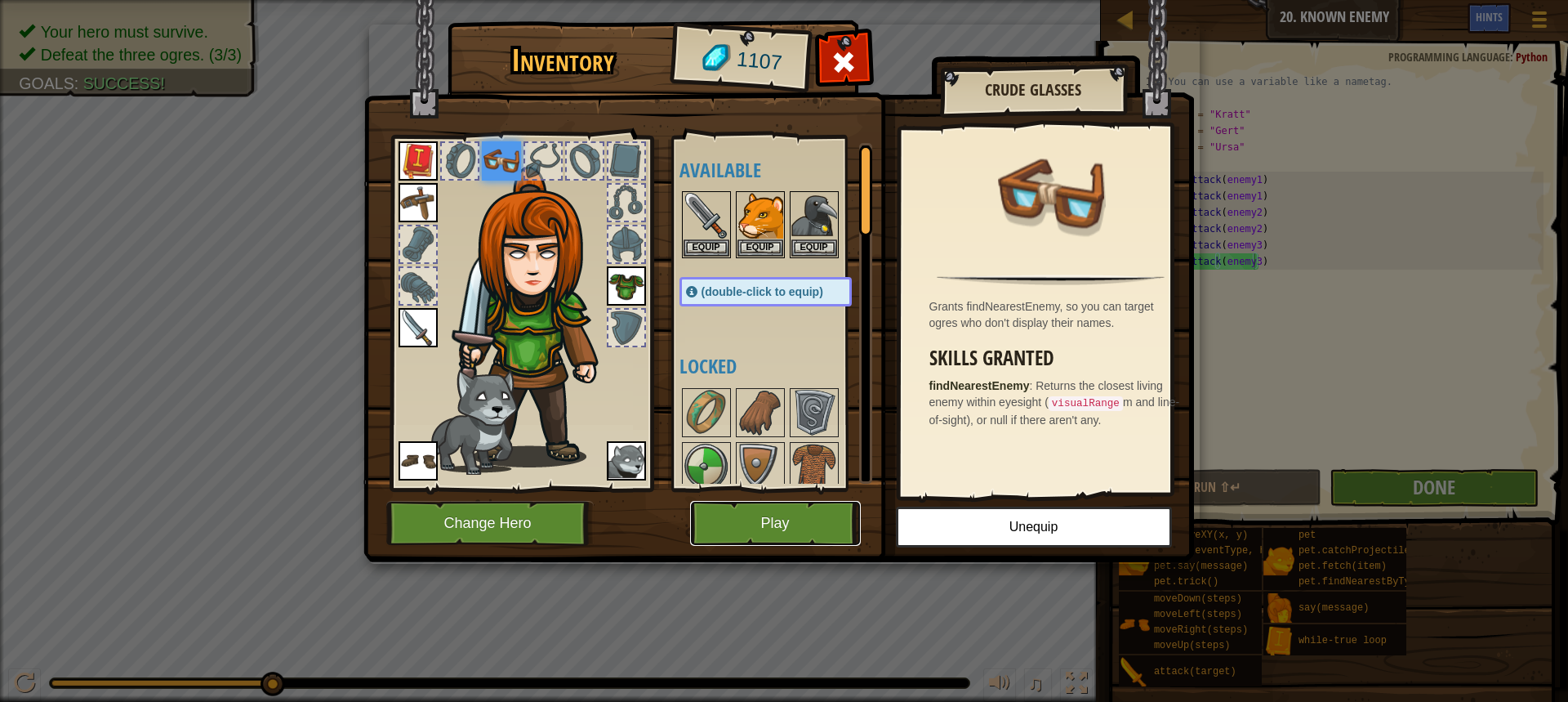
click at [781, 514] on button "Play" at bounding box center [775, 523] width 171 height 45
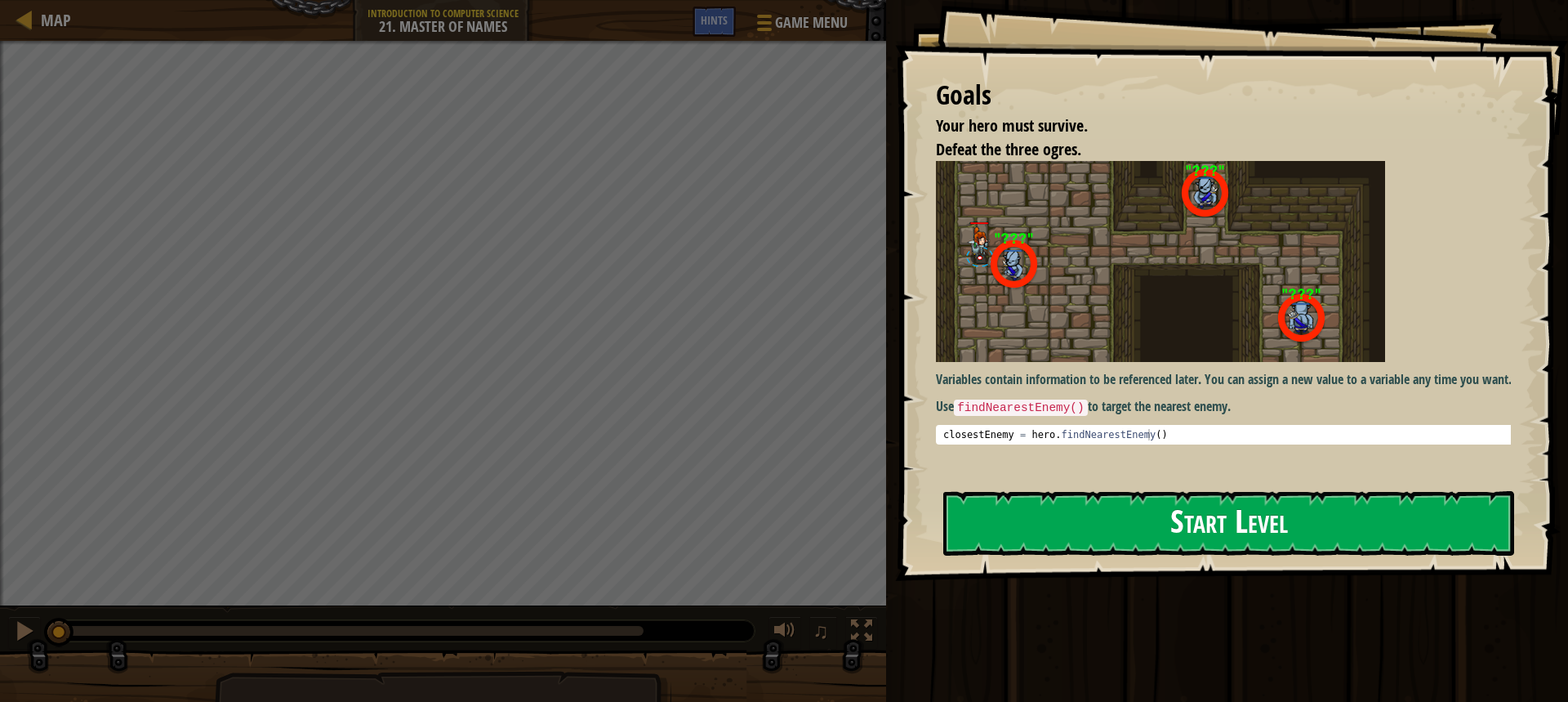
click at [1152, 525] on button "Start Level" at bounding box center [1228, 523] width 570 height 64
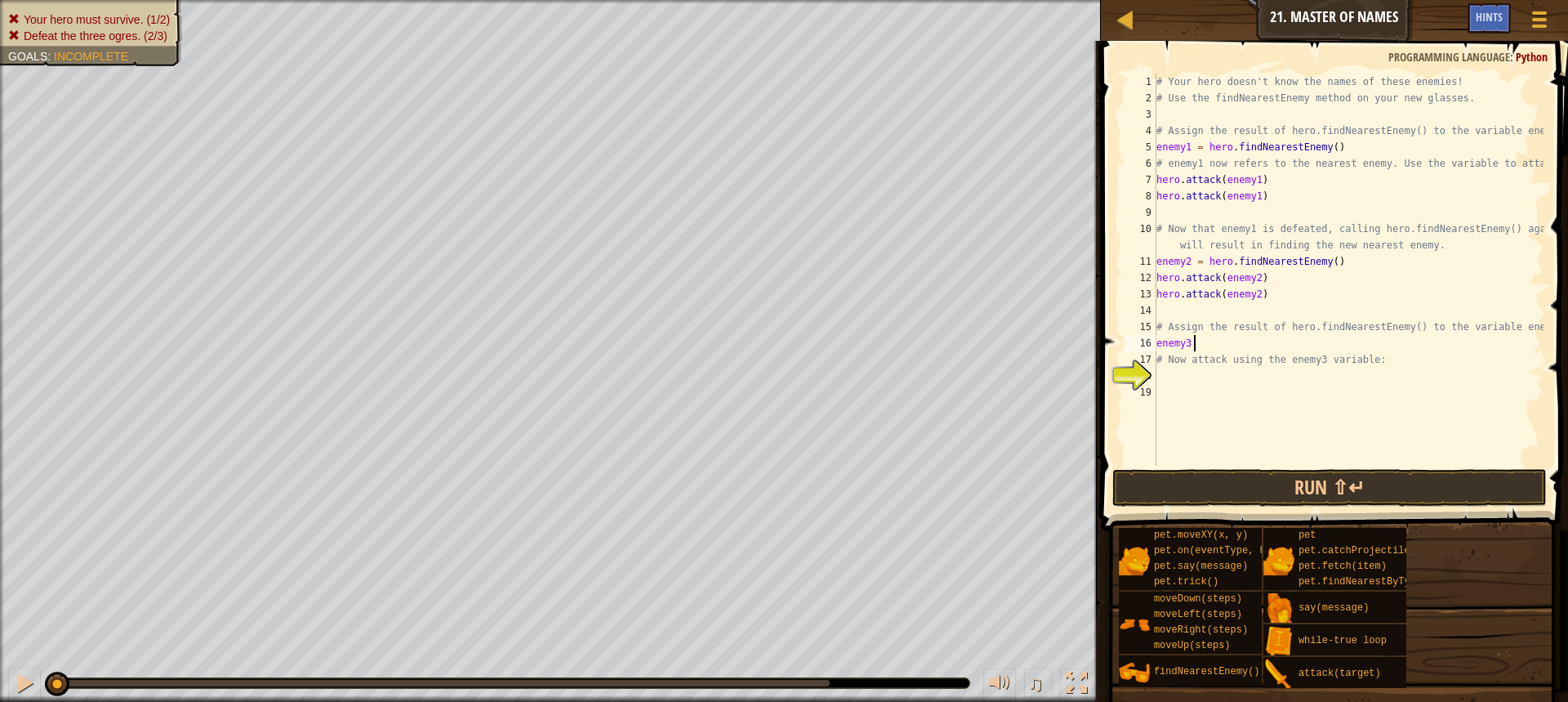
scroll to position [7, 3]
type textarea "enemy3 = he"
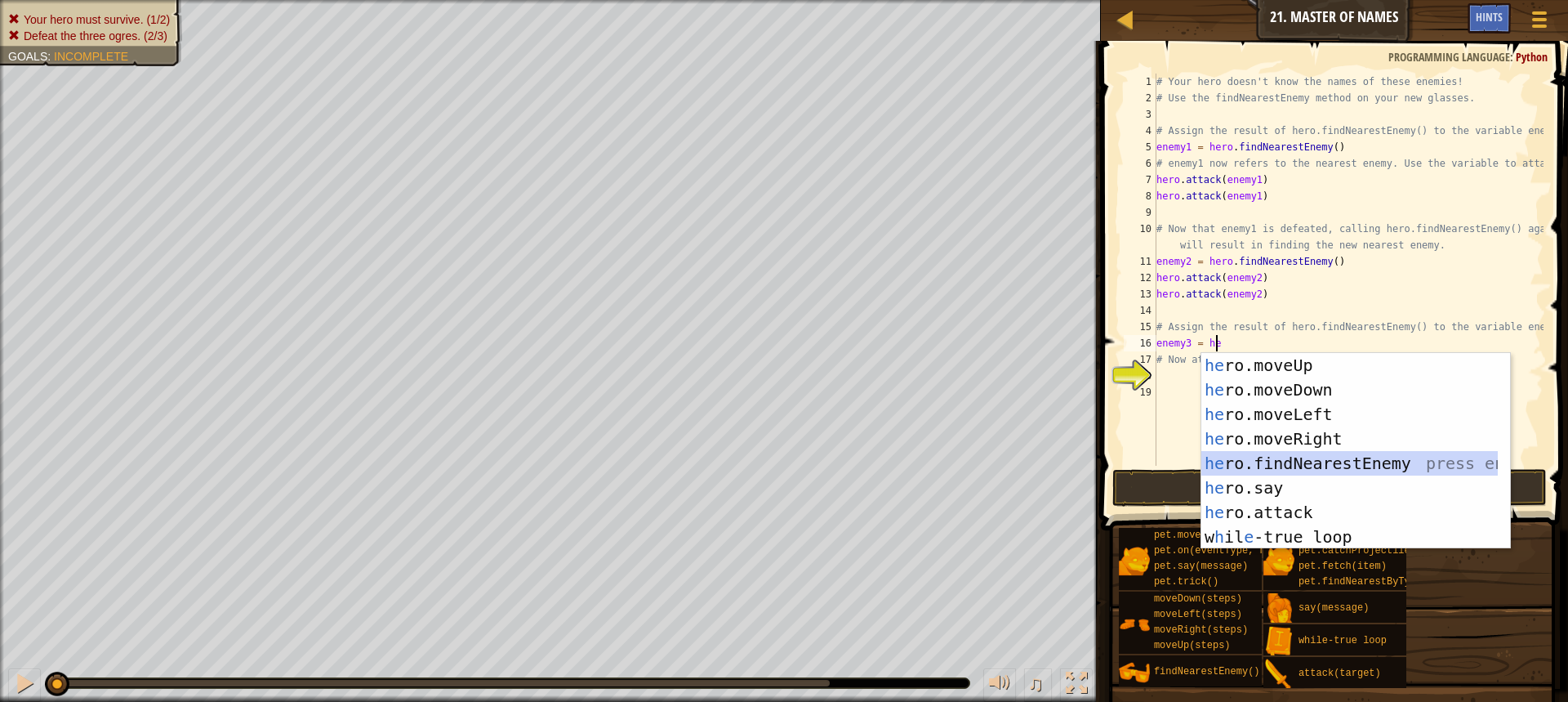
click at [1276, 455] on div "he ro.moveUp press enter he ro.moveDown press enter he ro.moveLeft press enter …" at bounding box center [1349, 475] width 297 height 245
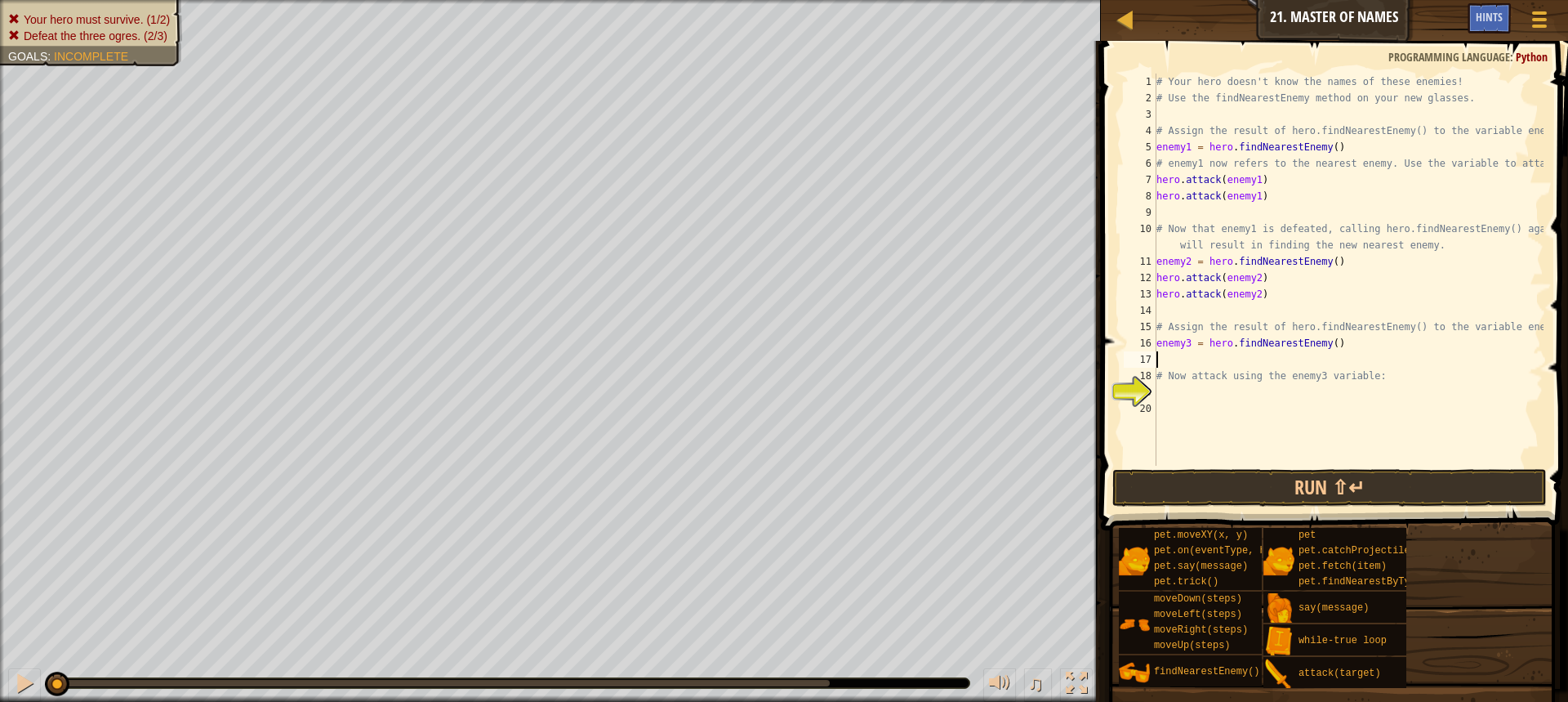
click at [1179, 390] on div "# Your hero doesn't know the names of these enemies! # Use the findNearestEnemy…" at bounding box center [1348, 286] width 390 height 425
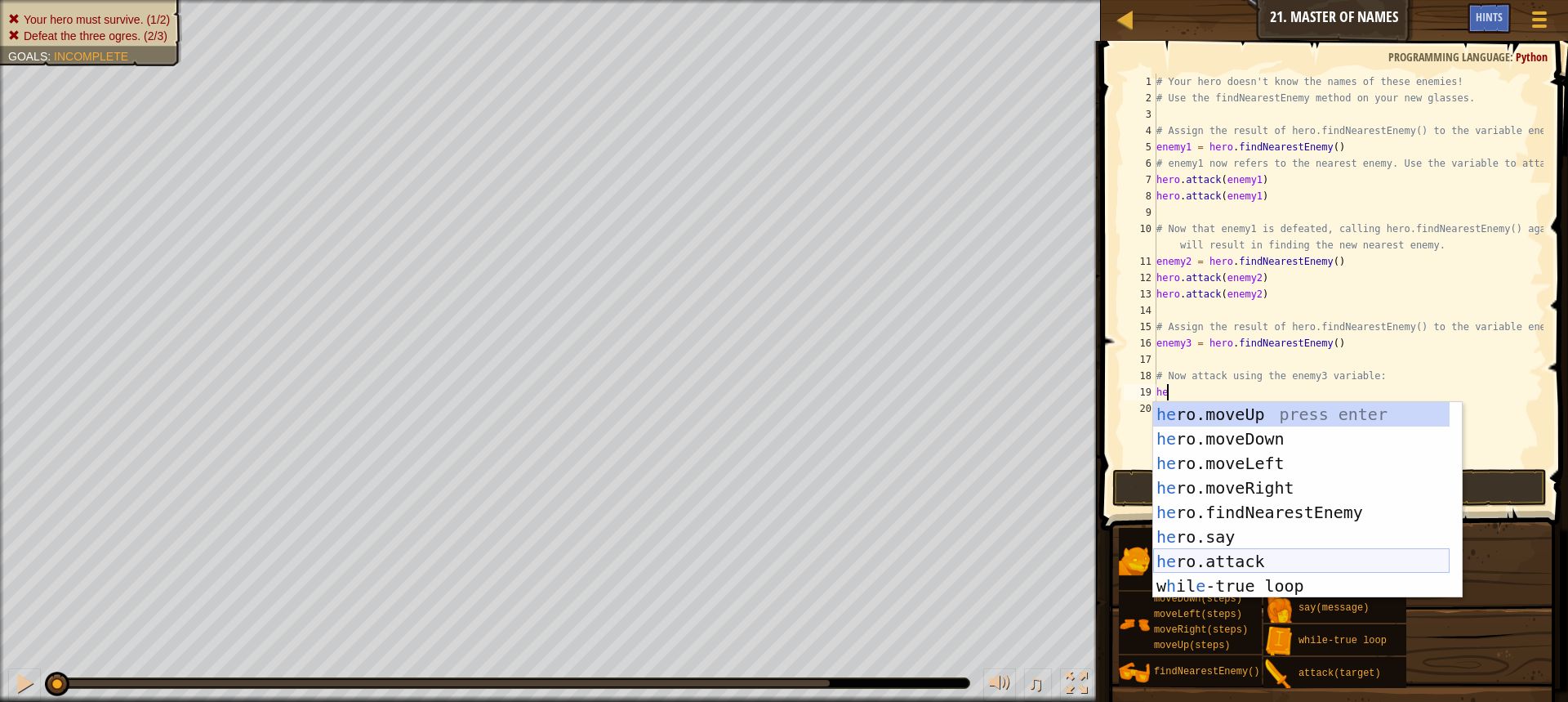
click at [1198, 558] on div "he ro.moveUp press enter he ro.moveDown press enter he ro.moveLeft press enter …" at bounding box center [1301, 524] width 297 height 245
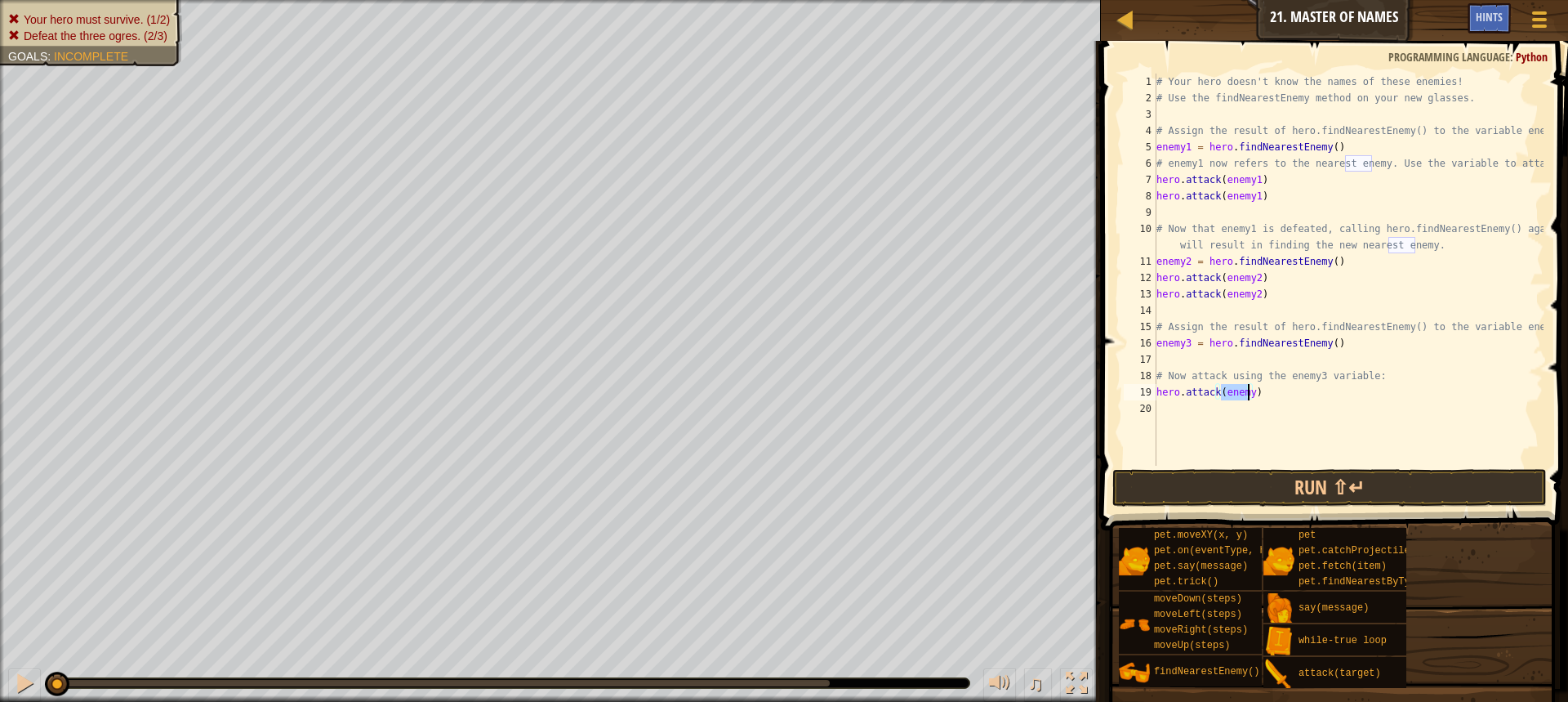
click at [1250, 392] on div "# Your hero doesn't know the names of these enemies! # Use the findNearestEnemy…" at bounding box center [1348, 286] width 390 height 425
type textarea "hero.attack(enemy3)"
click at [1261, 399] on div "# Your hero doesn't know the names of these enemies! # Use the findNearestEnemy…" at bounding box center [1348, 286] width 390 height 425
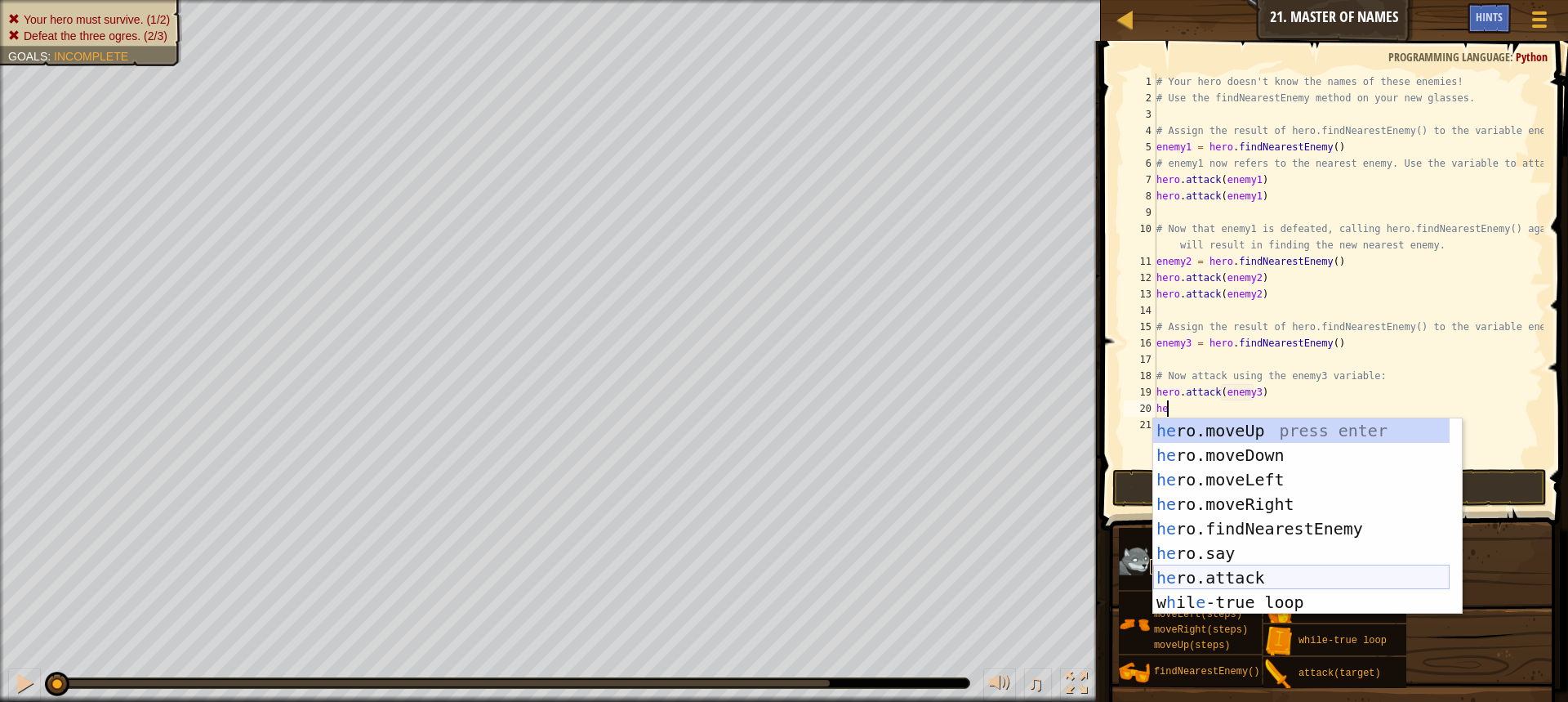
drag, startPoint x: 1241, startPoint y: 583, endPoint x: 1241, endPoint y: 569, distance: 14.0
click at [1241, 583] on div "he ro.moveUp press enter he ro.moveDown press enter he ro.moveLeft press enter …" at bounding box center [1301, 540] width 297 height 245
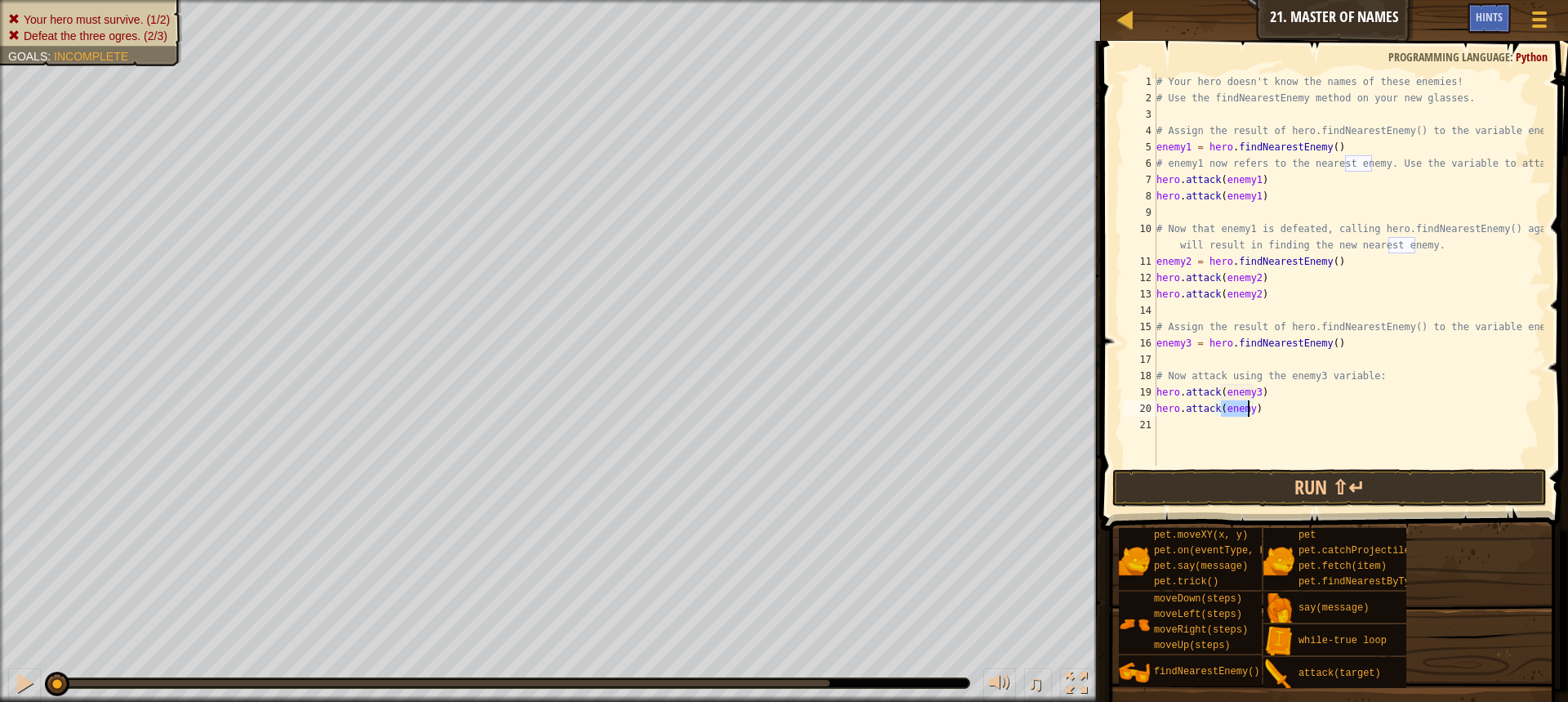
click at [1247, 408] on div "# Your hero doesn't know the names of these enemies! # Use the findNearestEnemy…" at bounding box center [1348, 286] width 390 height 425
type textarea "hero.attack(enemy3)"
click at [1282, 489] on button "Run ⇧↵" at bounding box center [1329, 487] width 434 height 38
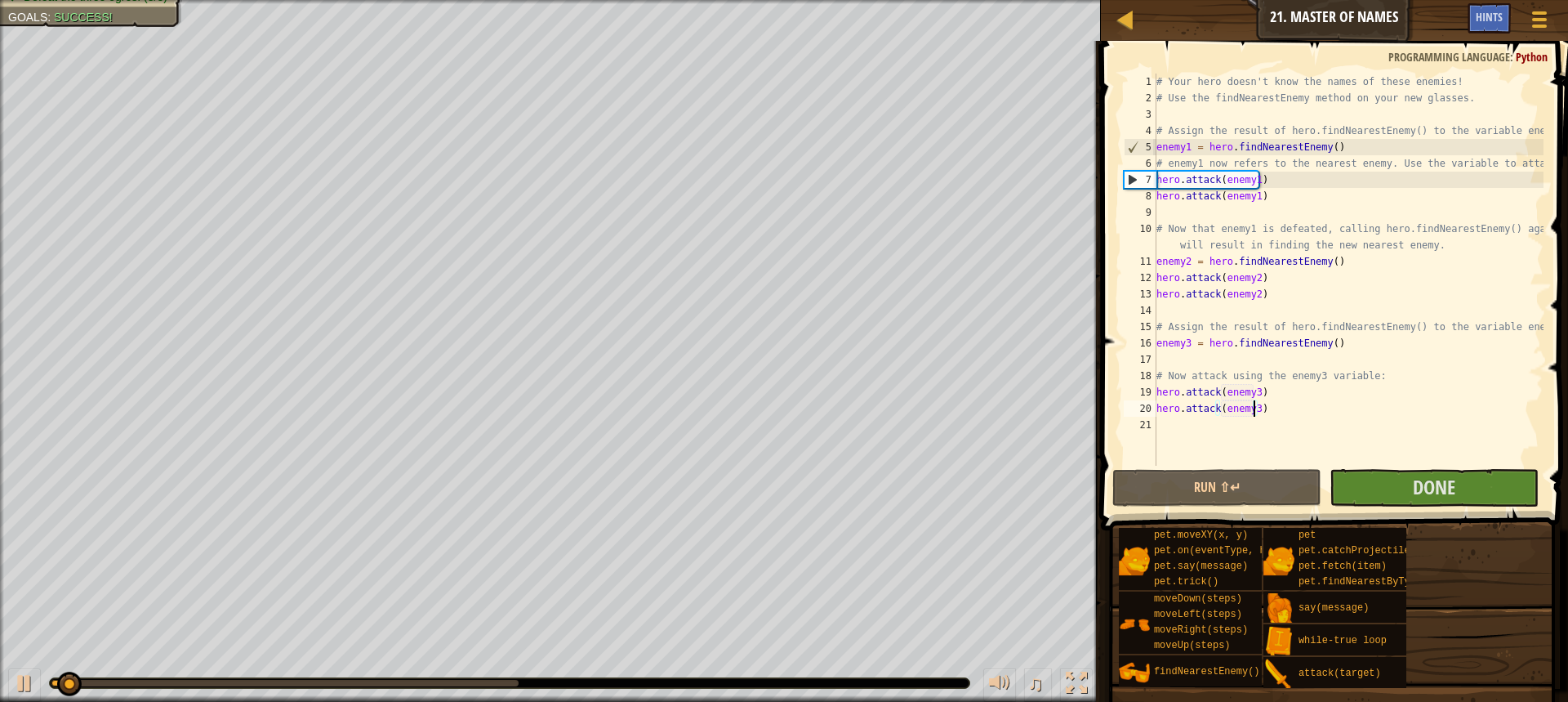
click at [1369, 463] on div "# Your hero doesn't know the names of these enemies! # Use the findNearestEnemy…" at bounding box center [1348, 286] width 390 height 425
click at [1369, 482] on button "Done" at bounding box center [1434, 487] width 209 height 38
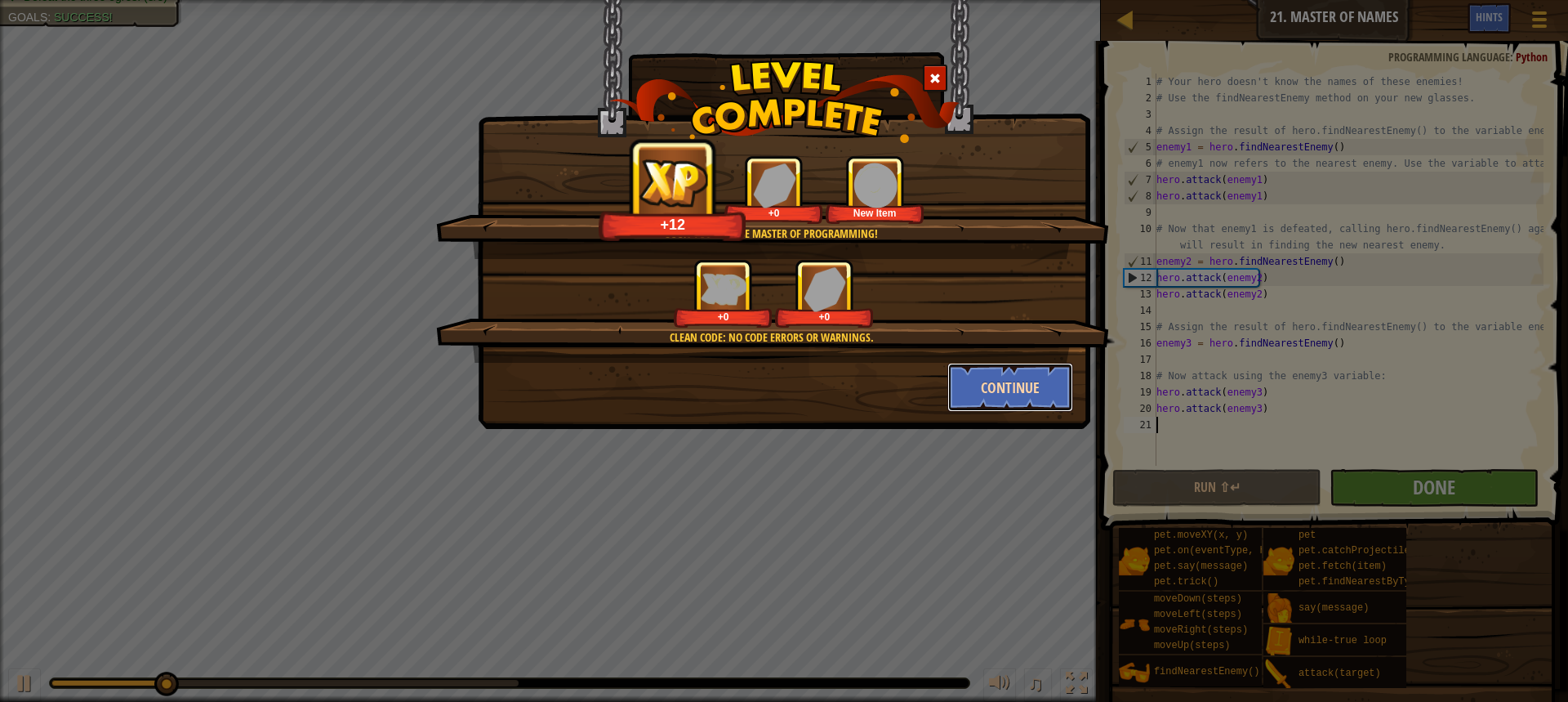
click at [968, 392] on button "Continue" at bounding box center [1010, 387] width 127 height 49
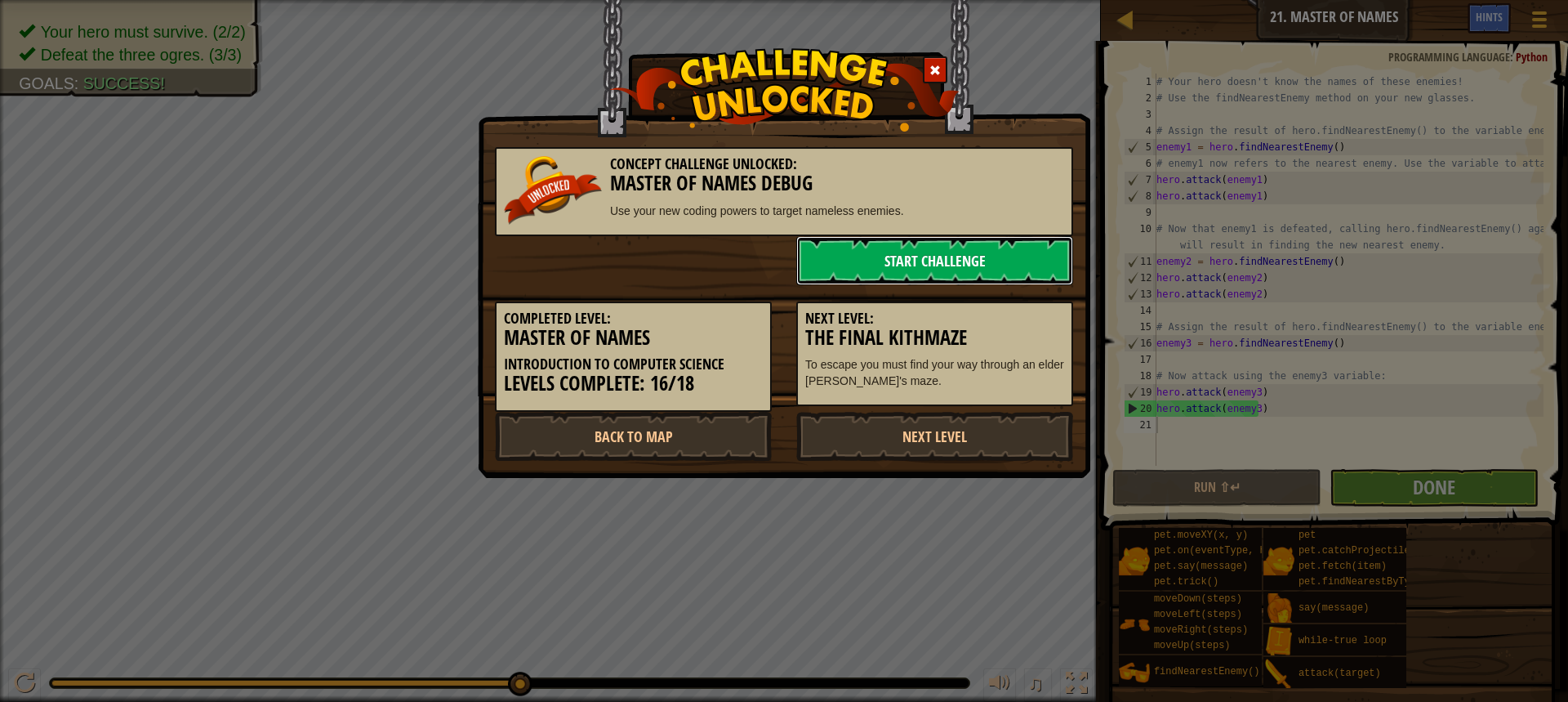
click at [941, 270] on link "Start Challenge" at bounding box center [934, 260] width 276 height 49
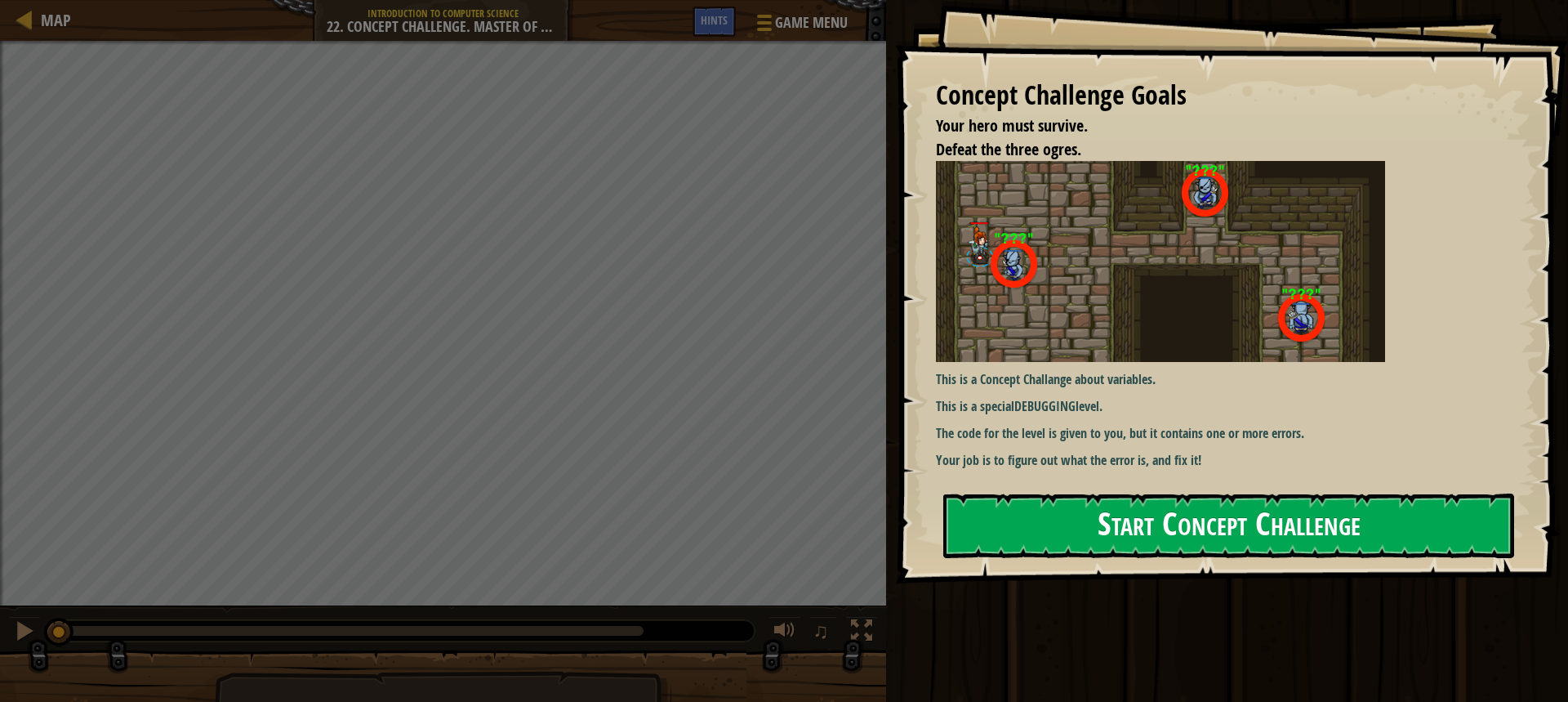
click at [1108, 519] on button "Start Concept Challenge" at bounding box center [1228, 526] width 570 height 64
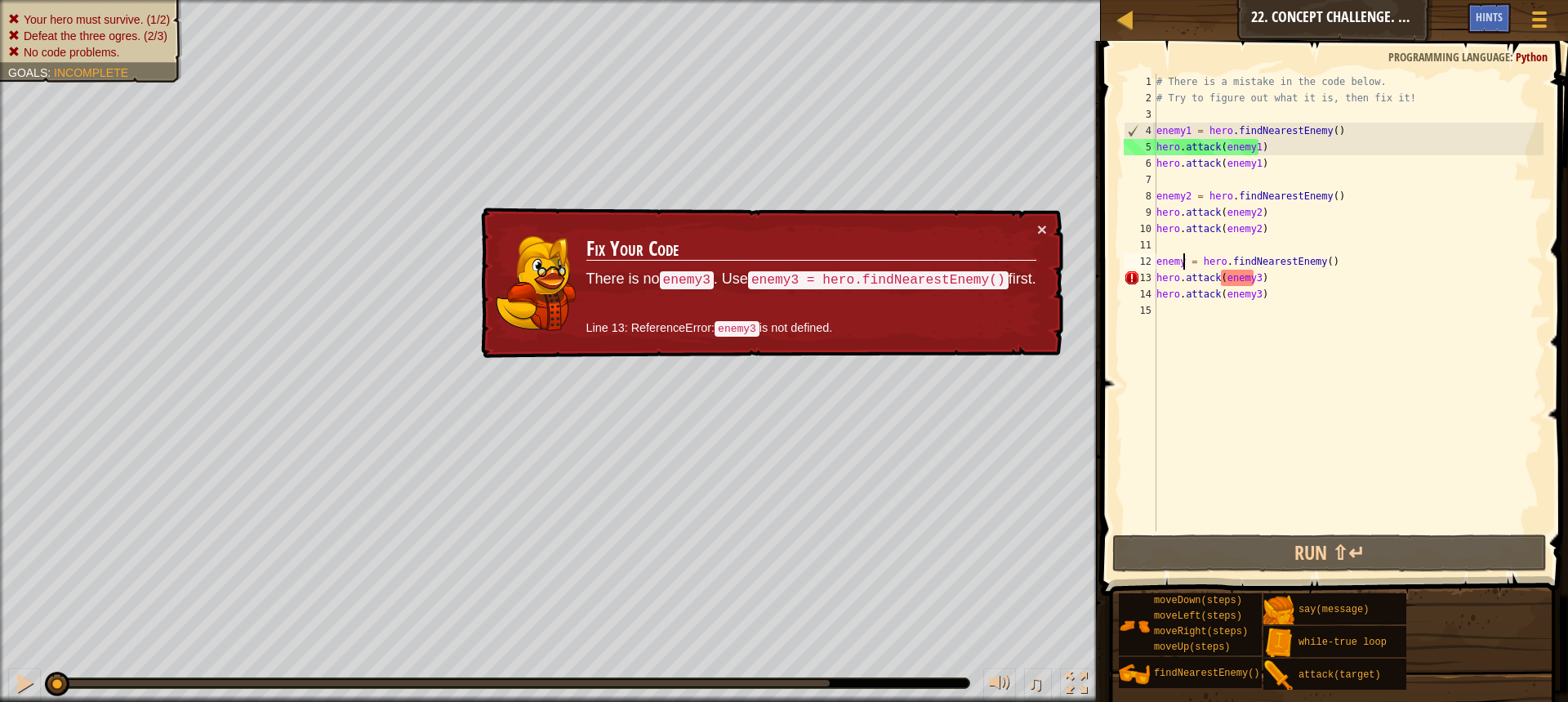
click at [1182, 260] on div "# There is a mistake in the code below. # Try to figure out what it is, then fi…" at bounding box center [1348, 318] width 390 height 490
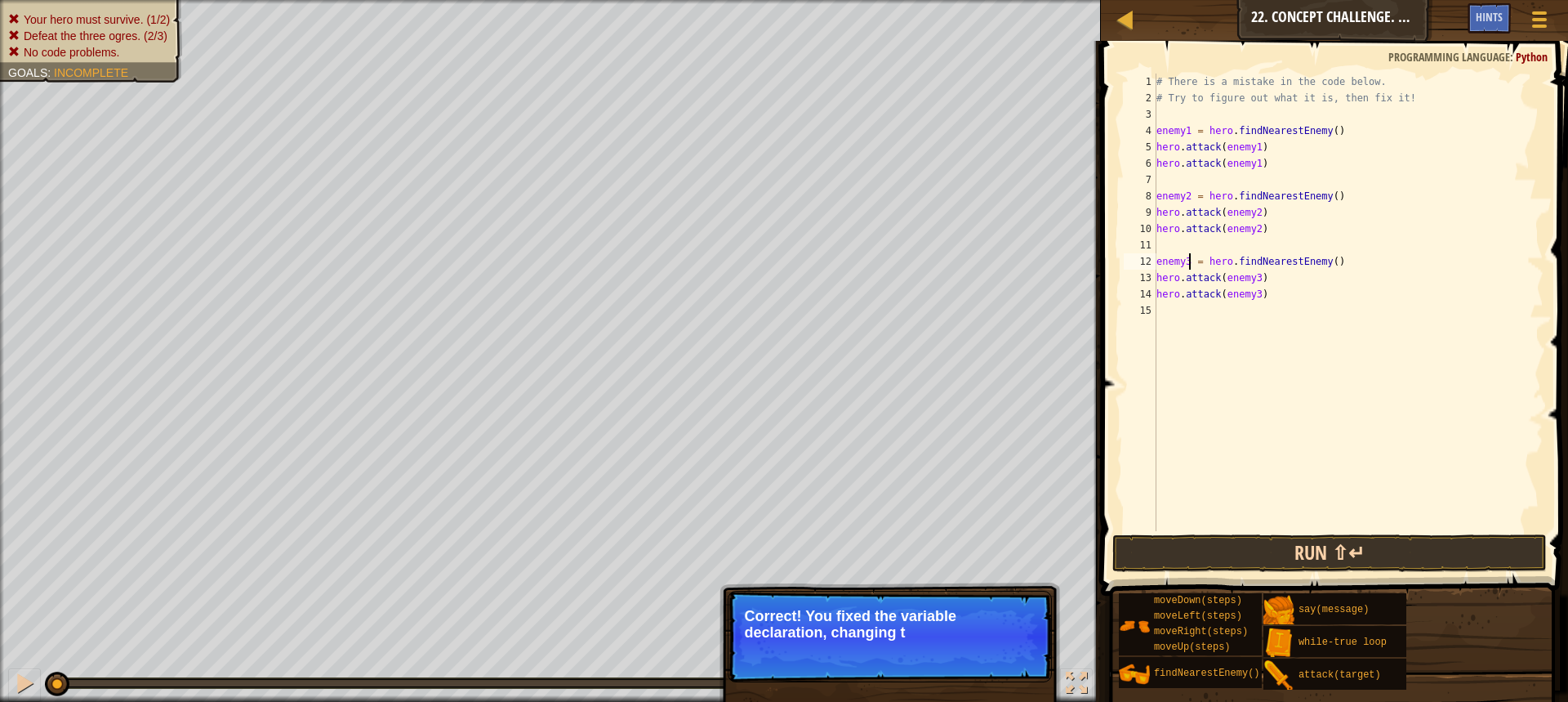
type textarea "enemy3 = hero.findNearestEnemy()"
click at [1258, 541] on button "Run ⇧↵" at bounding box center [1329, 552] width 434 height 38
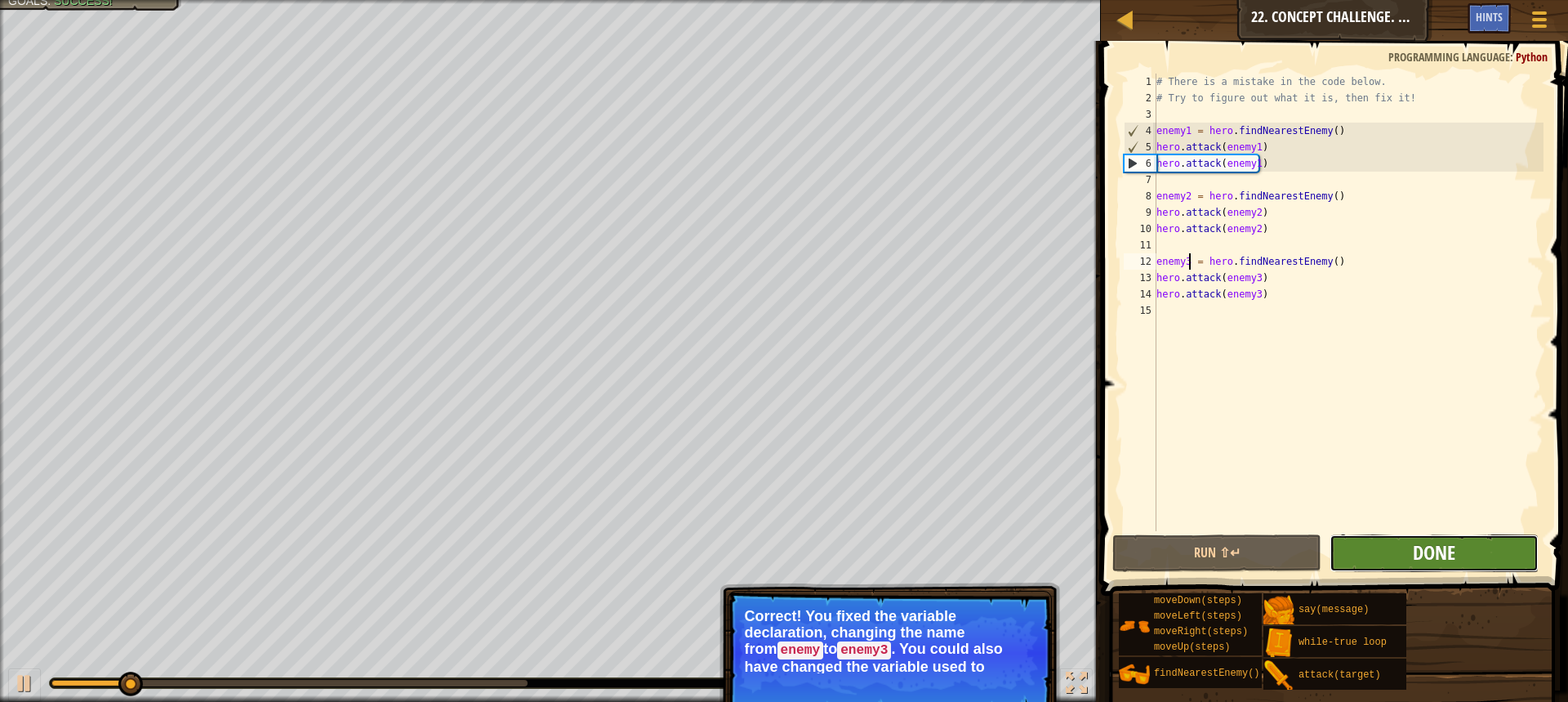
click at [1424, 548] on span "Done" at bounding box center [1434, 552] width 42 height 26
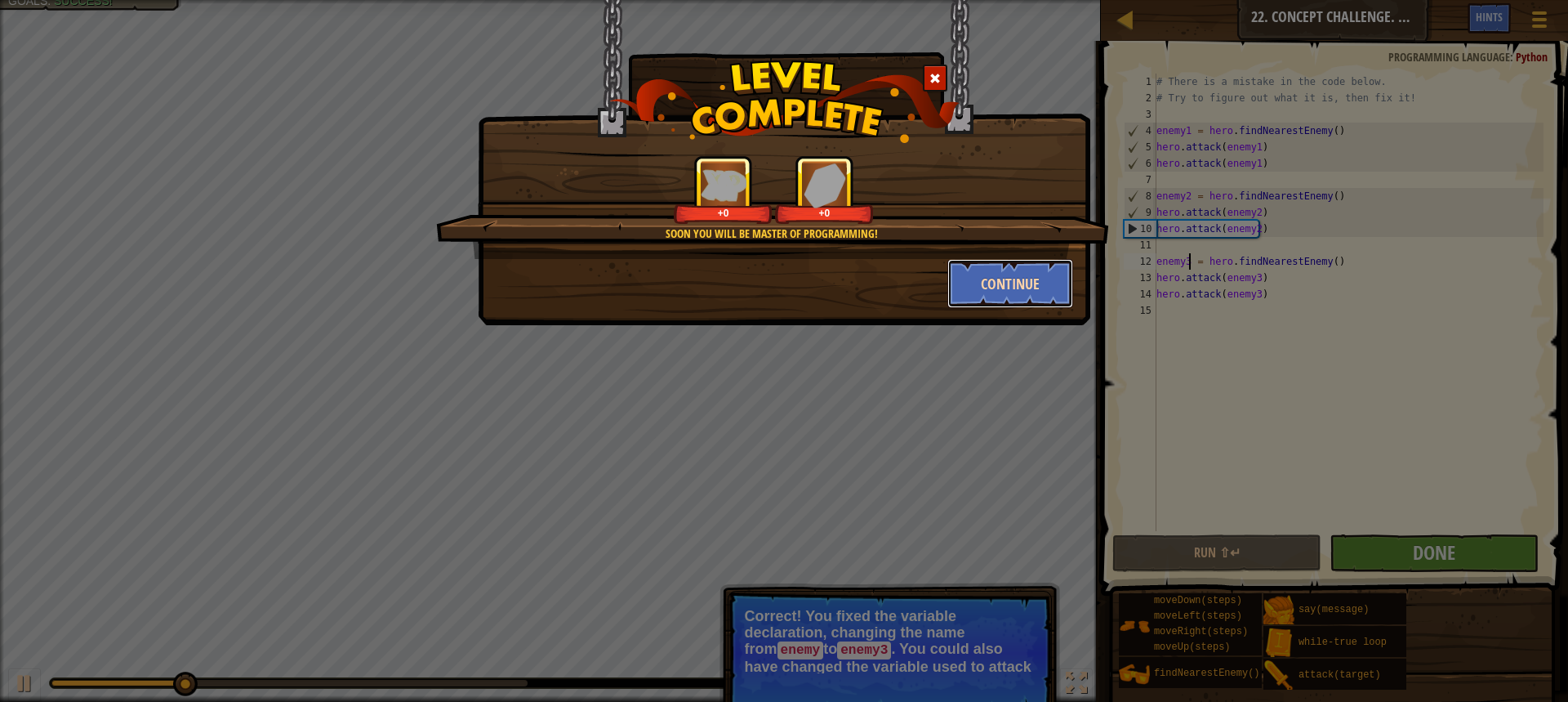
click at [990, 283] on button "Continue" at bounding box center [1010, 283] width 127 height 49
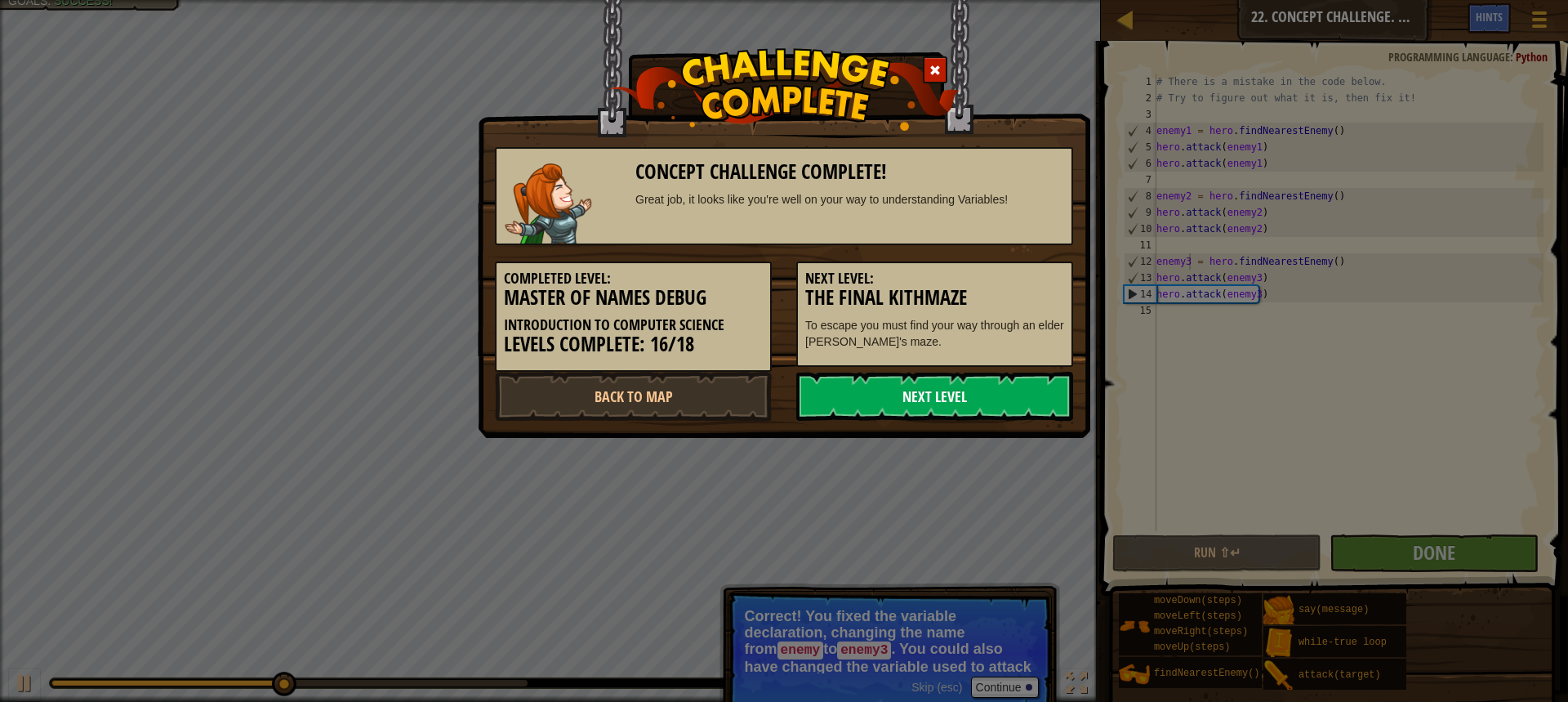
click at [912, 398] on link "Next Level" at bounding box center [934, 396] width 276 height 49
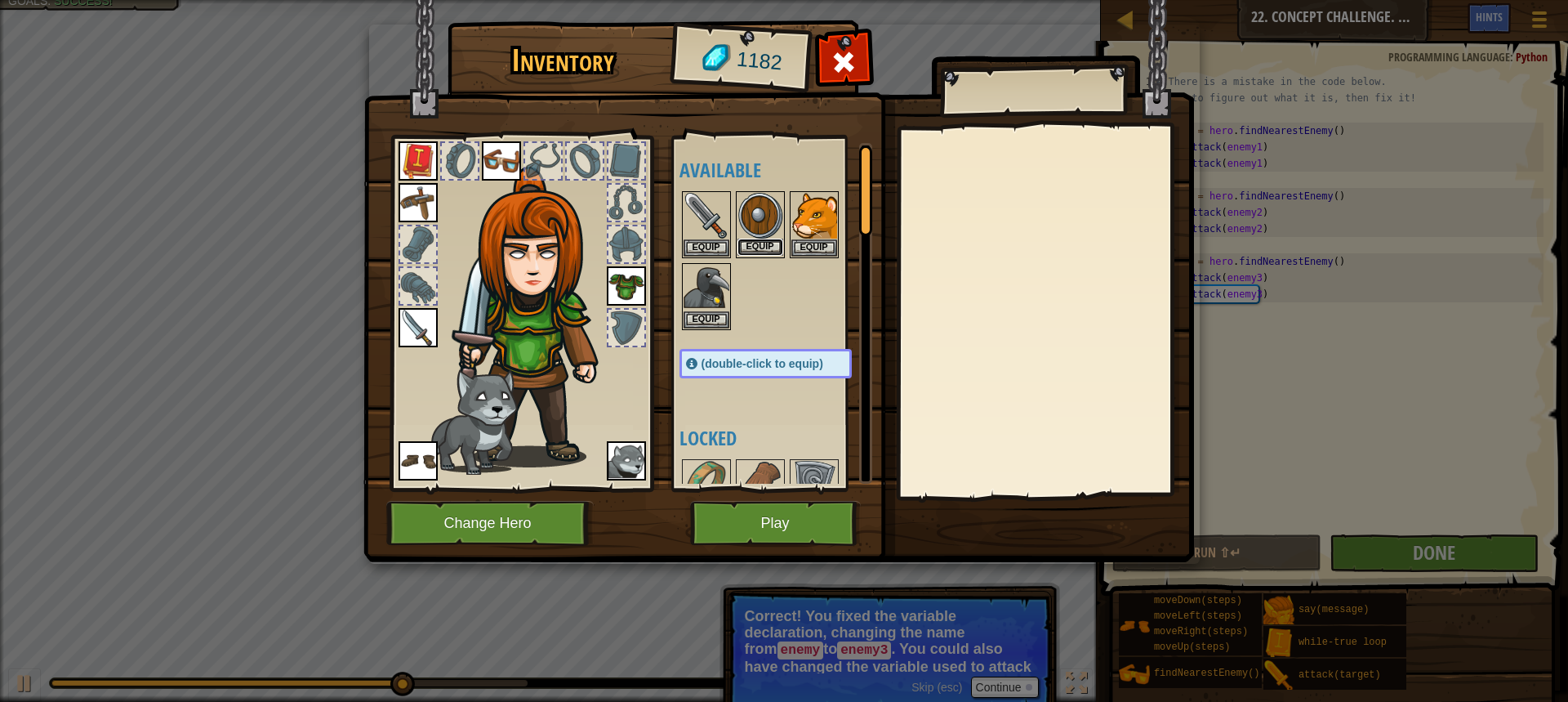
click at [763, 247] on button "Equip" at bounding box center [761, 247] width 46 height 17
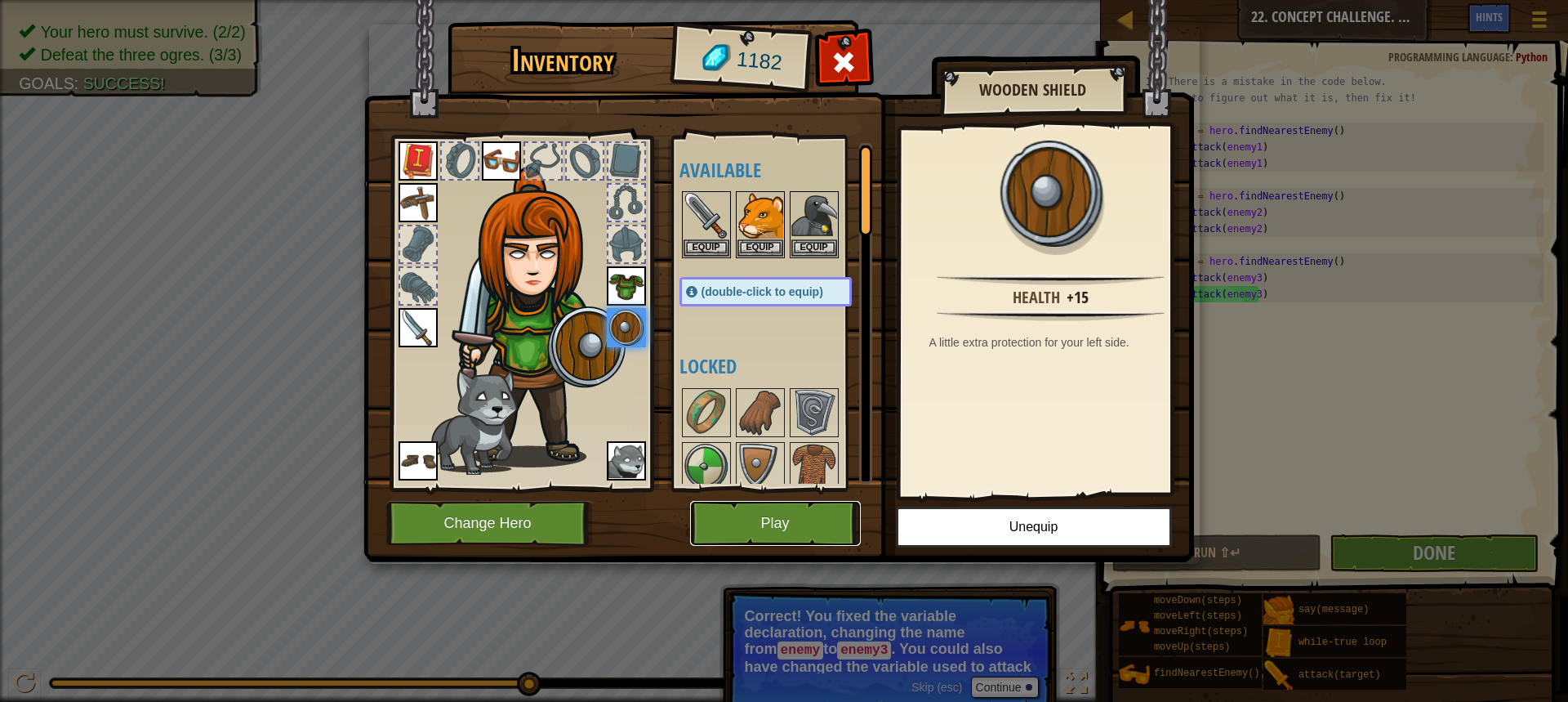
click at [805, 515] on button "Play" at bounding box center [775, 523] width 171 height 45
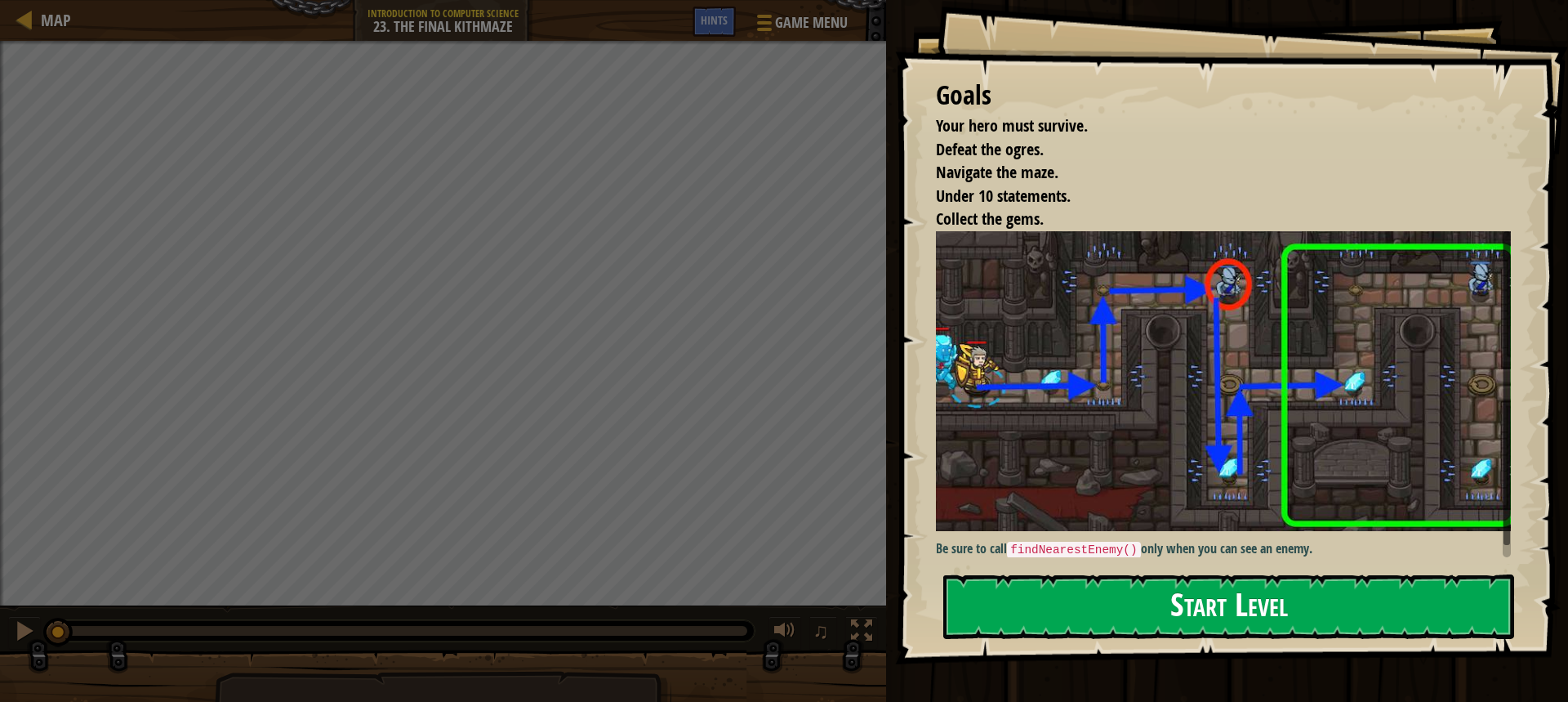
click at [1217, 598] on button "Start Level" at bounding box center [1228, 606] width 570 height 64
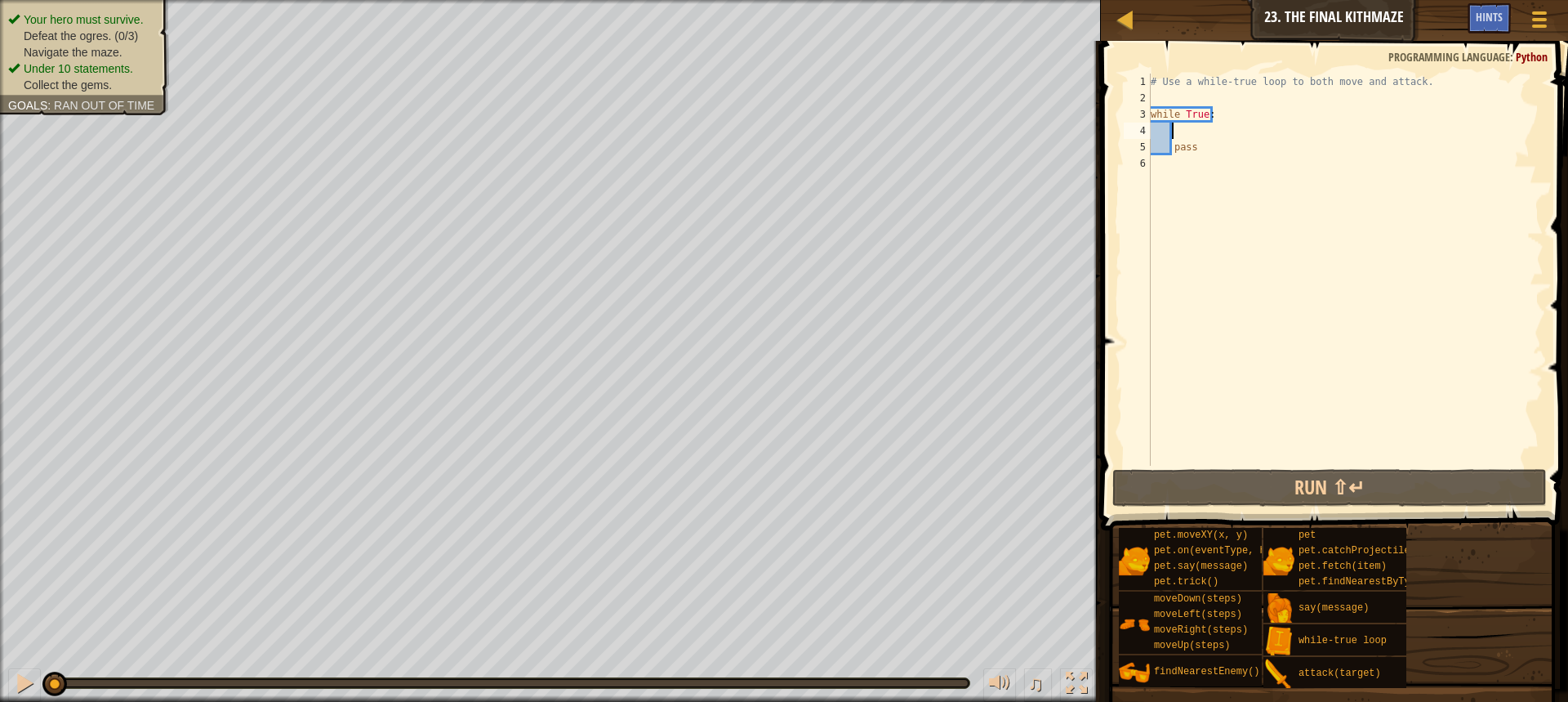
click at [1189, 131] on div "# Use a while-true loop to both move and attack. while True : pass" at bounding box center [1345, 286] width 396 height 425
click at [1197, 145] on div "# Use a while-true loop to both move and attack. while True : pass" at bounding box center [1345, 286] width 396 height 425
type textarea "pass"
click at [1192, 134] on div "# Use a while-true loop to both move and attack. while True : pass" at bounding box center [1345, 286] width 396 height 425
type textarea "he"
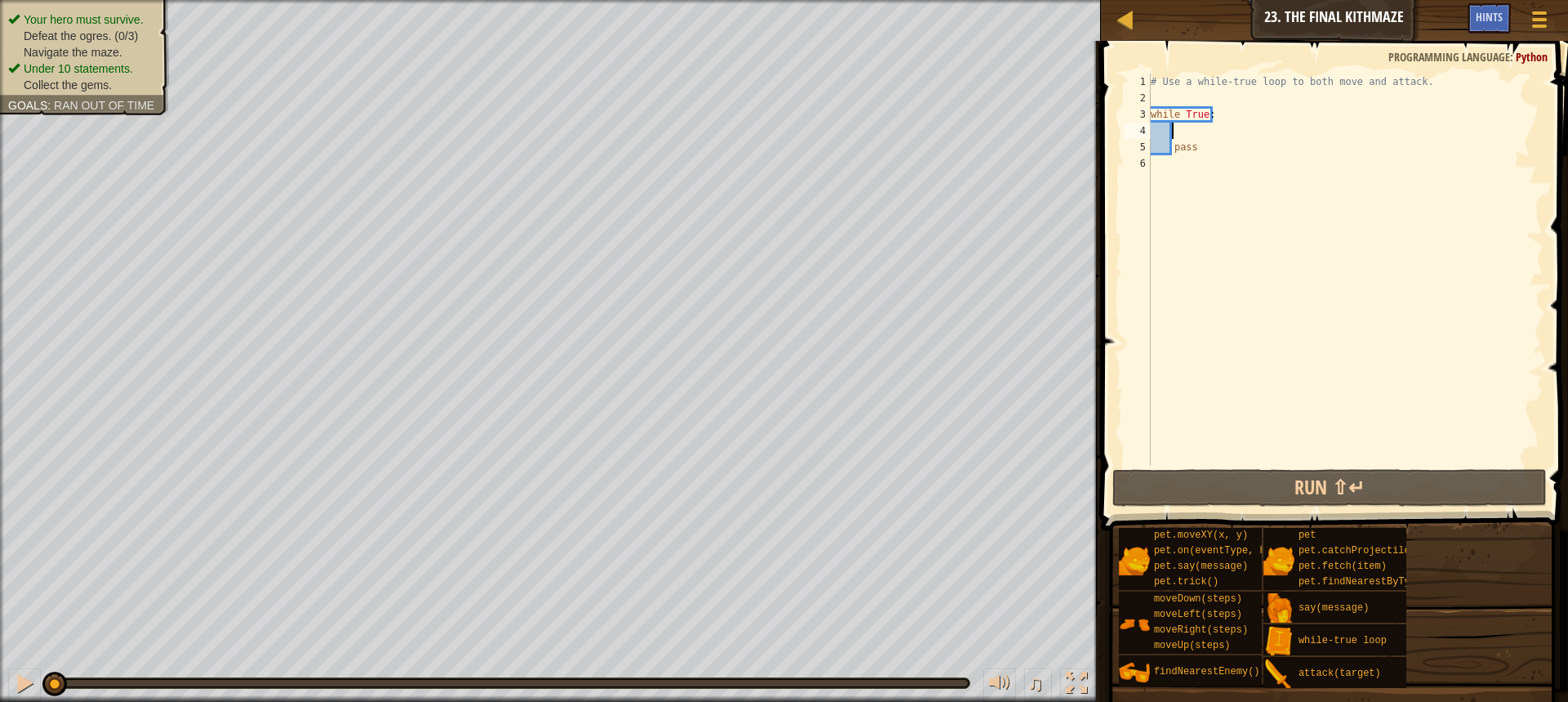
scroll to position [7, 2]
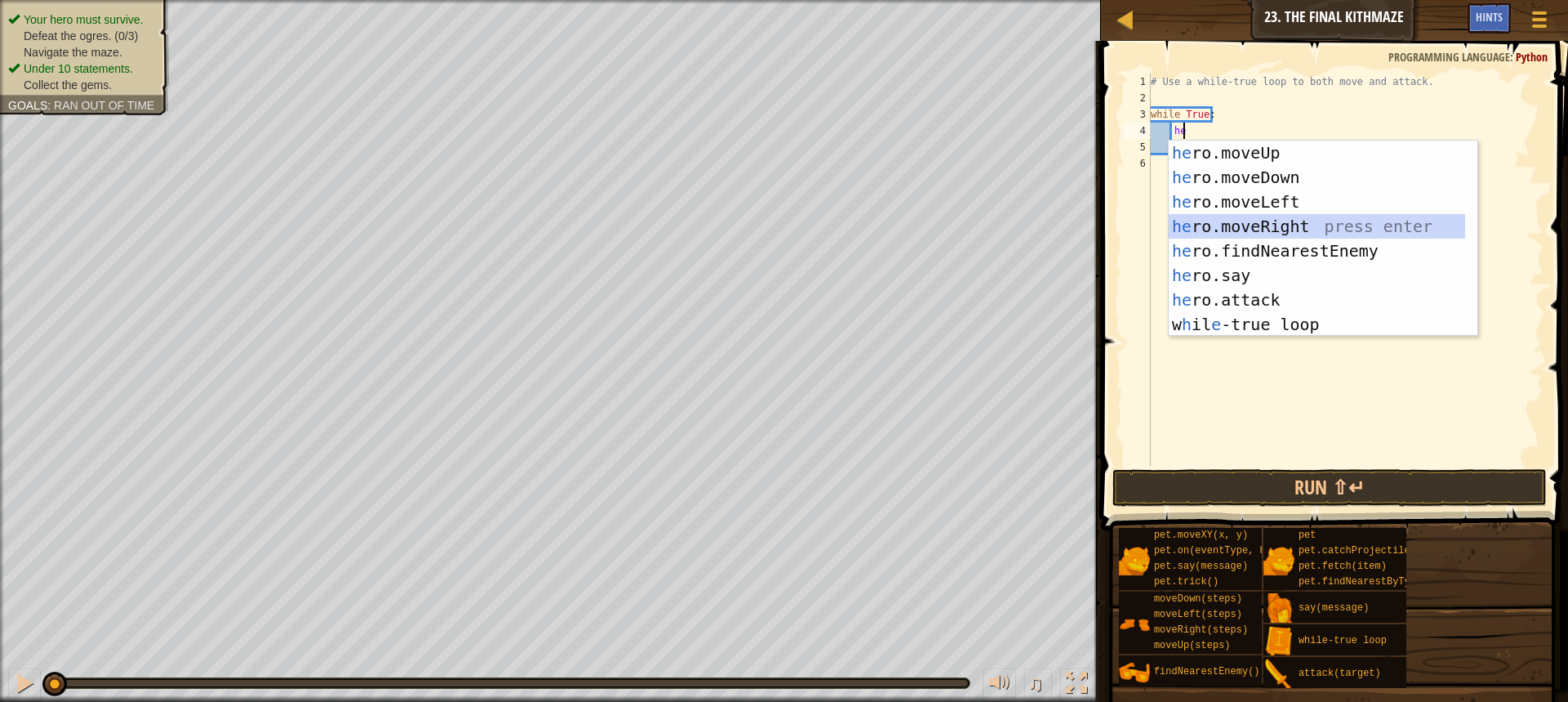
click at [1279, 221] on div "he ro.moveUp press enter he ro.moveDown press enter he ro.moveLeft press enter …" at bounding box center [1316, 263] width 297 height 245
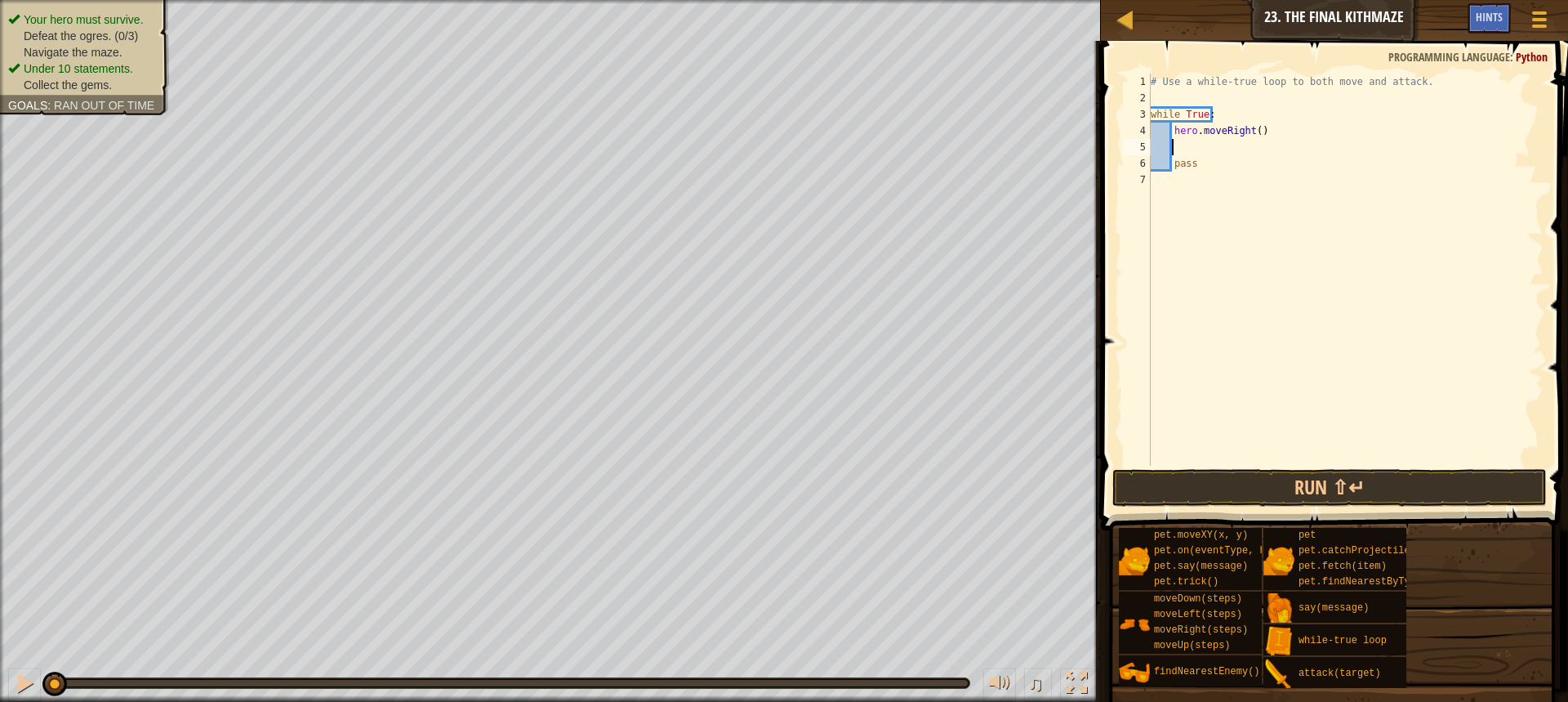
type textarea "j"
type textarea "he"
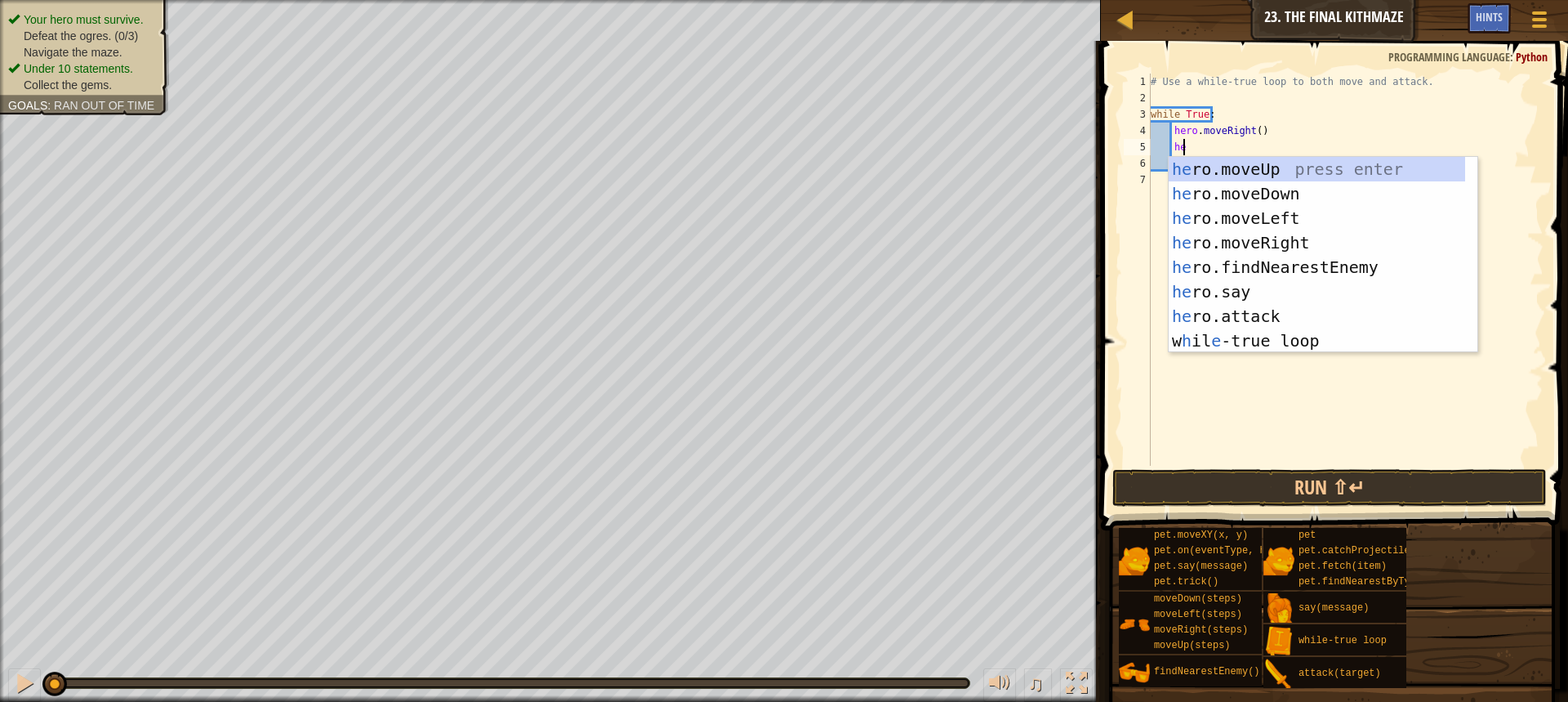
scroll to position [7, 2]
click at [1276, 158] on div "he ro.moveUp press enter he ro.moveDown press enter he ro.moveLeft press enter …" at bounding box center [1316, 279] width 297 height 245
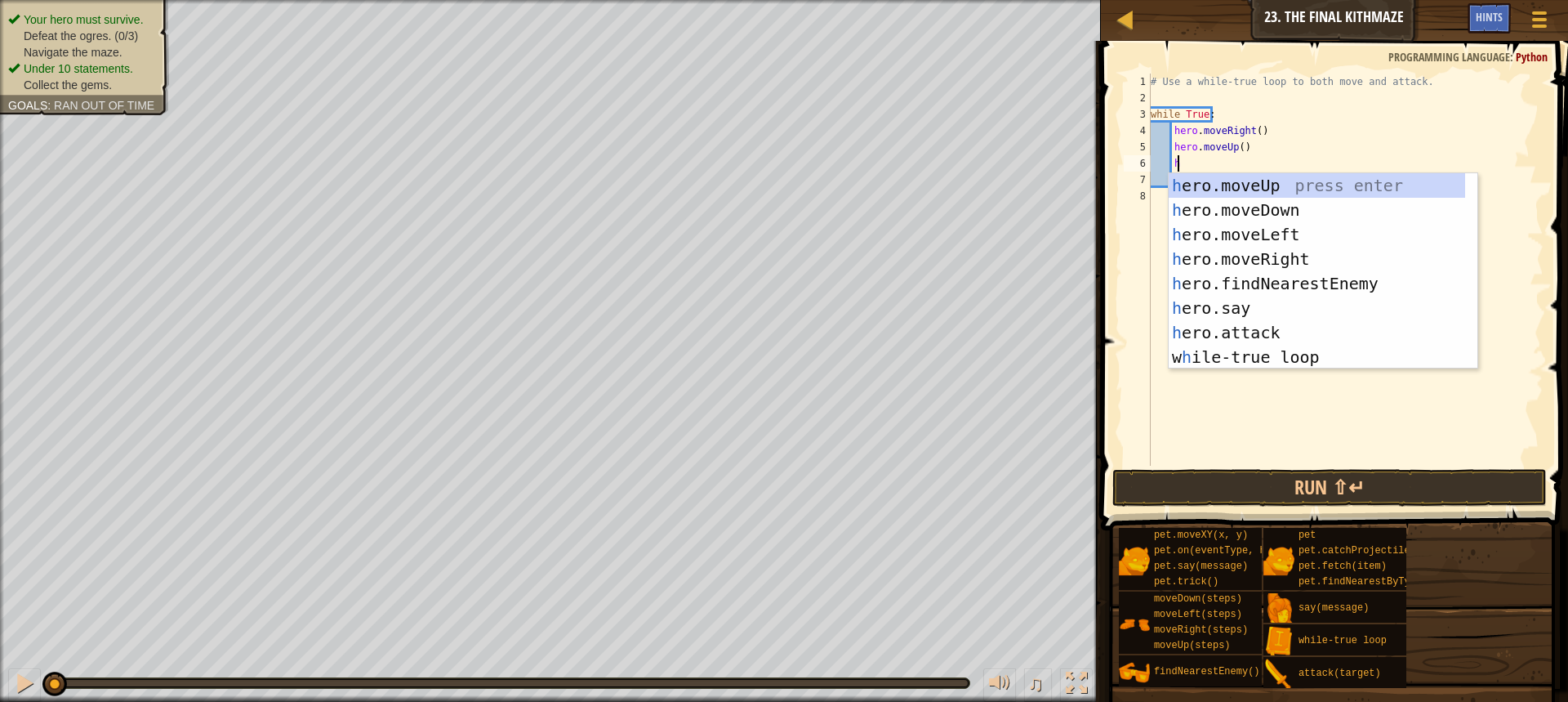
type textarea "he"
click at [1247, 248] on div "he ro.moveUp press enter he ro.moveDown press enter he ro.moveLeft press enter …" at bounding box center [1316, 295] width 297 height 245
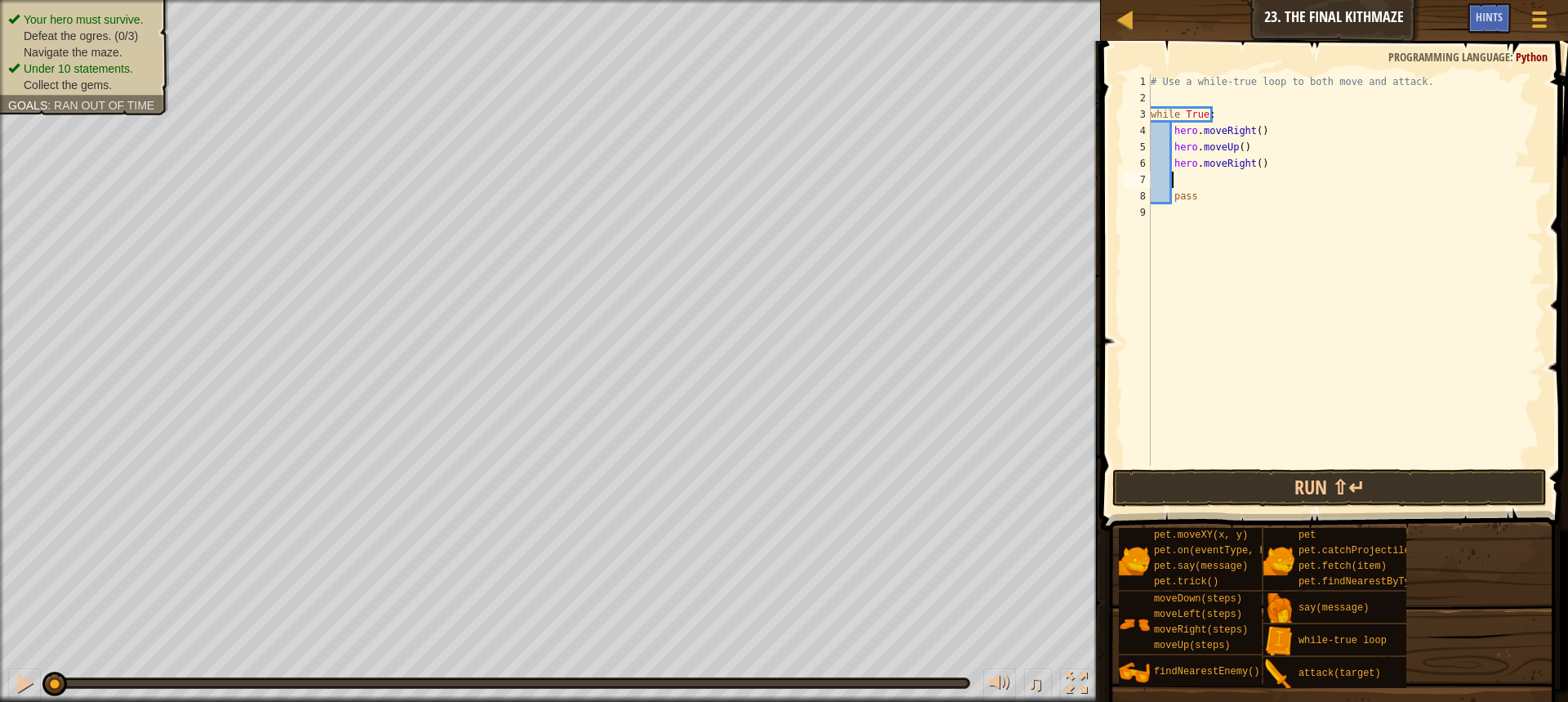
type textarea "he"
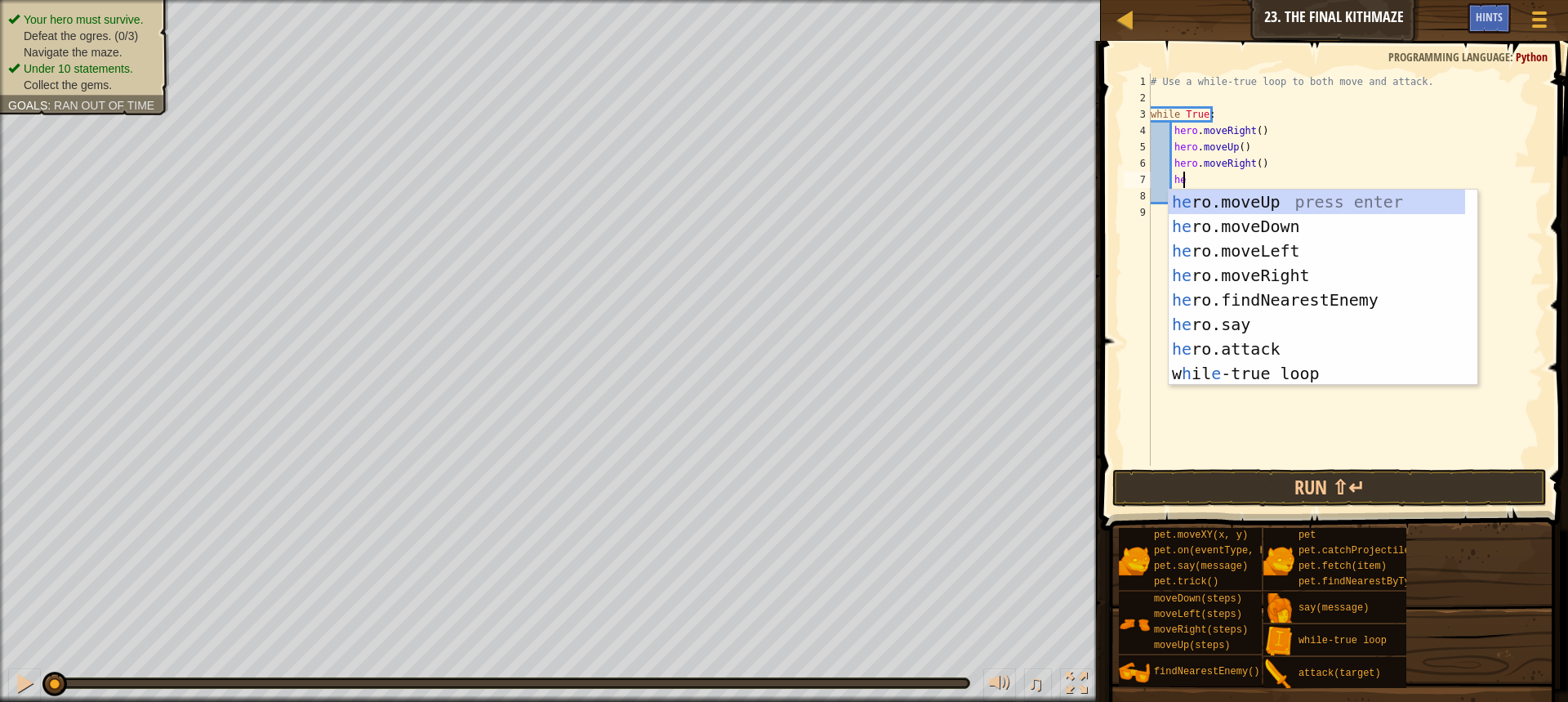
scroll to position [7, 2]
click at [1231, 221] on div "he ro.moveUp press enter he ro.moveDown press enter he ro.moveLeft press enter …" at bounding box center [1316, 311] width 297 height 245
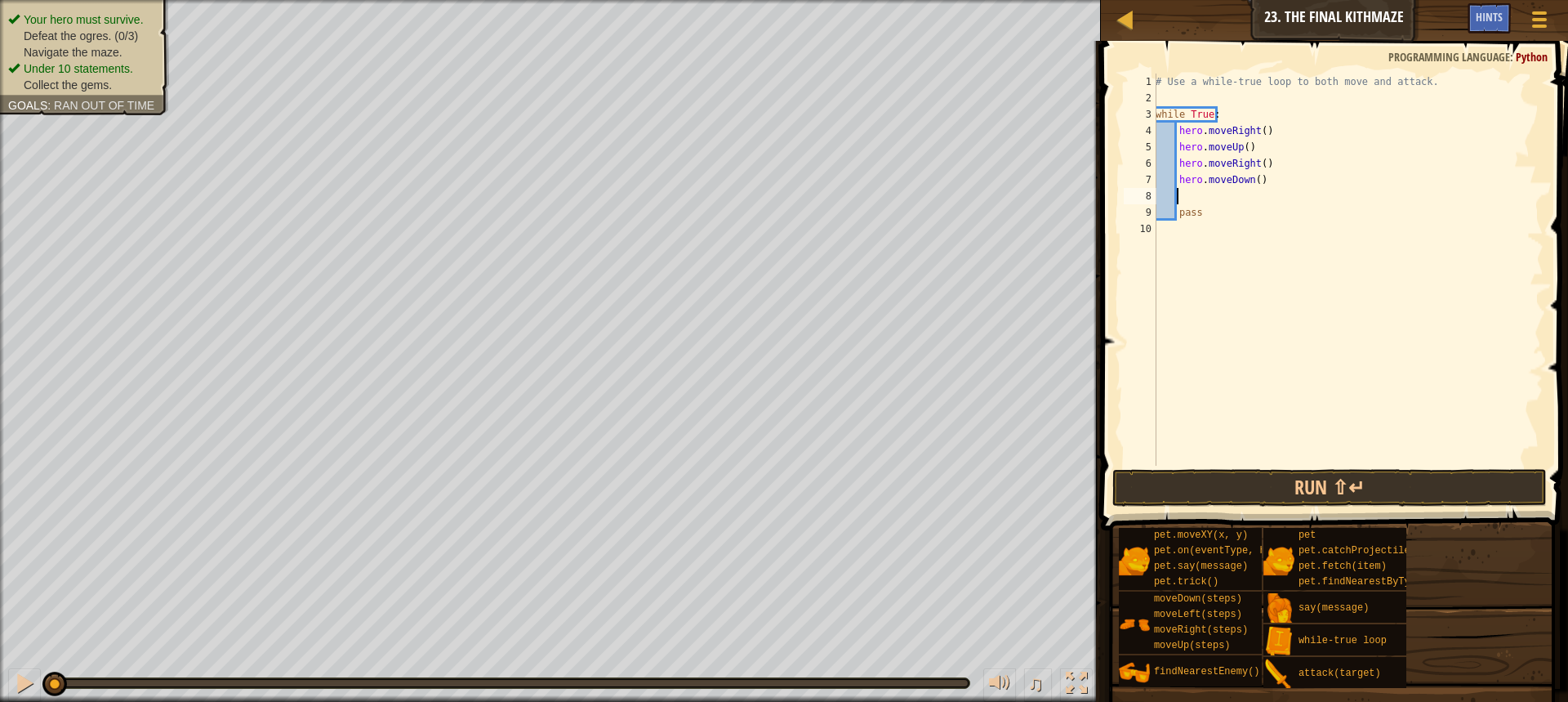
scroll to position [7, 1]
click at [1252, 177] on div "# Use a while-true loop to both move and attack. while True : hero . moveRight …" at bounding box center [1348, 286] width 391 height 425
type textarea "hero.moveDown(2)"
click at [1196, 193] on div "# Use a while-true loop to both move and attack. while True : hero . moveRight …" at bounding box center [1348, 286] width 391 height 425
click at [1273, 164] on div "# Use a while-true loop to both move and attack. while True : hero . moveRight …" at bounding box center [1348, 286] width 391 height 425
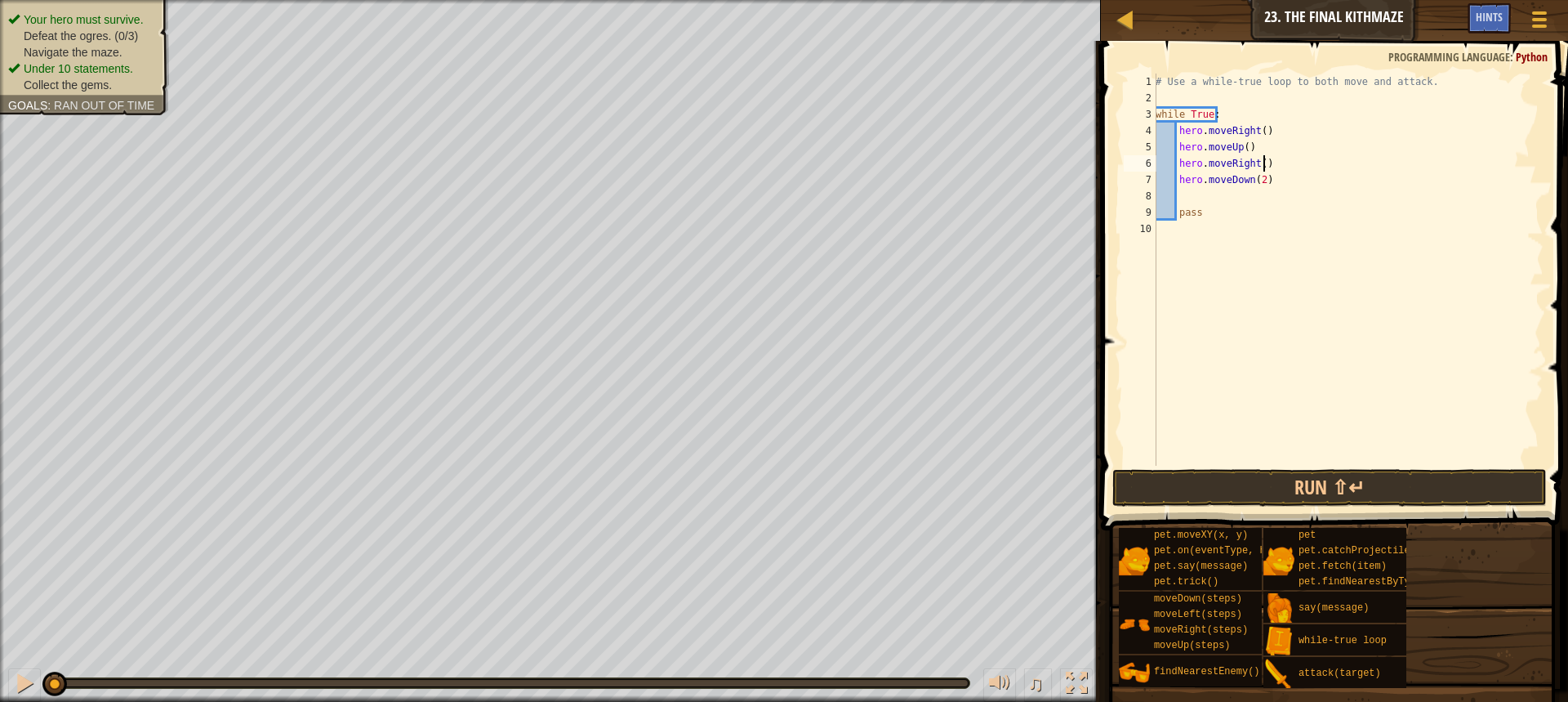
type textarea "hero.moveRight()"
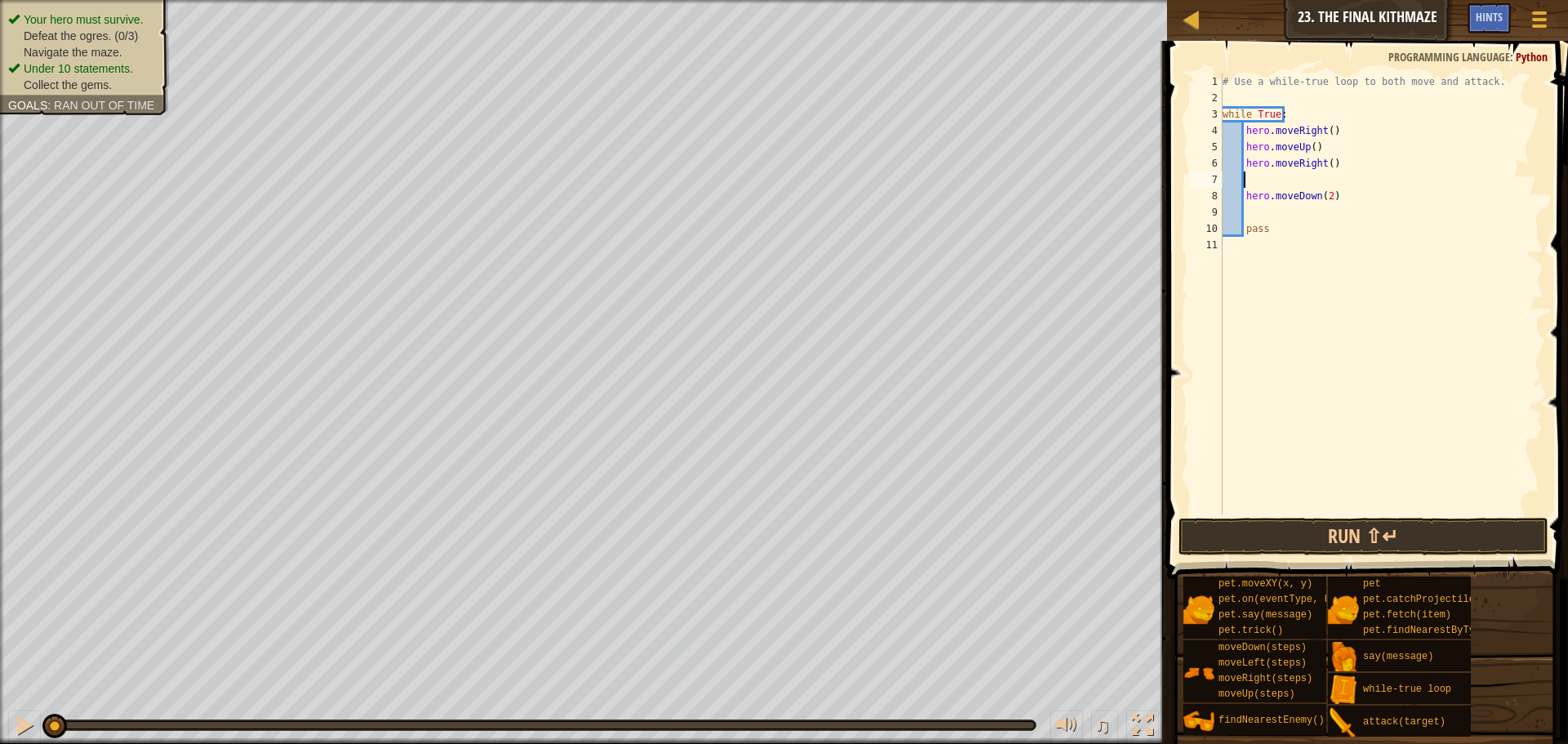
scroll to position [7, 2]
type textarea "he"
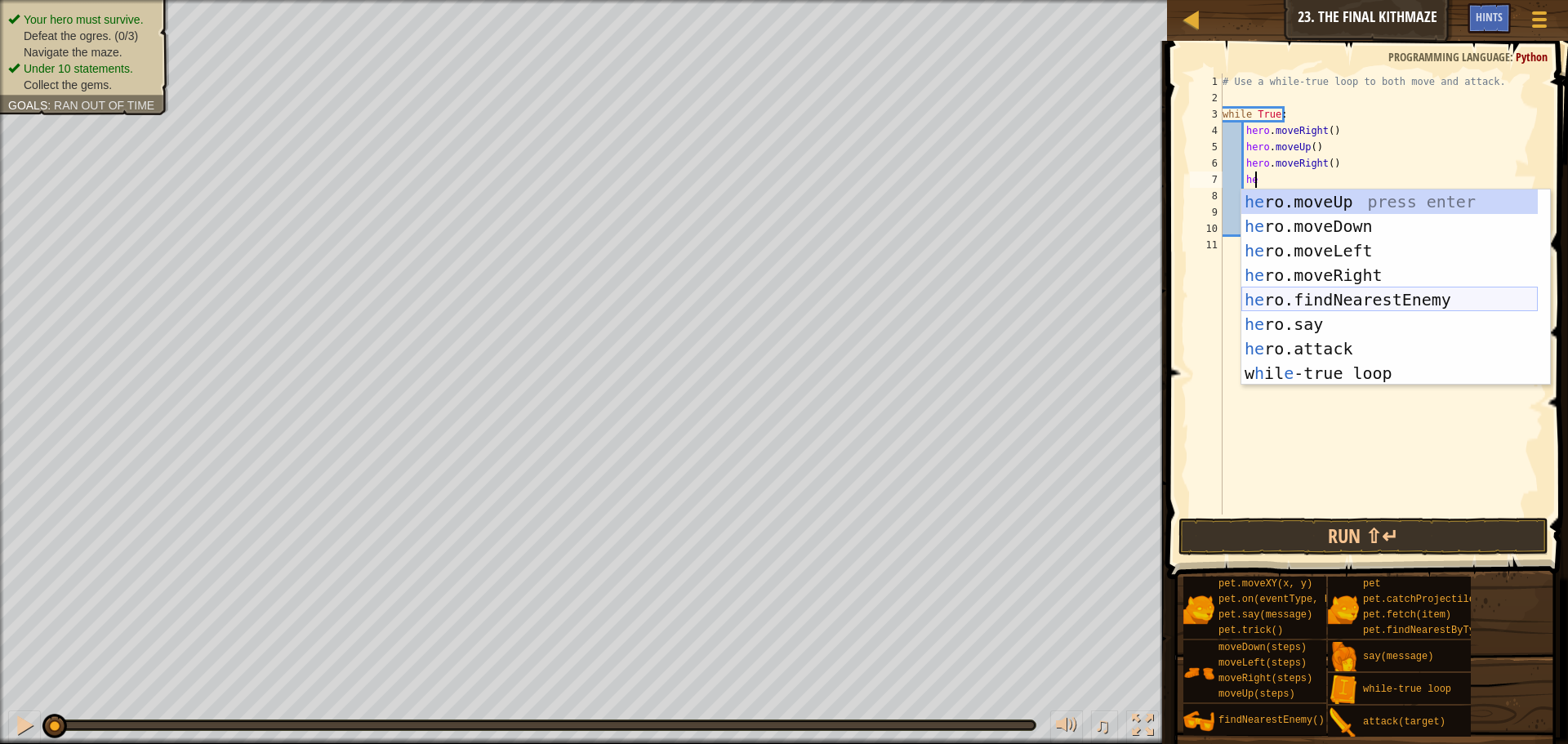
click at [1310, 295] on div "he ro.moveUp press enter he ro.moveDown press enter he ro.moveLeft press enter …" at bounding box center [1389, 311] width 297 height 245
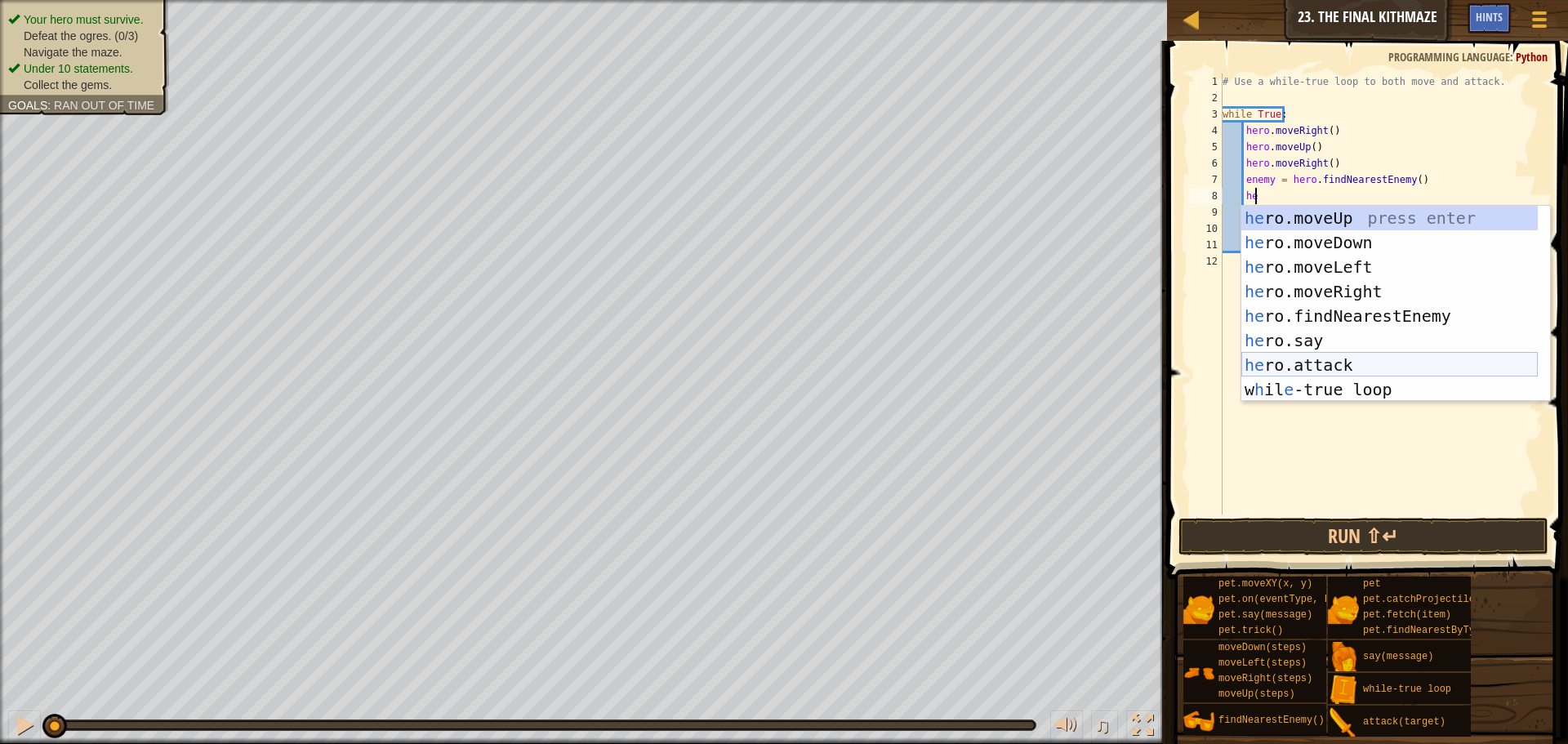
click at [1297, 365] on div "he ro.moveUp press enter he ro.moveDown press enter he ro.moveLeft press enter …" at bounding box center [1389, 328] width 297 height 245
type textarea "hero.attack(enemy)"
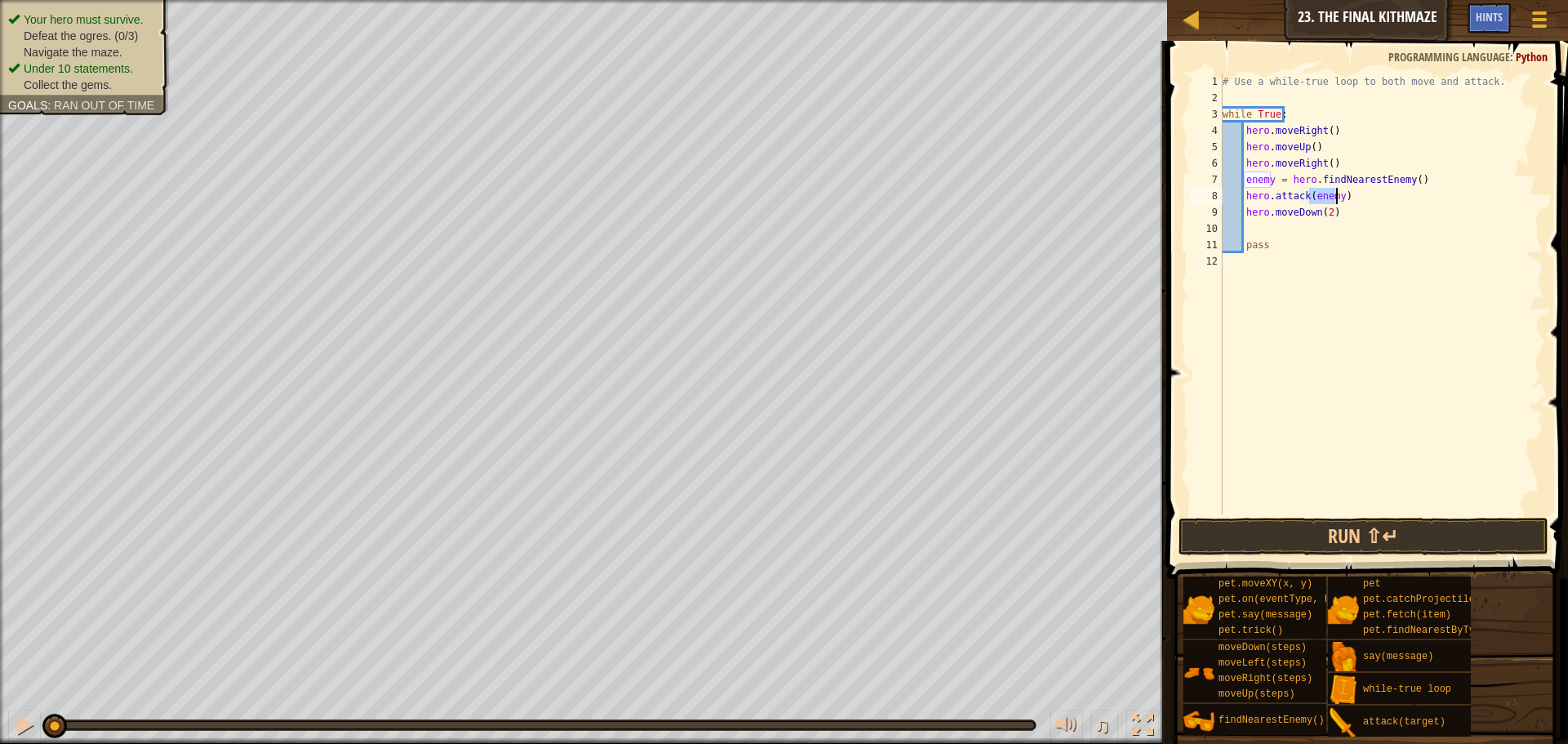
click at [1365, 201] on div "# Use a while-true loop to both move and attack. while True : hero . moveRight …" at bounding box center [1381, 310] width 324 height 474
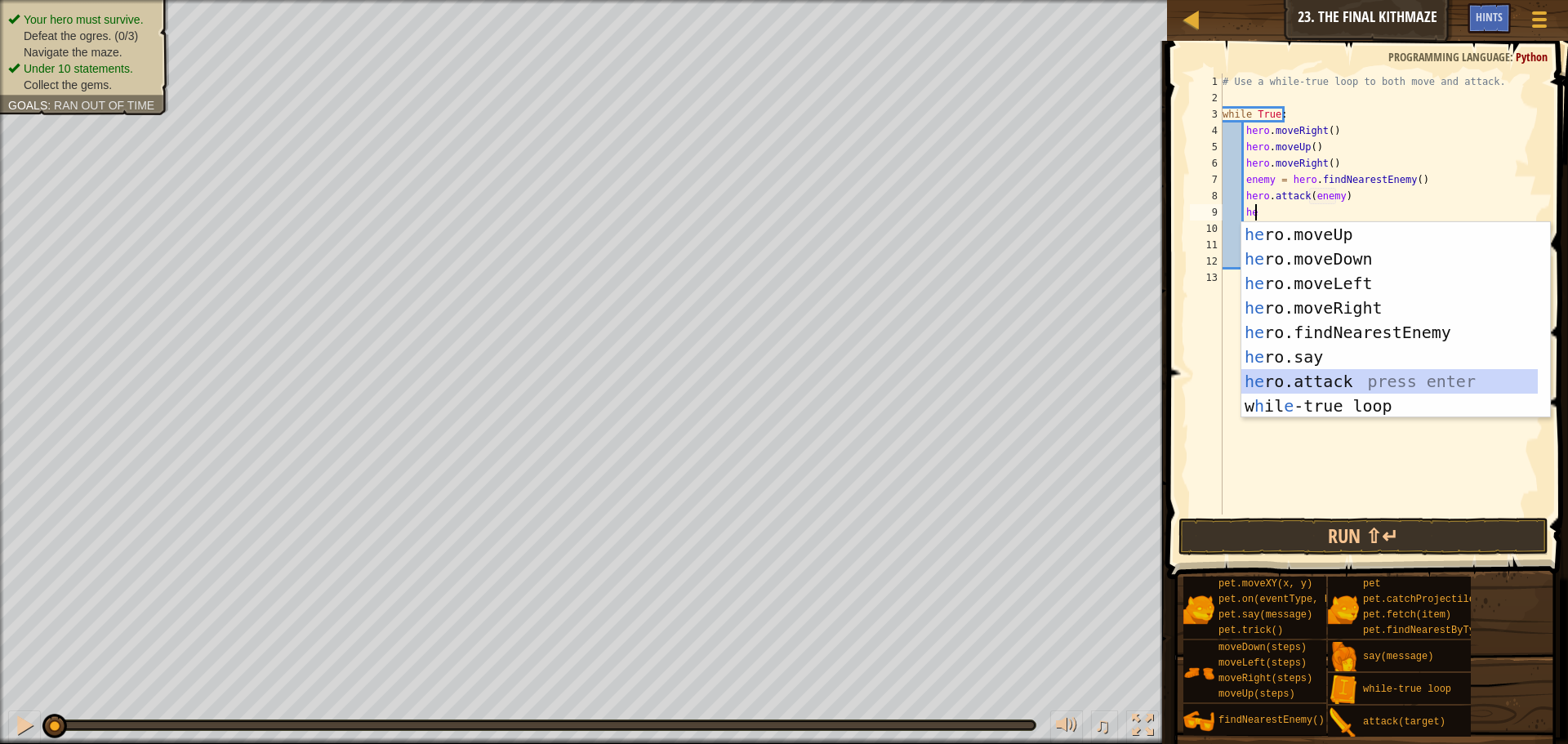
click at [1310, 382] on div "he ro.moveUp press enter he ro.moveDown press enter he ro.moveLeft press enter …" at bounding box center [1389, 344] width 297 height 245
type textarea "hero.attack(enemy)"
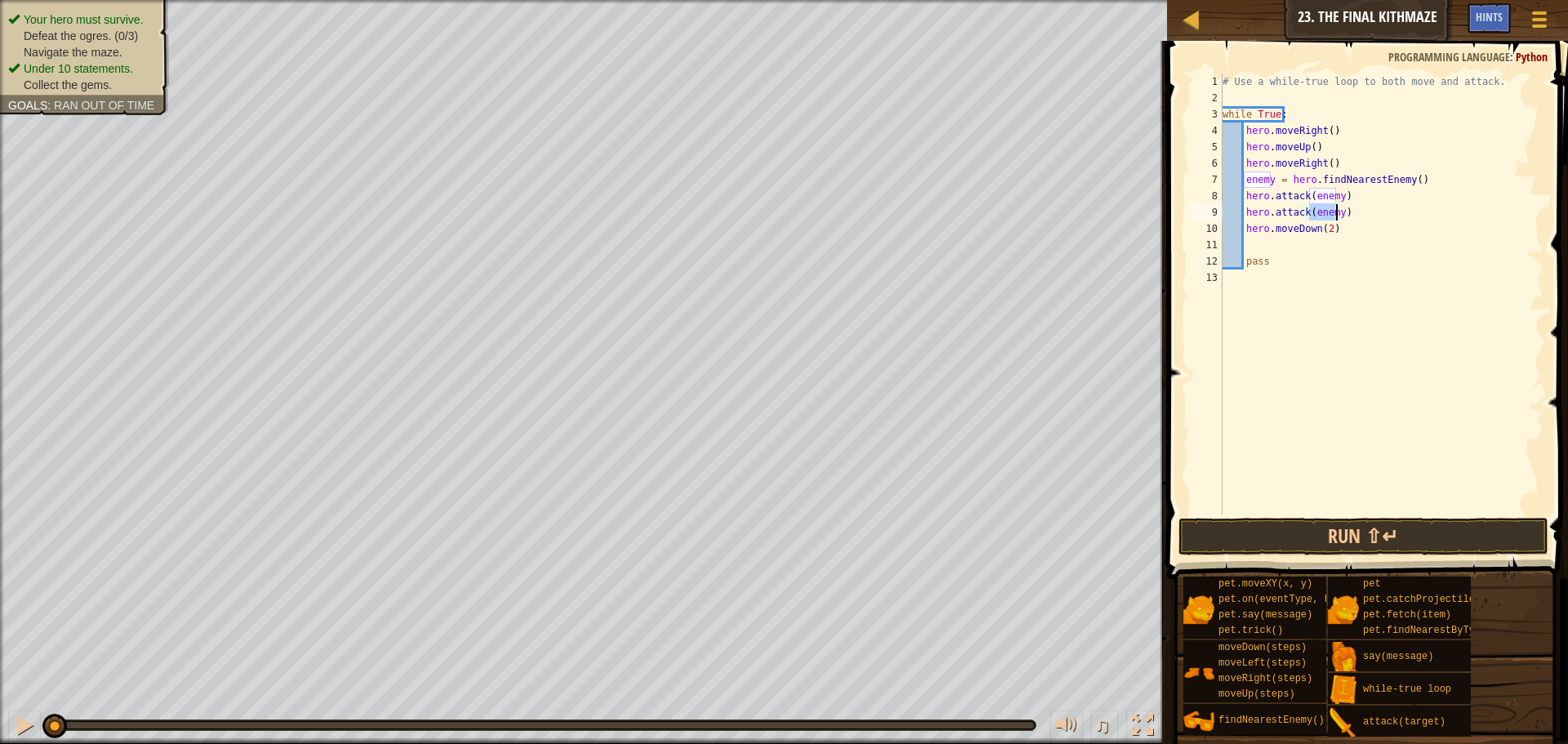
click at [1255, 242] on div "# Use a while-true loop to both move and attack. while True : hero . moveRight …" at bounding box center [1381, 310] width 324 height 474
type textarea "he"
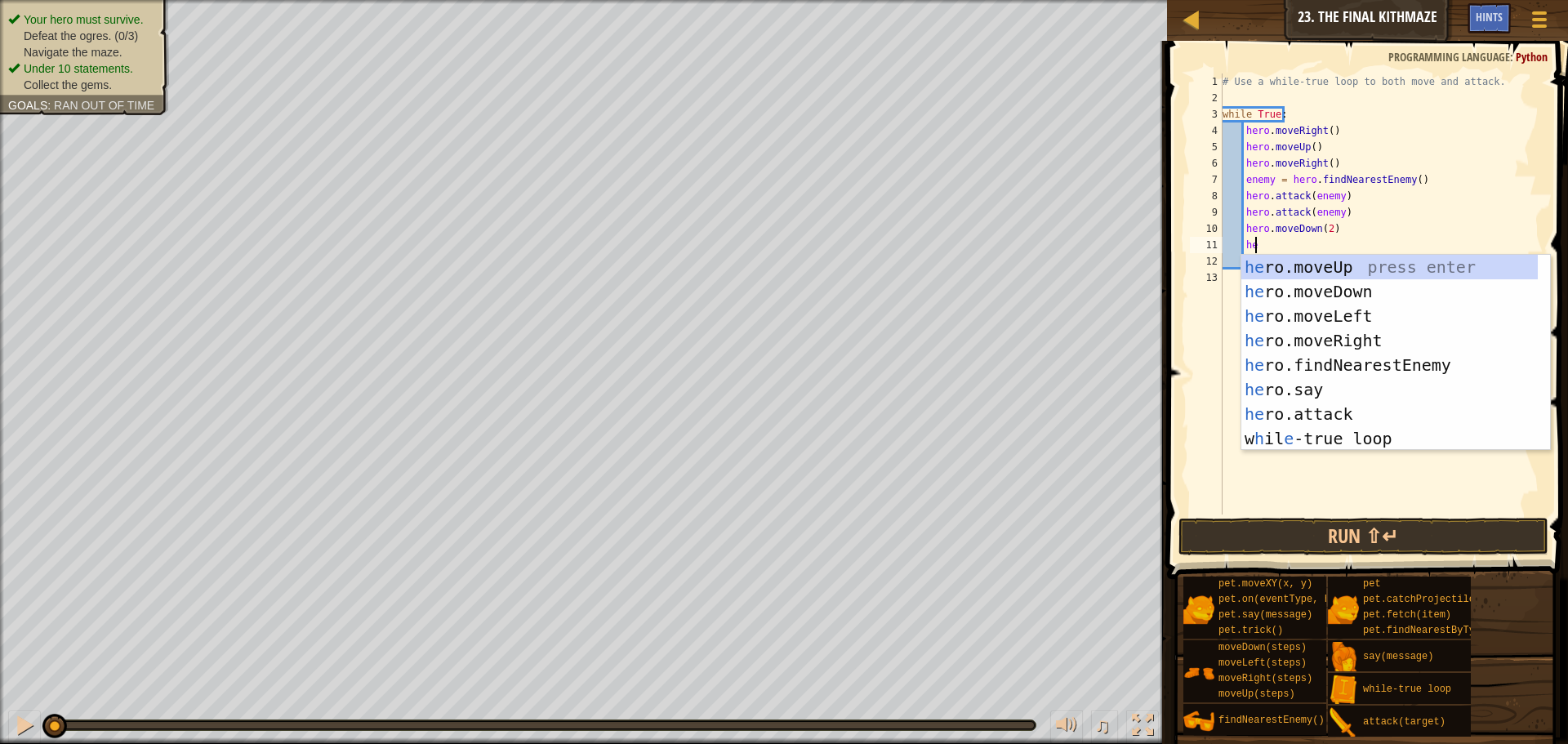
scroll to position [7, 2]
click at [1306, 264] on div "he ro.moveUp press enter he ro.moveDown press enter he ro.moveLeft press enter …" at bounding box center [1389, 377] width 297 height 245
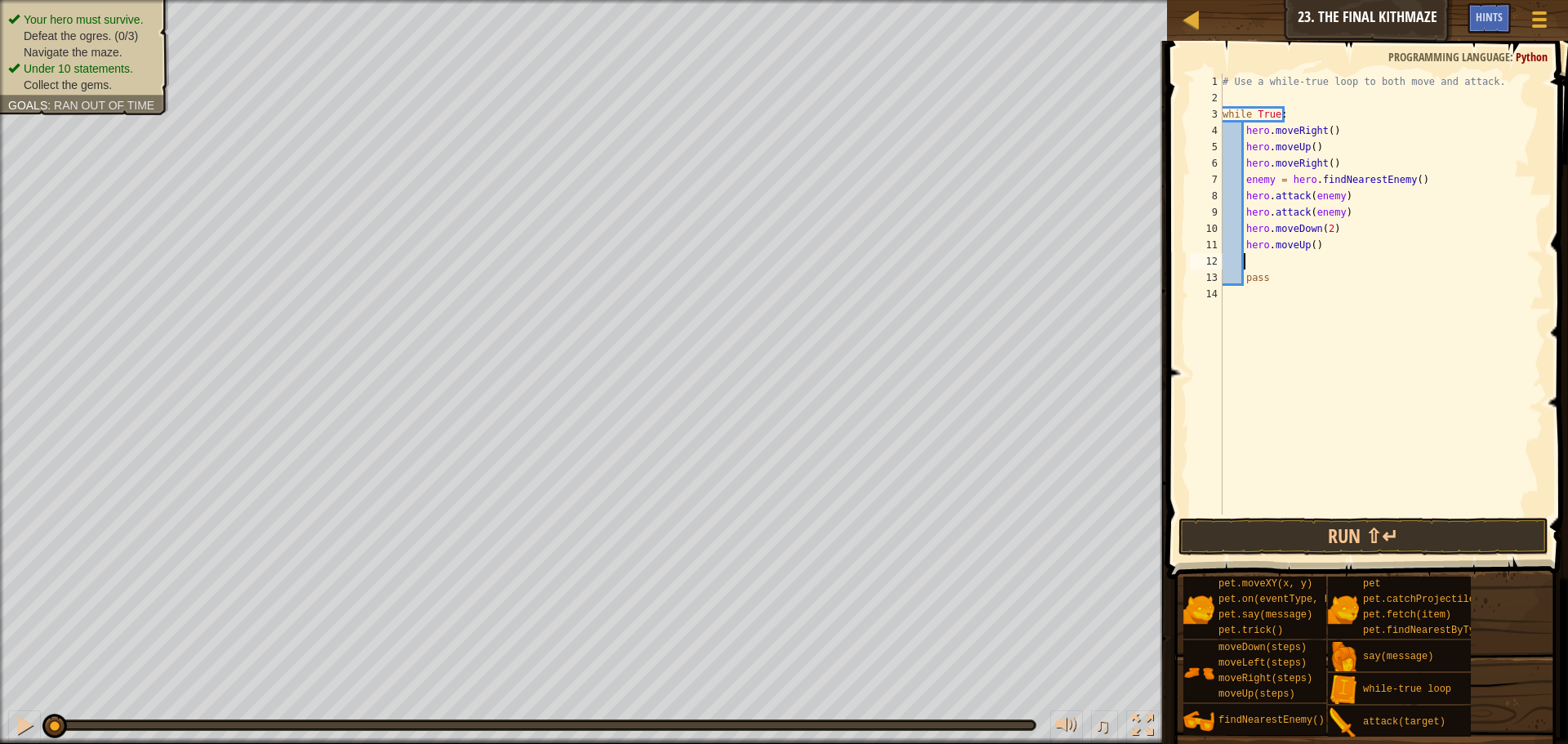
scroll to position [7, 1]
type textarea "he"
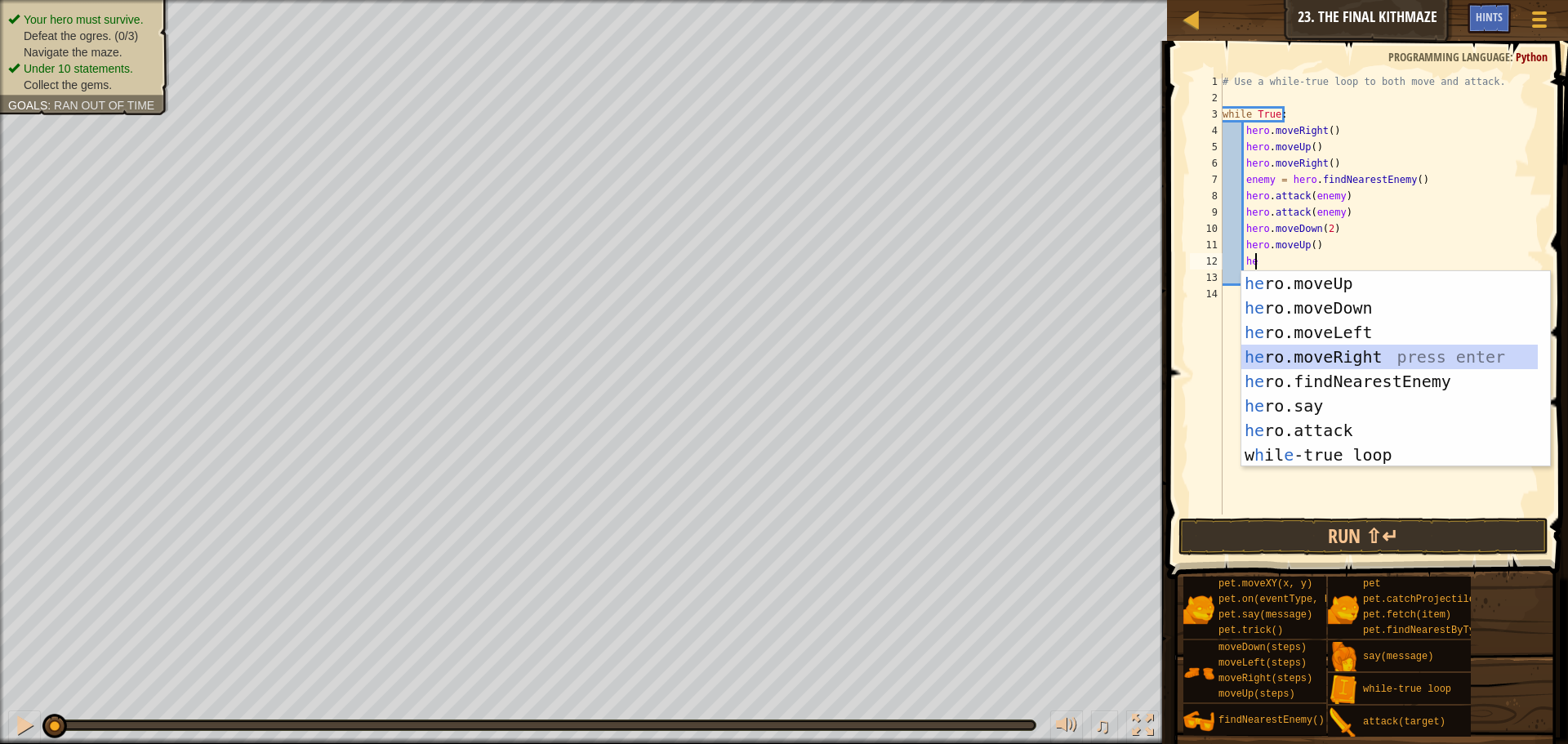
click at [1331, 355] on div "he ro.moveUp press enter he ro.moveDown press enter he ro.moveLeft press enter …" at bounding box center [1389, 393] width 297 height 245
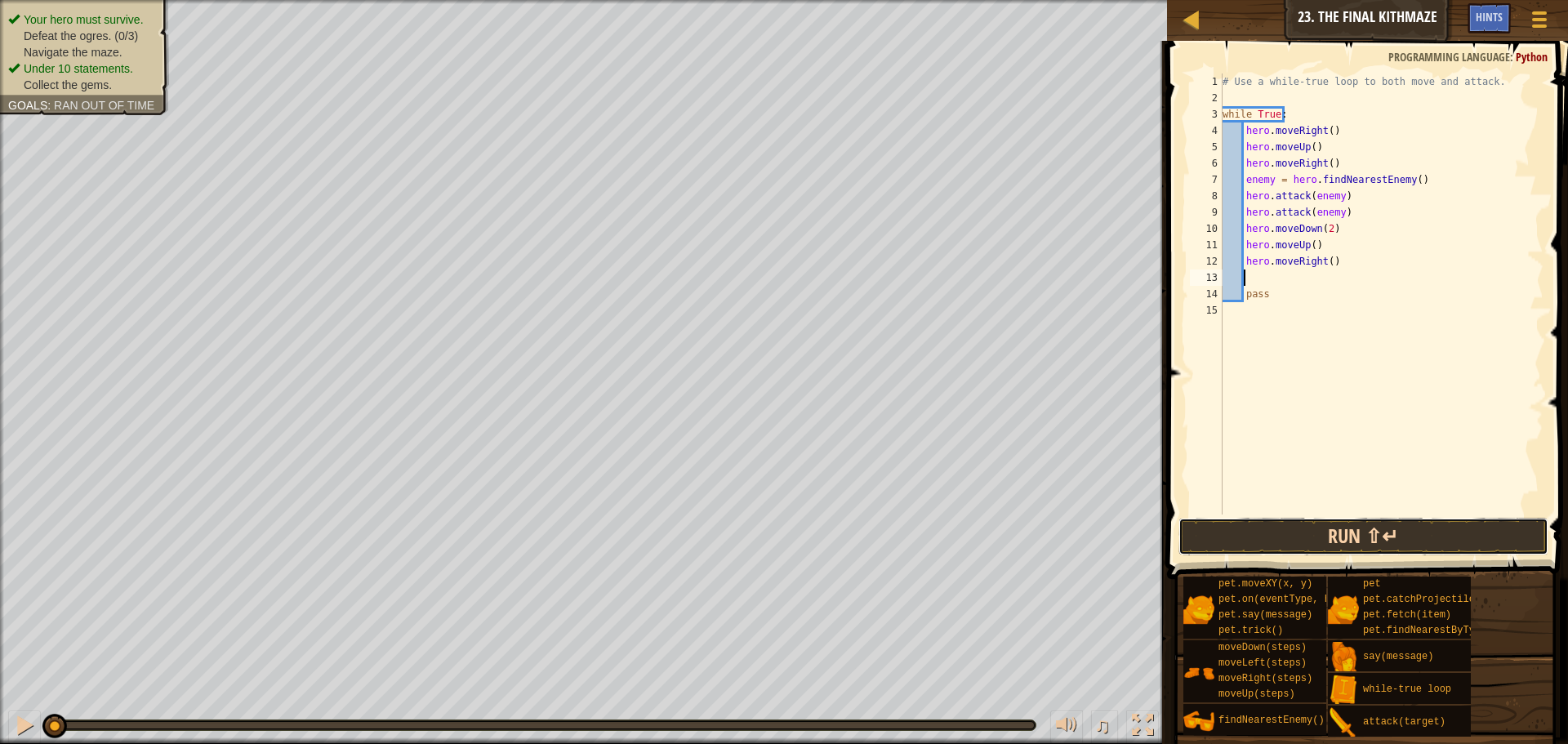
click at [1330, 526] on button "Run ⇧↵" at bounding box center [1363, 536] width 370 height 38
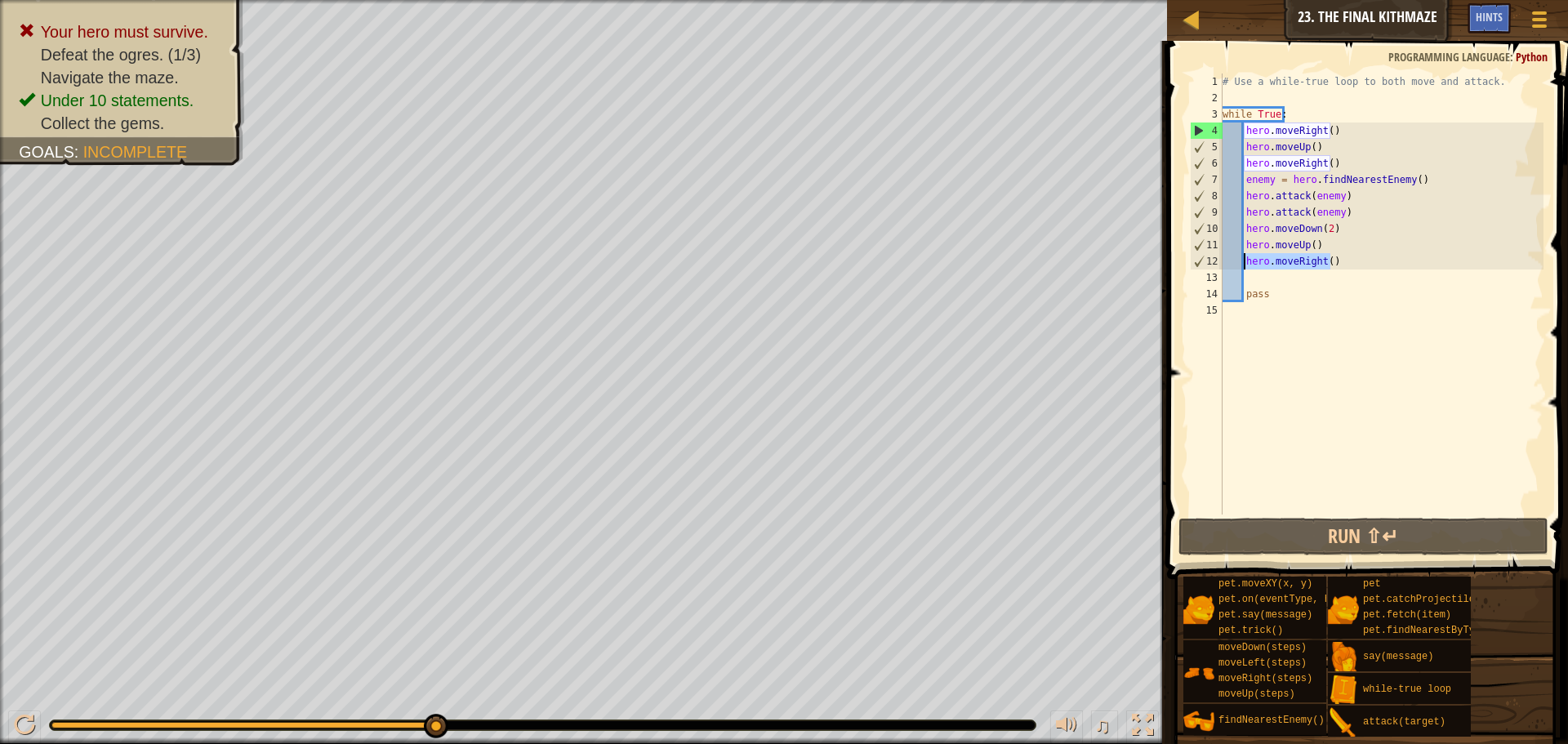
drag, startPoint x: 1343, startPoint y: 260, endPoint x: 1238, endPoint y: 263, distance: 105.0
click at [1238, 263] on div "# Use a while-true loop to both move and attack. while True : hero . moveRight …" at bounding box center [1381, 310] width 324 height 474
type textarea "hero.moveRight()"
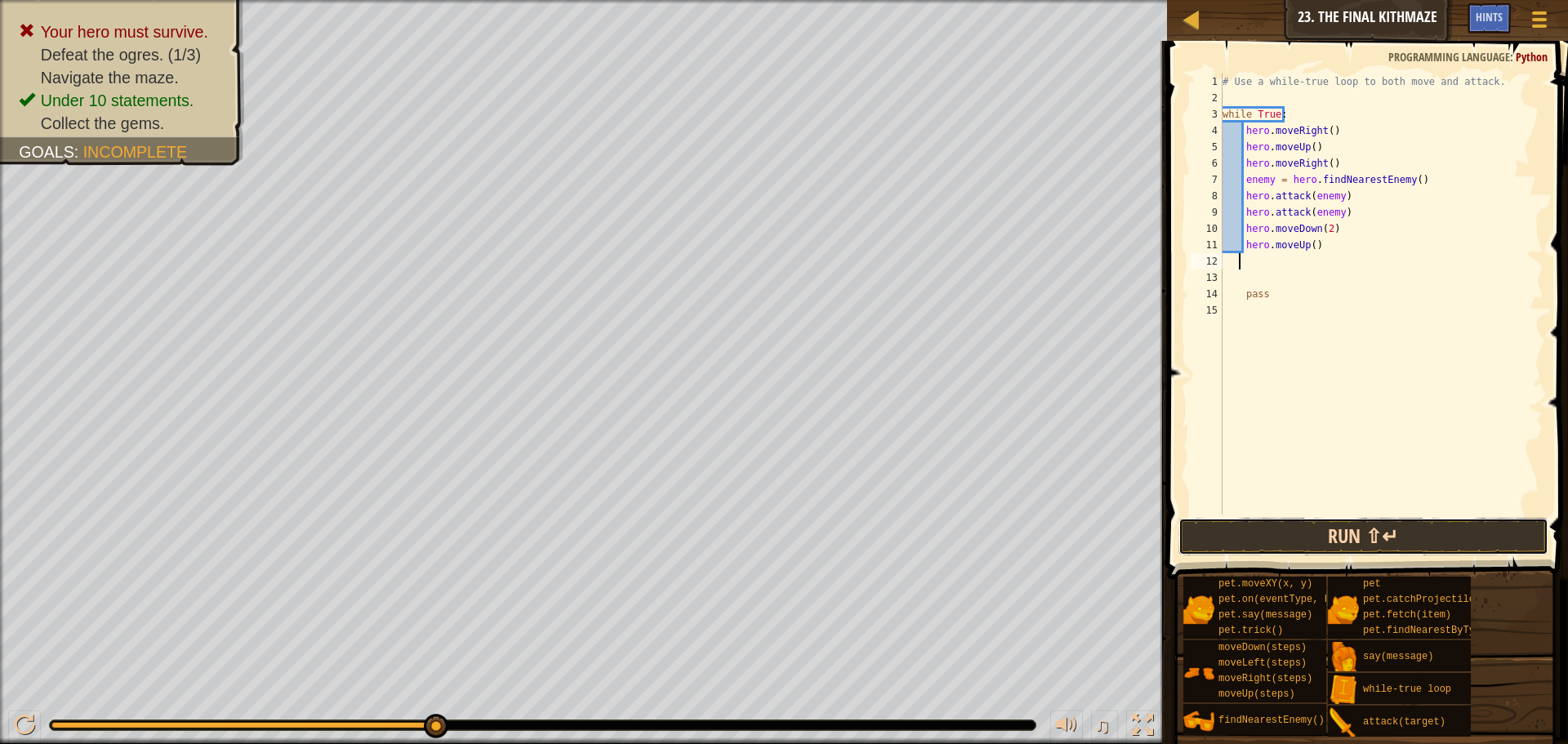
click at [1304, 541] on button "Run ⇧↵" at bounding box center [1363, 536] width 370 height 38
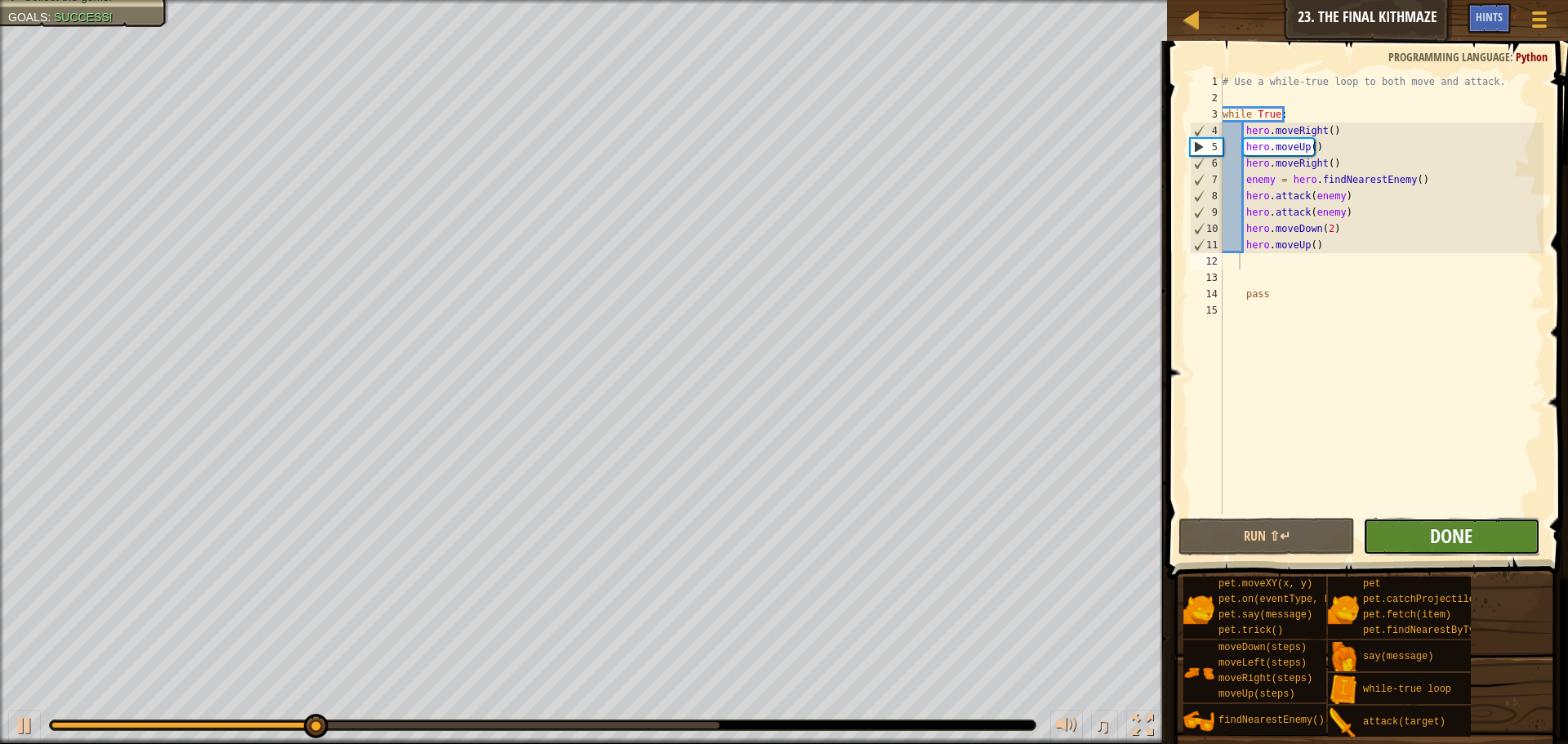
click at [1447, 532] on span "Done" at bounding box center [1451, 535] width 42 height 26
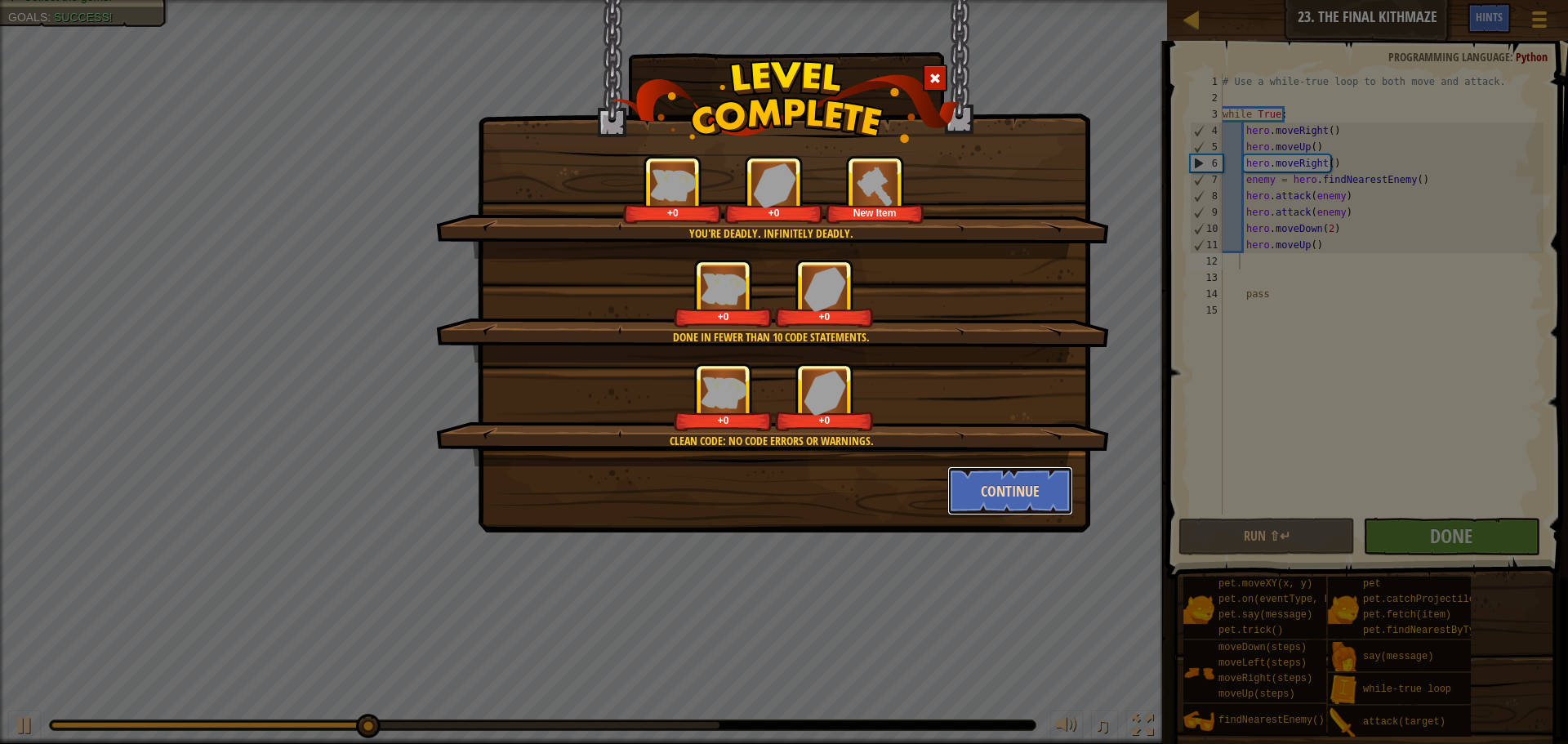
click at [1006, 503] on button "Continue" at bounding box center [1010, 490] width 127 height 49
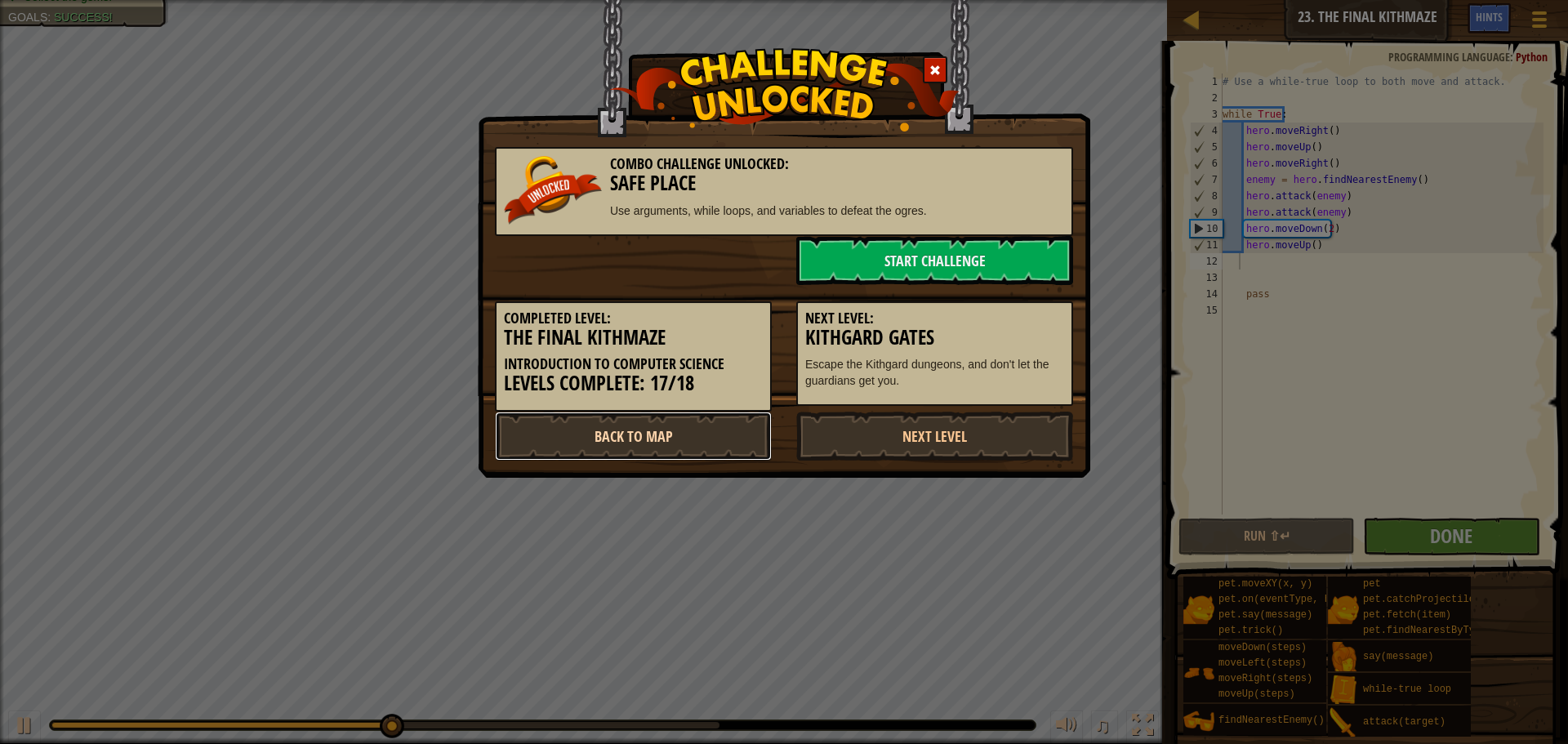
click at [688, 427] on link "Back to Map" at bounding box center [633, 435] width 276 height 49
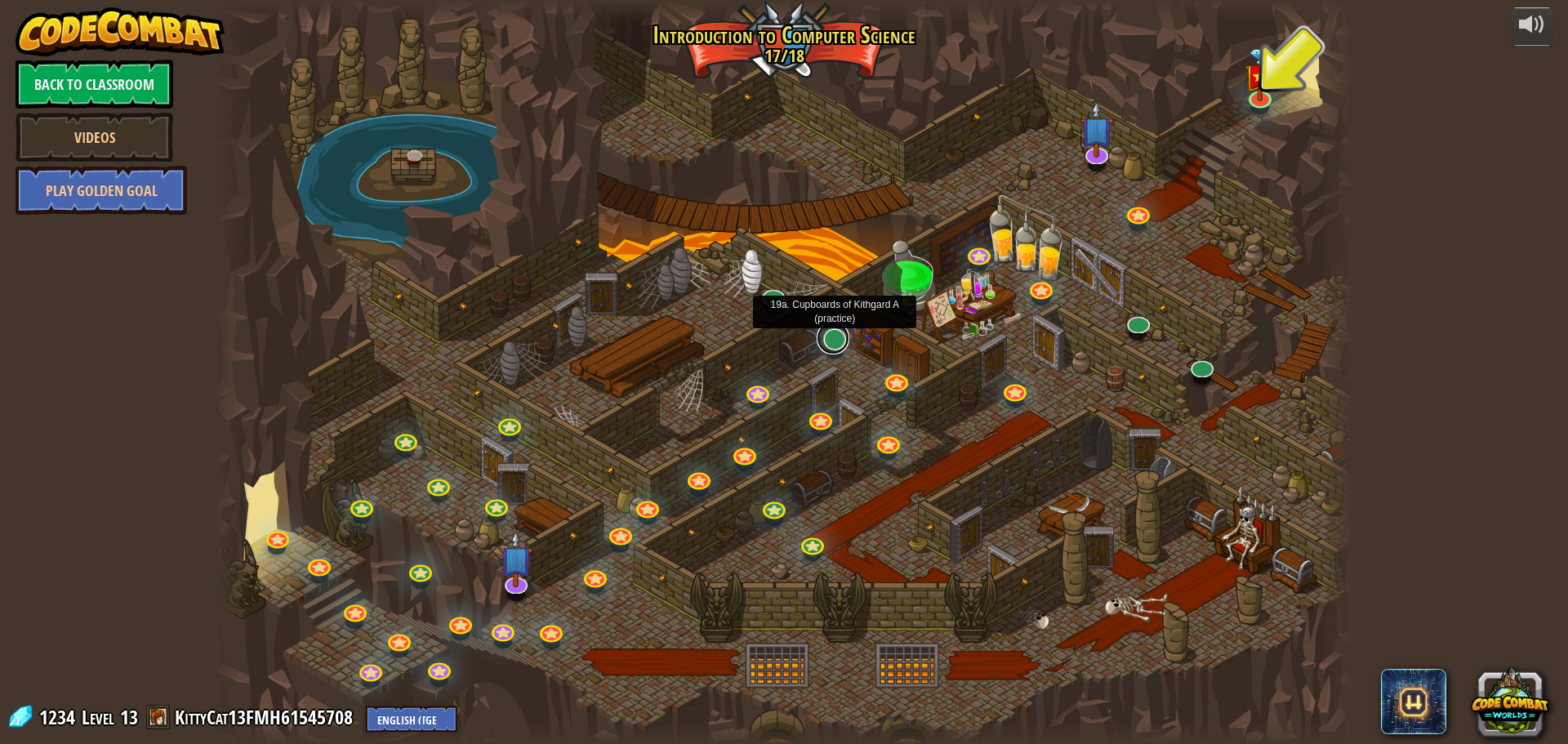
click at [838, 343] on link at bounding box center [833, 338] width 33 height 33
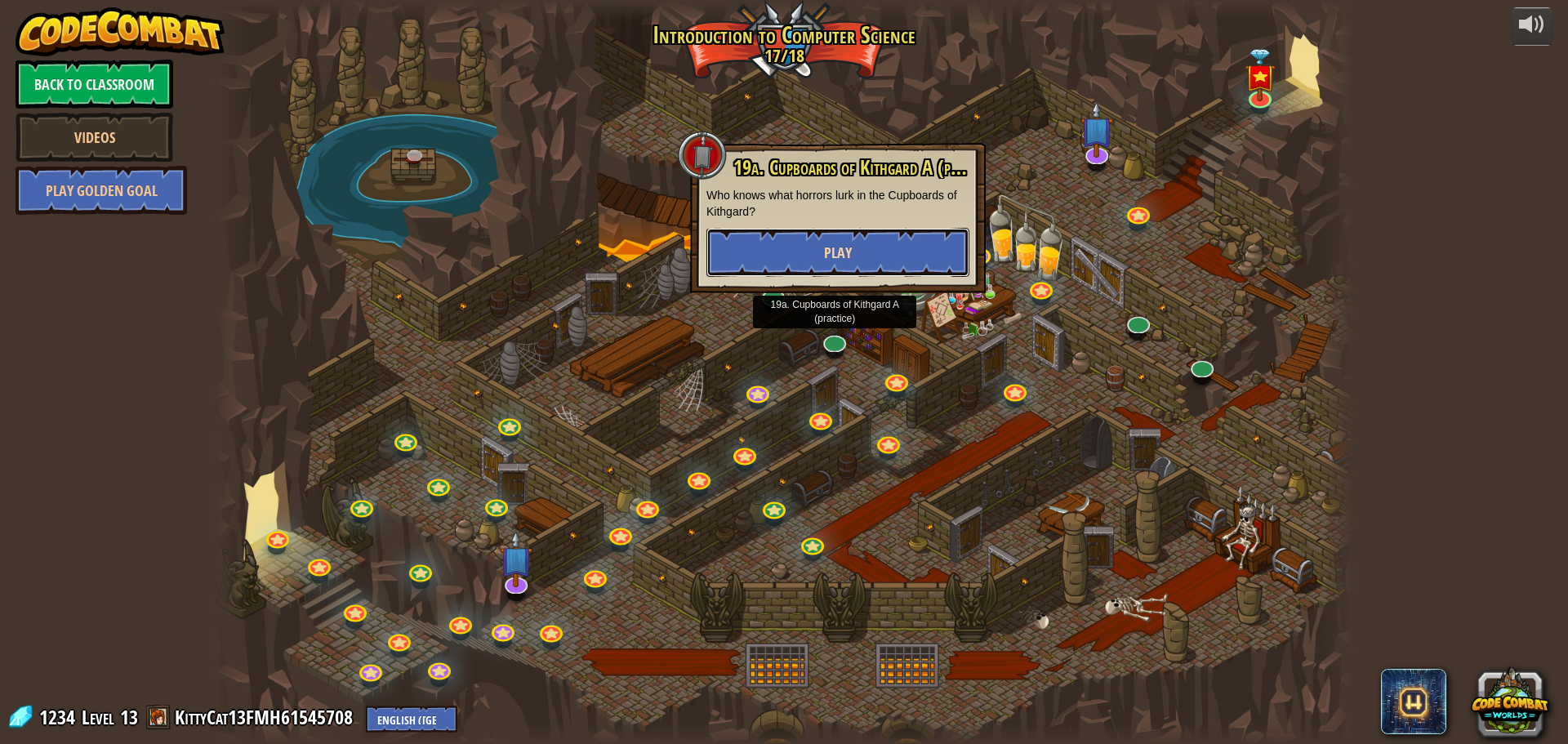
click at [807, 228] on button "Play" at bounding box center [838, 252] width 263 height 49
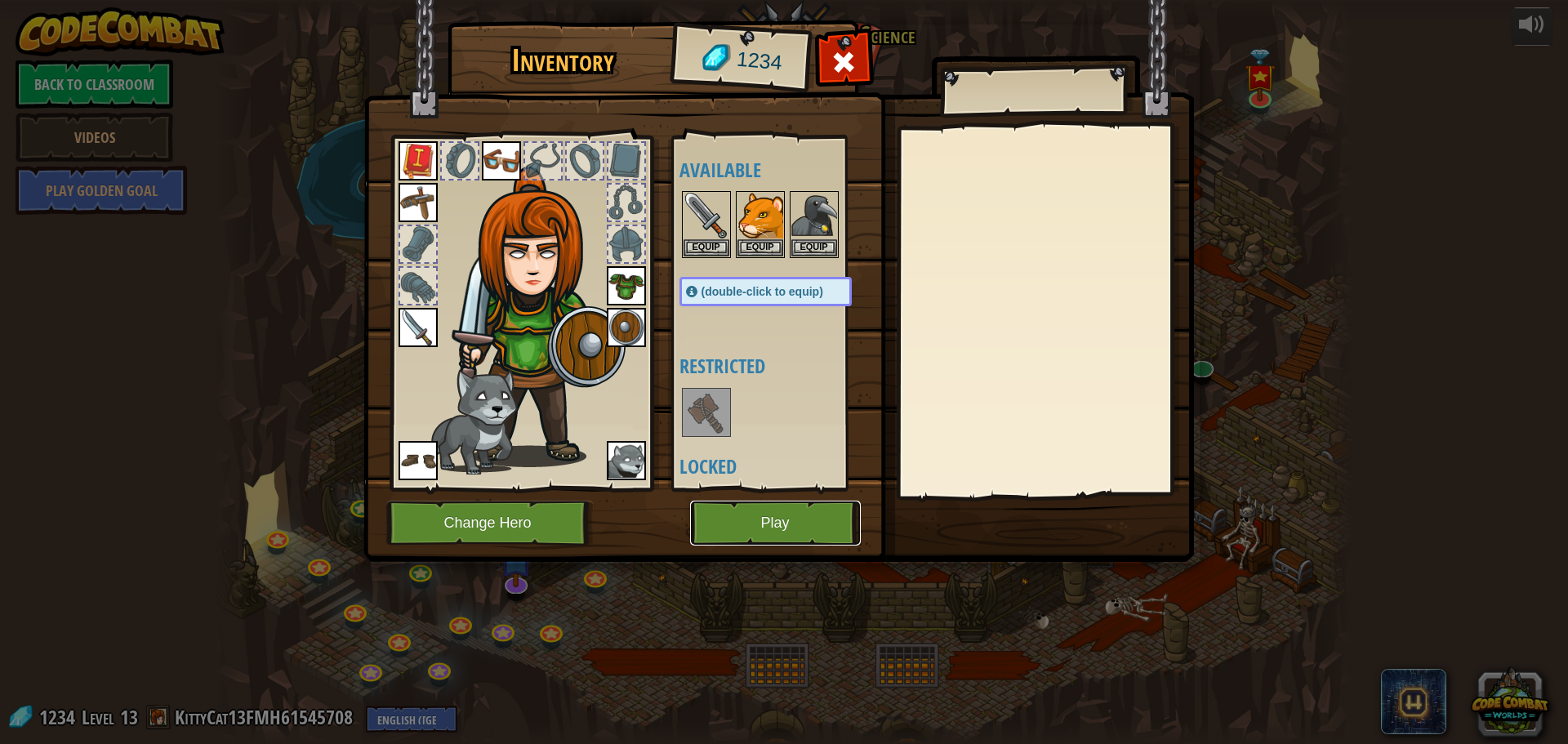
click at [797, 525] on button "Play" at bounding box center [775, 523] width 171 height 45
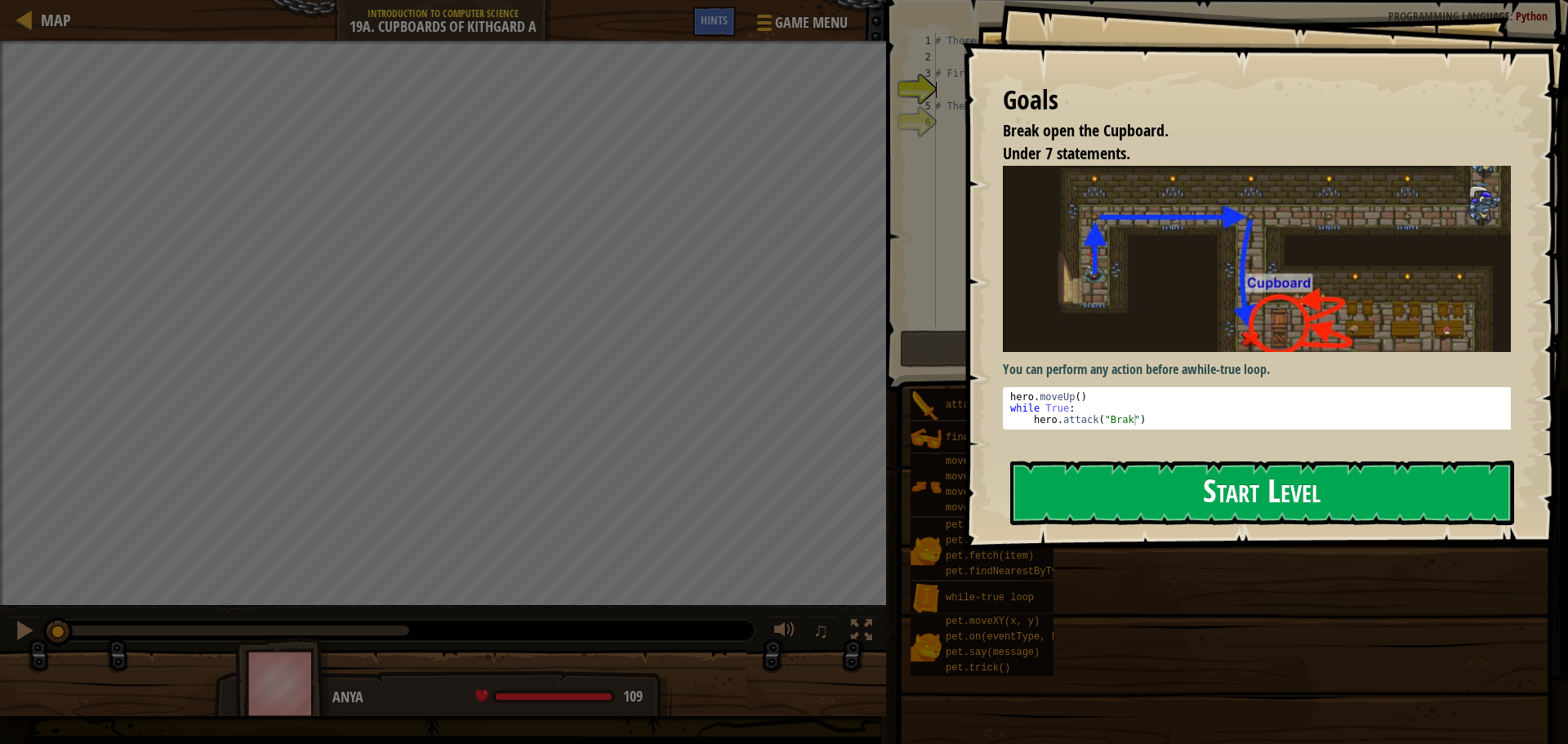
click at [1075, 490] on button "Start Level" at bounding box center [1262, 492] width 504 height 64
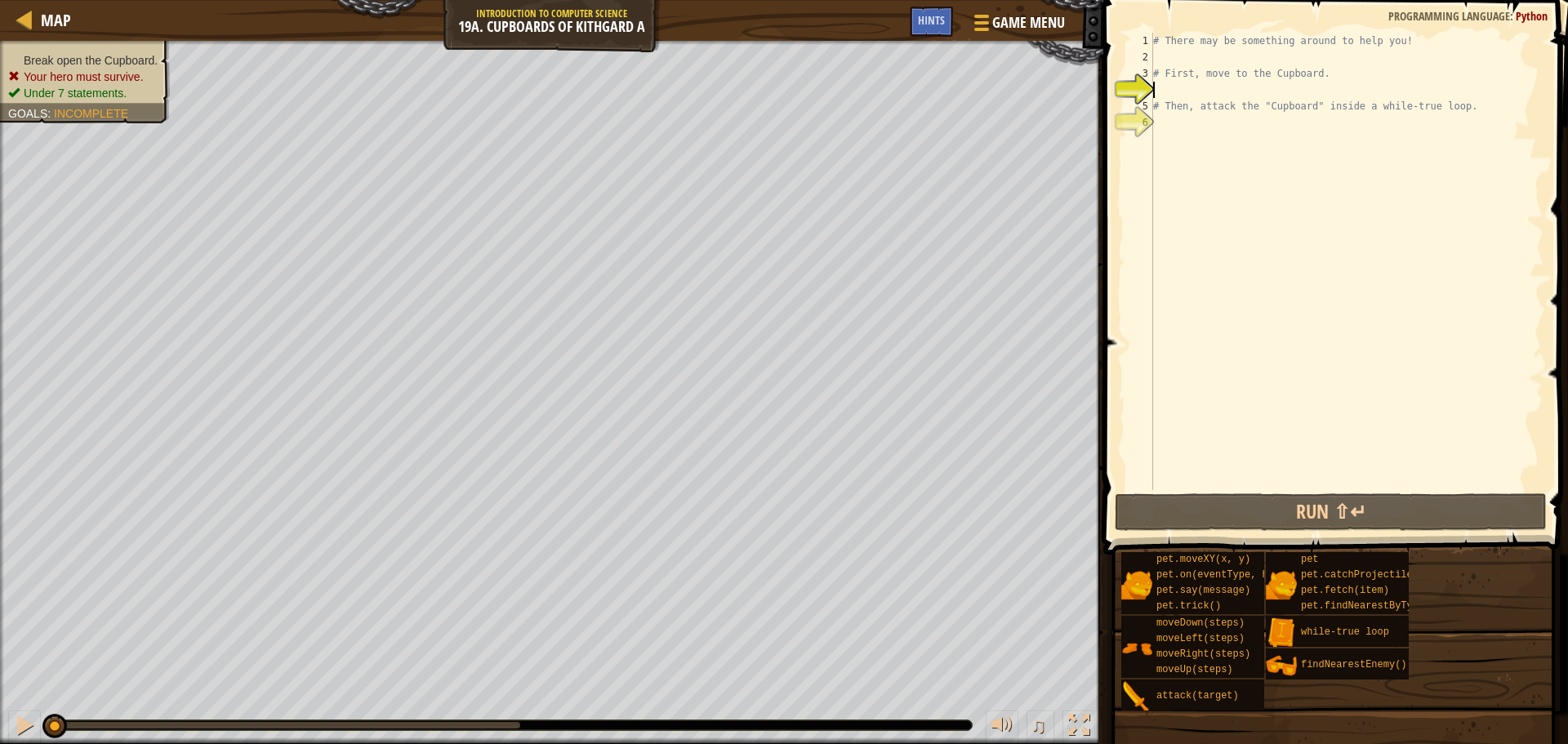
type textarea "he"
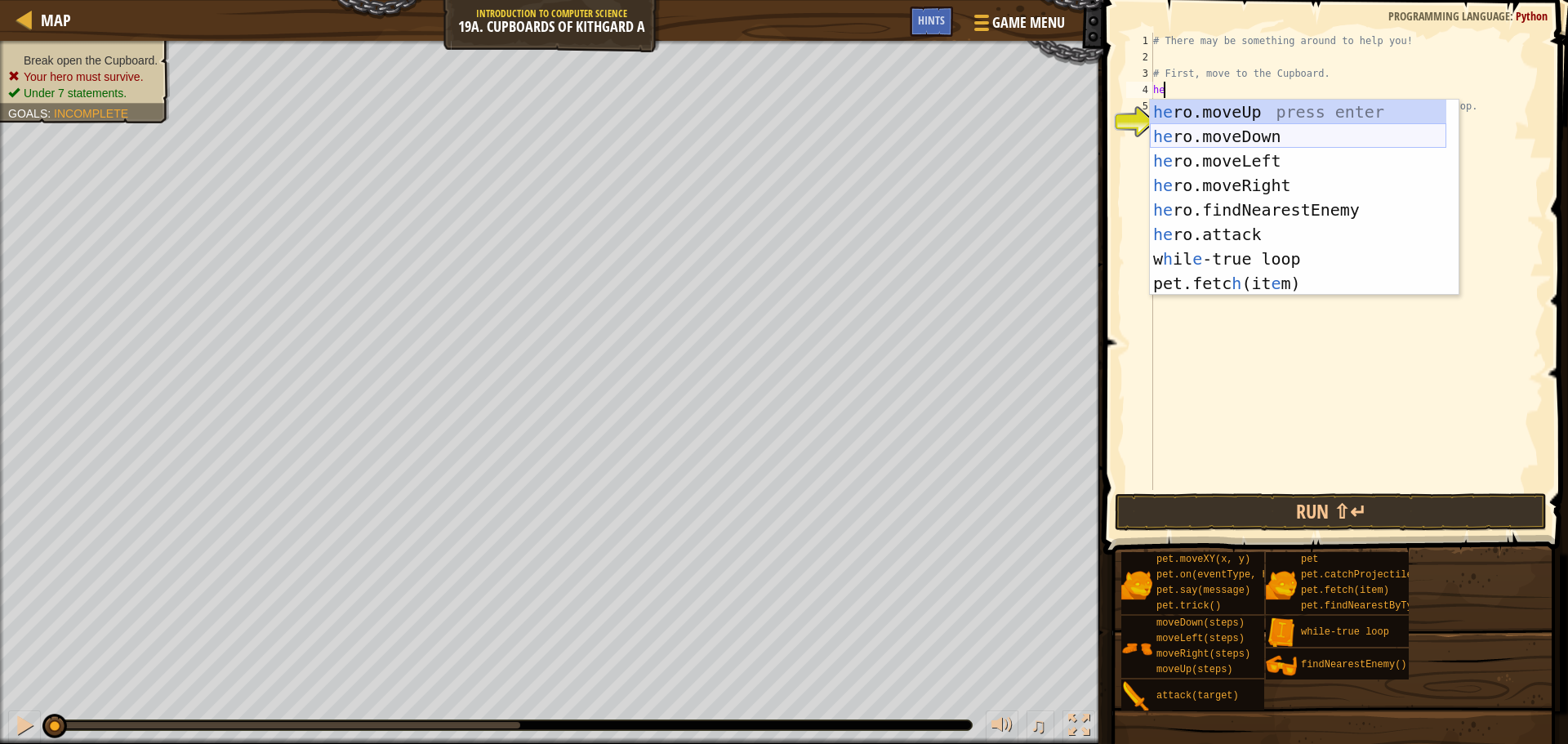
click at [1193, 132] on div "he ro.moveUp press enter he ro.moveDown press enter he ro.moveLeft press enter …" at bounding box center [1298, 221] width 297 height 245
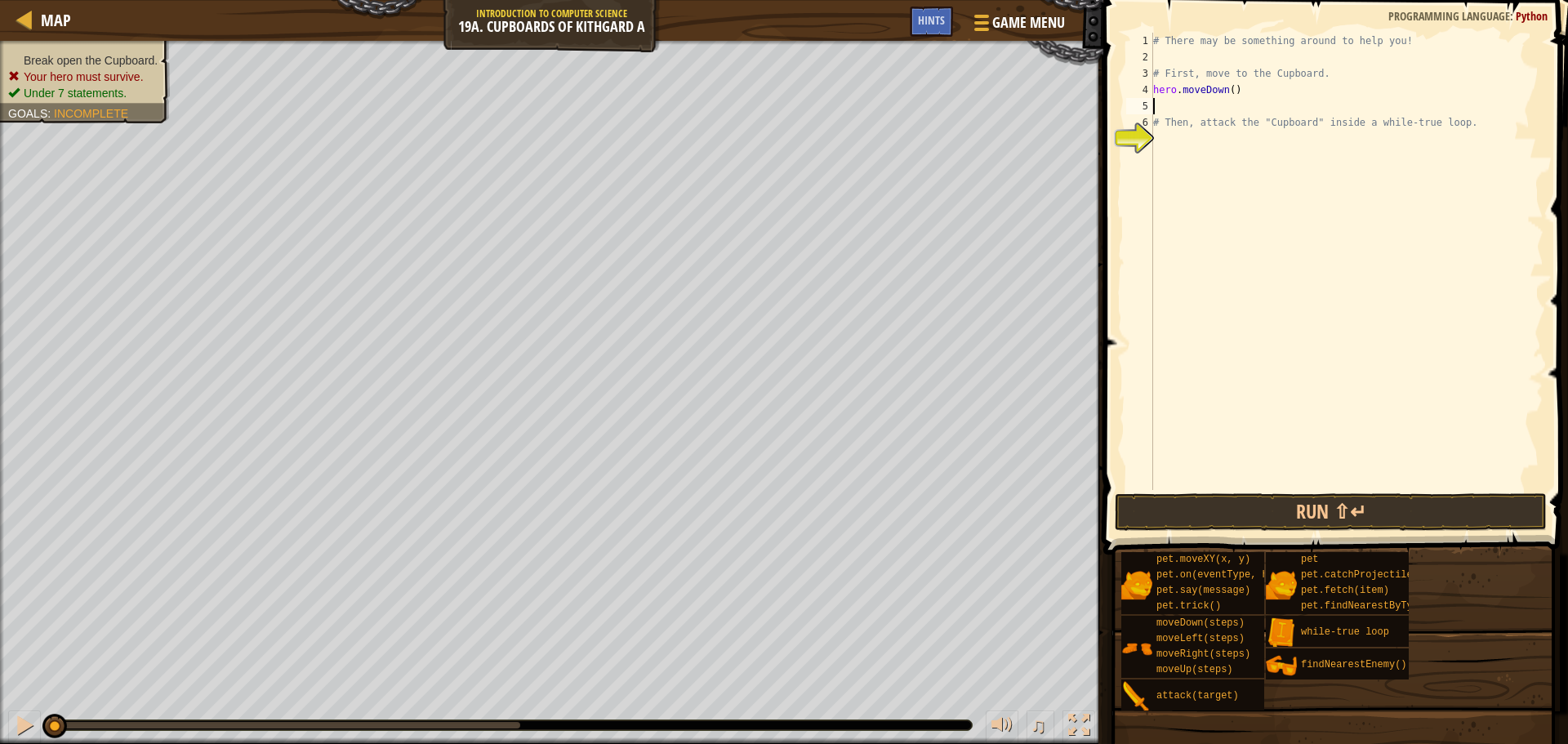
type textarea "he"
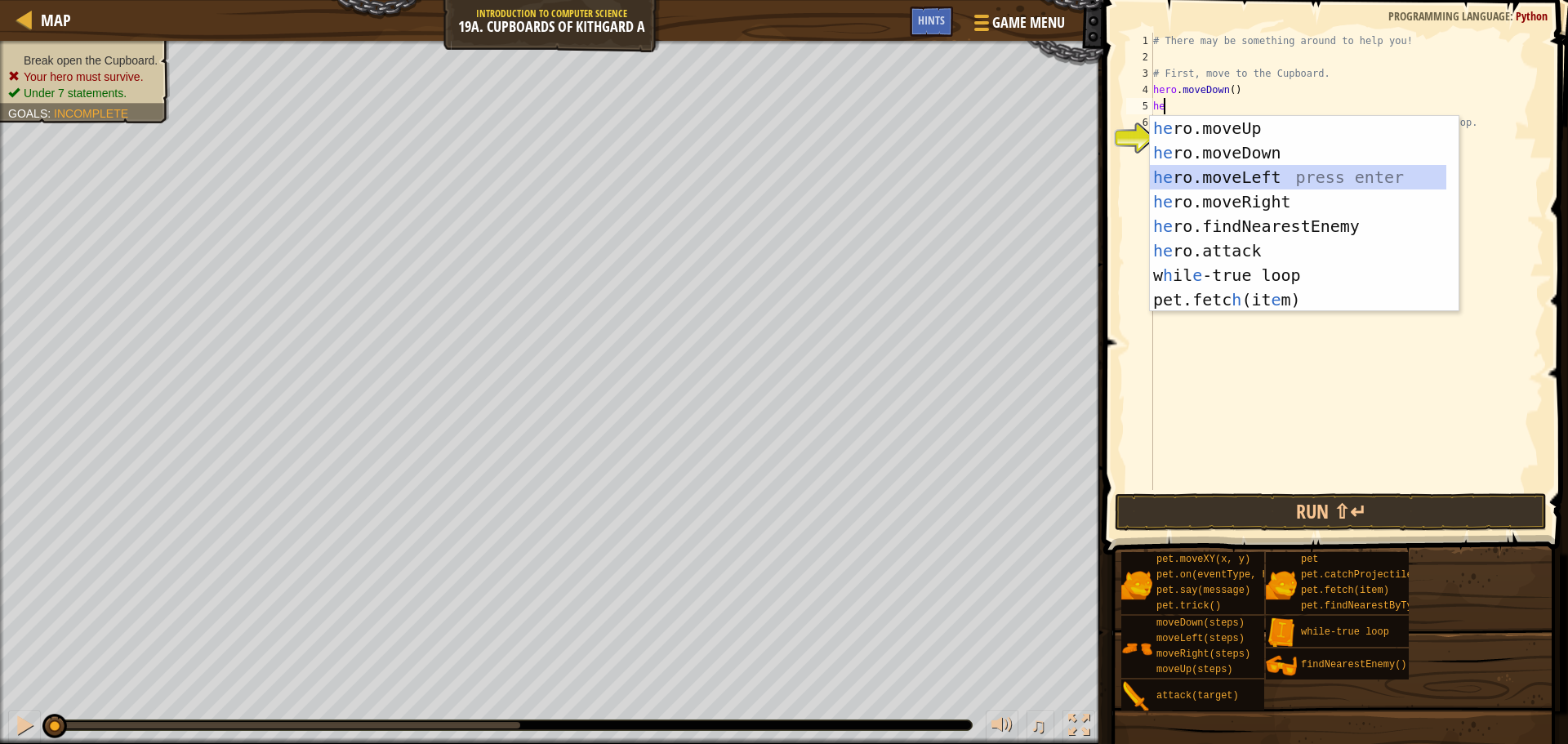
click at [1219, 175] on div "he ro.moveUp press enter he ro.moveDown press enter he ro.moveLeft press enter …" at bounding box center [1298, 238] width 297 height 245
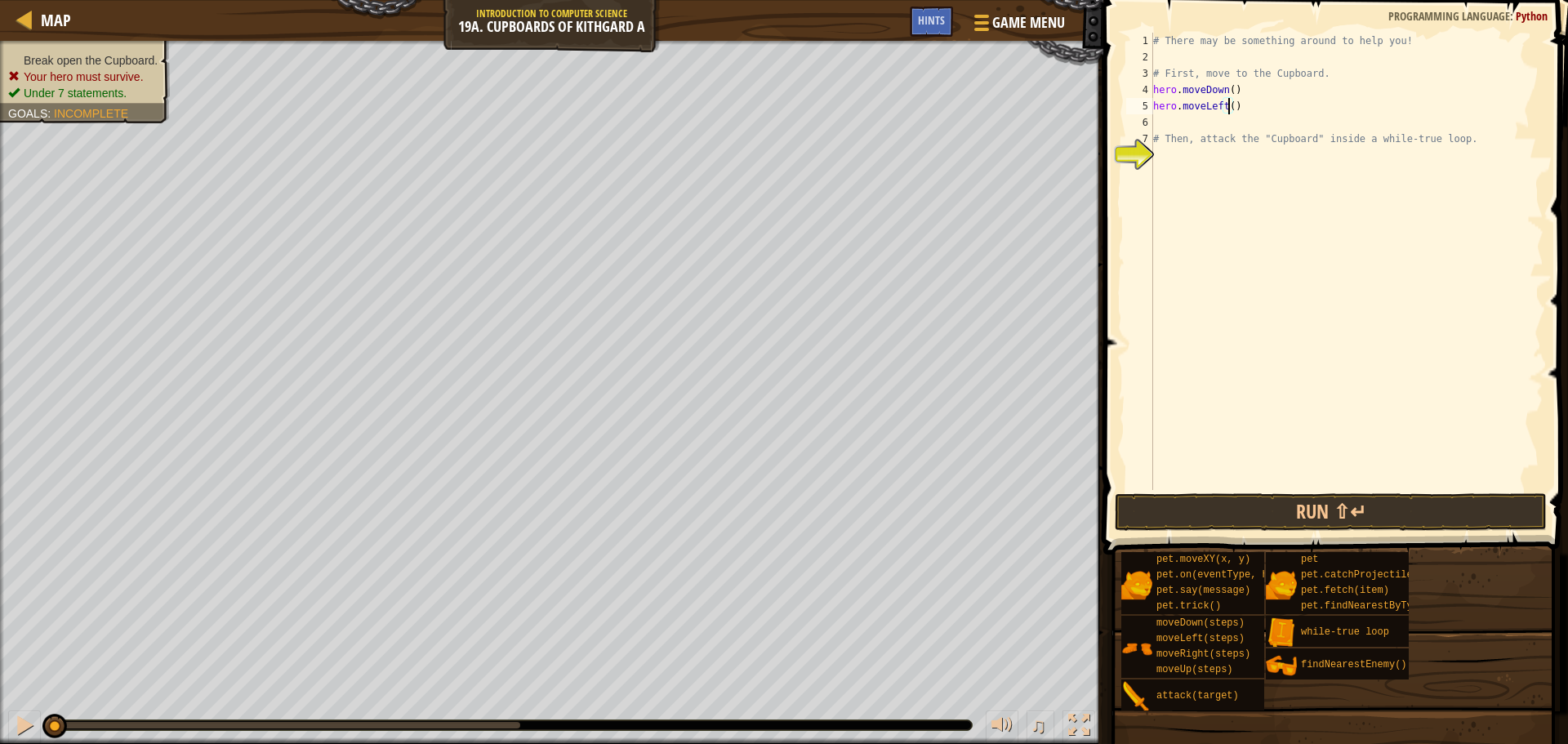
click at [1226, 107] on div "# There may be something around to help you! # First, move to the Cupboard. her…" at bounding box center [1347, 277] width 394 height 490
type textarea "hero.moveLeft(w)"
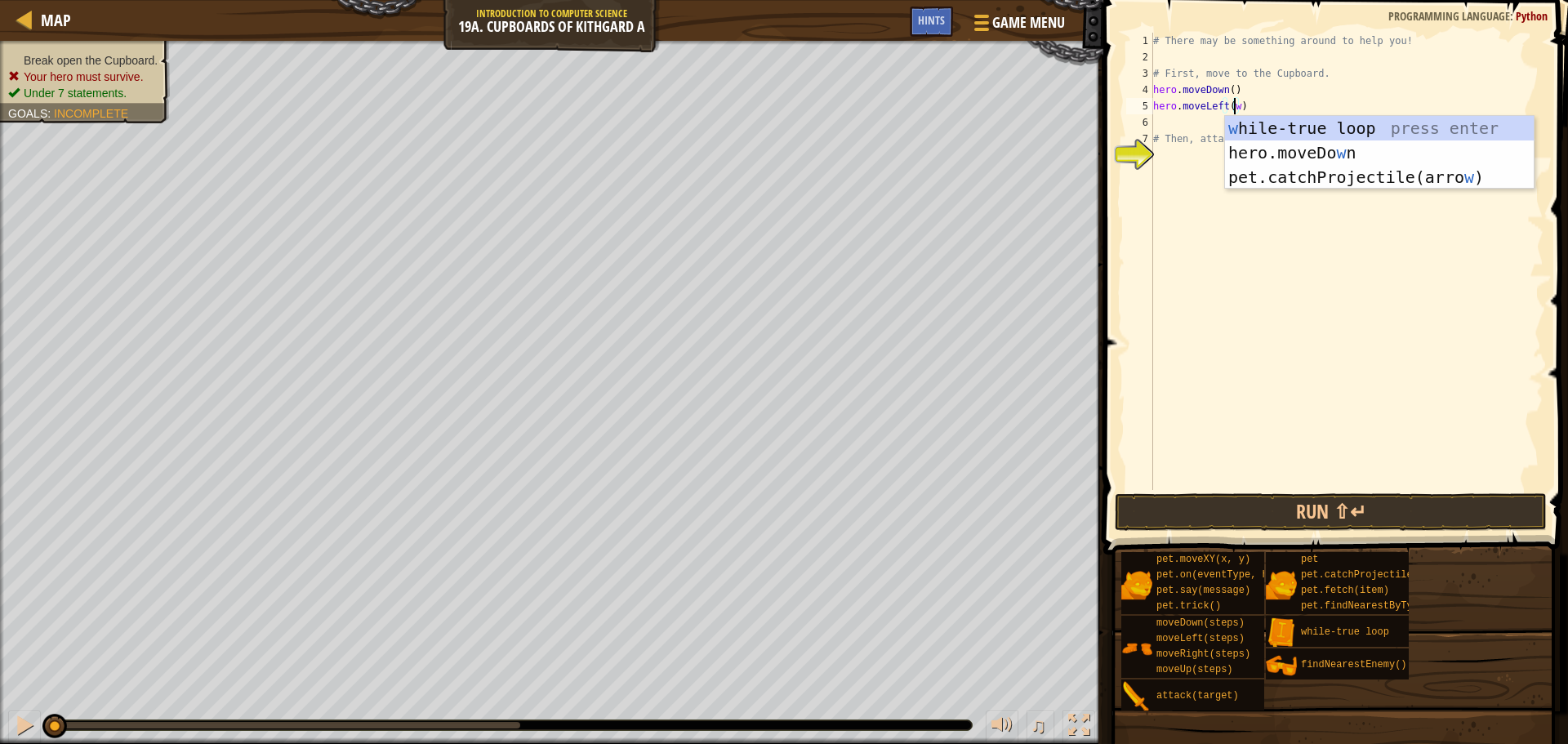
scroll to position [7, 6]
click at [1168, 122] on div "# There may be something around to help you! # First, move to the Cupboard. her…" at bounding box center [1347, 277] width 394 height 490
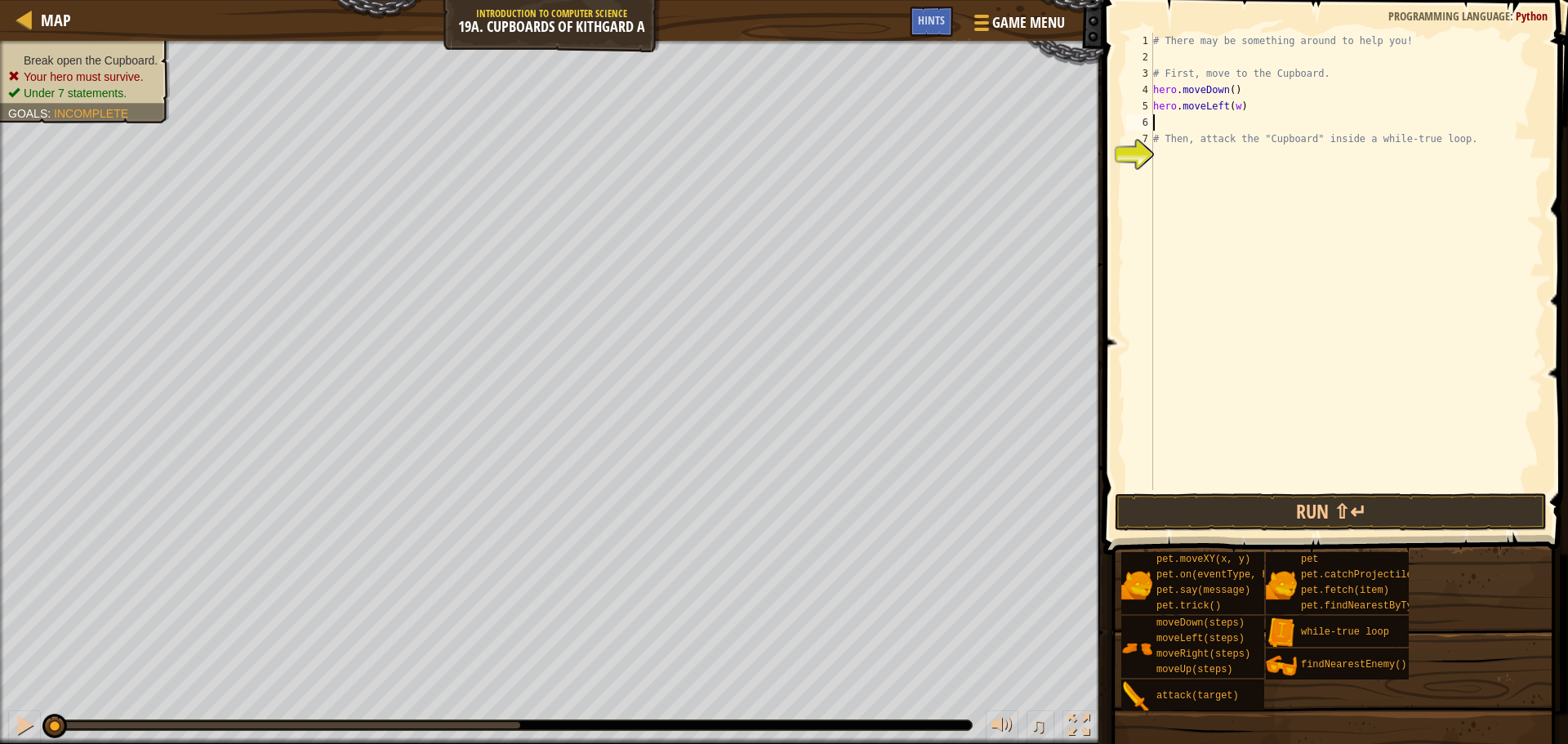
type textarea "he"
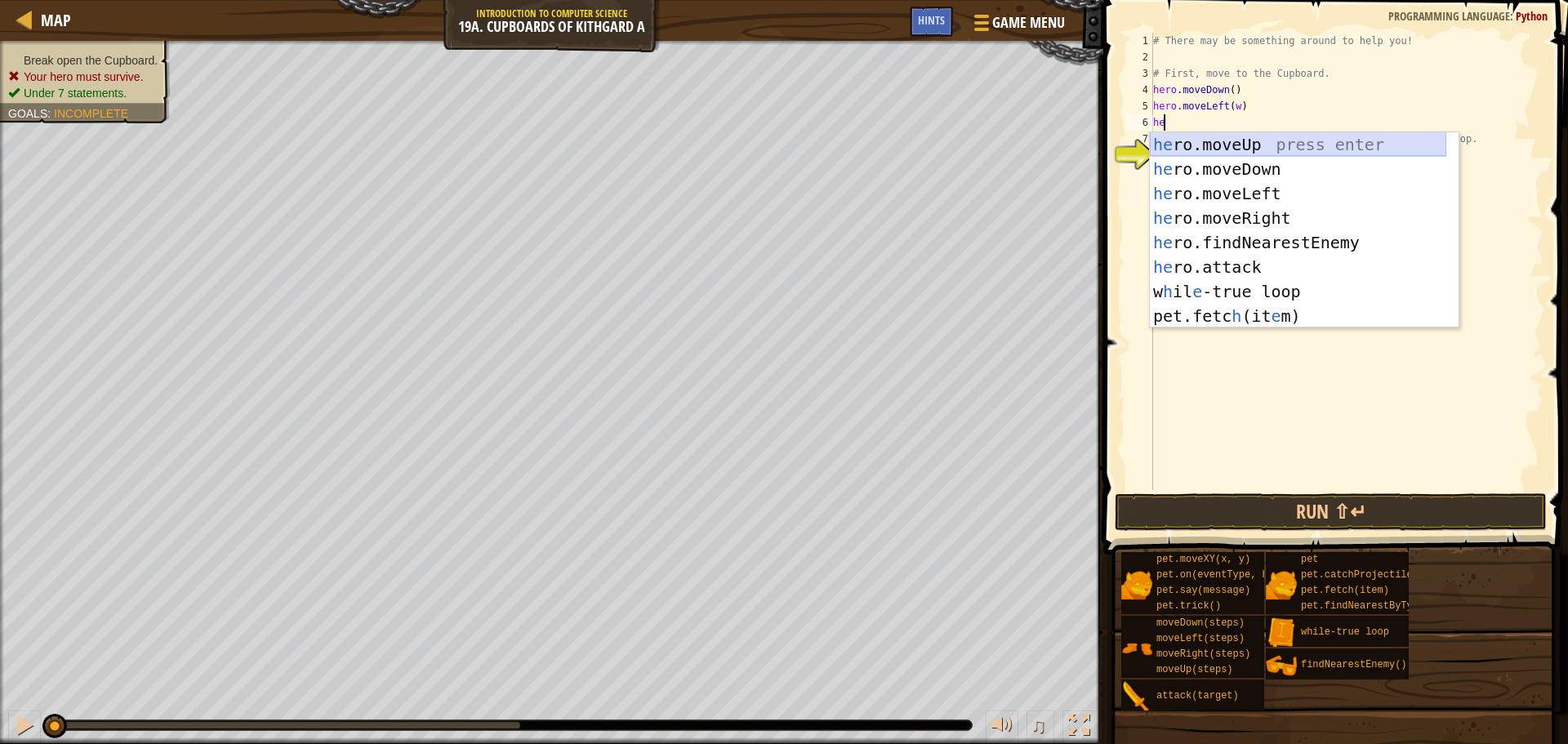
click at [1196, 141] on div "he ro.moveUp press enter he ro.moveDown press enter he ro.moveLeft press enter …" at bounding box center [1298, 254] width 297 height 245
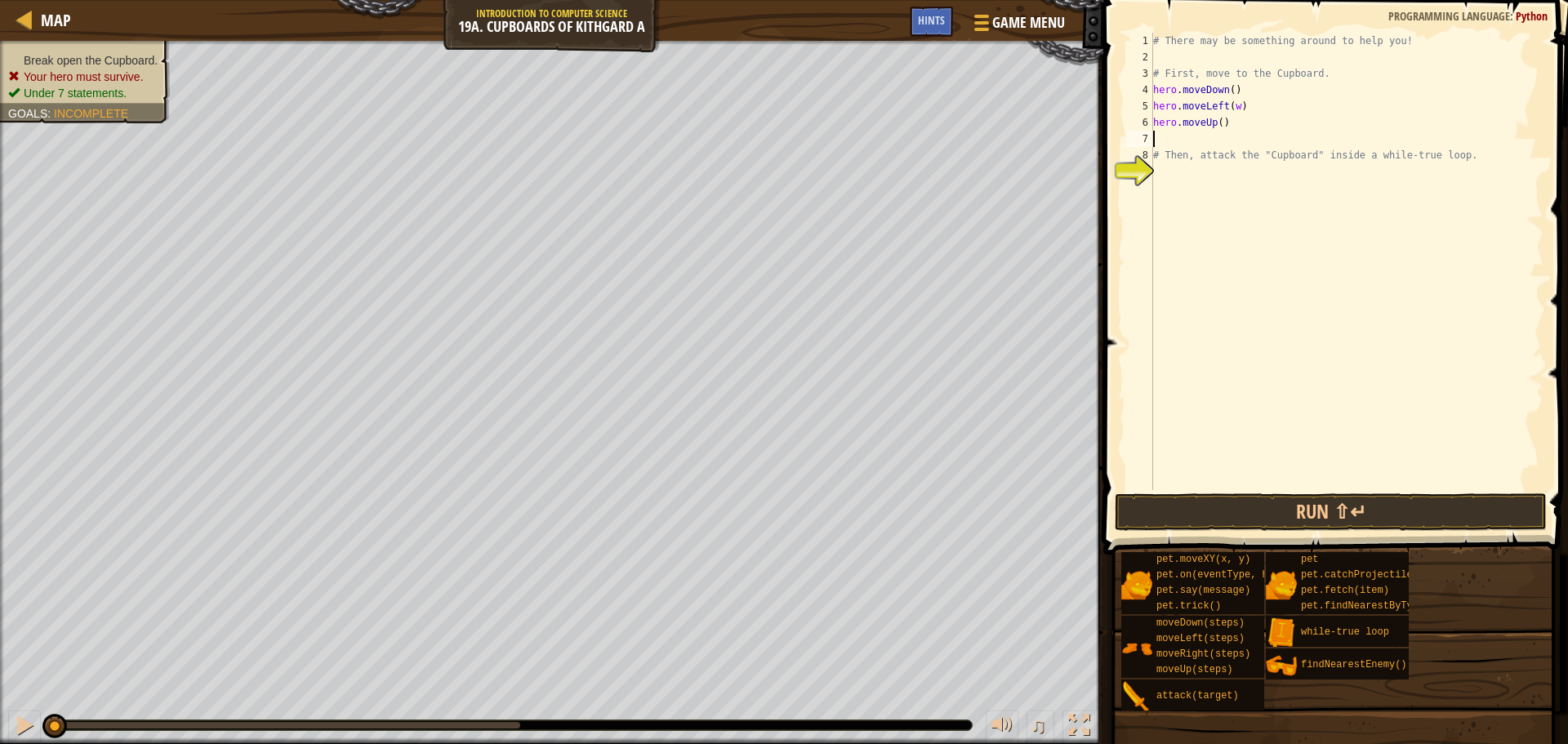
click at [1218, 120] on div "# There may be something around to help you! # First, move to the Cupboard. her…" at bounding box center [1347, 277] width 394 height 490
type textarea "hero.moveUp(2)"
click at [1168, 189] on div "# There may be something around to help you! # First, move to the Cupboard. her…" at bounding box center [1347, 277] width 394 height 490
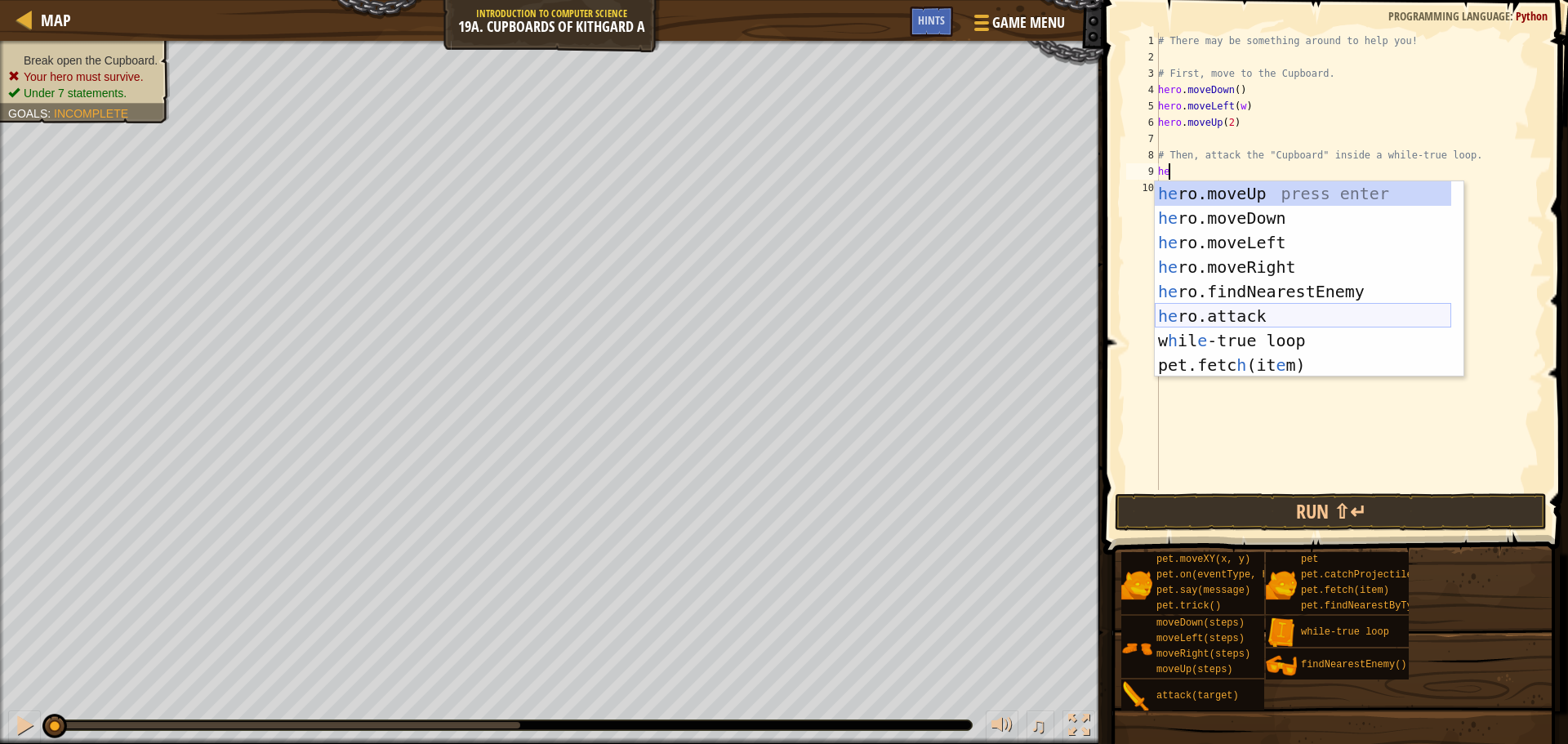
click at [1213, 306] on div "he ro.moveUp press enter he ro.moveDown press enter he ro.moveLeft press enter …" at bounding box center [1303, 303] width 297 height 245
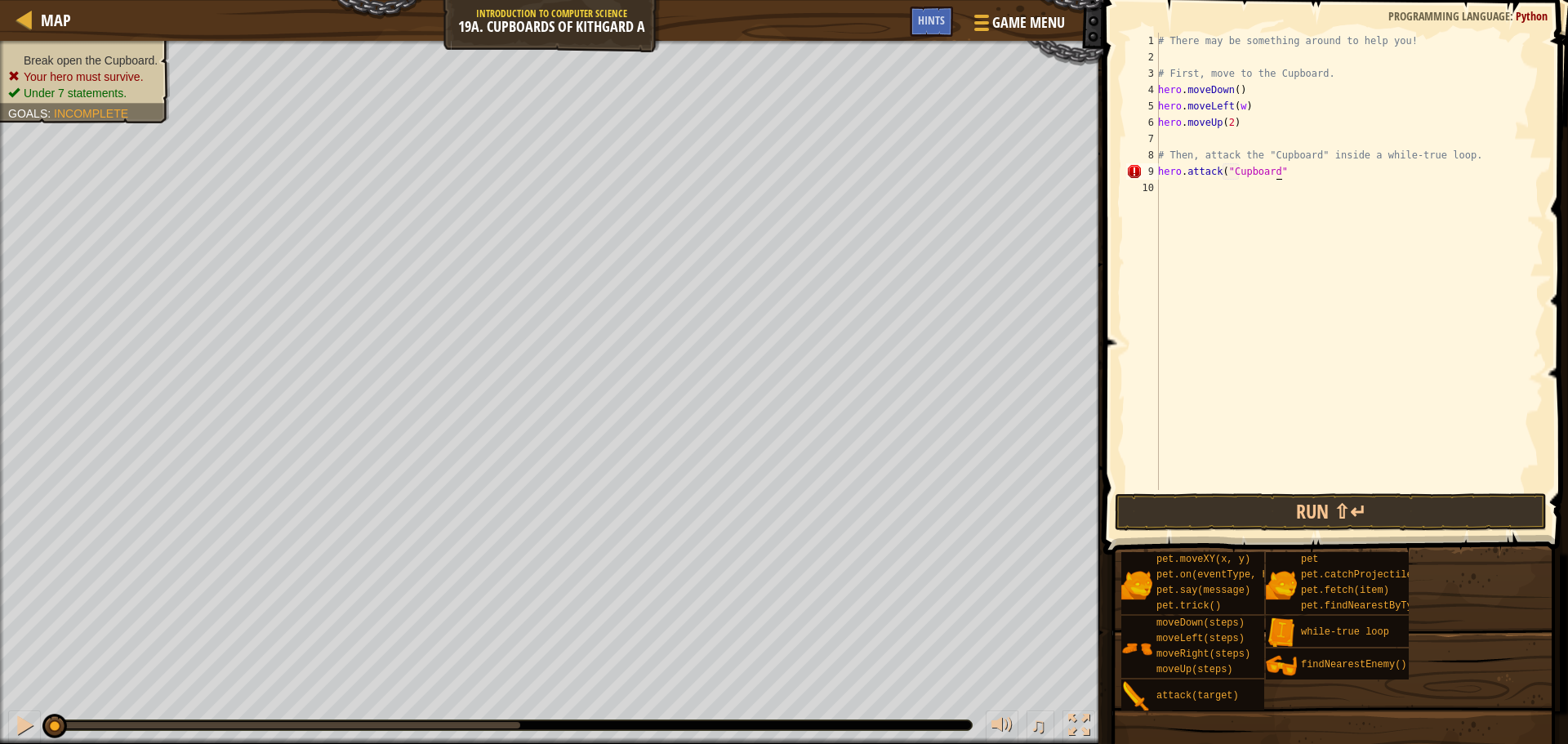
scroll to position [7, 10]
click at [1161, 170] on div "# There may be something around to help you! # First, move to the Cupboard. her…" at bounding box center [1348, 277] width 389 height 490
type textarea "hero.attack("Cupboard")"
click at [1159, 171] on div "# There may be something around to help you! # First, move to the Cupboard. her…" at bounding box center [1348, 277] width 389 height 490
click at [1176, 165] on div "# There may be something around to help you! # First, move to the Cupboard. her…" at bounding box center [1348, 277] width 389 height 490
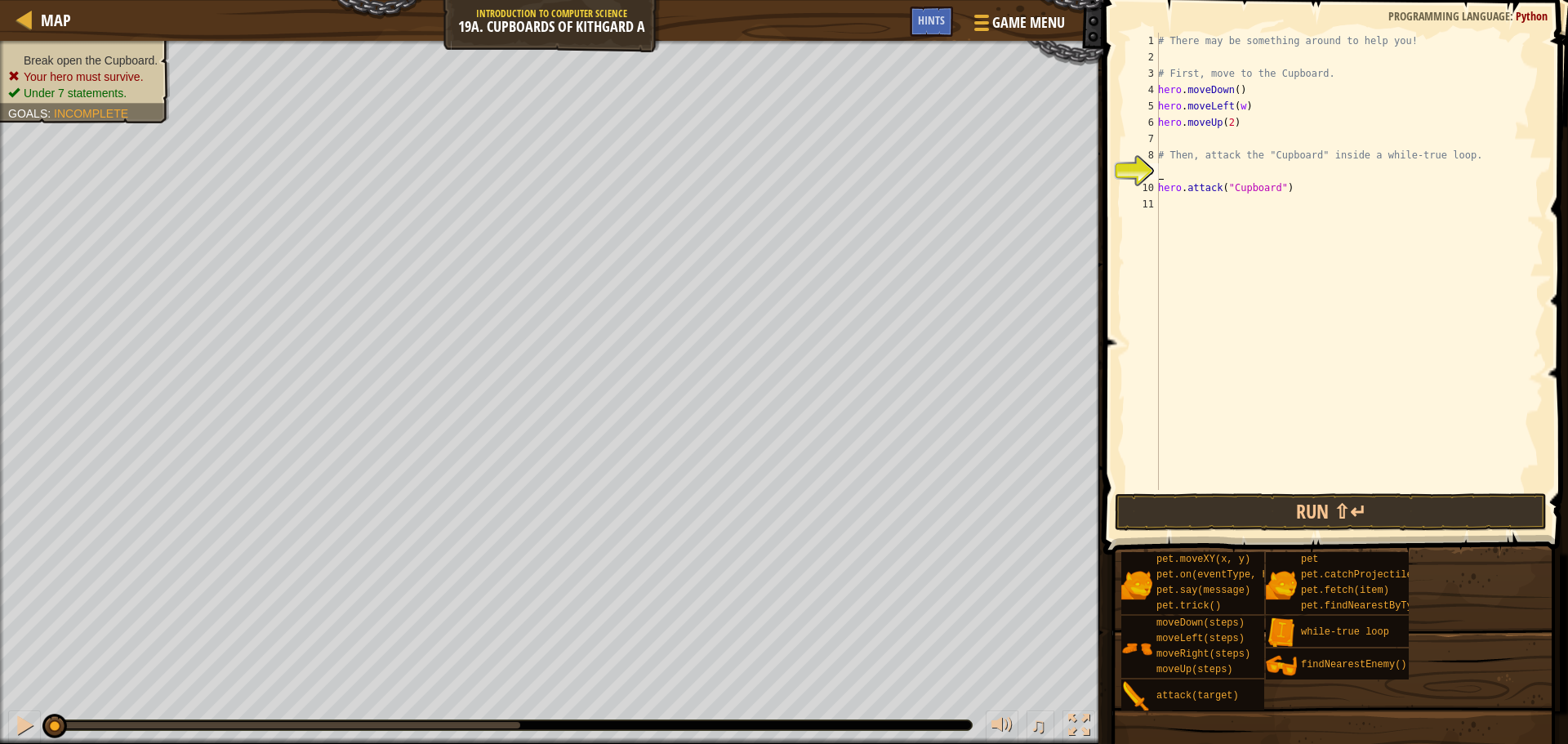
scroll to position [7, 0]
type textarea "w"
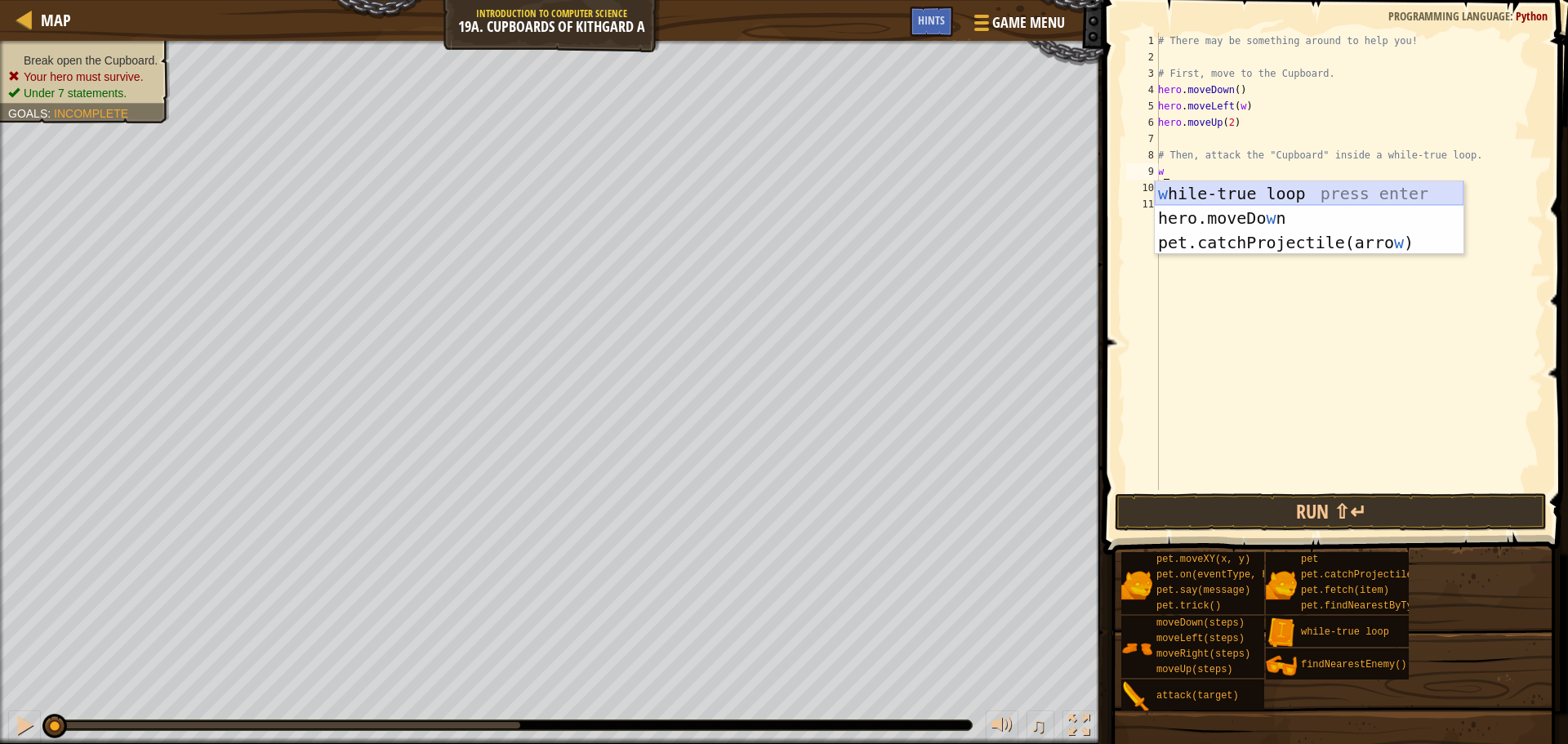
click at [1187, 187] on div "w [PERSON_NAME]-true loop press enter hero.moveDo w n press enter pet.catchProj…" at bounding box center [1309, 242] width 309 height 122
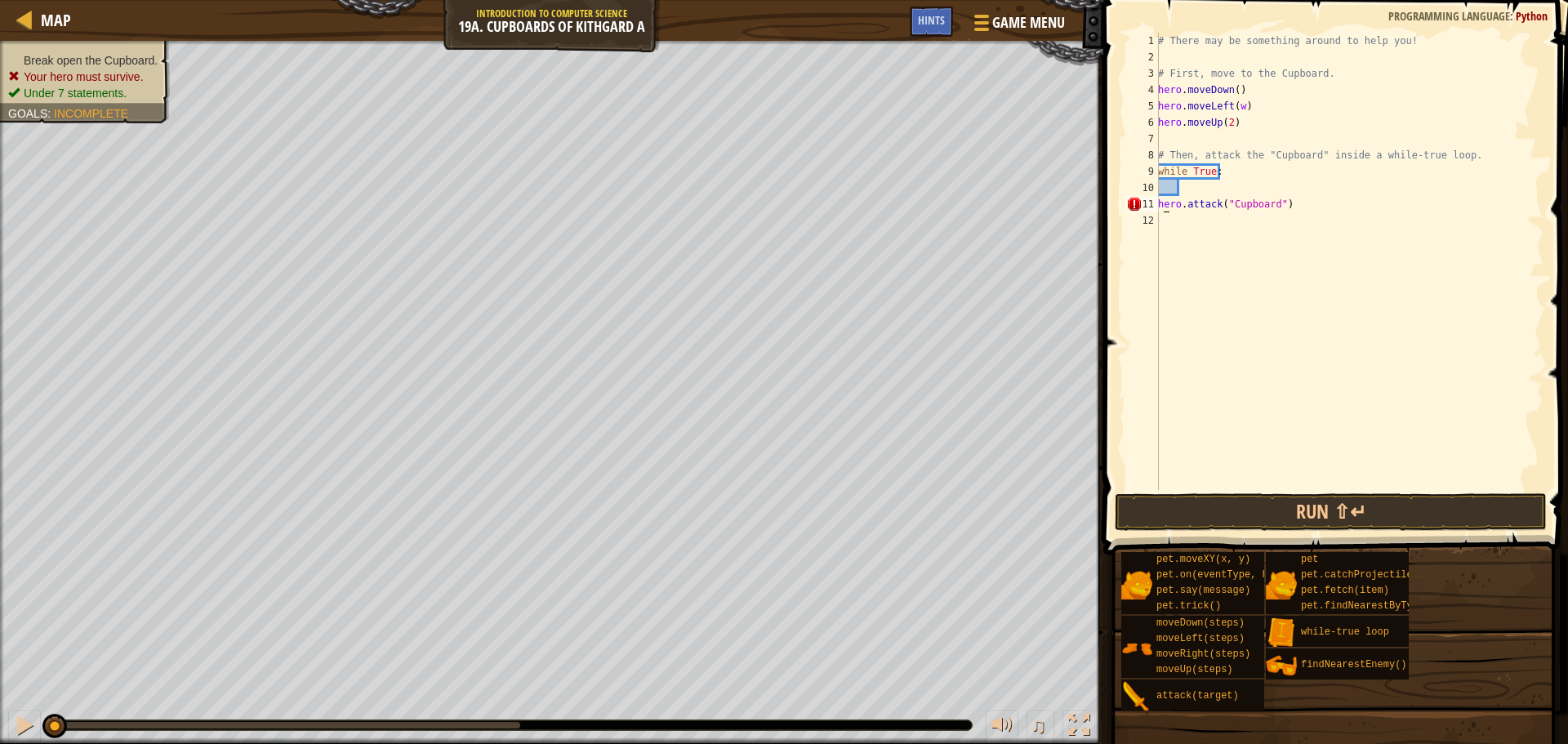
click at [1162, 199] on div "# There may be something around to help you! # First, move to the Cupboard. her…" at bounding box center [1348, 277] width 389 height 490
click at [1160, 203] on div "# There may be something around to help you! # First, move to the Cupboard. her…" at bounding box center [1348, 277] width 389 height 490
click at [1156, 202] on div "11" at bounding box center [1143, 204] width 33 height 17
drag, startPoint x: 1160, startPoint y: 206, endPoint x: 1195, endPoint y: 208, distance: 35.1
click at [1195, 208] on div "# There may be something around to help you! # First, move to the Cupboard. her…" at bounding box center [1348, 277] width 389 height 490
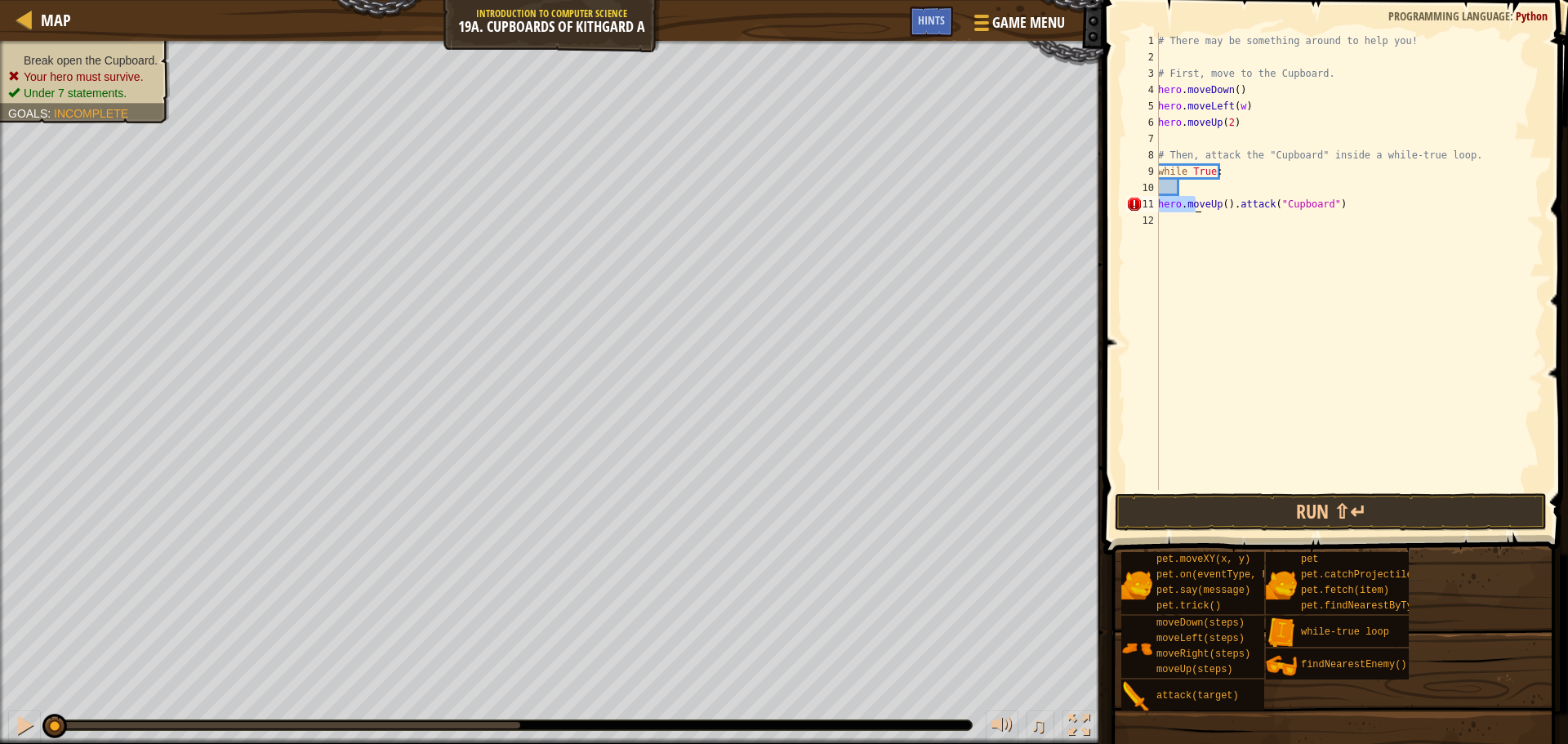
click at [1188, 203] on div "# There may be something around to help you! # First, move to the Cupboard. her…" at bounding box center [1348, 277] width 389 height 490
drag, startPoint x: 1185, startPoint y: 207, endPoint x: 1233, endPoint y: 197, distance: 49.0
click at [1233, 197] on div "# There may be something around to help you! # First, move to the Cupboard. her…" at bounding box center [1348, 277] width 389 height 490
click at [1159, 204] on div "# There may be something around to help you! # First, move to the Cupboard. her…" at bounding box center [1348, 277] width 389 height 490
click at [1179, 205] on div "# There may be something around to help you! # First, move to the Cupboard. her…" at bounding box center [1348, 277] width 389 height 490
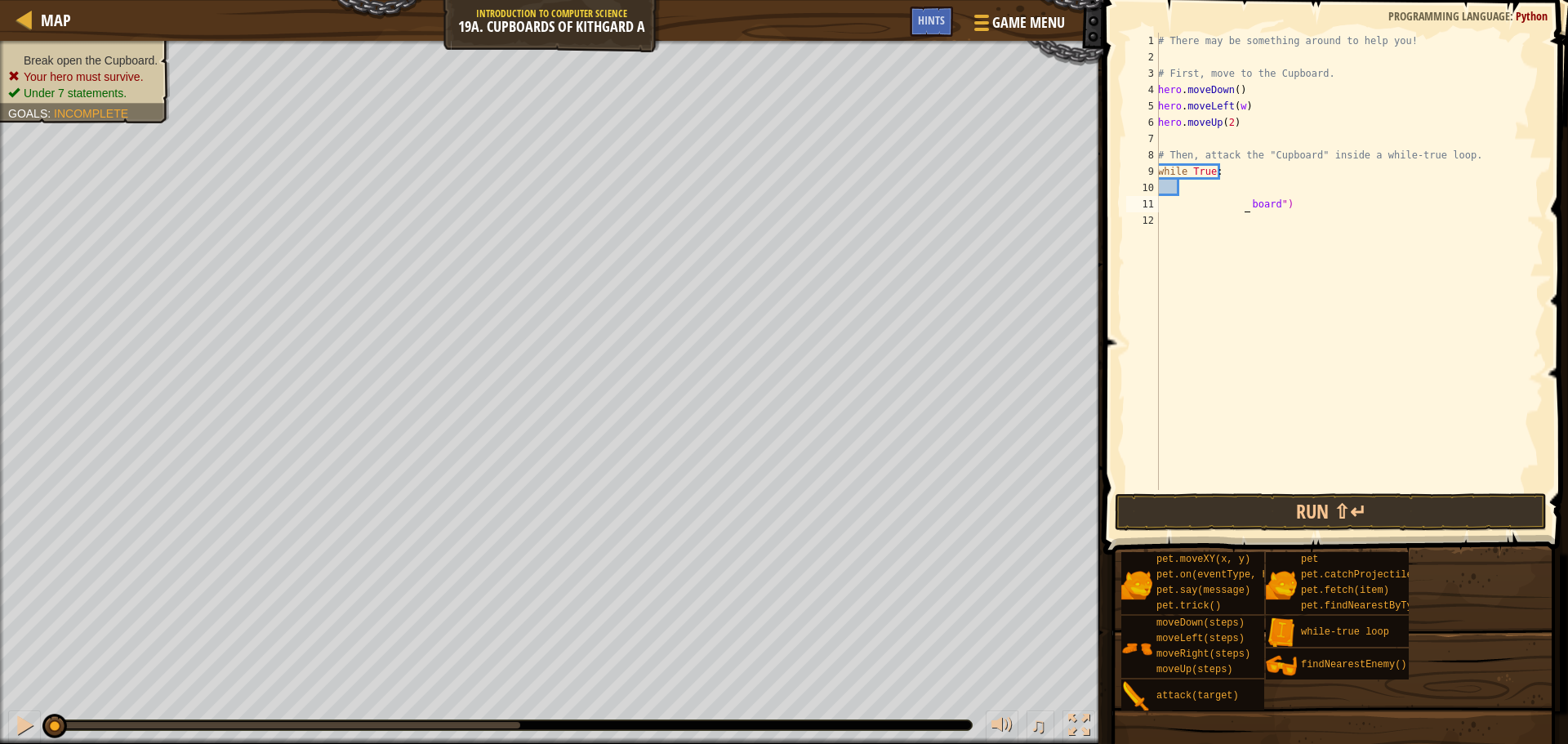
type textarea "d")"
click at [1186, 192] on div "# There may be something around to help you! # First, move to the Cupboard. her…" at bounding box center [1348, 277] width 389 height 490
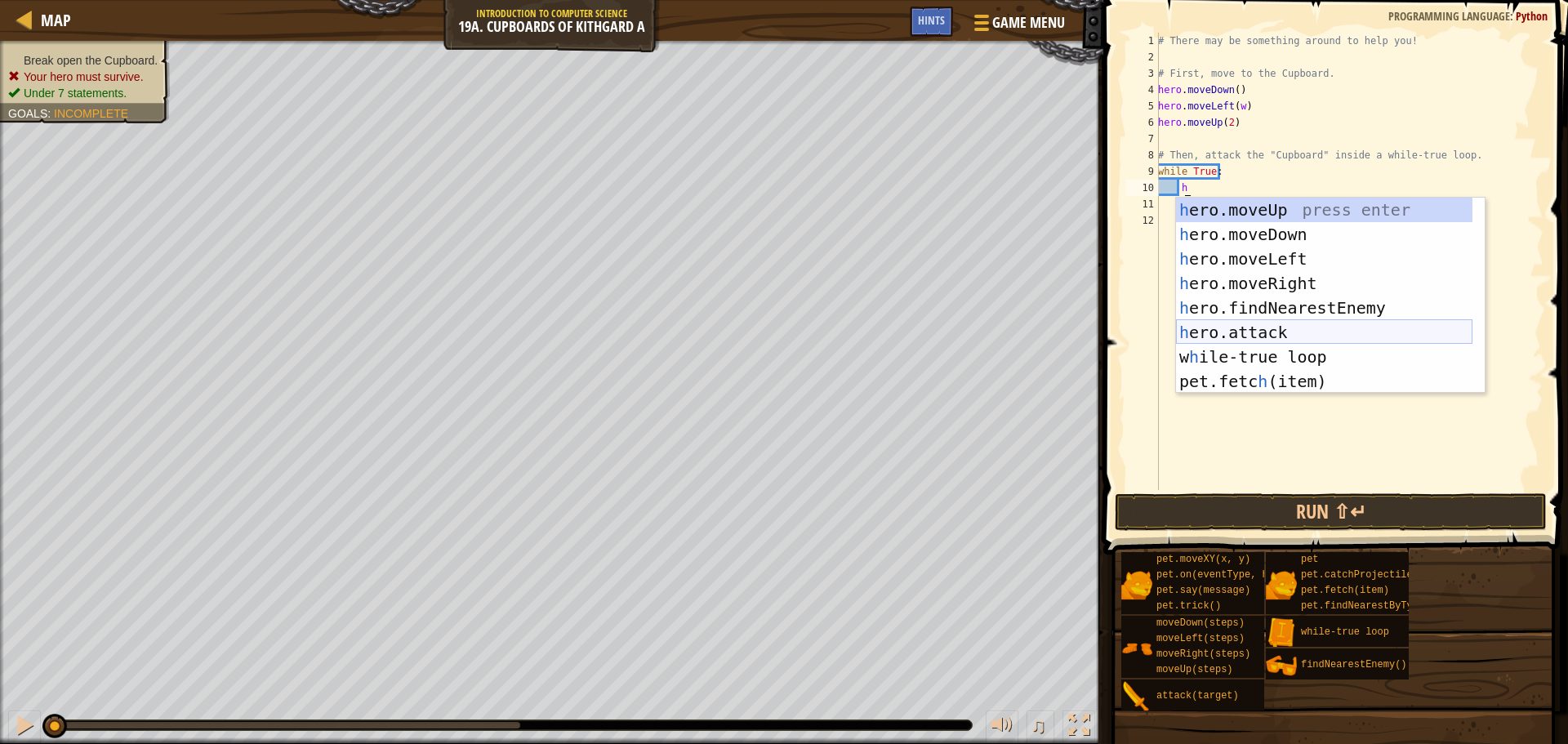
click at [1248, 330] on div "h ero.moveUp press enter h ero.moveDown press enter h ero.moveLeft press enter …" at bounding box center [1324, 320] width 297 height 245
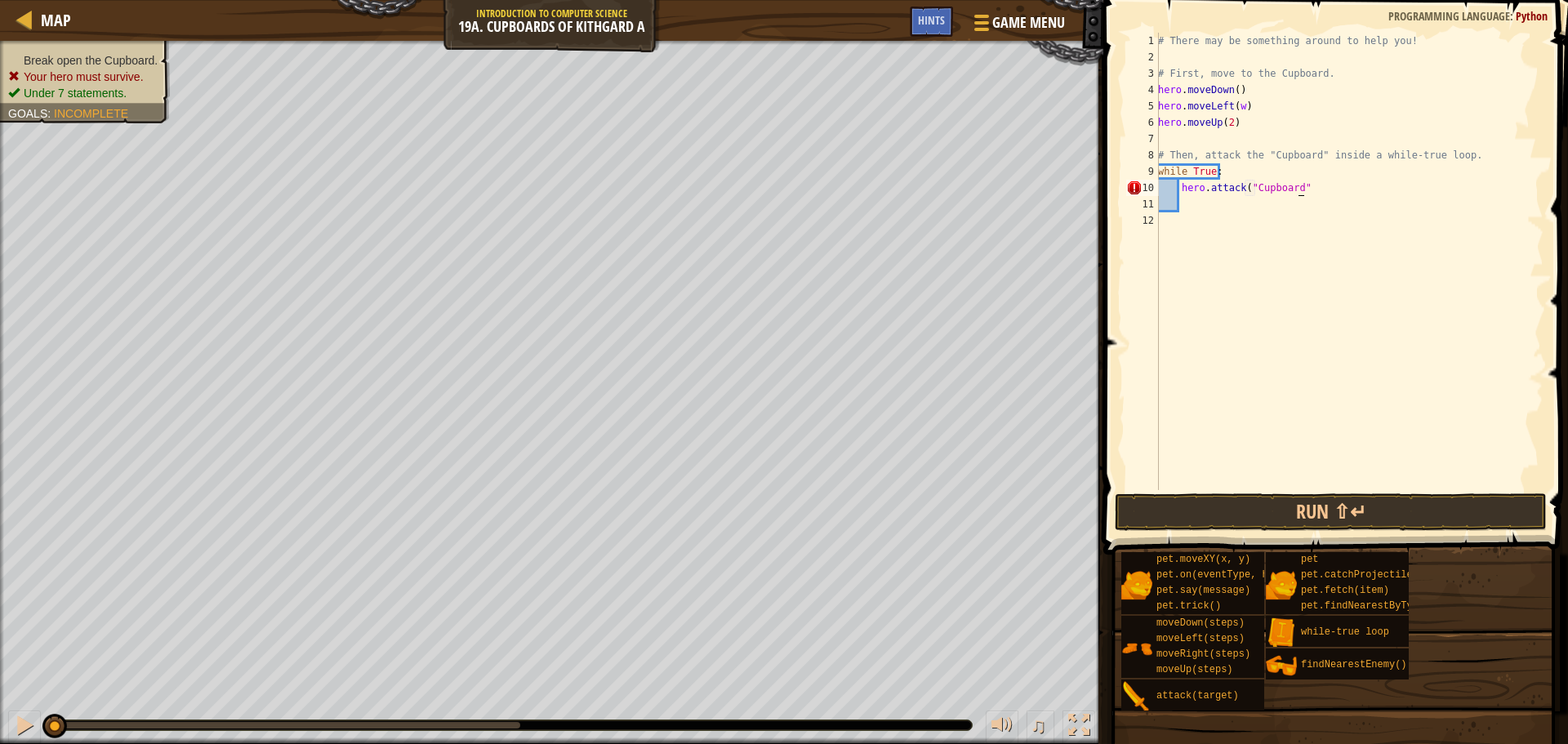
scroll to position [7, 11]
click at [1333, 519] on button "Run ⇧↵" at bounding box center [1331, 512] width 432 height 38
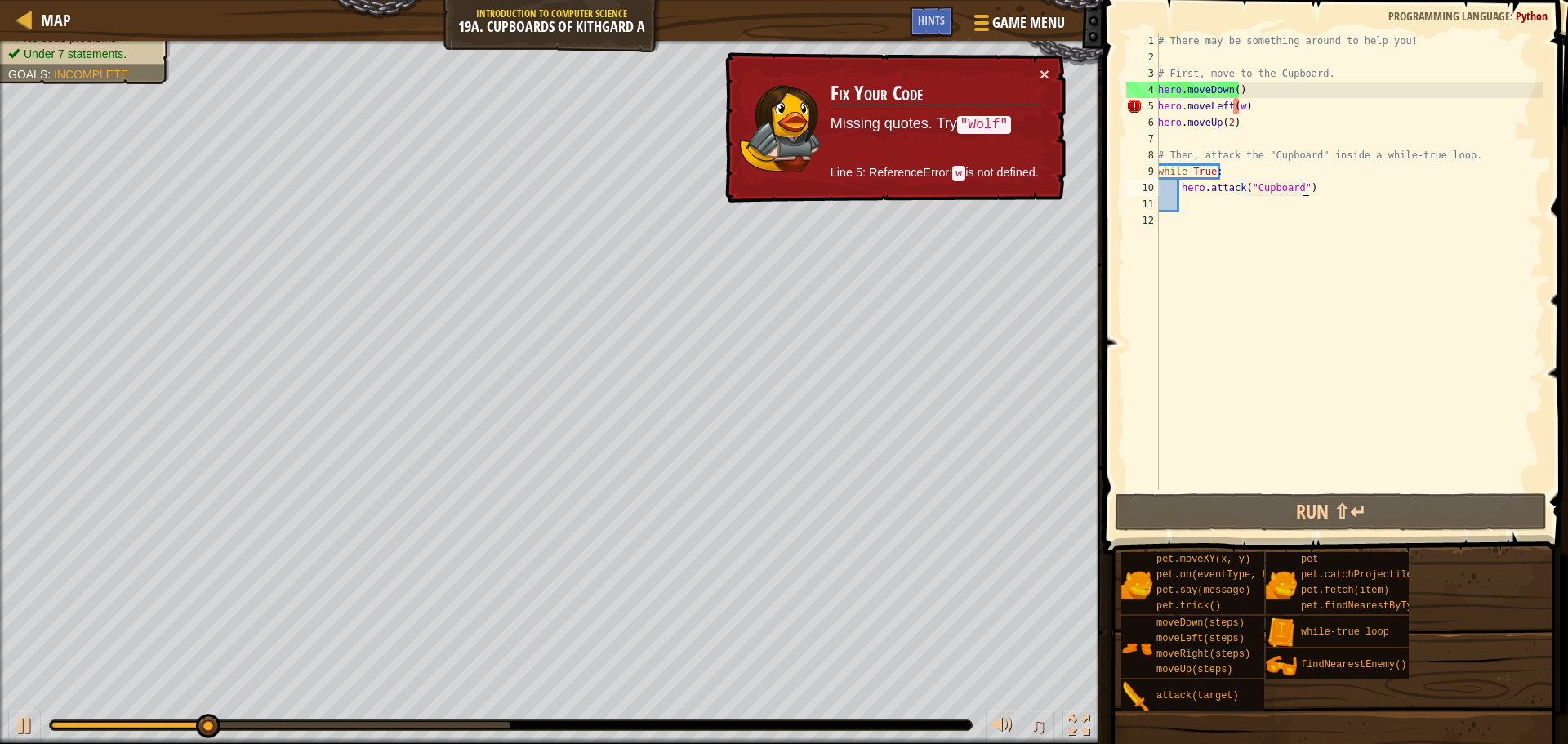
click at [1236, 113] on div "# There may be something around to help you! # First, move to the Cupboard. her…" at bounding box center [1348, 277] width 389 height 490
click at [1244, 107] on div "# There may be something around to help you! # First, move to the Cupboard. her…" at bounding box center [1348, 277] width 389 height 490
click at [1234, 109] on div "# There may be something around to help you! # First, move to the Cupboard. her…" at bounding box center [1348, 277] width 389 height 490
click at [1236, 107] on div "# There may be something around to help you! # First, move to the Cupboard. her…" at bounding box center [1348, 277] width 389 height 490
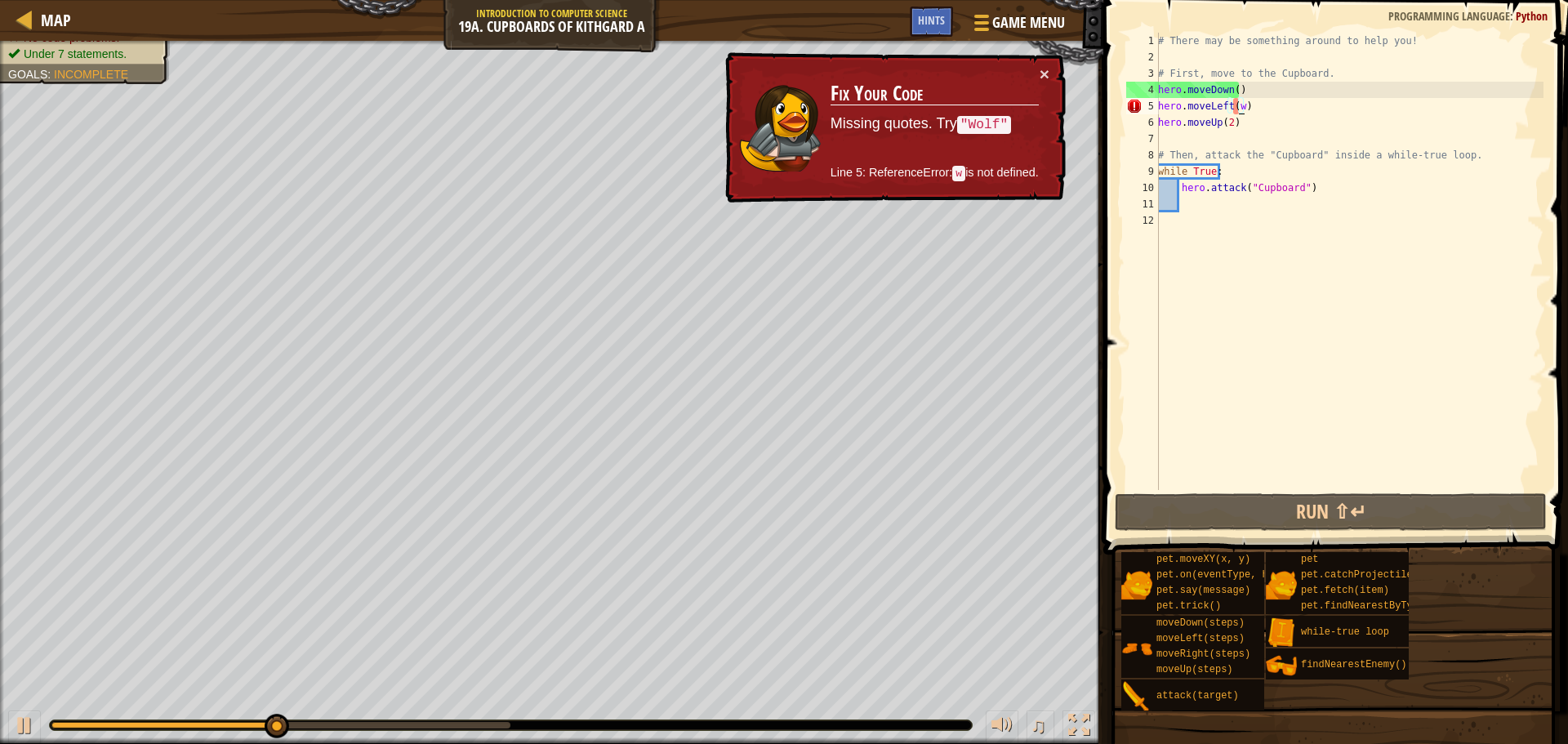
scroll to position [7, 6]
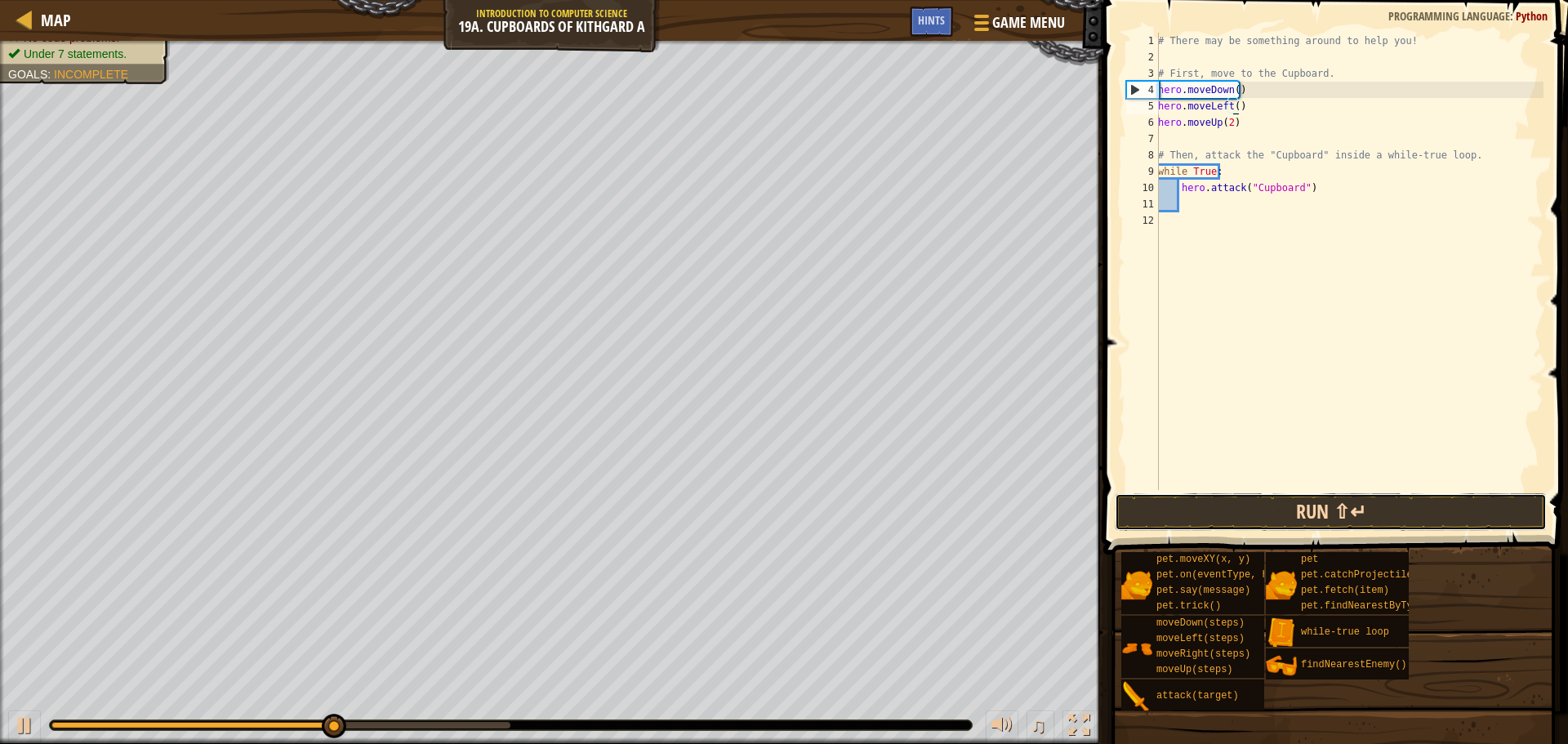
click at [1310, 513] on button "Run ⇧↵" at bounding box center [1331, 512] width 432 height 38
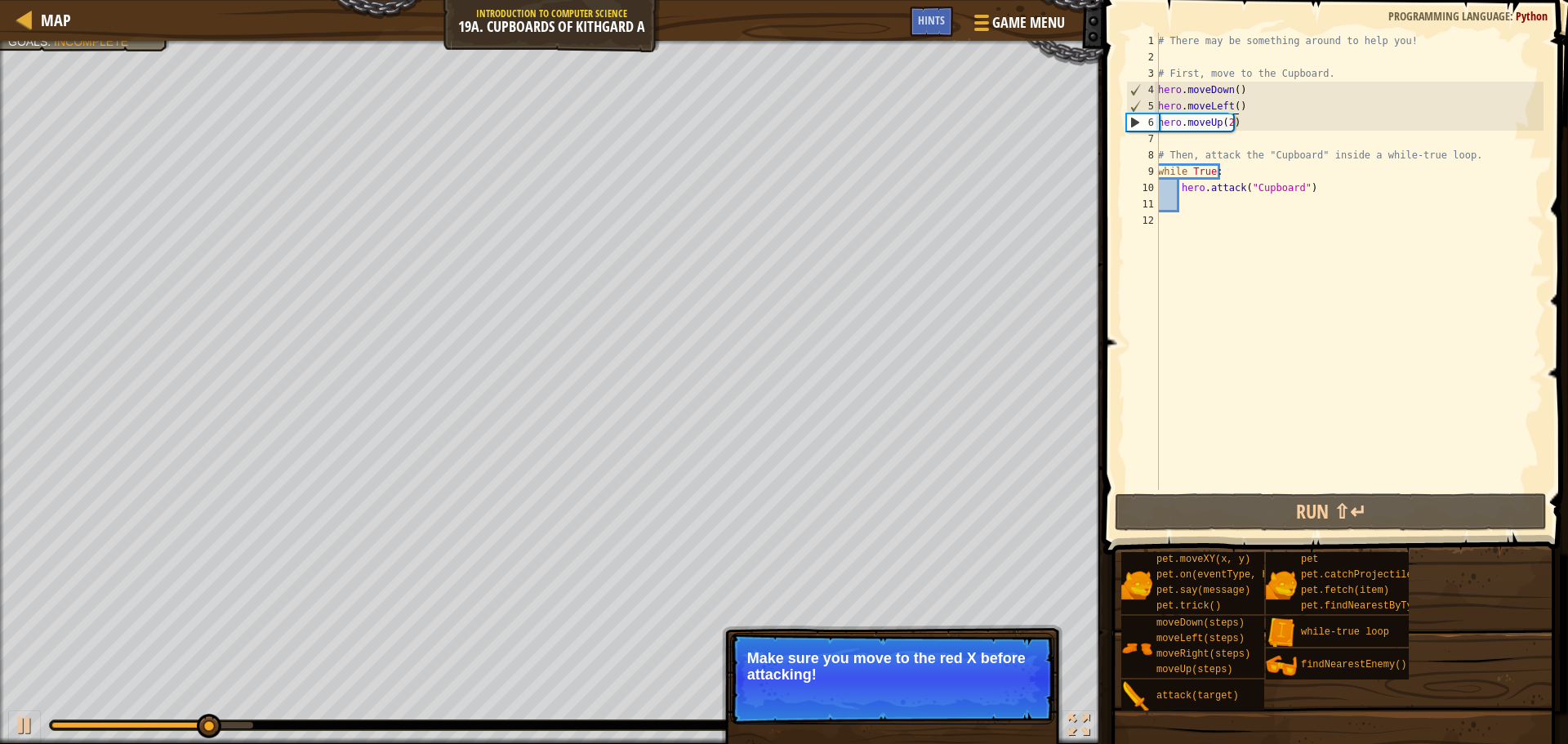
click at [1235, 105] on div "# There may be something around to help you! # First, move to the Cupboard. her…" at bounding box center [1348, 277] width 389 height 490
click at [1231, 105] on div "# There may be something around to help you! # First, move to the Cupboard. her…" at bounding box center [1348, 277] width 389 height 490
click at [1232, 106] on div "# There may be something around to help you! # First, move to the Cupboard. her…" at bounding box center [1348, 277] width 389 height 490
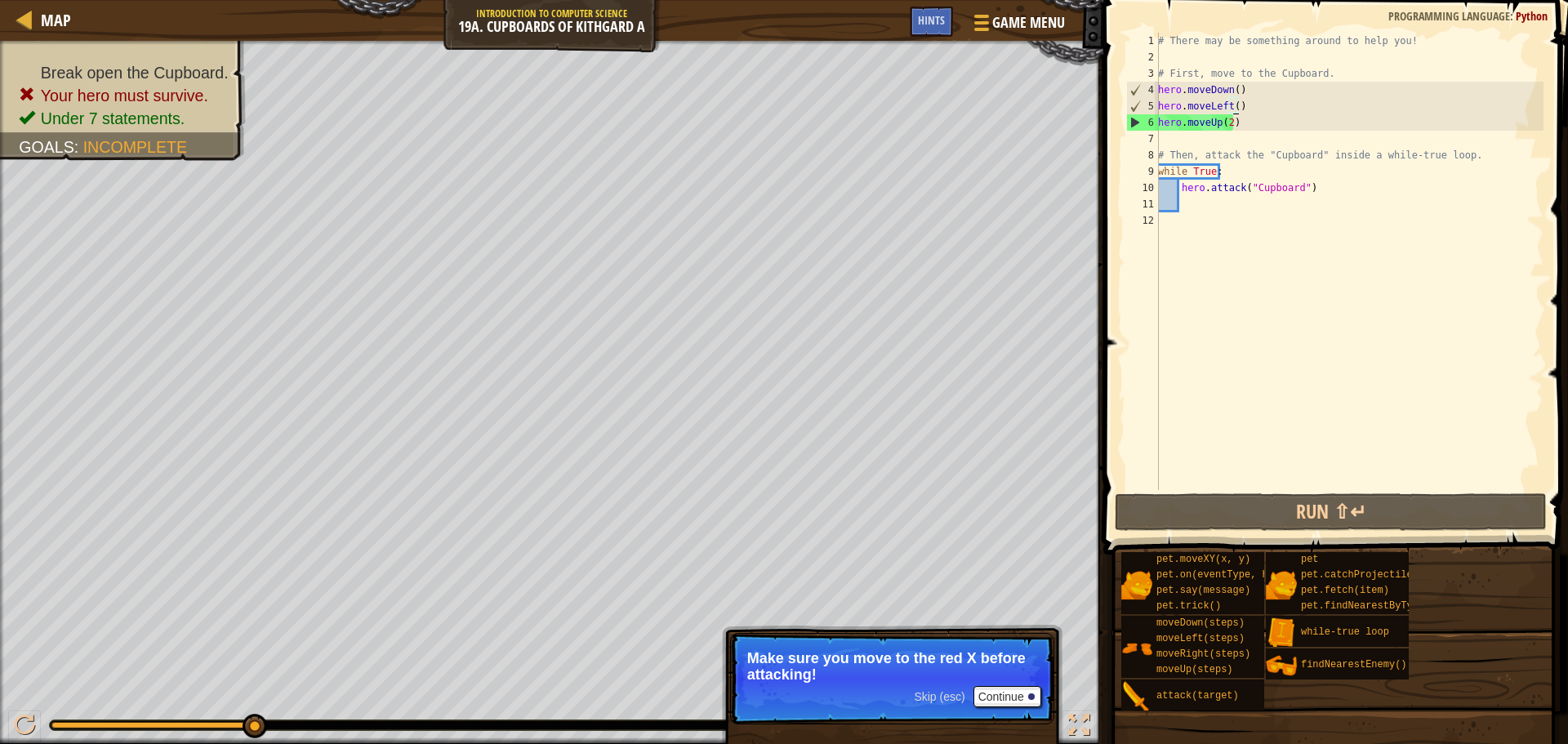
click at [1234, 101] on div "# There may be something around to help you! # First, move to the Cupboard. her…" at bounding box center [1348, 277] width 389 height 490
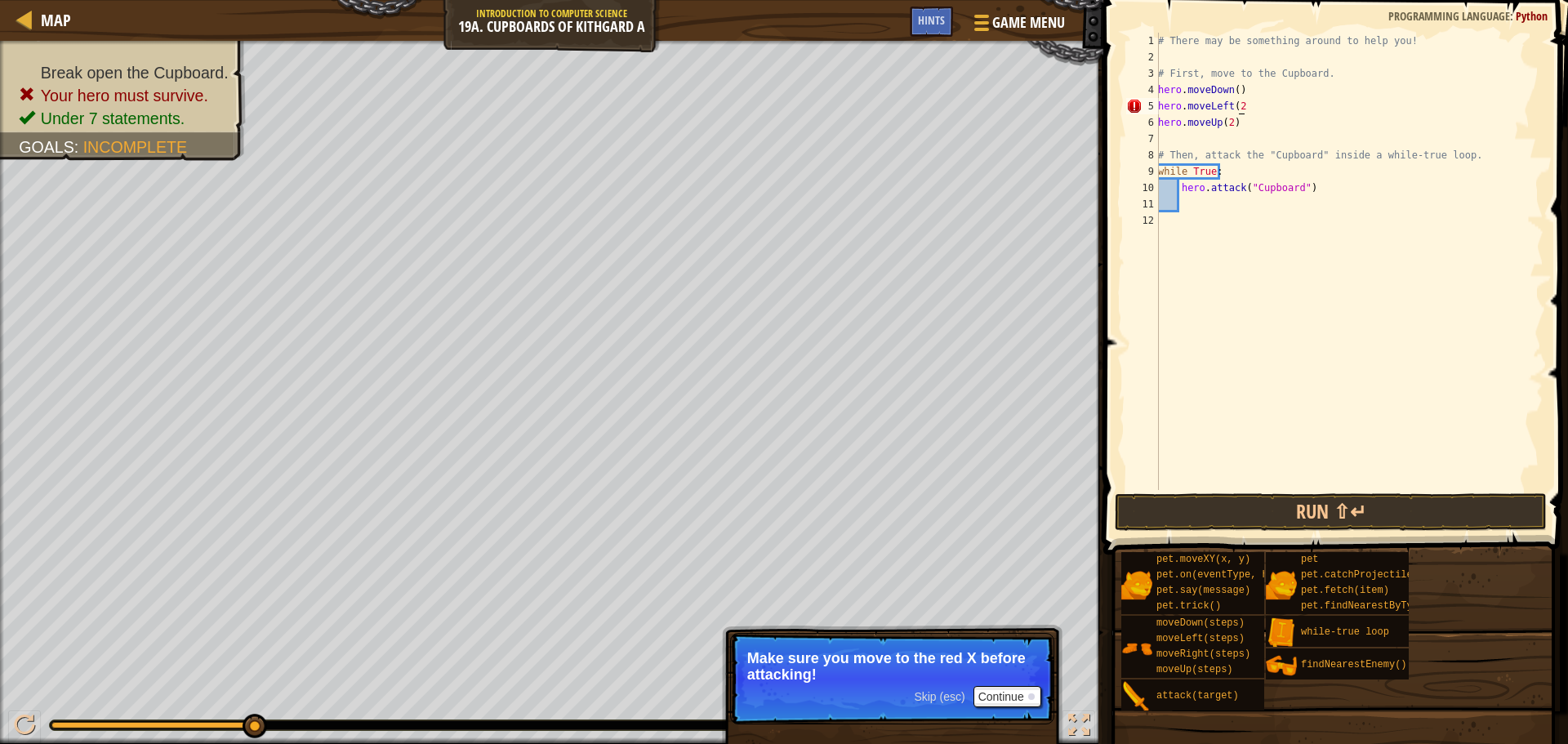
scroll to position [7, 6]
click at [1306, 499] on button "Run ⇧↵" at bounding box center [1331, 512] width 432 height 38
type textarea "hero.moveLeft(2)"
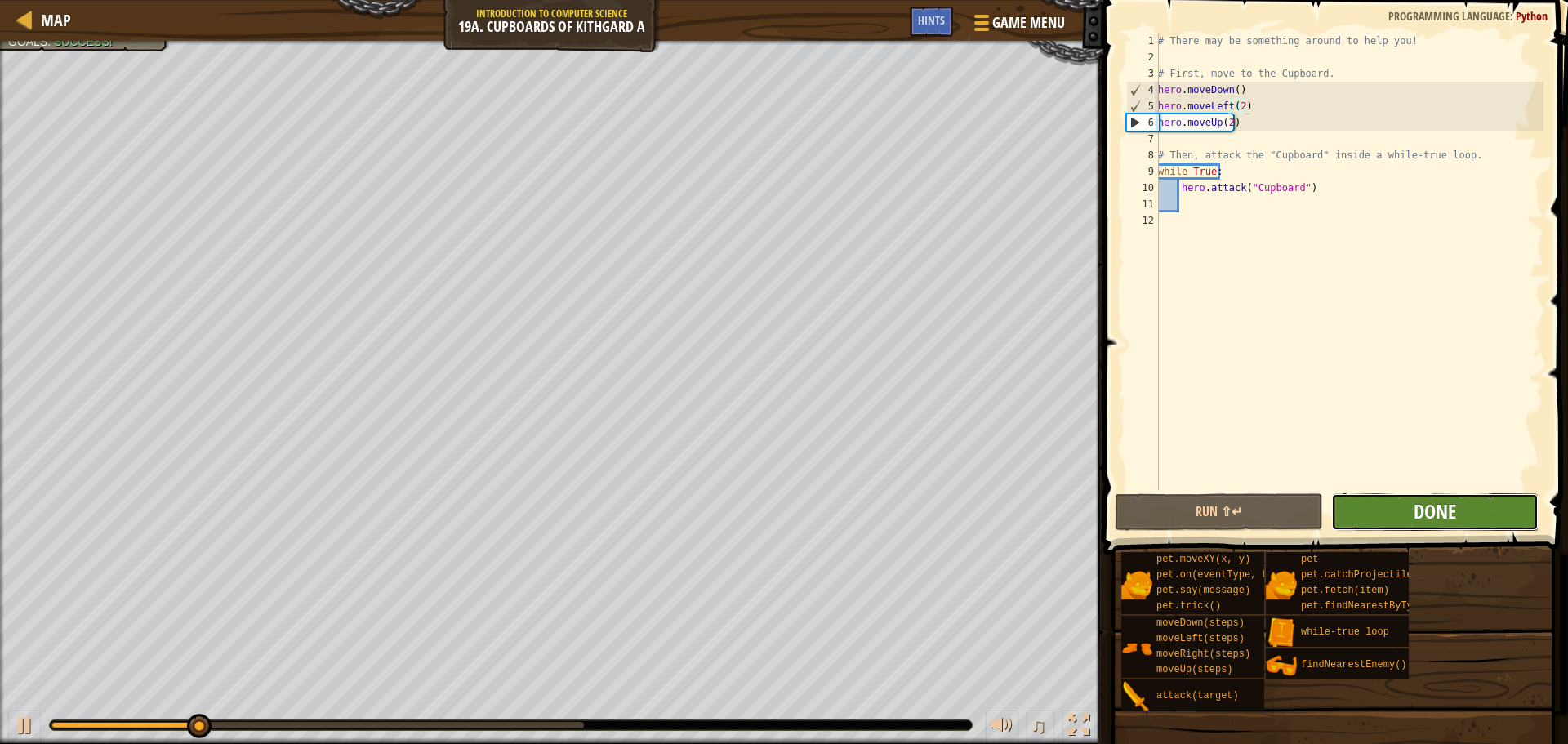
click at [1442, 504] on span "Done" at bounding box center [1435, 511] width 42 height 26
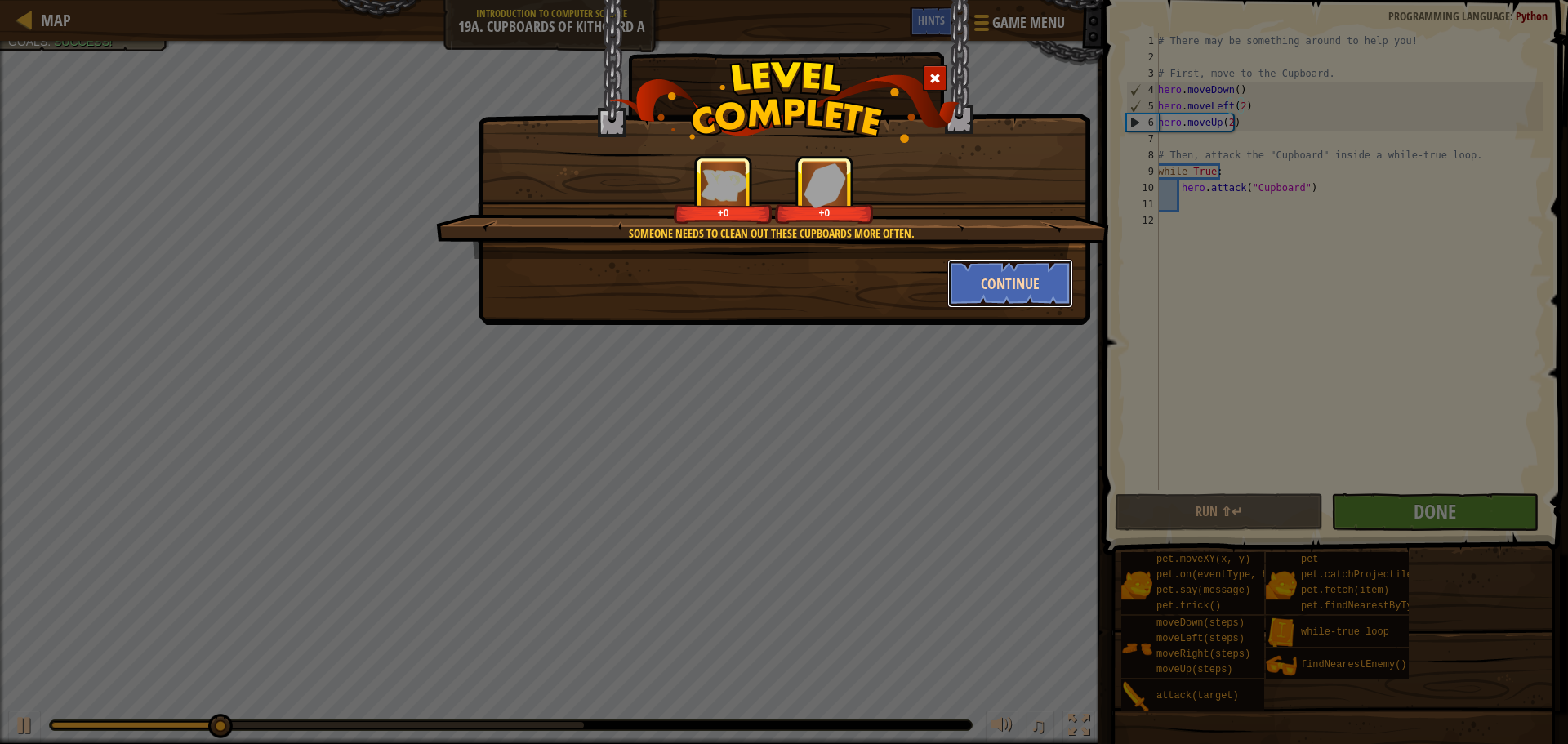
click at [1006, 288] on button "Continue" at bounding box center [1010, 283] width 127 height 49
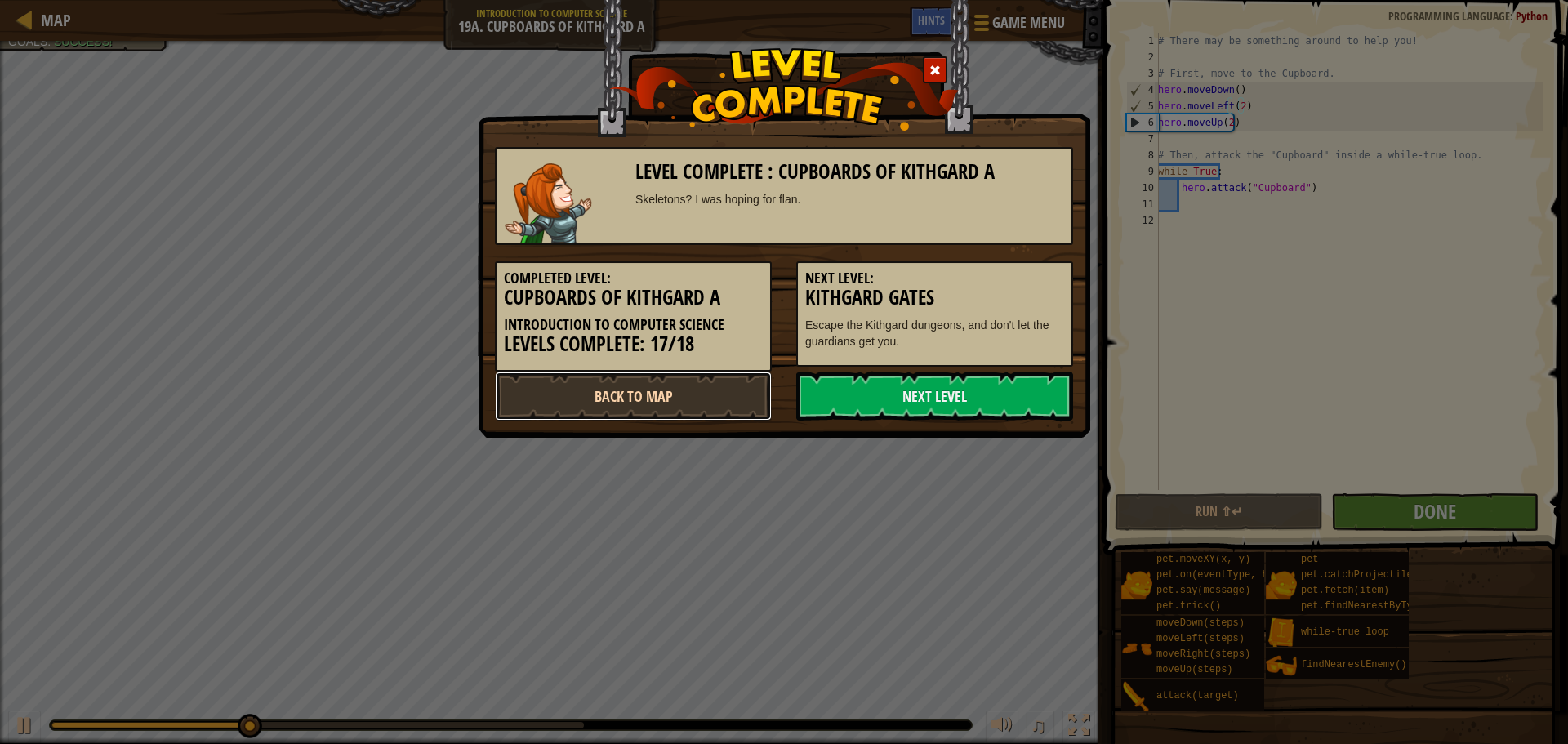
click at [640, 398] on link "Back to Map" at bounding box center [633, 396] width 276 height 49
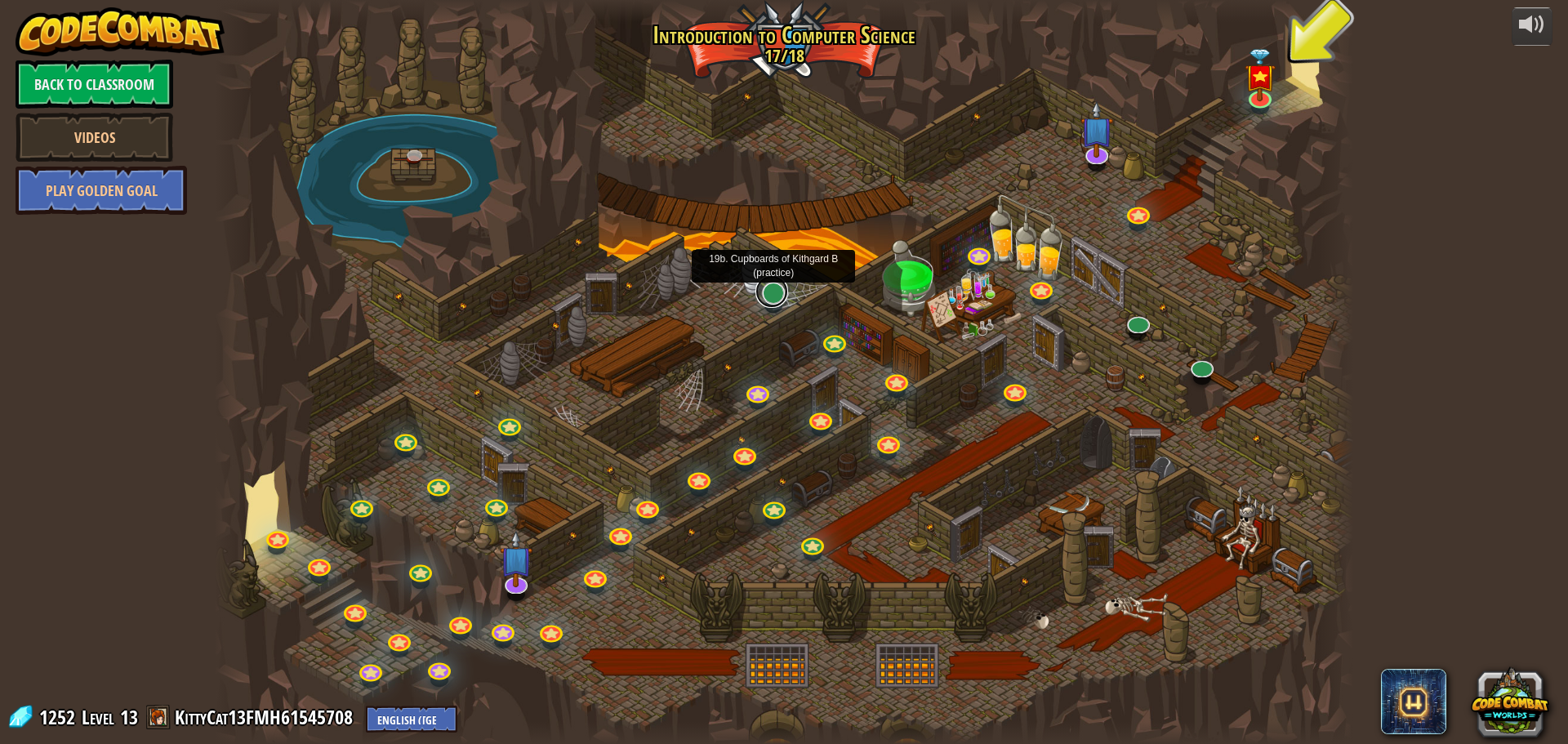
click at [773, 290] on link at bounding box center [772, 292] width 33 height 33
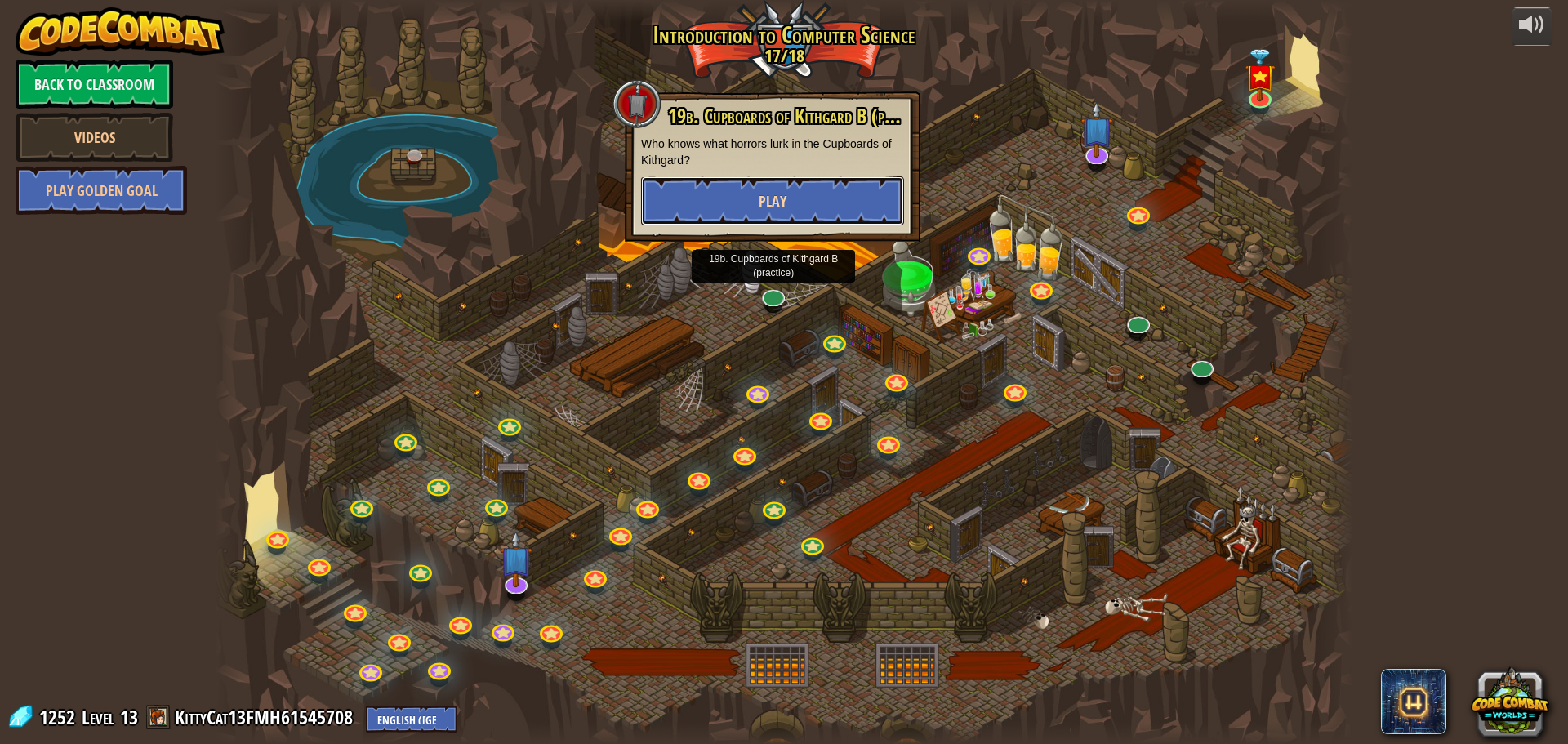
click at [798, 202] on button "Play" at bounding box center [773, 200] width 263 height 49
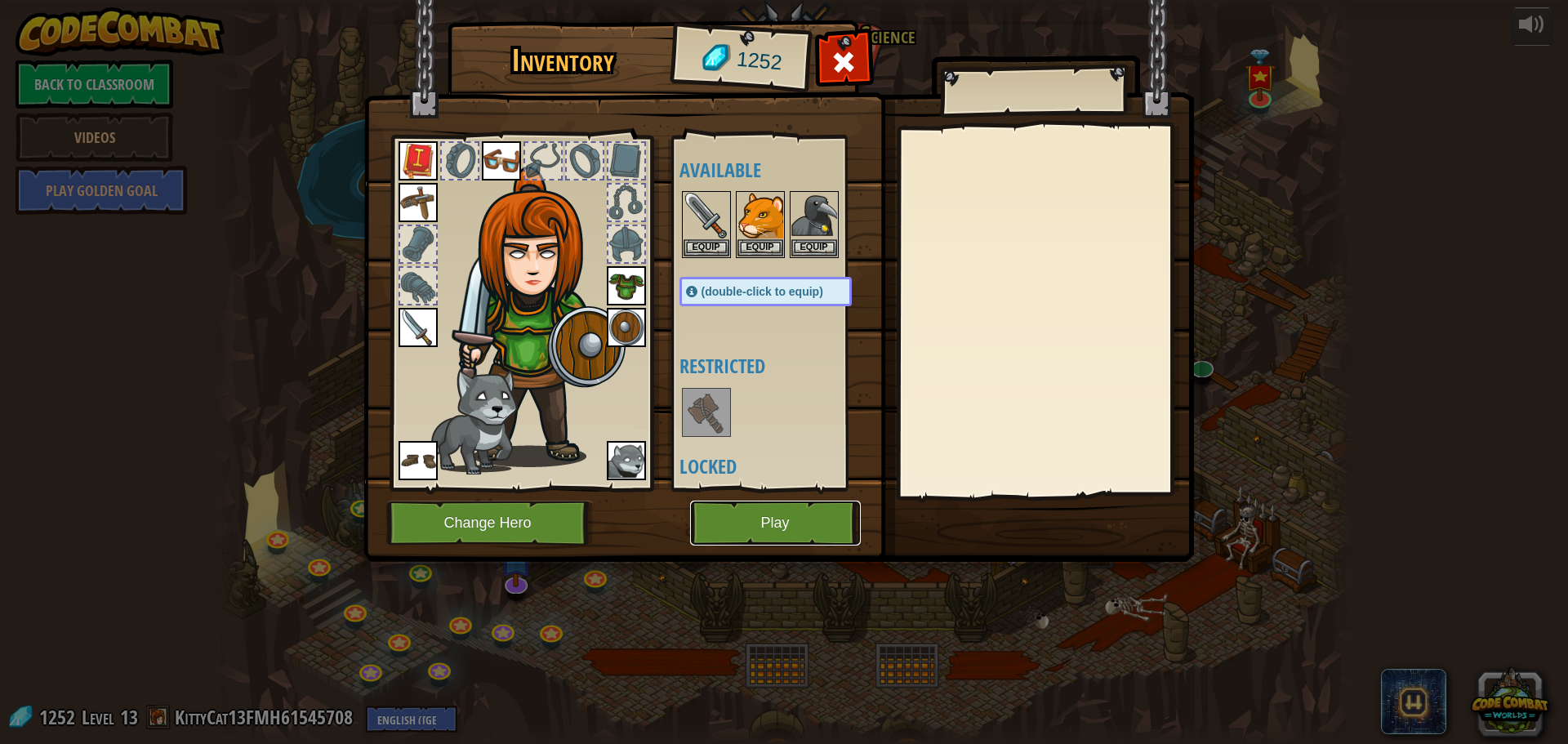
click at [761, 519] on button "Play" at bounding box center [775, 523] width 171 height 45
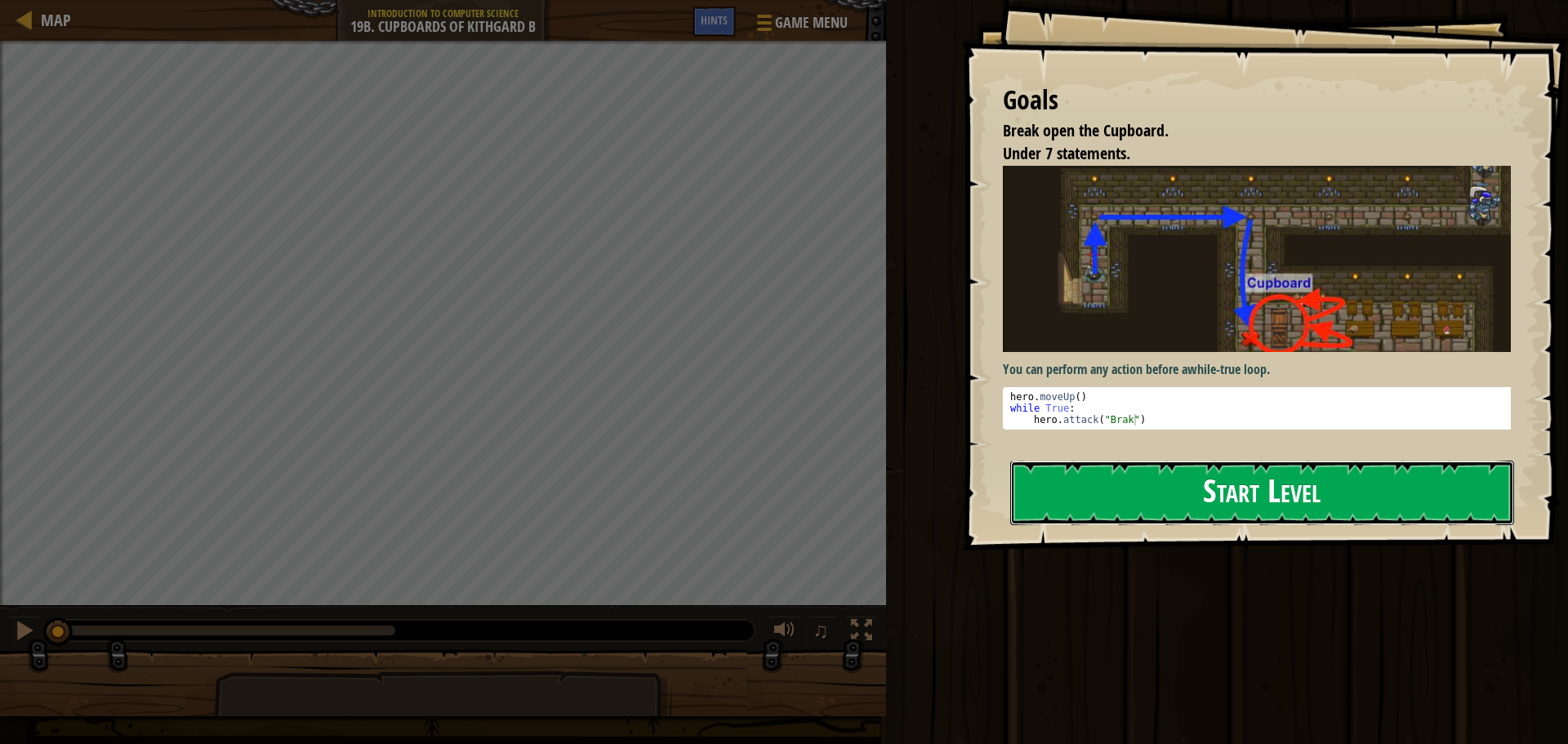
click at [1066, 493] on button "Start Level" at bounding box center [1262, 492] width 504 height 64
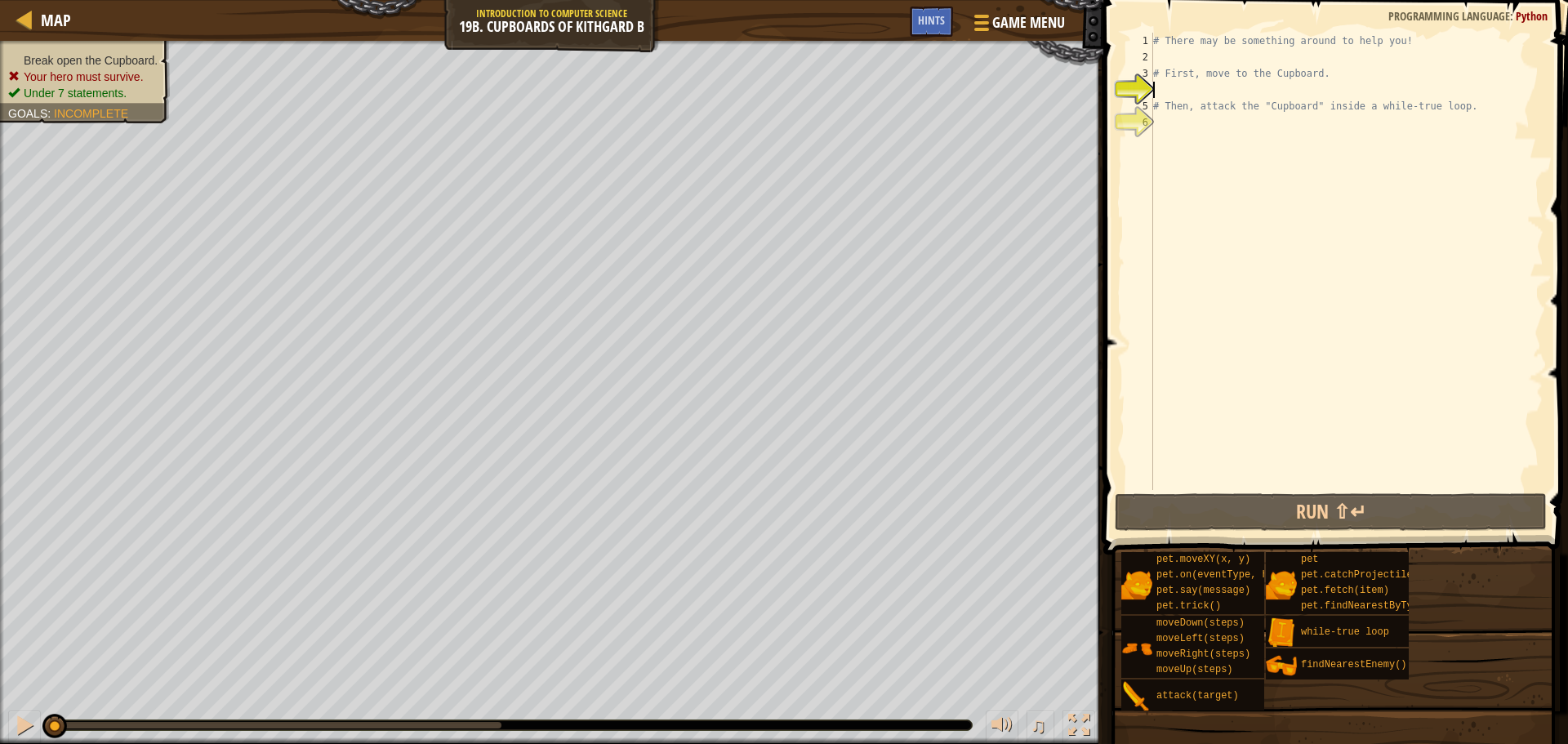
type textarea "he"
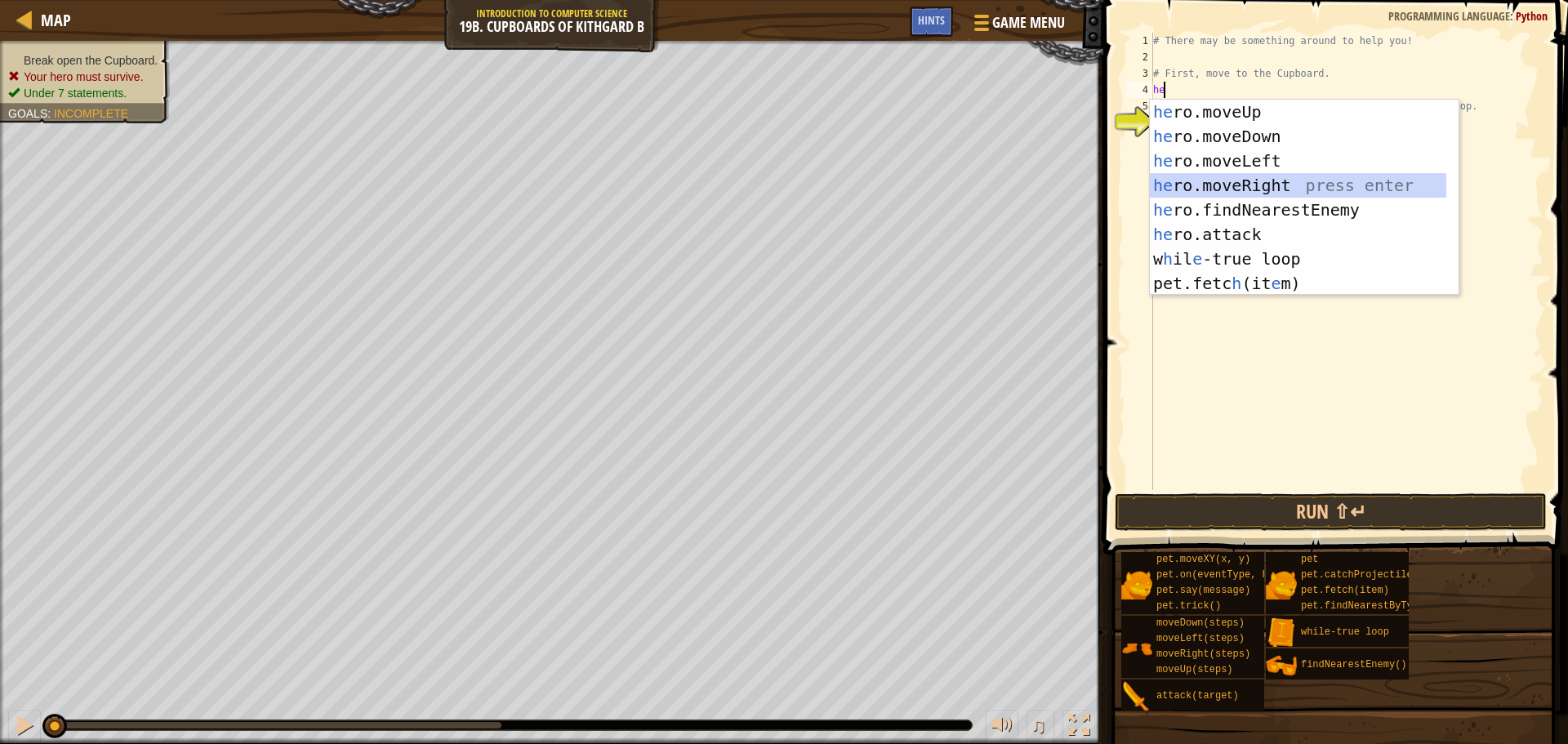
click at [1207, 186] on div "he ro.moveUp press enter he ro.moveDown press enter he ro.moveLeft press enter …" at bounding box center [1298, 221] width 297 height 245
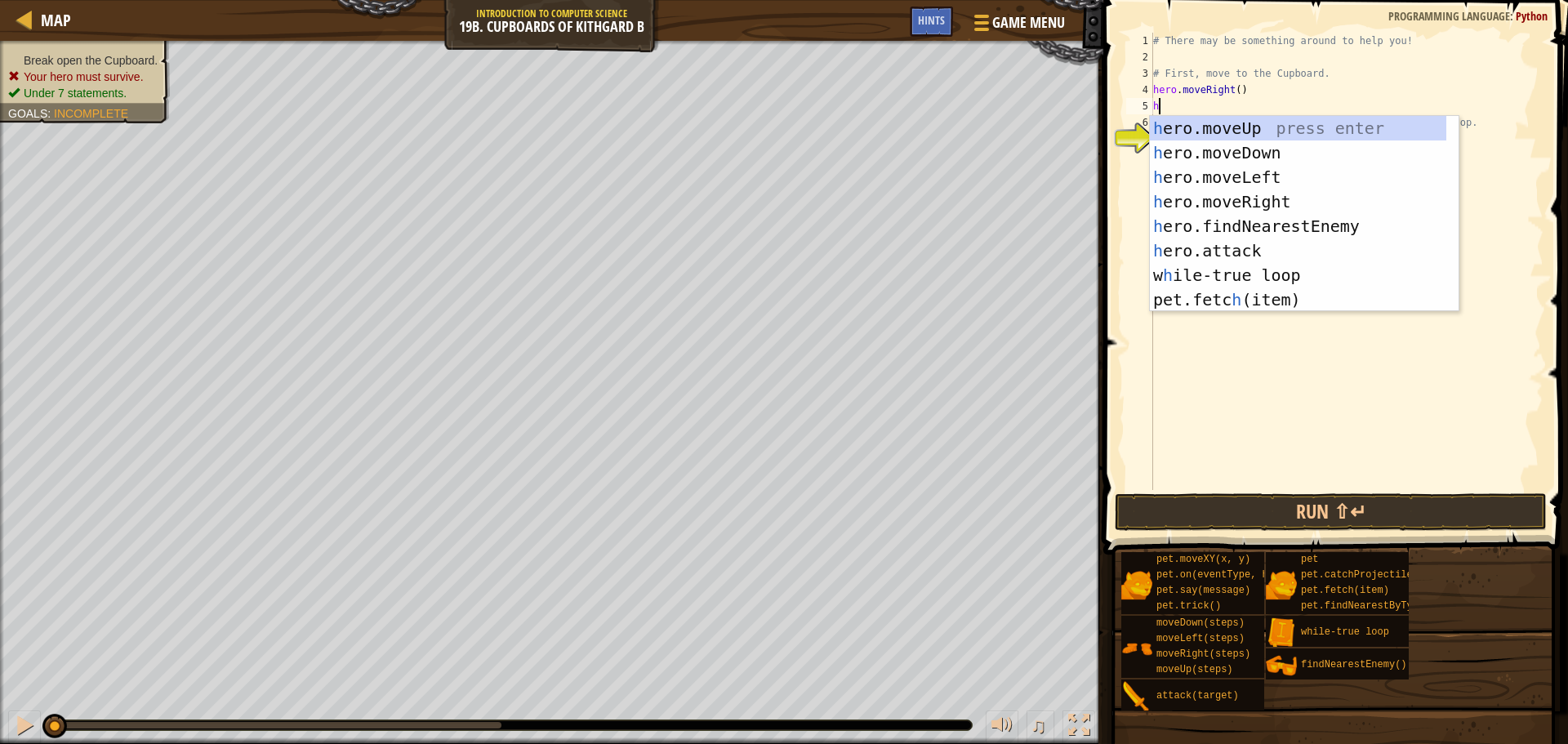
type textarea "he"
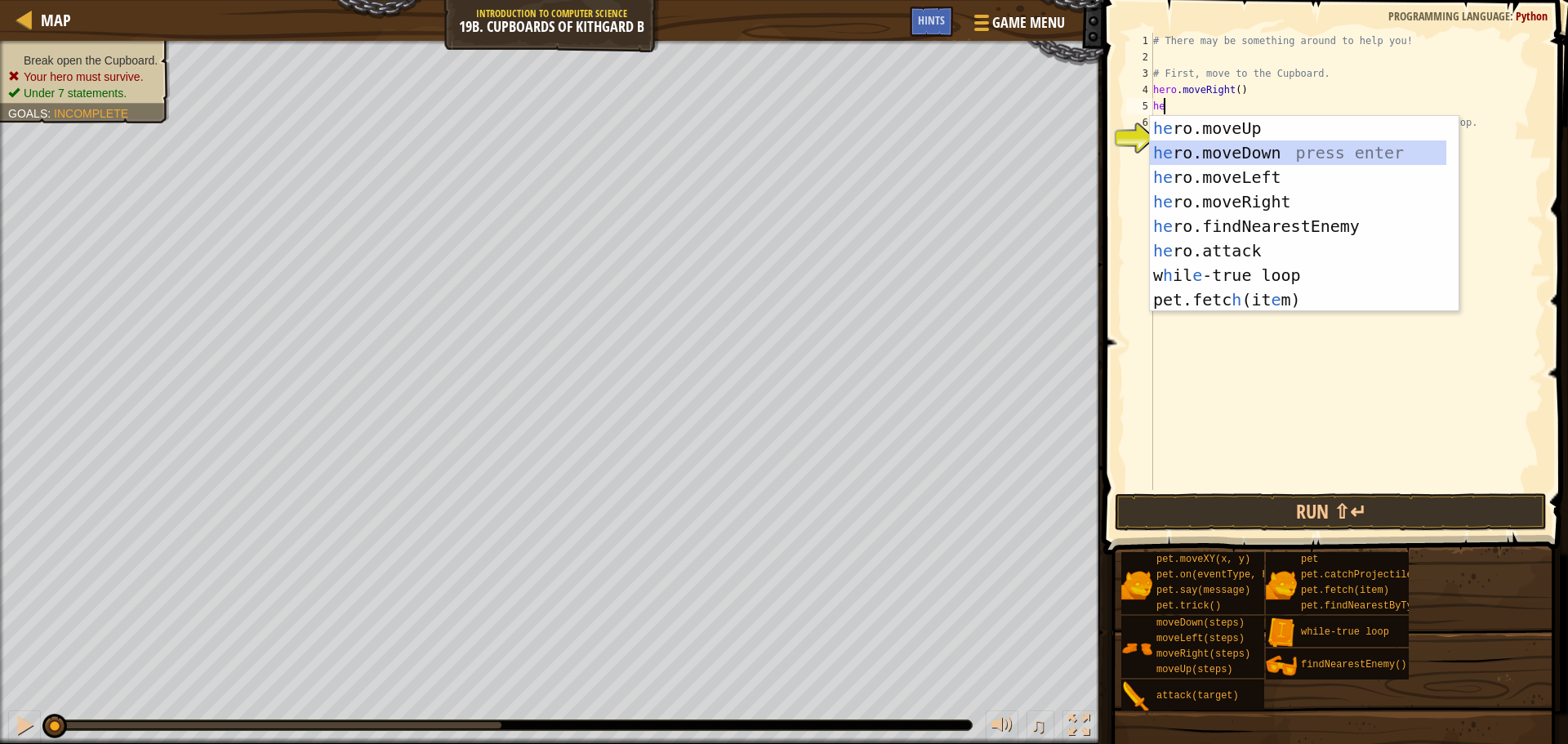
click at [1221, 143] on div "he ro.moveUp press enter he ro.moveDown press enter he ro.moveLeft press enter …" at bounding box center [1298, 238] width 297 height 245
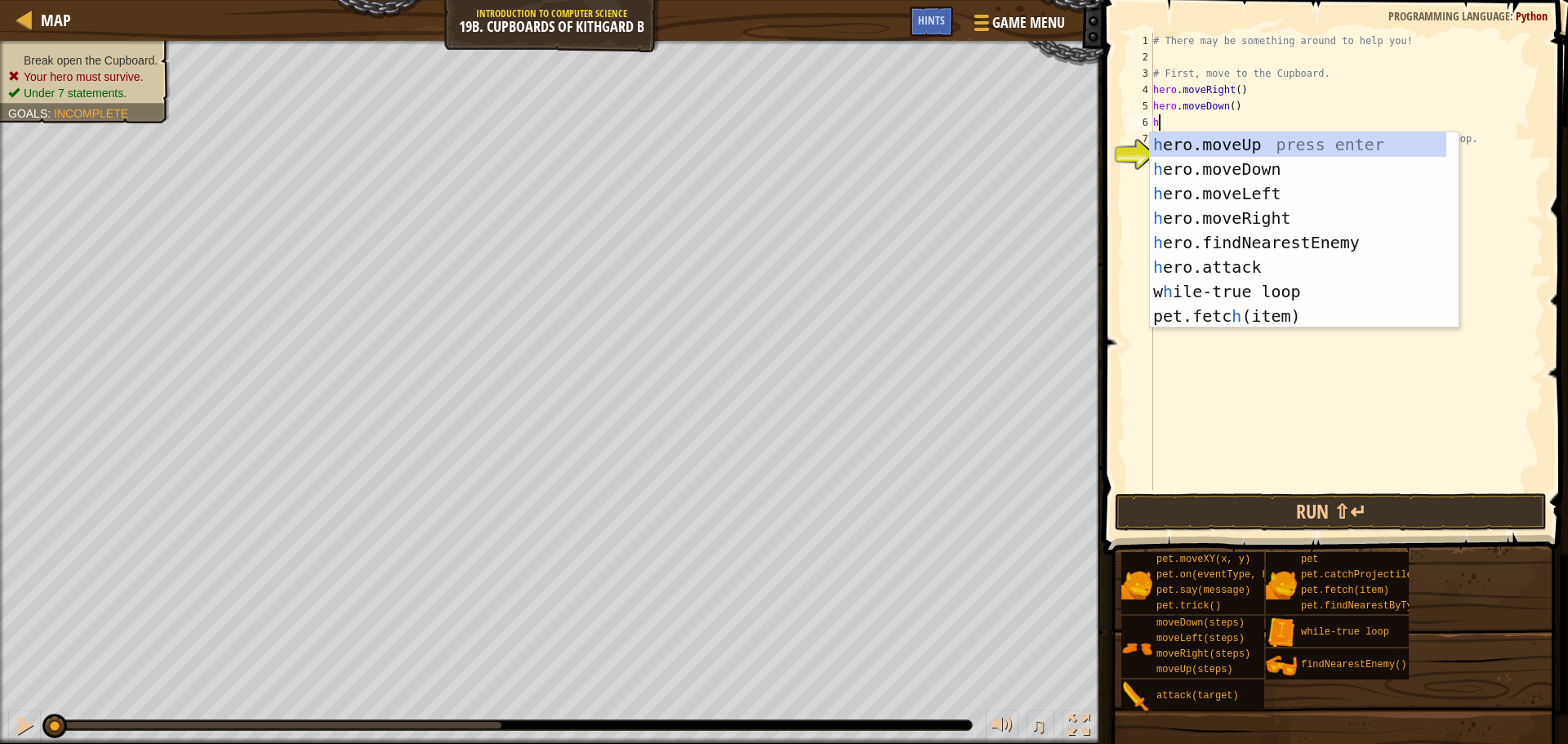
type textarea "he"
click at [1231, 209] on div "he ro.moveUp press enter he ro.moveDown press enter he ro.moveLeft press enter …" at bounding box center [1298, 254] width 297 height 245
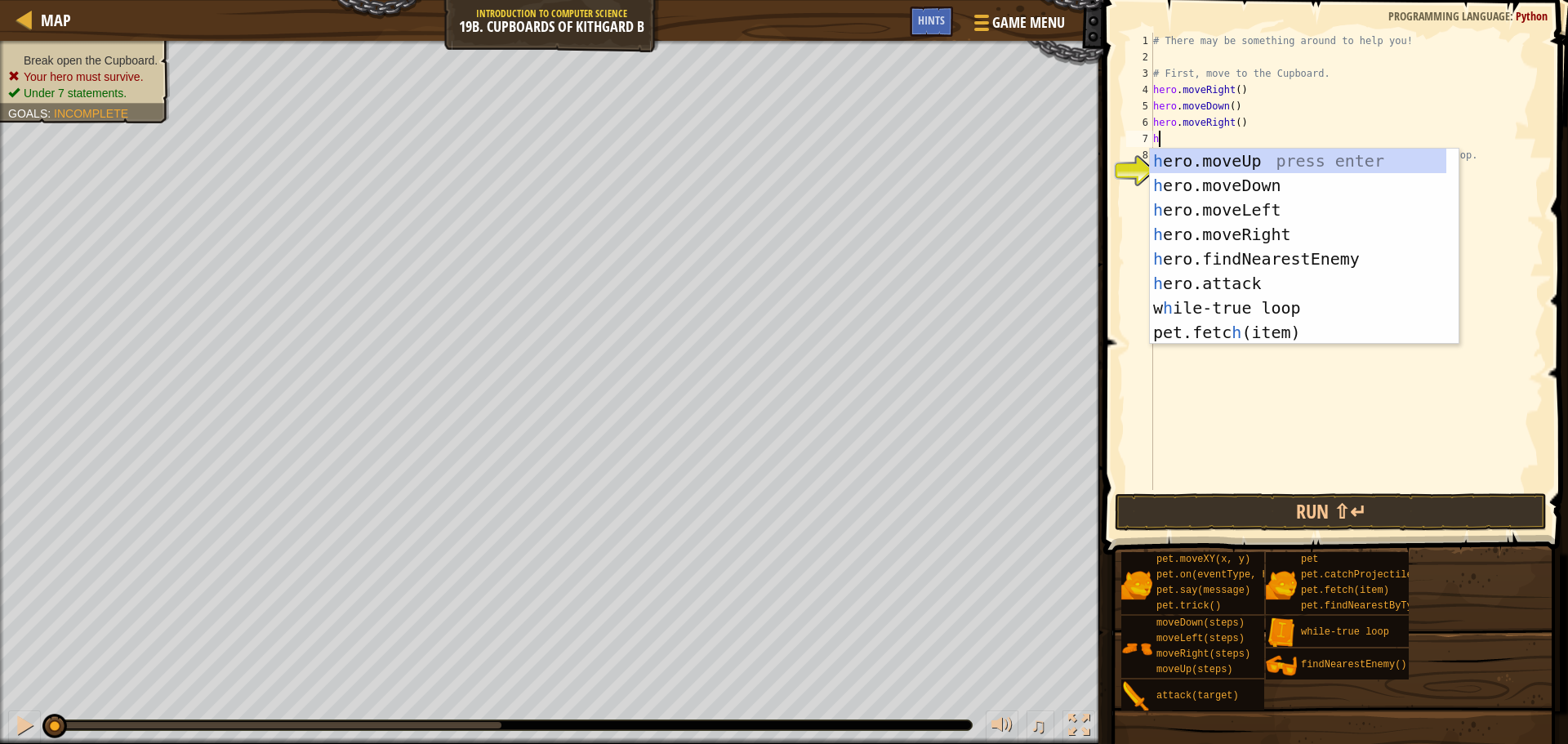
type textarea "he"
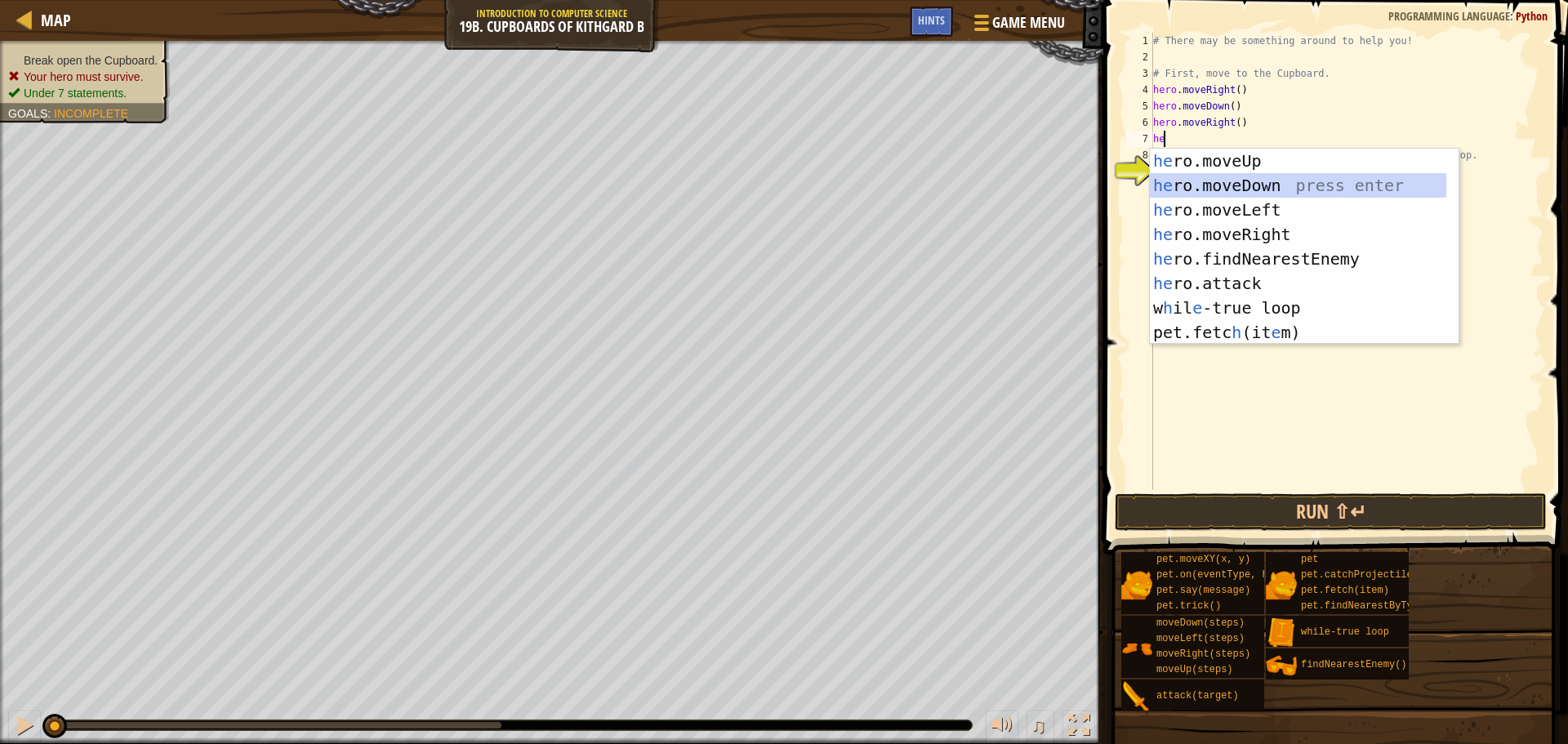
click at [1230, 181] on div "he ro.moveUp press enter he ro.moveDown press enter he ro.moveLeft press enter …" at bounding box center [1298, 271] width 297 height 245
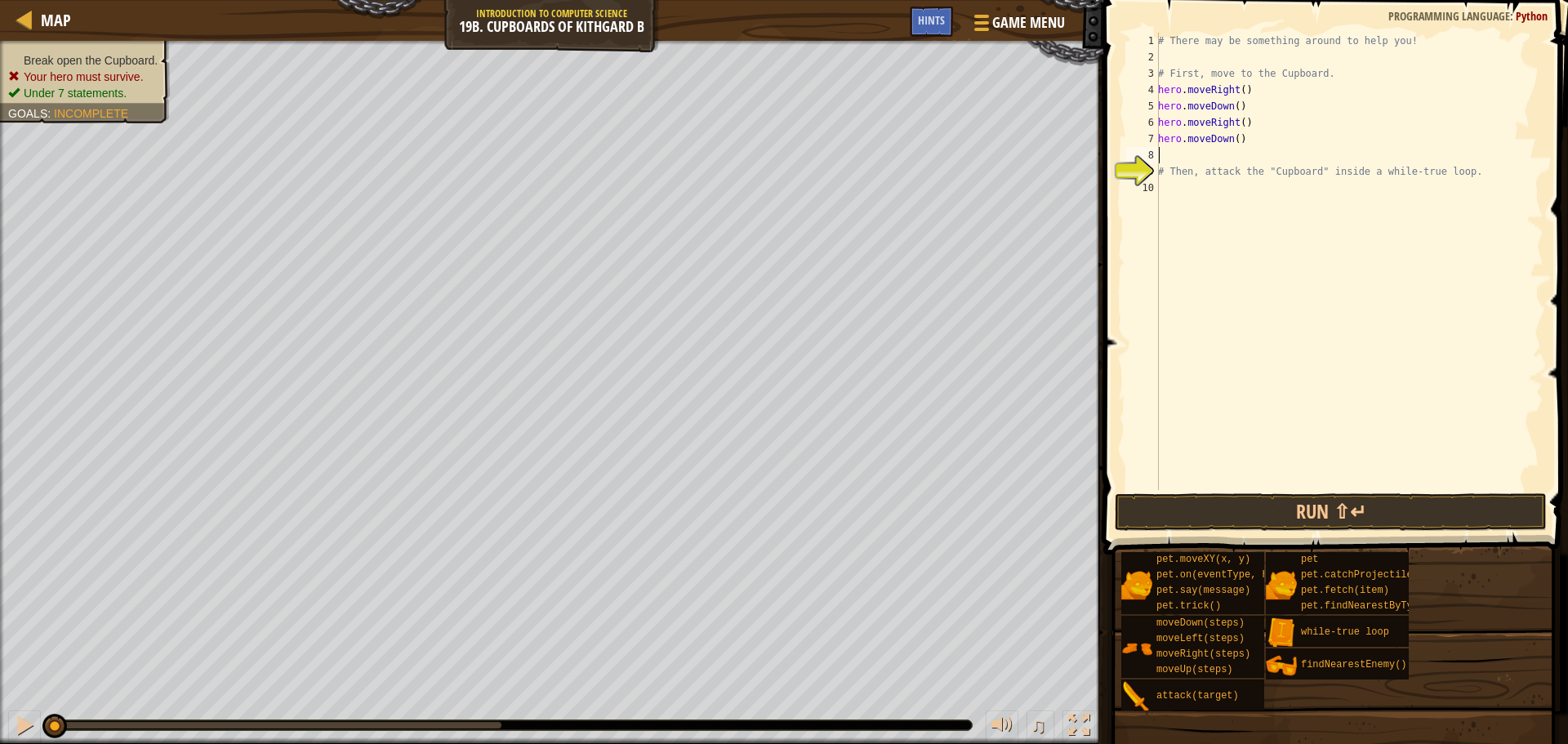
click at [1232, 135] on div "# There may be something around to help you! # First, move to the Cupboard. her…" at bounding box center [1348, 277] width 389 height 490
type textarea "hero.moveDown(2)"
click at [1174, 191] on div "# There may be something around to help you! # First, move to the Cupboard. her…" at bounding box center [1348, 277] width 389 height 490
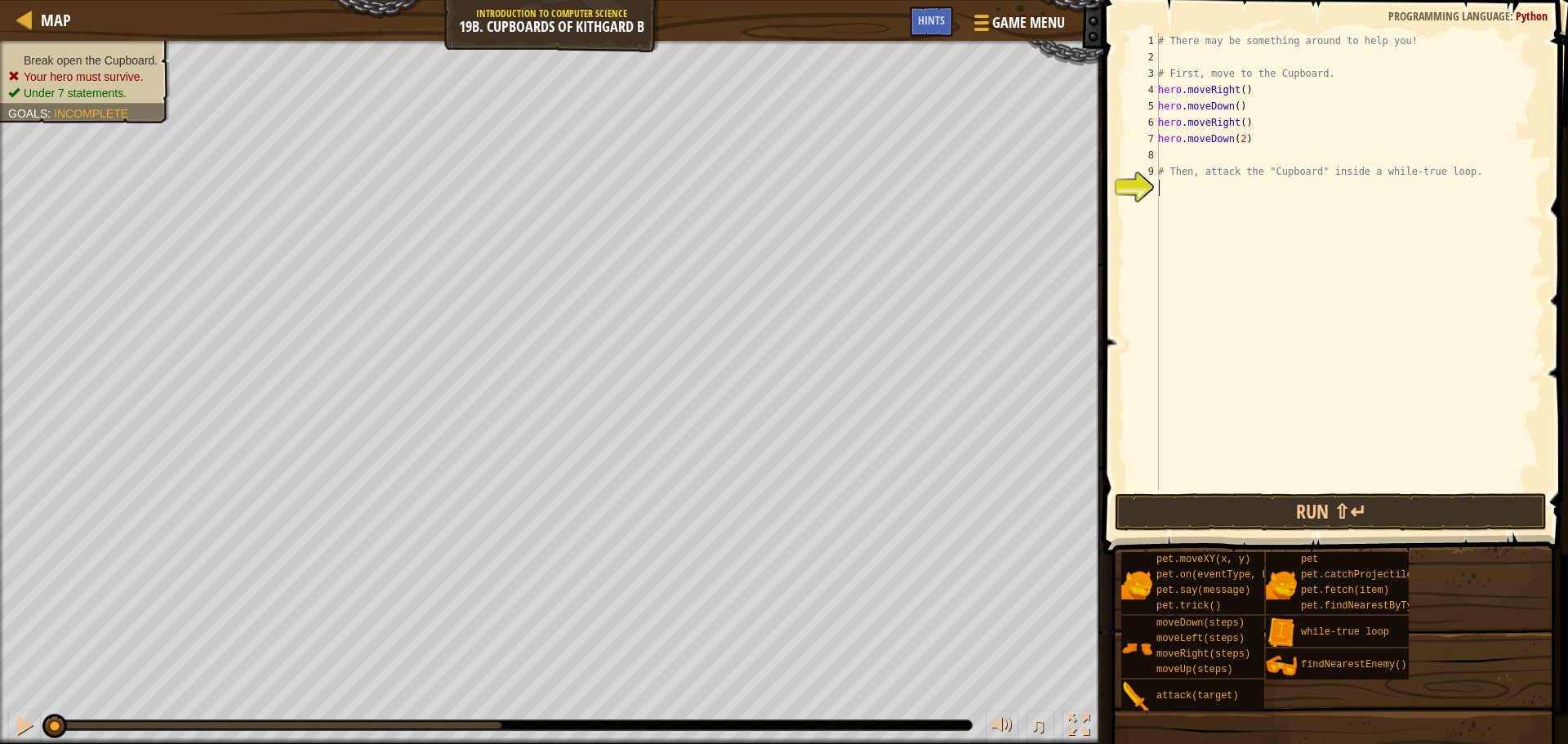
type textarea "wh"
click at [1183, 207] on div "wh ile-true loop press enter" at bounding box center [1309, 234] width 309 height 73
type textarea "he"
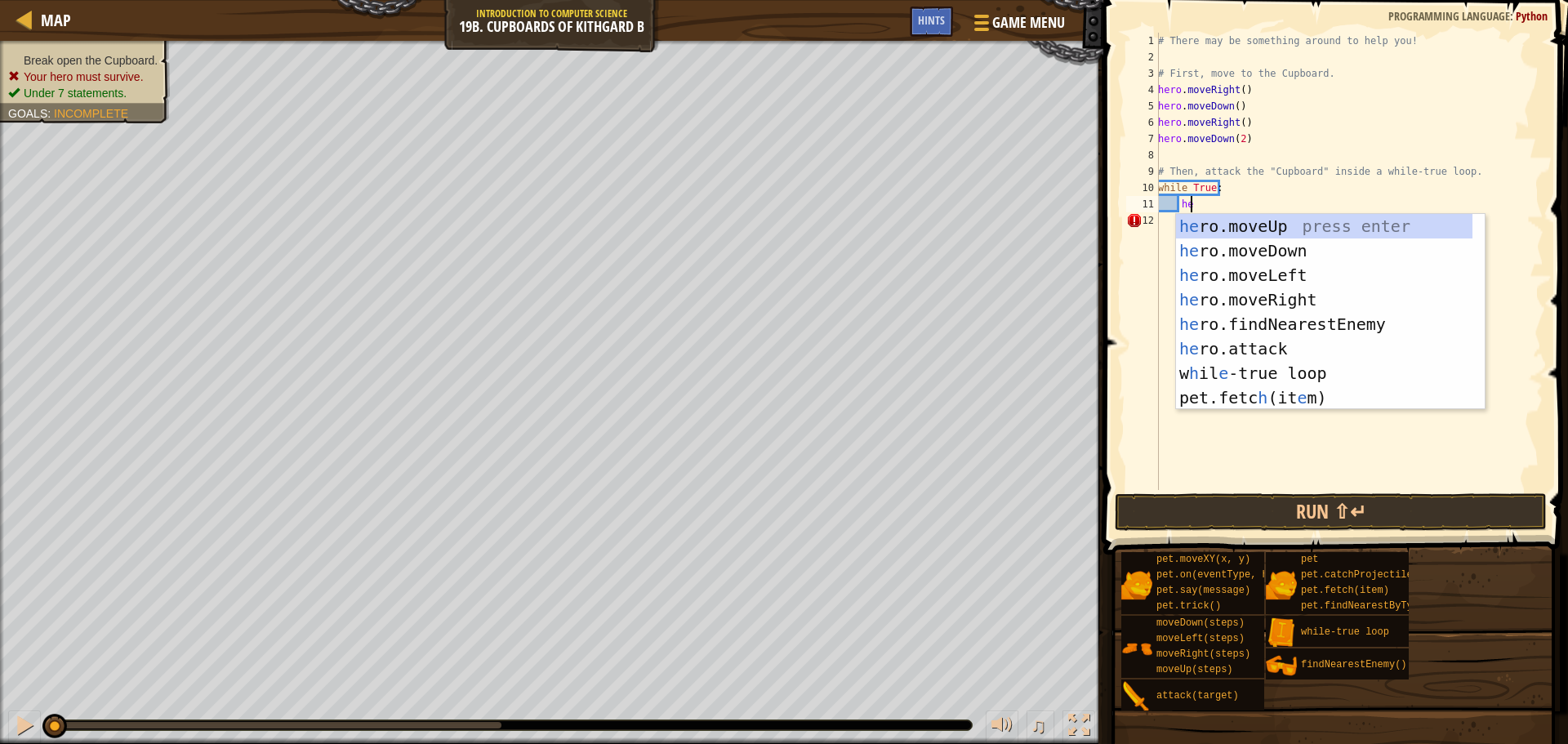
scroll to position [7, 2]
click at [1203, 321] on div "he ro.moveUp press enter he ro.moveDown press enter he ro.moveLeft press enter …" at bounding box center [1324, 336] width 297 height 245
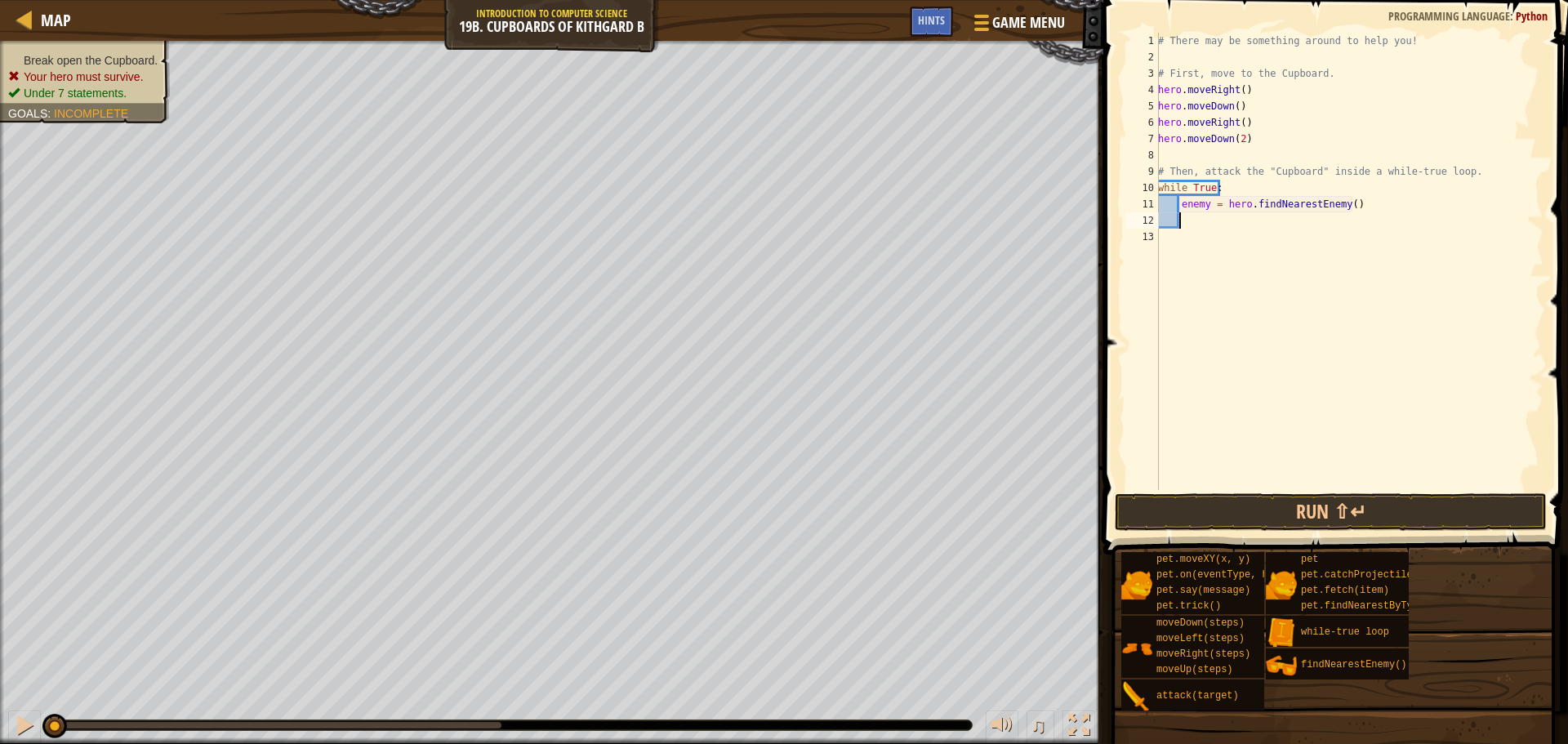
scroll to position [7, 1]
click at [1229, 205] on div "# There may be something around to help you! # First, move to the Cupboard. her…" at bounding box center [1348, 277] width 389 height 490
type textarea "enemy = hero.findNearestEnemy()"
drag, startPoint x: 1180, startPoint y: 202, endPoint x: 1362, endPoint y: 202, distance: 182.0
click at [1362, 202] on div "# There may be something around to help you! # First, move to the Cupboard. her…" at bounding box center [1348, 277] width 389 height 490
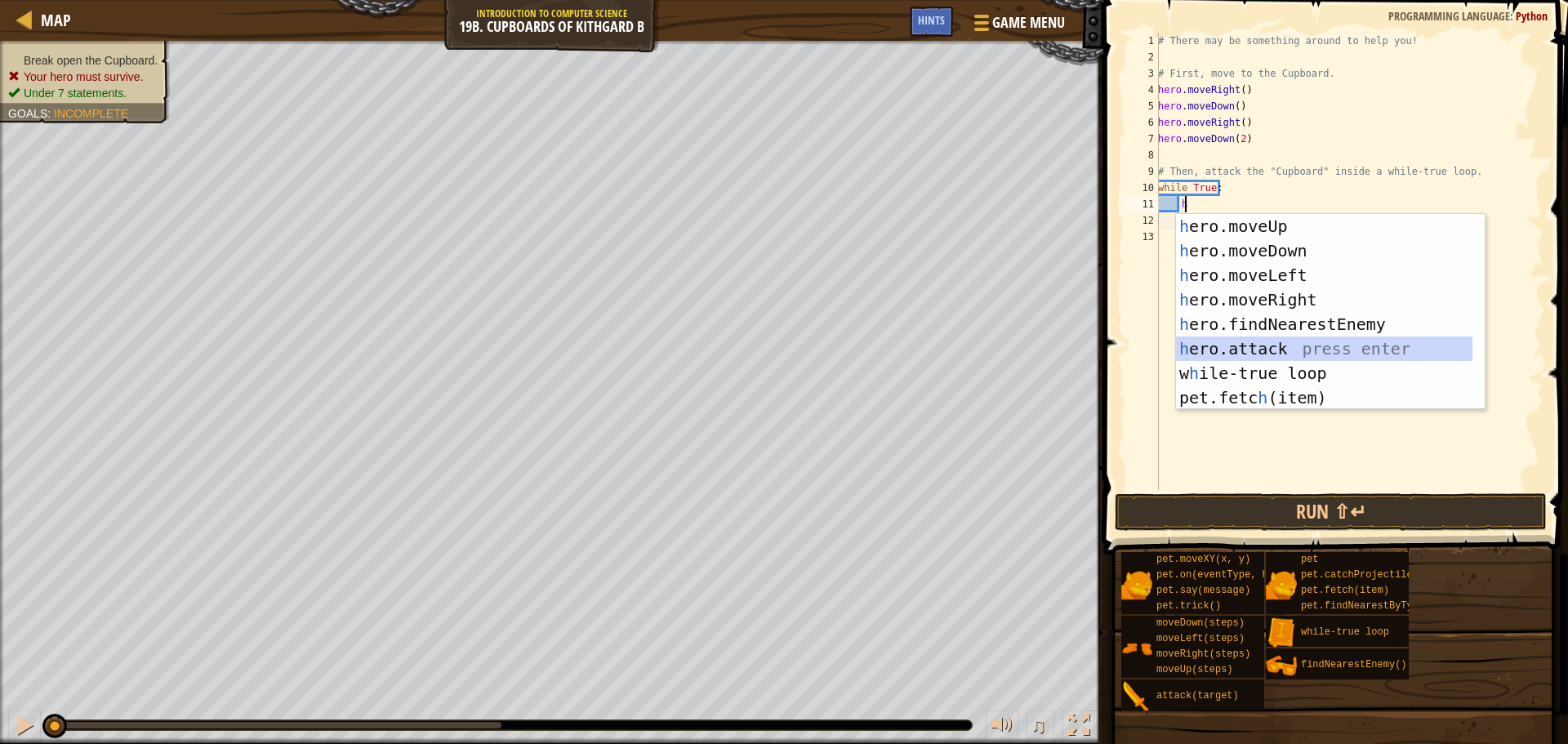
click at [1254, 343] on div "h ero.moveUp press enter h ero.moveDown press enter h ero.moveLeft press enter …" at bounding box center [1324, 336] width 297 height 245
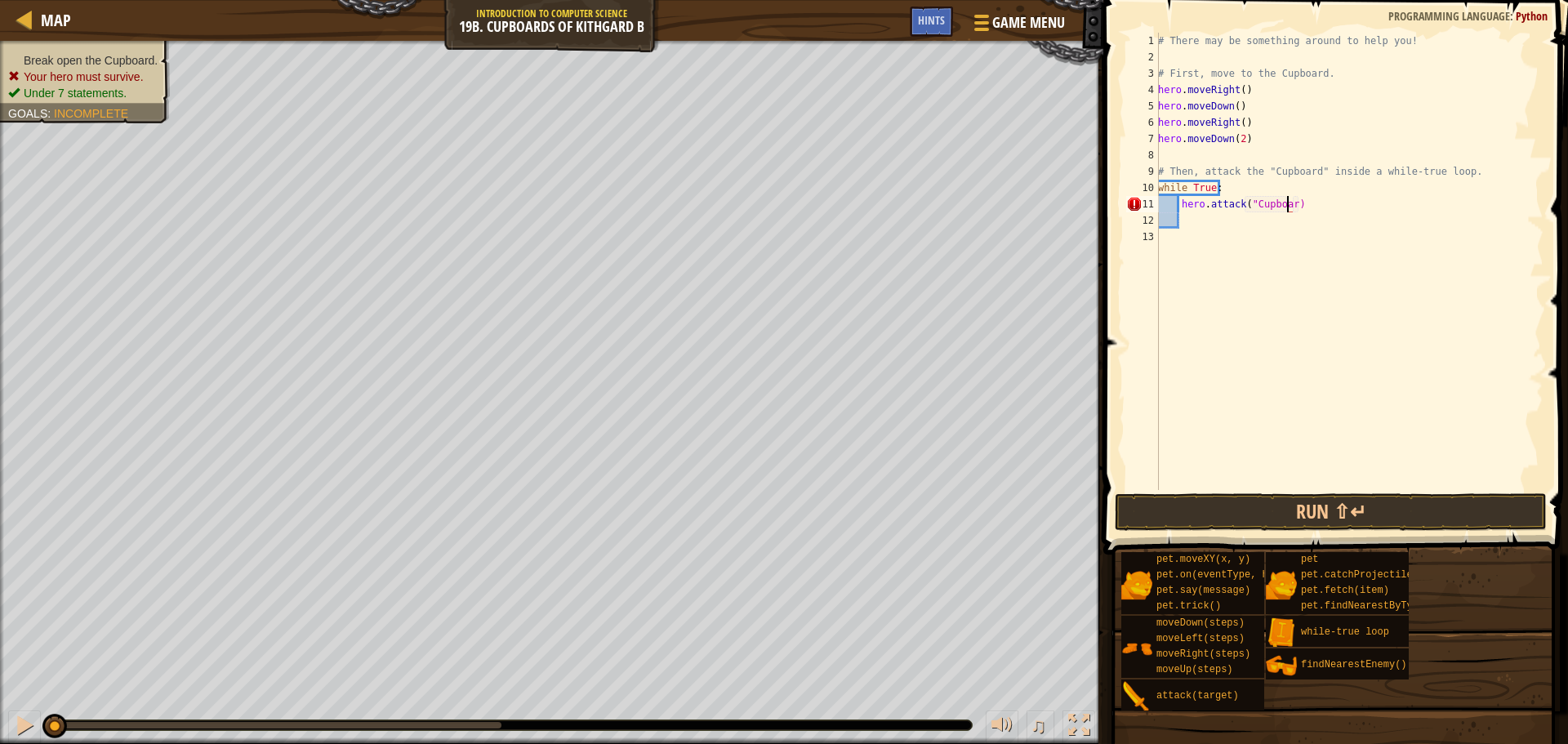
scroll to position [7, 11]
type textarea "hero.attack("Cupboard")"
click at [1305, 502] on button "Run ⇧↵" at bounding box center [1331, 512] width 432 height 38
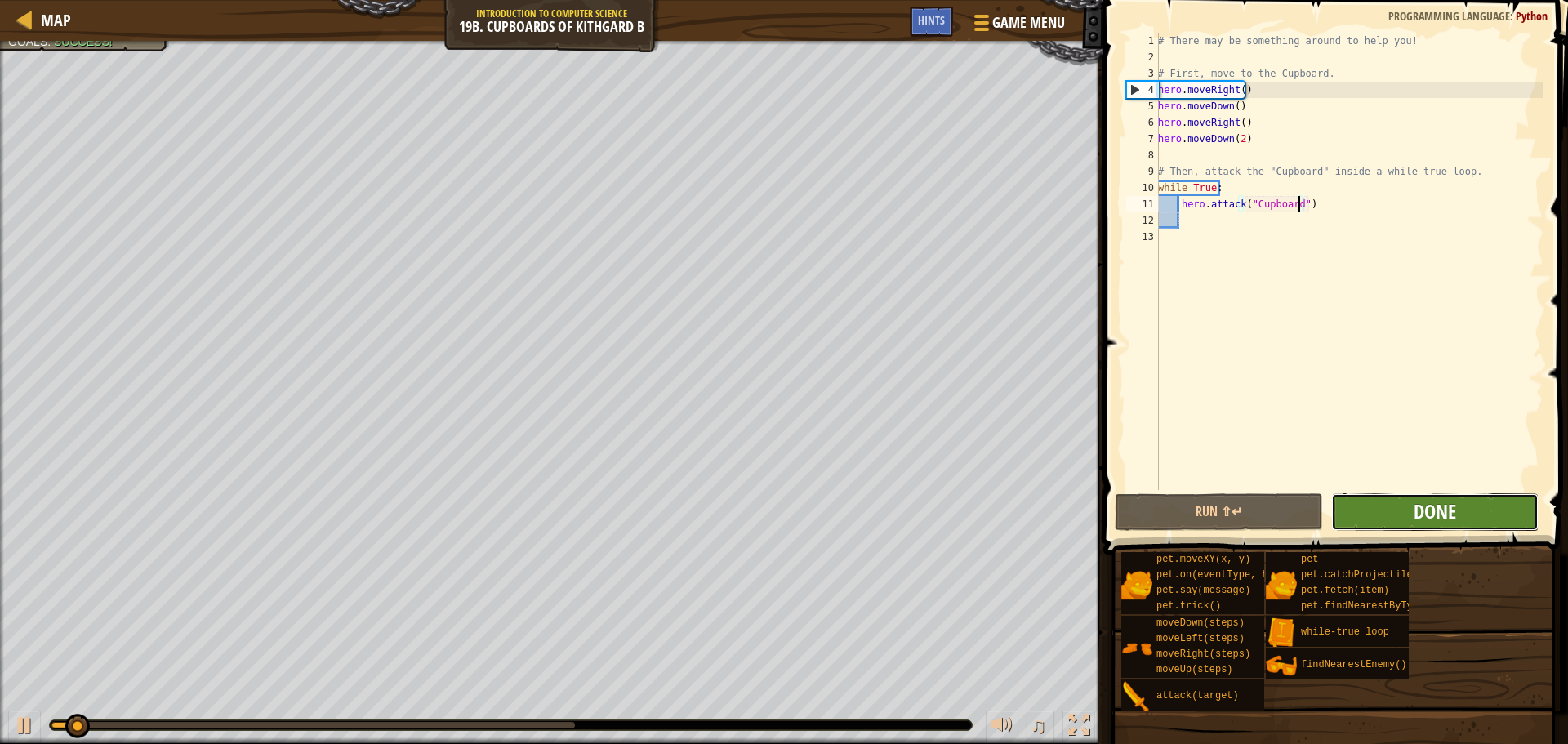
click at [1421, 512] on span "Done" at bounding box center [1435, 511] width 42 height 26
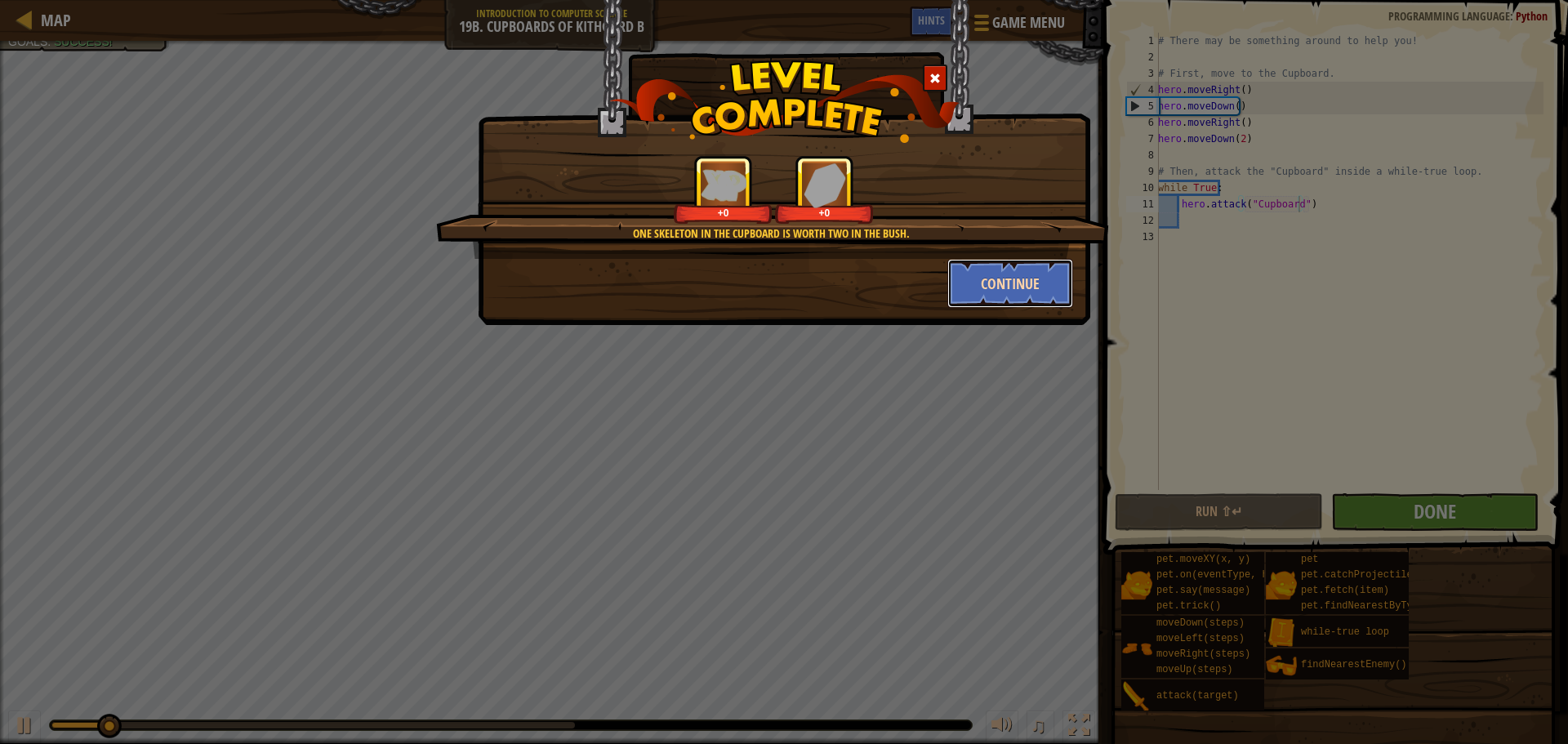
click at [983, 288] on button "Continue" at bounding box center [1010, 283] width 127 height 49
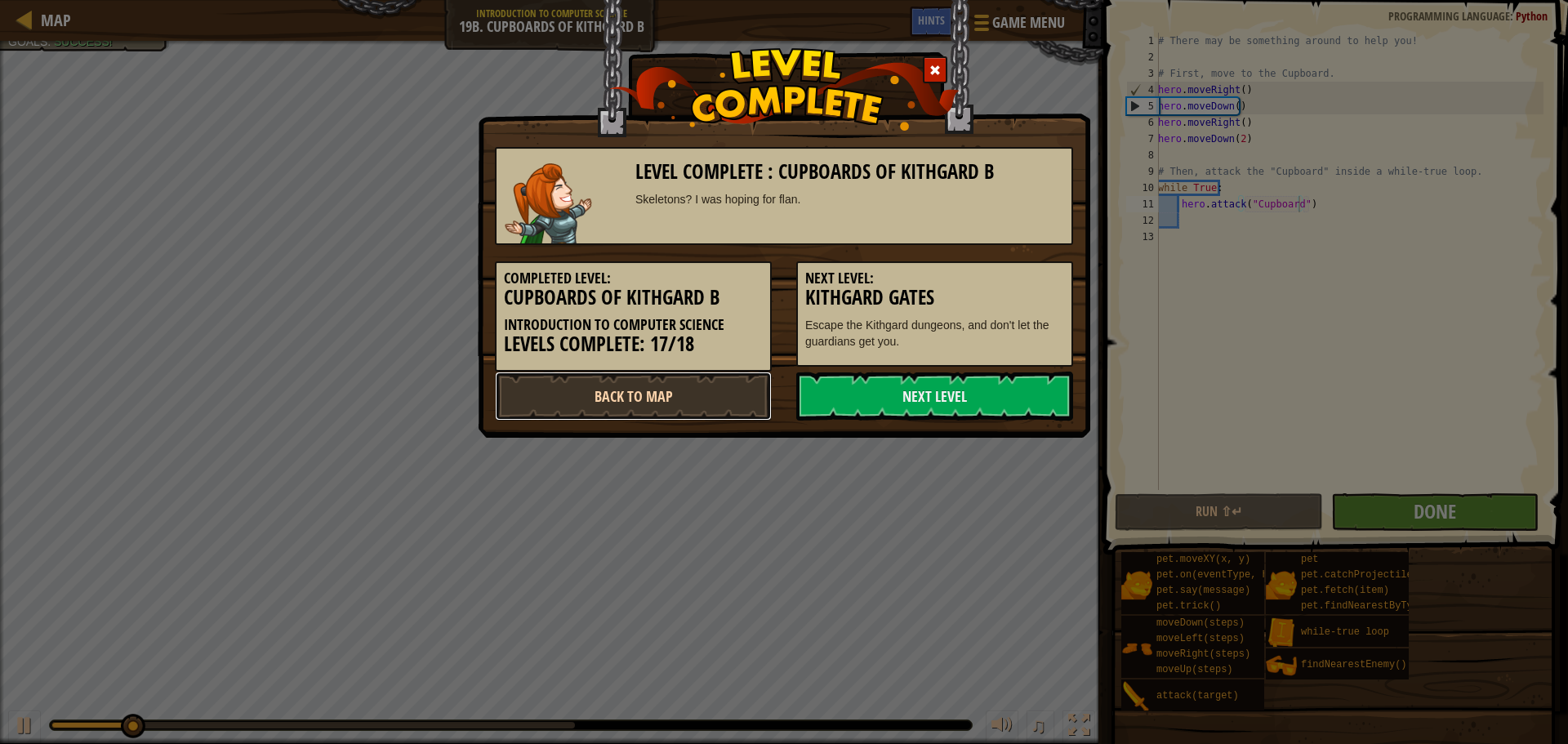
click at [709, 389] on link "Back to Map" at bounding box center [633, 396] width 276 height 49
